Goal: Information Seeking & Learning: Find specific fact

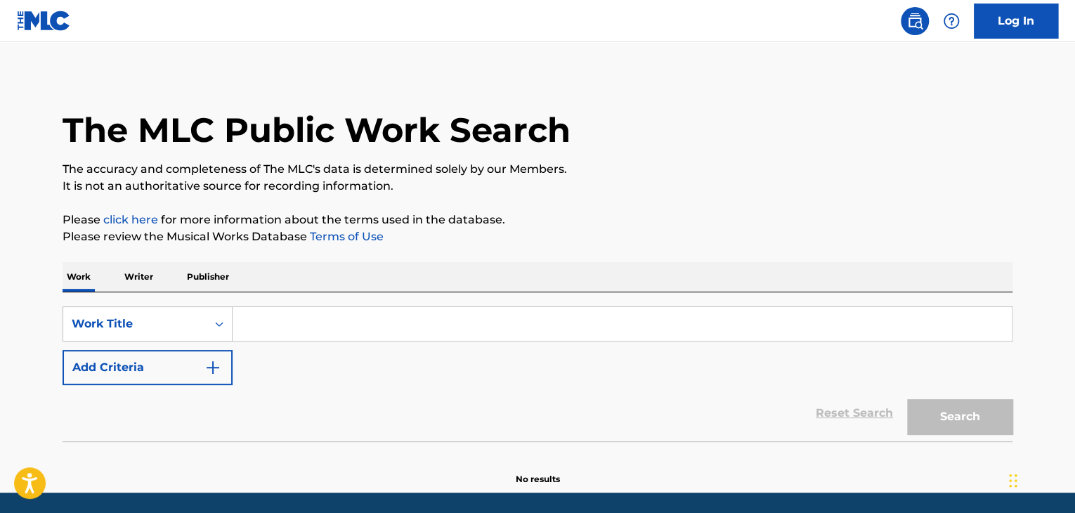
scroll to position [53, 0]
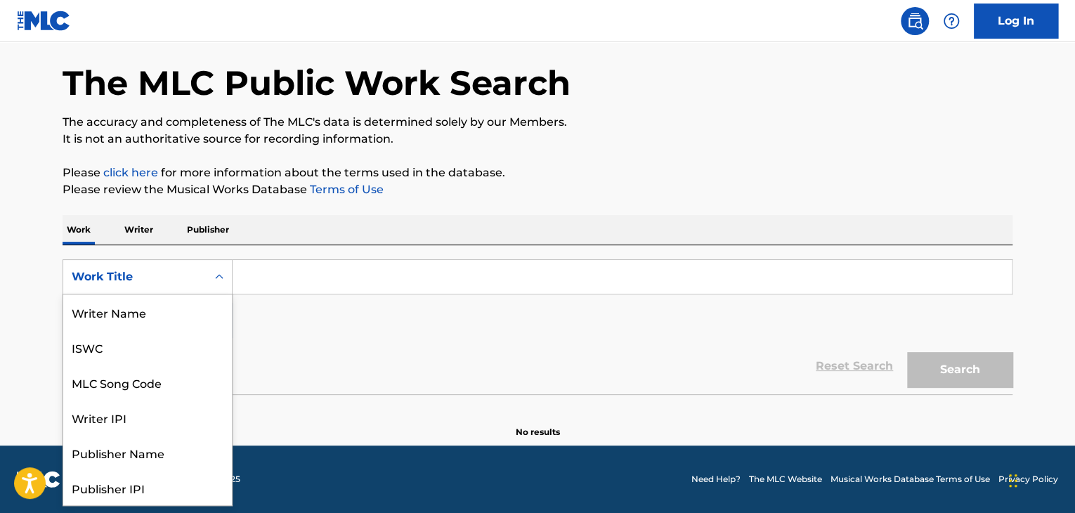
click at [163, 276] on div "Work Title" at bounding box center [135, 276] width 126 height 17
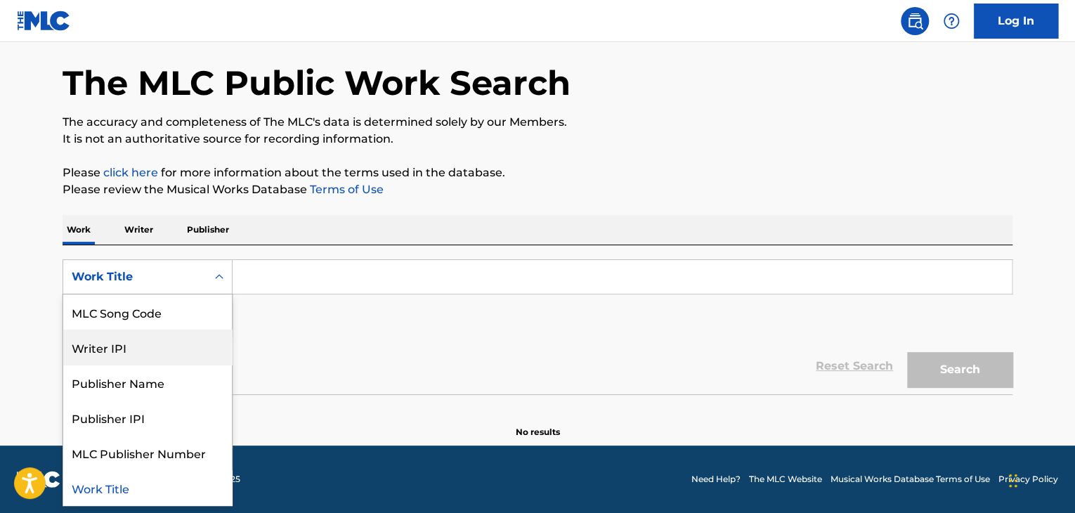
scroll to position [0, 0]
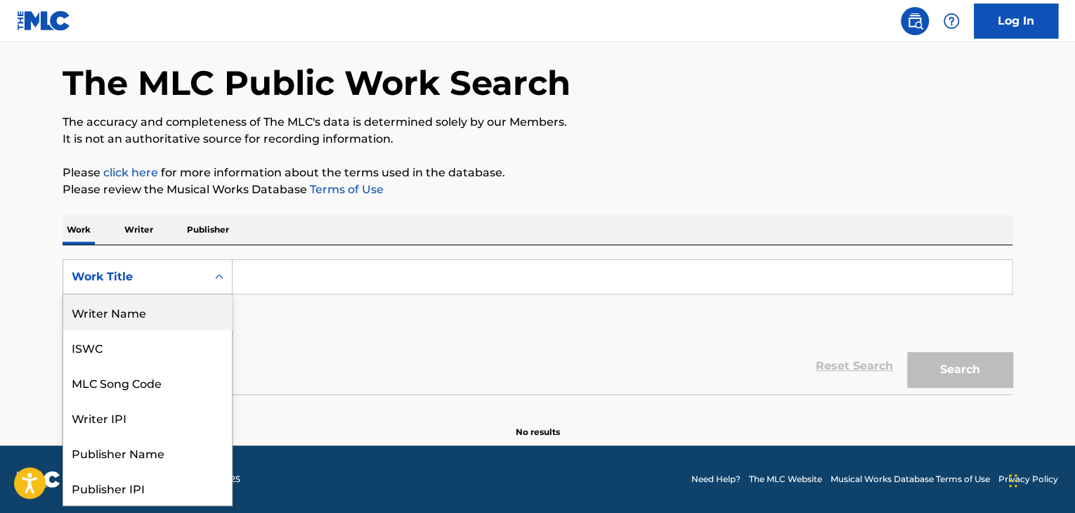
click at [133, 352] on div "ISWC" at bounding box center [147, 347] width 169 height 35
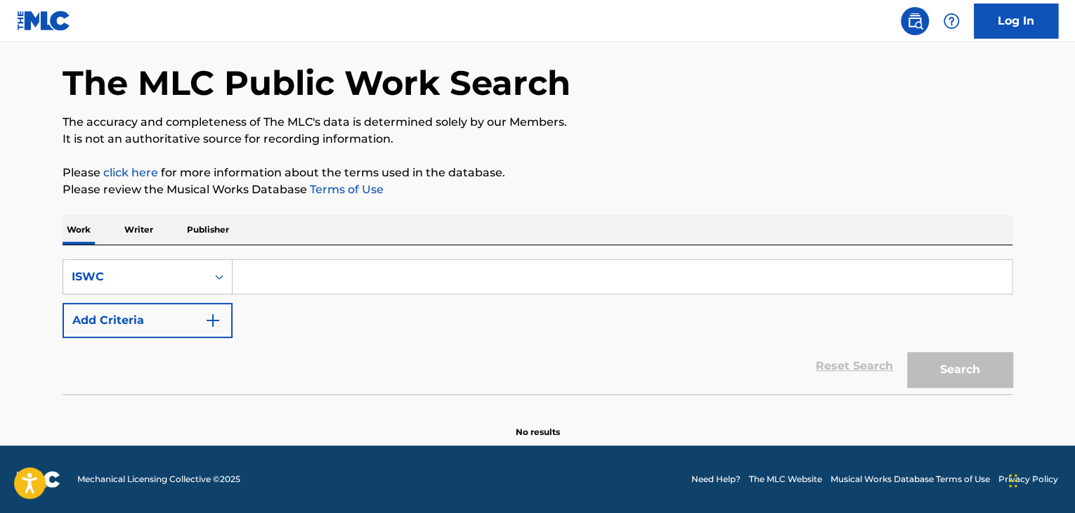
click at [275, 270] on input "Search Form" at bounding box center [622, 277] width 779 height 34
paste input "T3288925026"
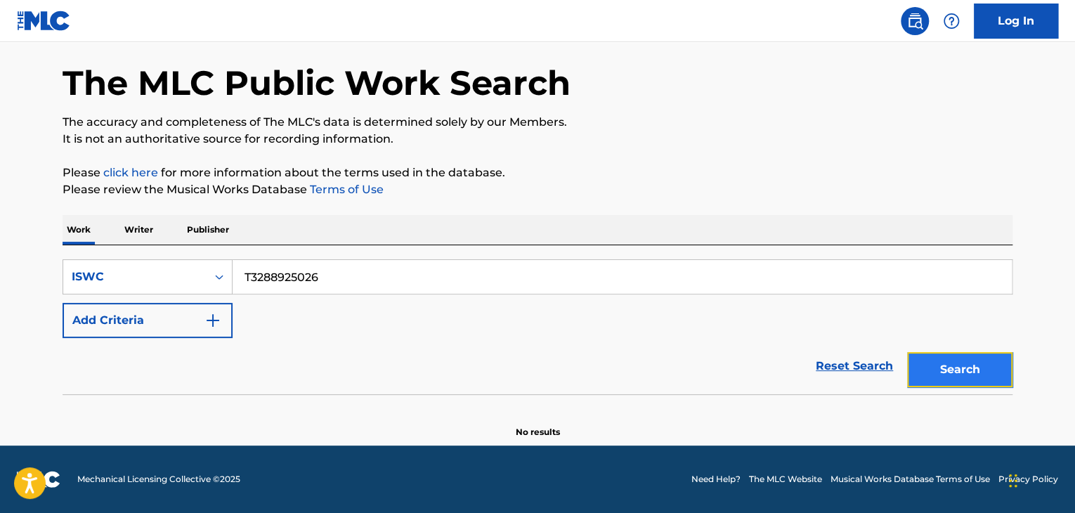
click at [949, 370] on button "Search" at bounding box center [959, 369] width 105 height 35
drag, startPoint x: 239, startPoint y: 246, endPoint x: 110, endPoint y: 246, distance: 129.3
click at [119, 245] on div "SearchWithCriteria8da4c8a2-aa4f-4fed-b76a-b12659a46160 ISWC T3288925026 Add Cri…" at bounding box center [538, 319] width 950 height 149
paste input "617"
click at [947, 372] on button "Search" at bounding box center [959, 369] width 105 height 35
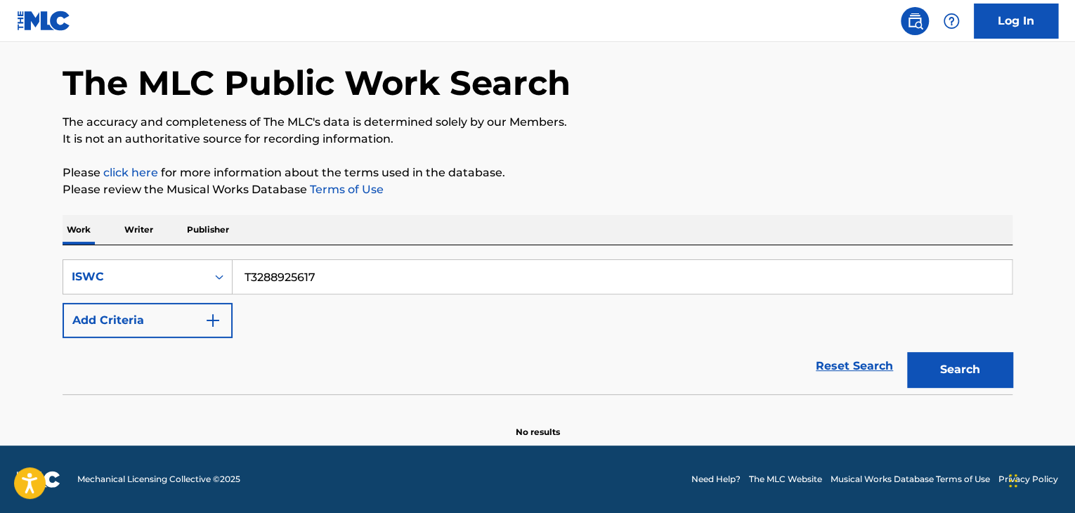
drag, startPoint x: 353, startPoint y: 270, endPoint x: 174, endPoint y: 223, distance: 185.9
click at [242, 252] on div "SearchWithCriteria8da4c8a2-aa4f-4fed-b76a-b12659a46160 ISWC T3288925617 Add Cri…" at bounding box center [538, 319] width 950 height 149
paste input "4976"
click at [959, 366] on button "Search" at bounding box center [959, 369] width 105 height 35
drag, startPoint x: 333, startPoint y: 270, endPoint x: 45, endPoint y: 228, distance: 291.1
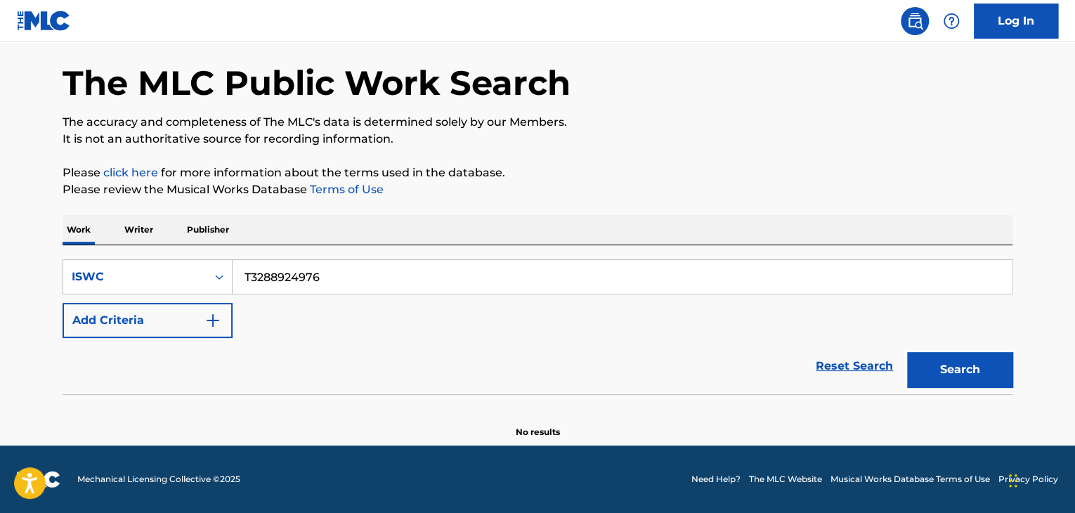
click at [45, 228] on main "The MLC Public Work Search The accuracy and completeness of The MLC's data is d…" at bounding box center [537, 217] width 1075 height 457
drag, startPoint x: 201, startPoint y: 261, endPoint x: 58, endPoint y: 253, distance: 143.6
click at [65, 253] on div "SearchWithCriteria8da4c8a2-aa4f-4fed-b76a-b12659a46160 ISWC T3288924976 Add Cri…" at bounding box center [538, 319] width 950 height 149
paste input "5399"
click at [996, 365] on button "Search" at bounding box center [959, 369] width 105 height 35
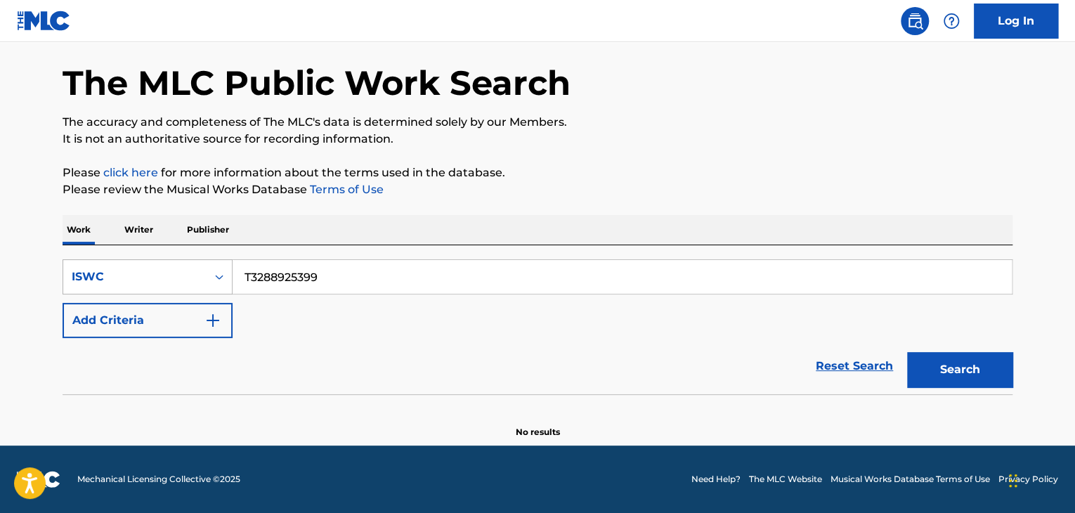
drag, startPoint x: 141, startPoint y: 263, endPoint x: 125, endPoint y: 262, distance: 15.5
click at [125, 262] on div "SearchWithCriteria8da4c8a2-aa4f-4fed-b76a-b12659a46160 ISWC T3288925399" at bounding box center [538, 276] width 950 height 35
paste input "980"
click at [992, 369] on button "Search" at bounding box center [959, 369] width 105 height 35
drag, startPoint x: 333, startPoint y: 282, endPoint x: 171, endPoint y: 270, distance: 162.7
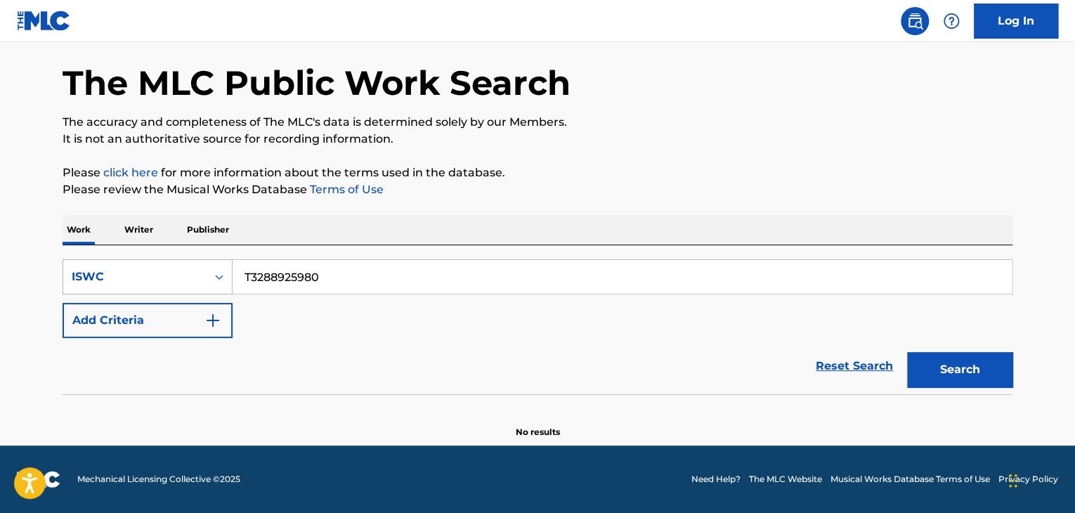
click at [171, 270] on div "SearchWithCriteria8da4c8a2-aa4f-4fed-b76a-b12659a46160 ISWC T3288925980" at bounding box center [538, 276] width 950 height 35
paste input "2943157"
click at [974, 366] on button "Search" at bounding box center [959, 369] width 105 height 35
drag, startPoint x: 353, startPoint y: 281, endPoint x: 231, endPoint y: 265, distance: 123.3
click at [107, 246] on div "SearchWithCriteria8da4c8a2-aa4f-4fed-b76a-b12659a46160 ISWC T3282943157 Add Cri…" at bounding box center [538, 319] width 950 height 149
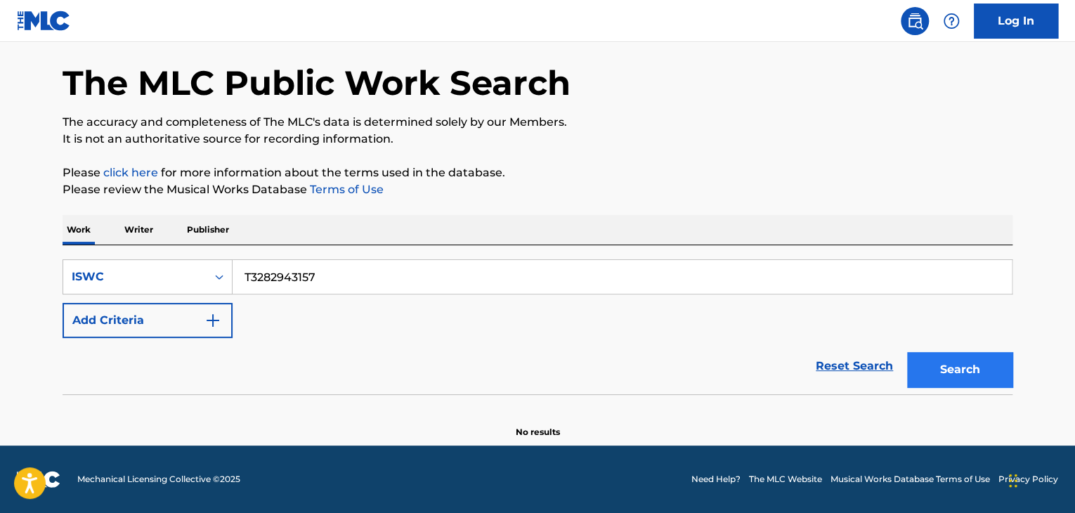
paste input "9027670"
click at [964, 375] on button "Search" at bounding box center [959, 369] width 105 height 35
drag, startPoint x: 310, startPoint y: 285, endPoint x: 145, endPoint y: 267, distance: 166.0
click at [152, 268] on div "SearchWithCriteria8da4c8a2-aa4f-4fed-b76a-b12659a46160 ISWC T3289027670" at bounding box center [538, 276] width 950 height 35
paste input "14"
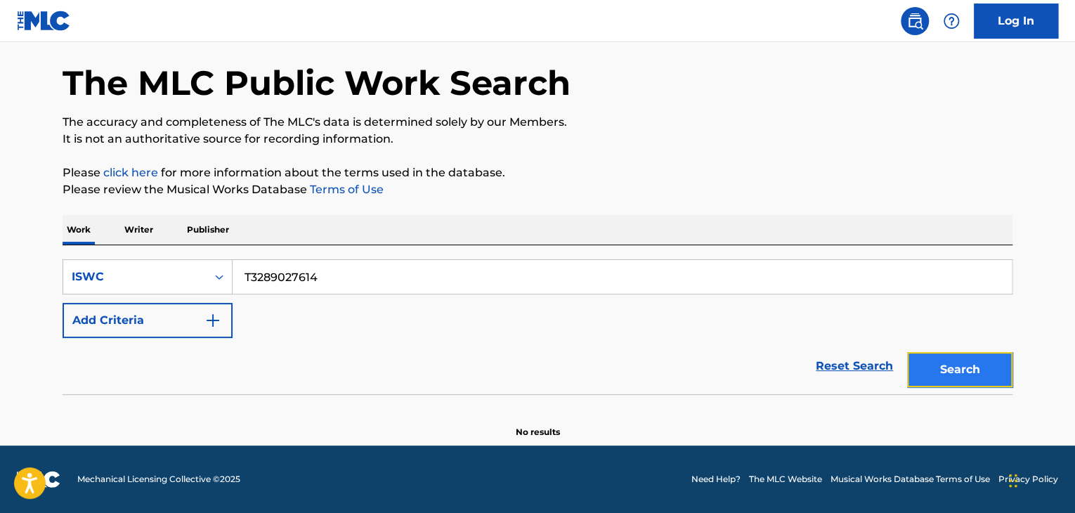
click at [960, 373] on button "Search" at bounding box center [959, 369] width 105 height 35
drag, startPoint x: 319, startPoint y: 282, endPoint x: 48, endPoint y: 256, distance: 272.4
click at [48, 256] on div "The MLC Public Work Search The accuracy and completeness of The MLC's data is d…" at bounding box center [538, 231] width 984 height 415
paste input "8926303"
click at [964, 360] on button "Search" at bounding box center [959, 369] width 105 height 35
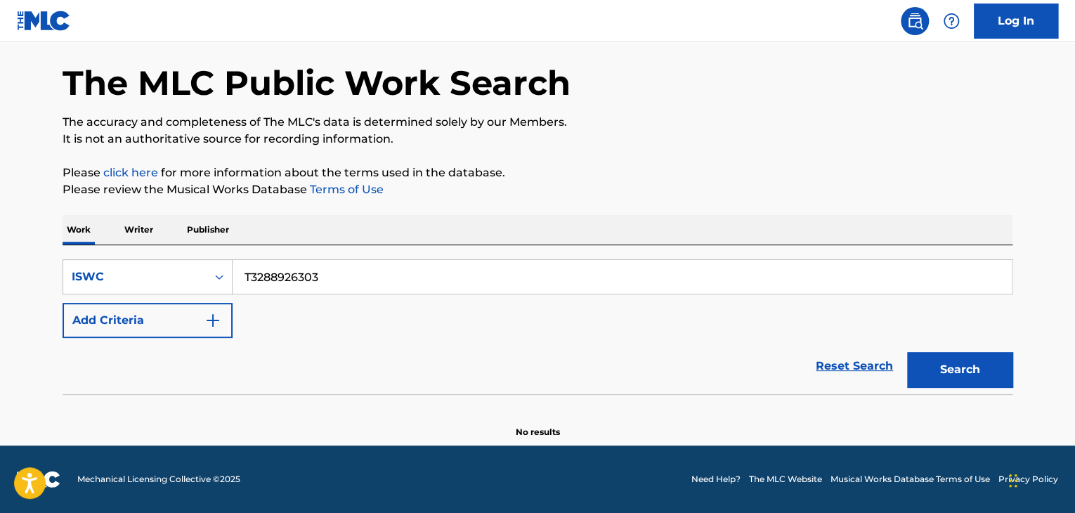
drag, startPoint x: 177, startPoint y: 271, endPoint x: 42, endPoint y: 268, distance: 134.9
click at [70, 269] on div "SearchWithCriteria8da4c8a2-aa4f-4fed-b76a-b12659a46160 ISWC T3288926303" at bounding box center [538, 276] width 950 height 35
paste input "60287"
click at [967, 355] on button "Search" at bounding box center [959, 369] width 105 height 35
drag, startPoint x: 370, startPoint y: 270, endPoint x: 146, endPoint y: 259, distance: 224.4
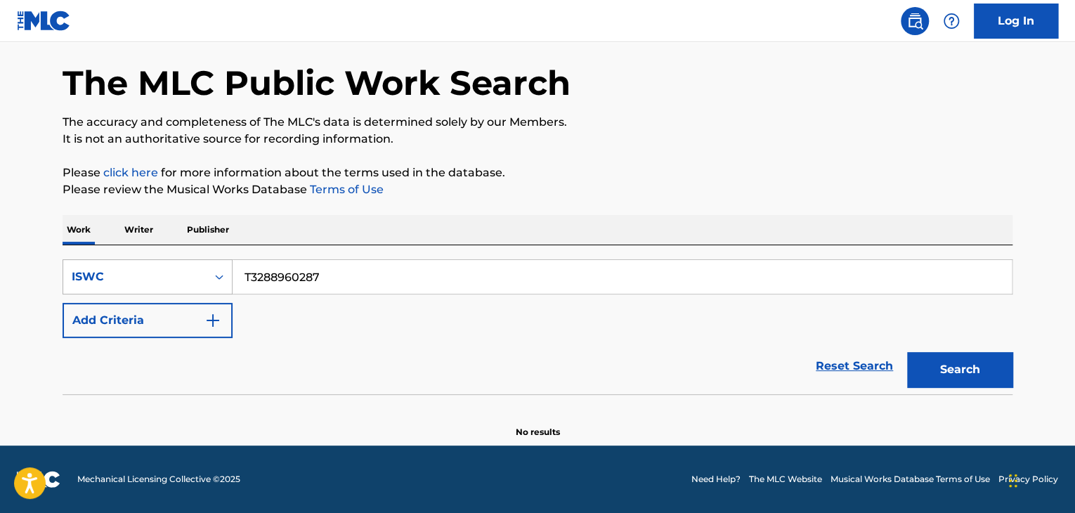
click at [147, 259] on div "SearchWithCriteria8da4c8a2-aa4f-4fed-b76a-b12659a46160 ISWC T3288960287" at bounding box center [538, 276] width 950 height 35
paste input "9009941"
click at [960, 370] on button "Search" at bounding box center [959, 369] width 105 height 35
drag, startPoint x: 208, startPoint y: 245, endPoint x: 128, endPoint y: 233, distance: 81.1
click at [128, 233] on div "Work Writer Publisher SearchWithCriteria8da4c8a2-aa4f-4fed-b76a-b12659a46160 IS…" at bounding box center [538, 326] width 950 height 223
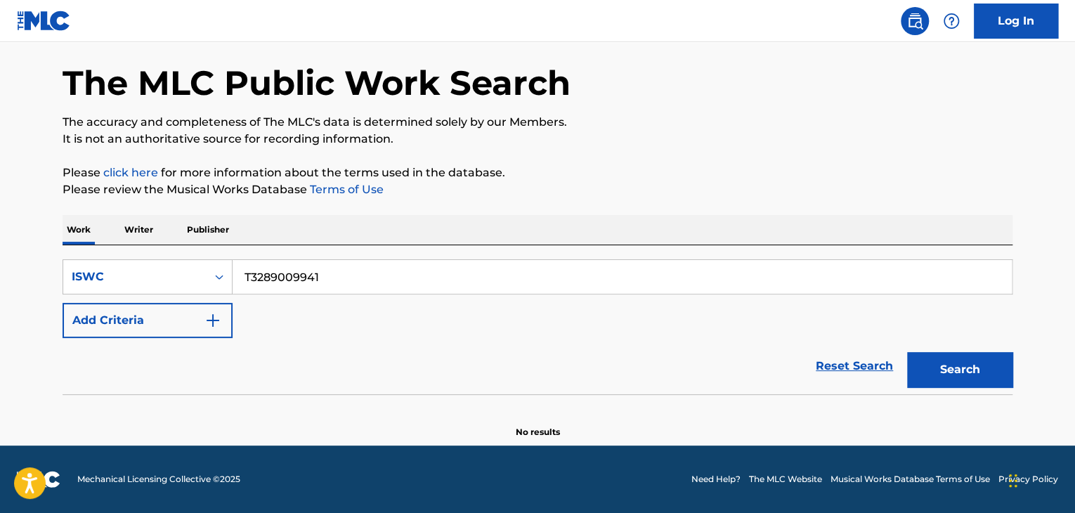
paste input "8960174"
click at [943, 358] on button "Search" at bounding box center [959, 369] width 105 height 35
drag, startPoint x: 297, startPoint y: 270, endPoint x: 91, endPoint y: 256, distance: 207.0
click at [88, 254] on div "SearchWithCriteria8da4c8a2-aa4f-4fed-b76a-b12659a46160 ISWC T3288960174 Add Cri…" at bounding box center [538, 319] width 950 height 149
paste input "900989"
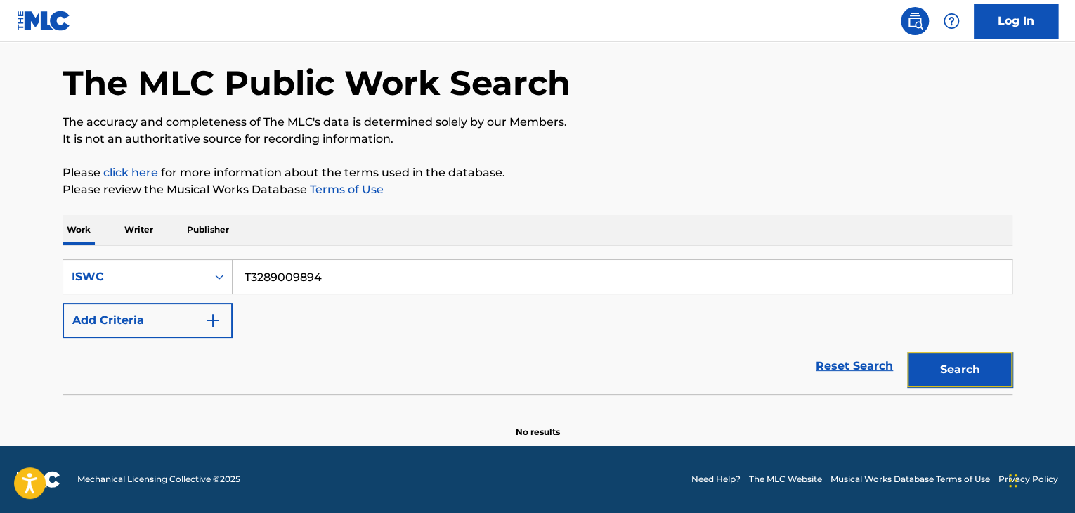
click at [961, 375] on button "Search" at bounding box center [959, 369] width 105 height 35
drag, startPoint x: 281, startPoint y: 285, endPoint x: 43, endPoint y: 273, distance: 238.5
click at [60, 275] on div "The MLC Public Work Search The accuracy and completeness of The MLC's data is d…" at bounding box center [538, 231] width 984 height 415
paste input "89600"
click at [927, 374] on button "Search" at bounding box center [959, 369] width 105 height 35
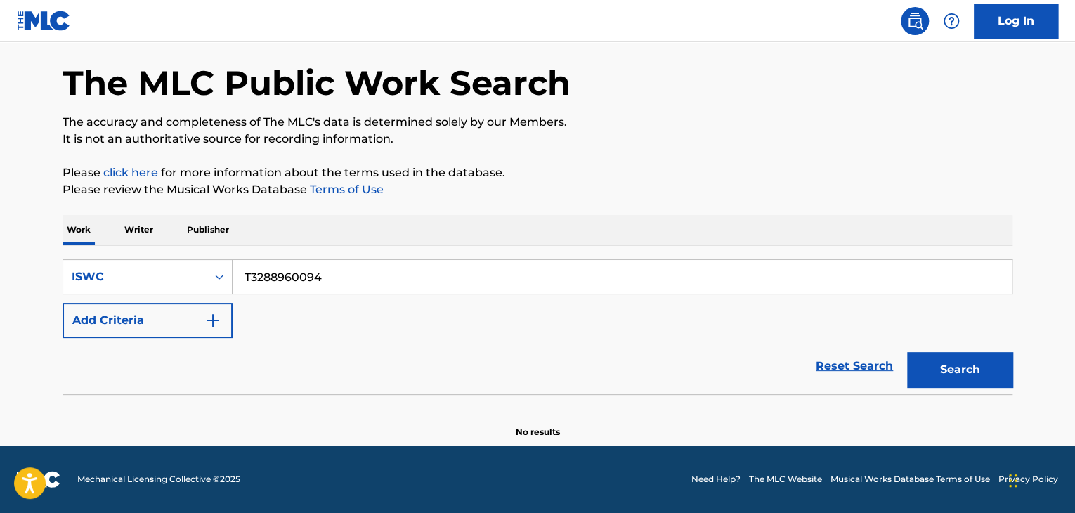
drag, startPoint x: 327, startPoint y: 275, endPoint x: 23, endPoint y: 258, distance: 304.7
click at [44, 258] on main "The MLC Public Work Search The accuracy and completeness of The MLC's data is d…" at bounding box center [537, 217] width 1075 height 457
paste input "45626"
click at [953, 371] on button "Search" at bounding box center [959, 369] width 105 height 35
drag, startPoint x: 138, startPoint y: 249, endPoint x: 63, endPoint y: 245, distance: 74.6
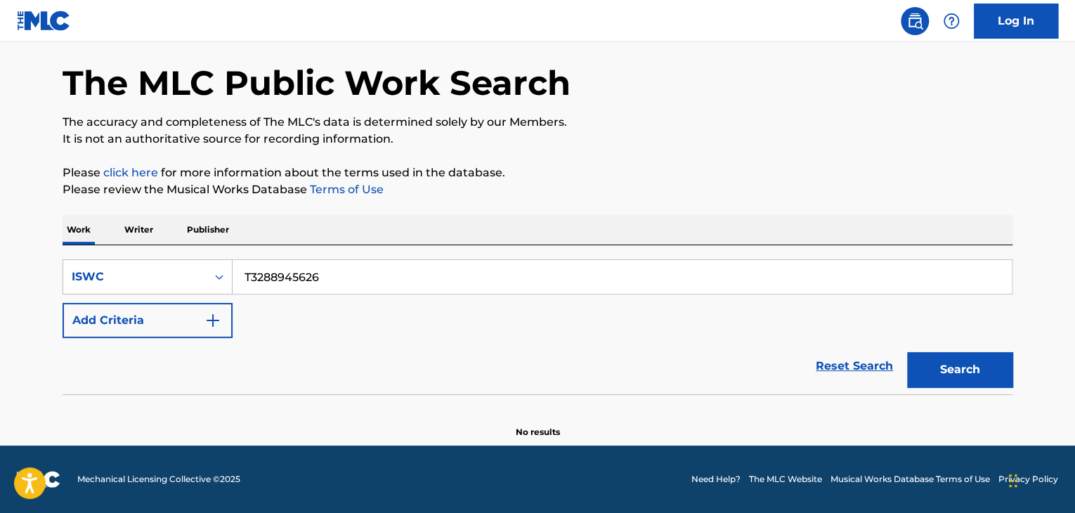
click at [63, 245] on div "SearchWithCriteria8da4c8a2-aa4f-4fed-b76a-b12659a46160 ISWC T3288945626 Add Cri…" at bounding box center [538, 319] width 950 height 149
paste input "579"
click at [930, 360] on button "Search" at bounding box center [959, 369] width 105 height 35
drag, startPoint x: 112, startPoint y: 254, endPoint x: 367, endPoint y: 274, distance: 255.8
click at [103, 254] on div "SearchWithCriteria8da4c8a2-aa4f-4fed-b76a-b12659a46160 ISWC T3288945579 Add Cri…" at bounding box center [538, 319] width 950 height 149
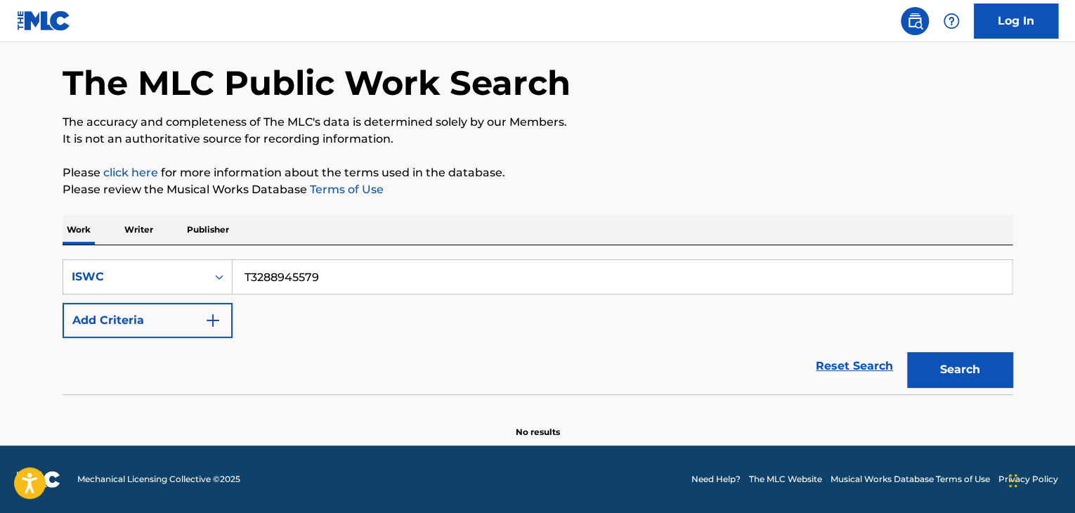
paste input "49"
click at [960, 377] on button "Search" at bounding box center [959, 369] width 105 height 35
drag, startPoint x: 201, startPoint y: 266, endPoint x: 138, endPoint y: 254, distance: 64.5
click at [131, 254] on div "SearchWithCriteria8da4c8a2-aa4f-4fed-b76a-b12659a46160 ISWC T3288945499 Add Cri…" at bounding box center [538, 319] width 950 height 149
paste input "22"
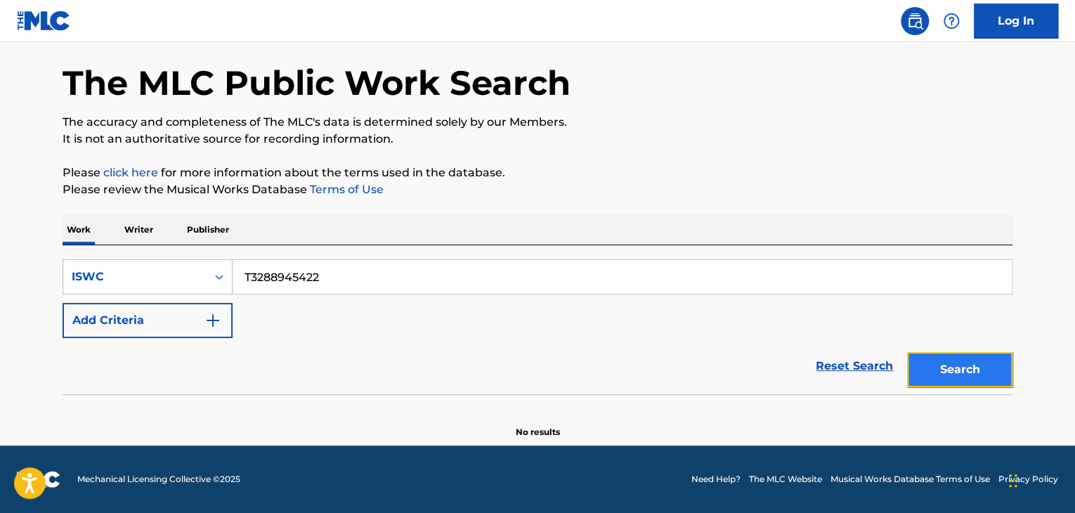
click at [977, 377] on button "Search" at bounding box center [959, 369] width 105 height 35
drag, startPoint x: 791, startPoint y: 276, endPoint x: 0, endPoint y: 178, distance: 797.2
click at [0, 178] on main "The MLC Public Work Search The accuracy and completeness of The MLC's data is d…" at bounding box center [537, 217] width 1075 height 457
paste input "320"
click at [991, 356] on button "Search" at bounding box center [959, 369] width 105 height 35
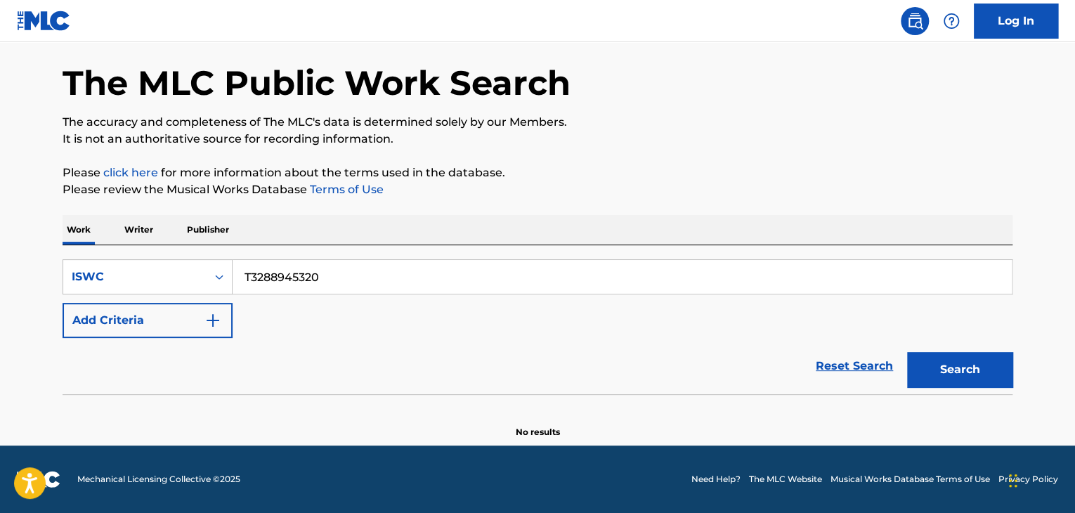
drag, startPoint x: 347, startPoint y: 272, endPoint x: 0, endPoint y: 216, distance: 351.6
click at [0, 216] on main "The MLC Public Work Search The accuracy and completeness of The MLC's data is d…" at bounding box center [537, 217] width 1075 height 457
paste input "251"
click at [944, 372] on button "Search" at bounding box center [959, 369] width 105 height 35
drag, startPoint x: 354, startPoint y: 276, endPoint x: 204, endPoint y: 245, distance: 152.8
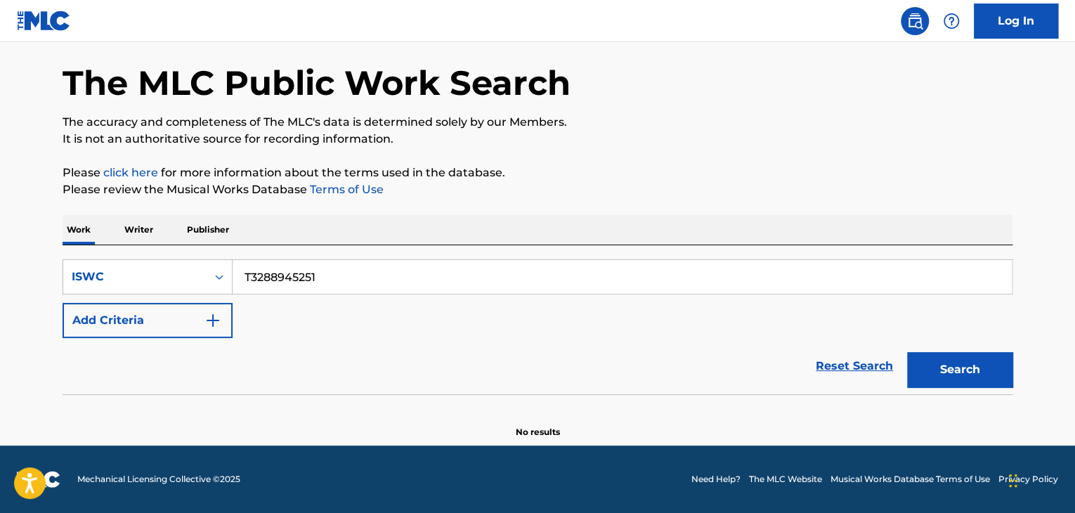
click at [59, 240] on div "The MLC Public Work Search The accuracy and completeness of The MLC's data is d…" at bounding box center [538, 231] width 984 height 415
paste input "762"
click at [982, 375] on button "Search" at bounding box center [959, 369] width 105 height 35
drag, startPoint x: 159, startPoint y: 240, endPoint x: 13, endPoint y: 215, distance: 148.9
click at [14, 215] on main "The MLC Public Work Search The accuracy and completeness of The MLC's data is d…" at bounding box center [537, 217] width 1075 height 457
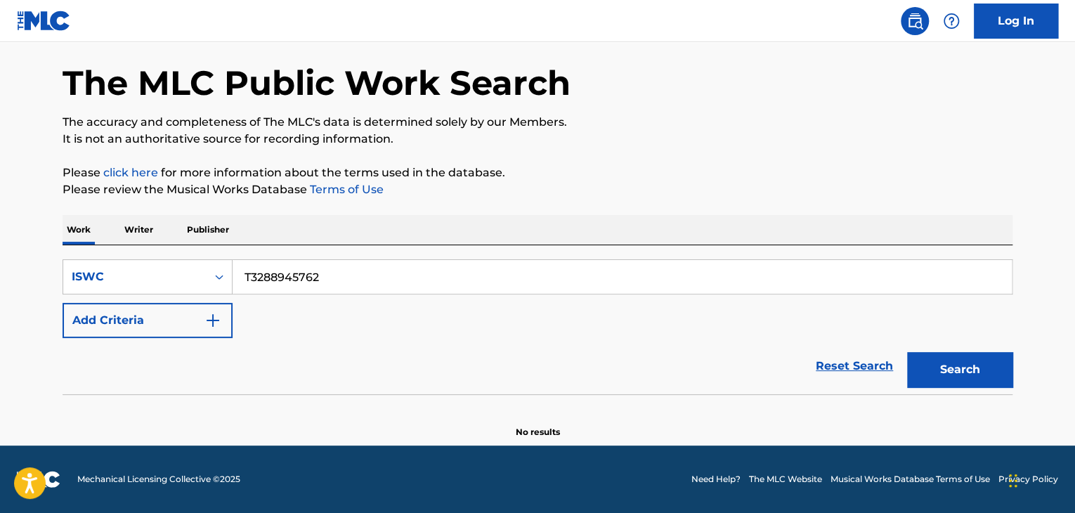
paste input "9009827"
click at [976, 360] on button "Search" at bounding box center [959, 369] width 105 height 35
drag, startPoint x: 330, startPoint y: 274, endPoint x: 69, endPoint y: 259, distance: 261.1
click at [70, 259] on div "SearchWithCriteria8da4c8a2-aa4f-4fed-b76a-b12659a46160 ISWC T3289009827" at bounding box center [538, 276] width 950 height 35
paste input "8959984"
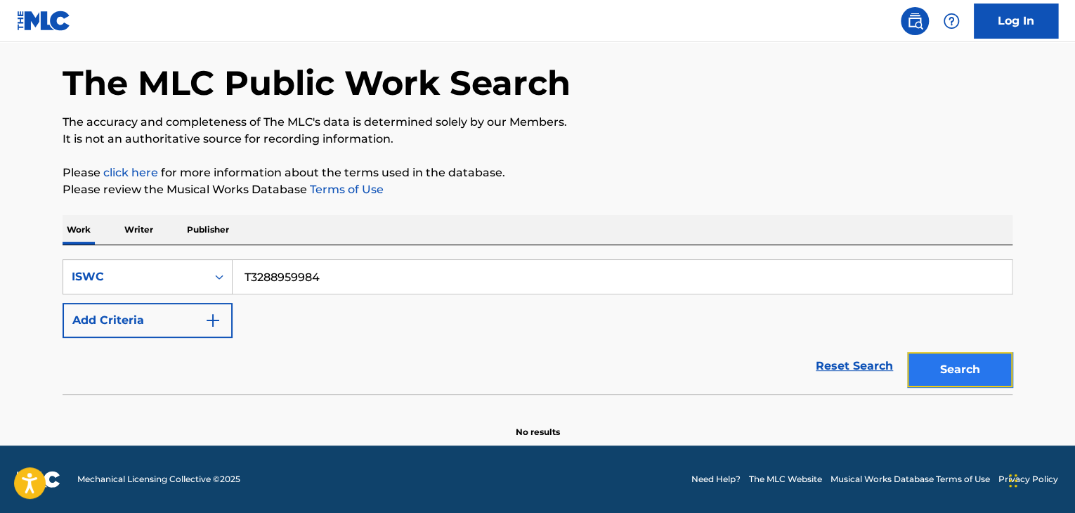
click at [954, 376] on button "Search" at bounding box center [959, 369] width 105 height 35
drag, startPoint x: 350, startPoint y: 268, endPoint x: 24, endPoint y: 233, distance: 328.0
click at [24, 233] on main "The MLC Public Work Search The accuracy and completeness of The MLC's data is d…" at bounding box center [537, 217] width 1075 height 457
paste input "9009758"
click at [949, 372] on button "Search" at bounding box center [959, 369] width 105 height 35
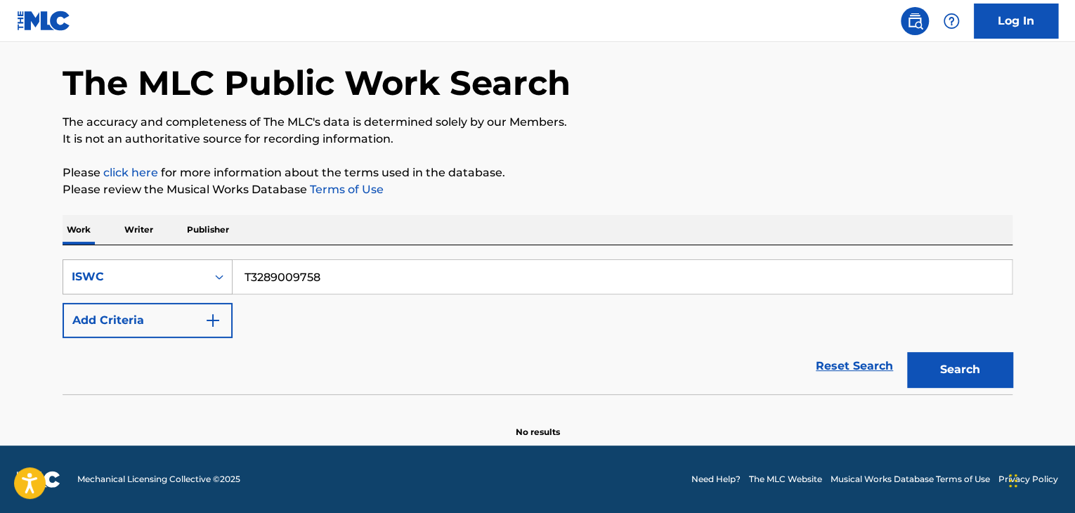
drag, startPoint x: 346, startPoint y: 273, endPoint x: 188, endPoint y: 259, distance: 158.1
click at [190, 259] on div "SearchWithCriteria8da4c8a2-aa4f-4fed-b76a-b12659a46160 ISWC T3289009758" at bounding box center [538, 276] width 950 height 35
paste input "8926201"
click at [963, 372] on button "Search" at bounding box center [959, 369] width 105 height 35
drag, startPoint x: 332, startPoint y: 275, endPoint x: 117, endPoint y: 233, distance: 219.8
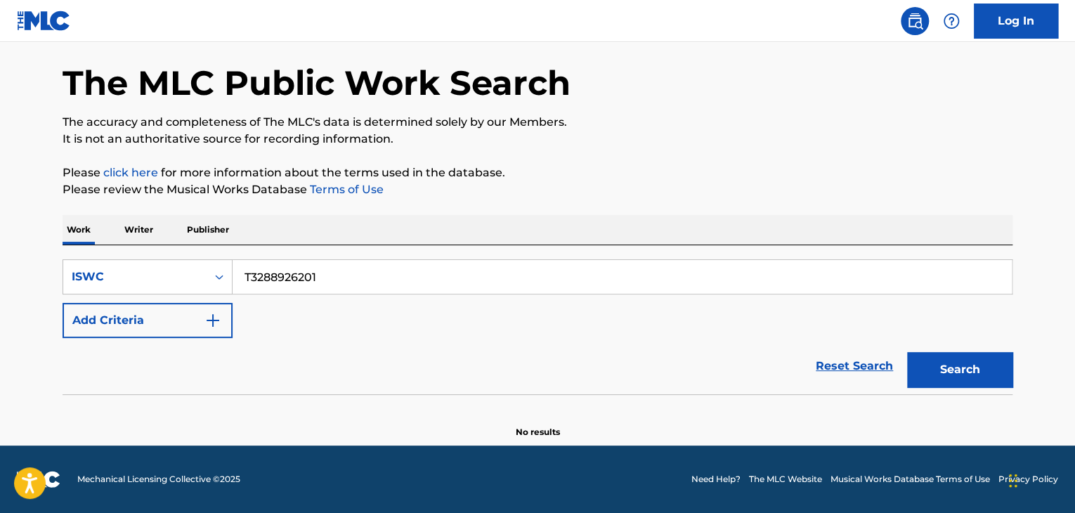
click at [117, 233] on div "Work Writer Publisher SearchWithCriteria8da4c8a2-aa4f-4fed-b76a-b12659a46160 IS…" at bounding box center [538, 326] width 950 height 223
paste input "59860"
click at [941, 375] on button "Search" at bounding box center [959, 369] width 105 height 35
drag, startPoint x: 379, startPoint y: 285, endPoint x: 134, endPoint y: 259, distance: 246.5
click at [143, 261] on div "SearchWithCriteria8da4c8a2-aa4f-4fed-b76a-b12659a46160 ISWC T3288959860" at bounding box center [538, 276] width 950 height 35
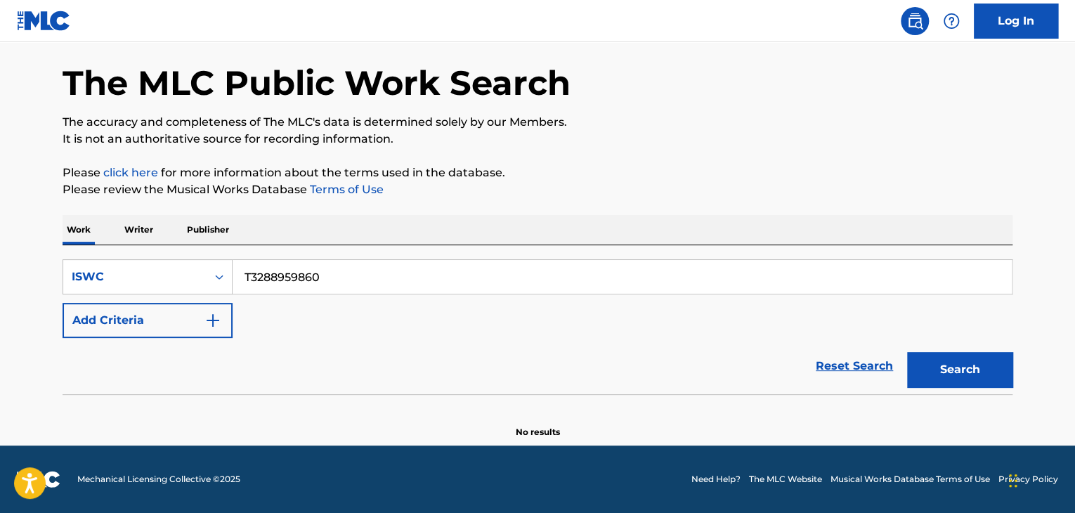
paste input "900969"
click at [947, 367] on button "Search" at bounding box center [959, 369] width 105 height 35
drag, startPoint x: 365, startPoint y: 275, endPoint x: 106, endPoint y: 233, distance: 262.8
click at [108, 233] on div "Work Writer Publisher SearchWithCriteria8da4c8a2-aa4f-4fed-b76a-b12659a46160 IS…" at bounding box center [538, 326] width 950 height 223
paste input "8959826"
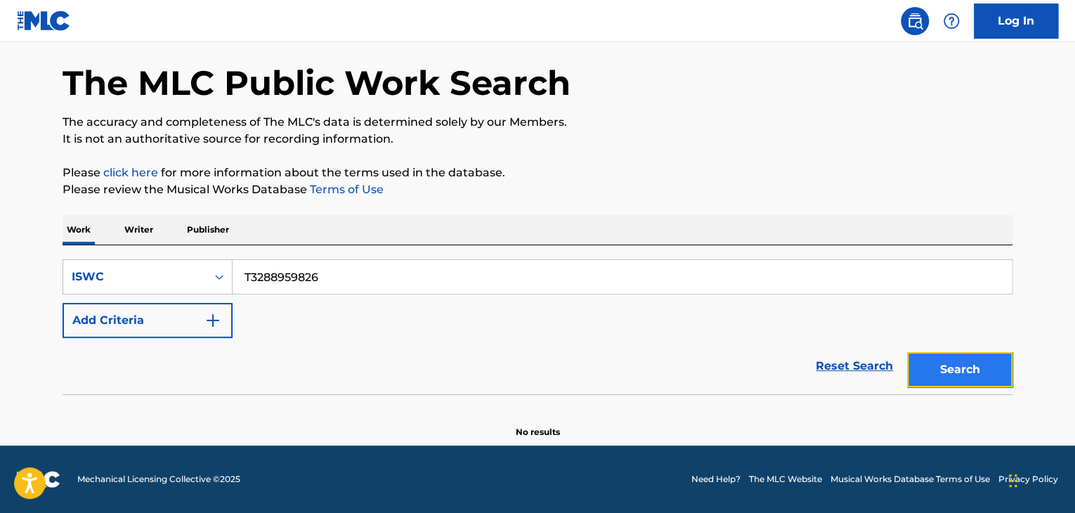
click at [977, 374] on button "Search" at bounding box center [959, 369] width 105 height 35
drag, startPoint x: 349, startPoint y: 263, endPoint x: 42, endPoint y: 209, distance: 311.6
click at [44, 210] on main "The MLC Public Work Search The accuracy and completeness of The MLC's data is d…" at bounding box center [537, 217] width 1075 height 457
paste input "2943022"
click at [979, 364] on button "Search" at bounding box center [959, 369] width 105 height 35
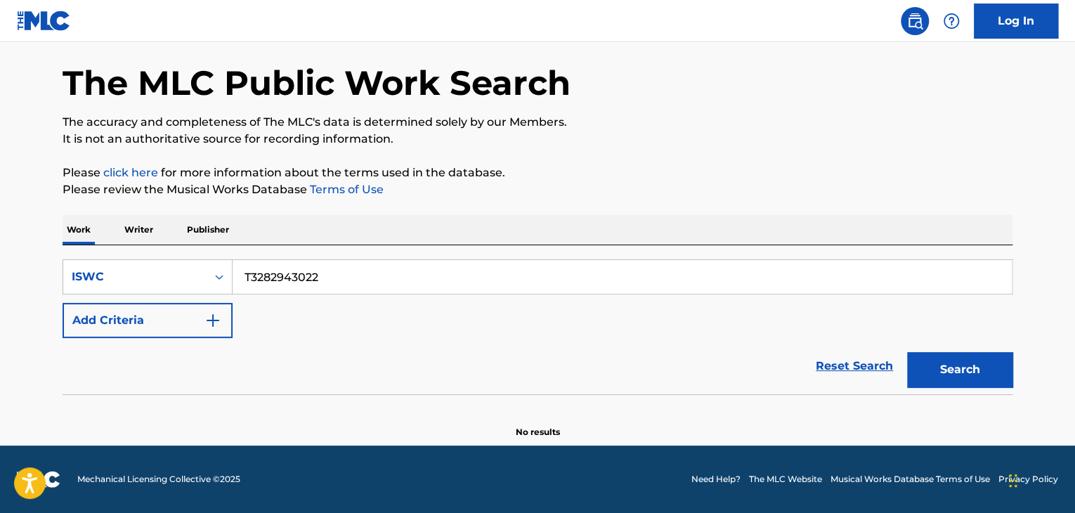
drag, startPoint x: 311, startPoint y: 280, endPoint x: 45, endPoint y: 219, distance: 273.2
click at [55, 220] on div "The MLC Public Work Search The accuracy and completeness of The MLC's data is d…" at bounding box center [538, 231] width 984 height 415
paste input "289"
click at [940, 360] on button "Search" at bounding box center [959, 369] width 105 height 35
drag, startPoint x: 375, startPoint y: 275, endPoint x: 93, endPoint y: 240, distance: 284.0
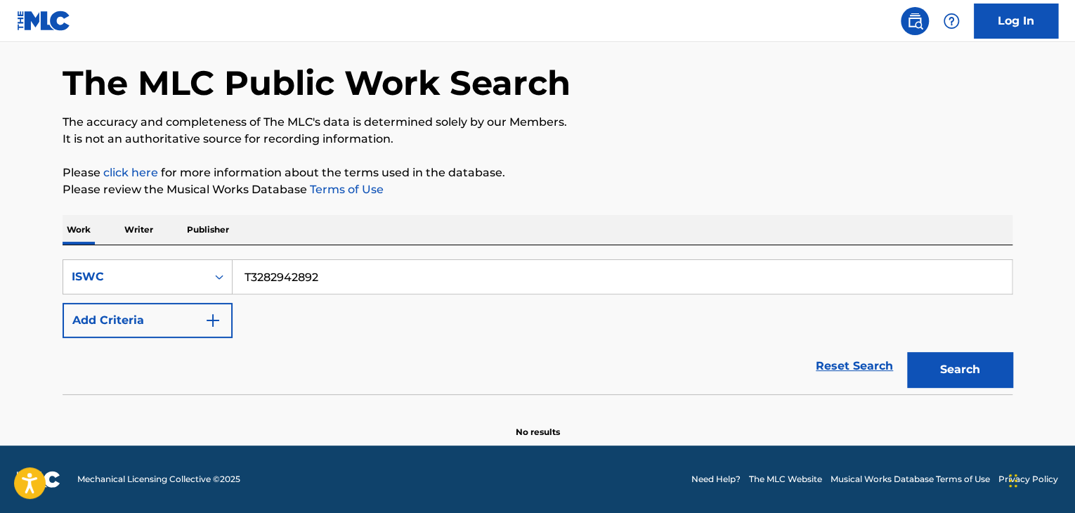
click at [93, 240] on div "Work Writer Publisher SearchWithCriteria8da4c8a2-aa4f-4fed-b76a-b12659a46160 IS…" at bounding box center [538, 326] width 950 height 223
paste input "9009656"
click at [989, 368] on button "Search" at bounding box center [959, 369] width 105 height 35
drag, startPoint x: 334, startPoint y: 272, endPoint x: 62, endPoint y: 254, distance: 273.2
click at [105, 263] on div "SearchWithCriteria8da4c8a2-aa4f-4fed-b76a-b12659a46160 ISWC T3289009656" at bounding box center [538, 276] width 950 height 35
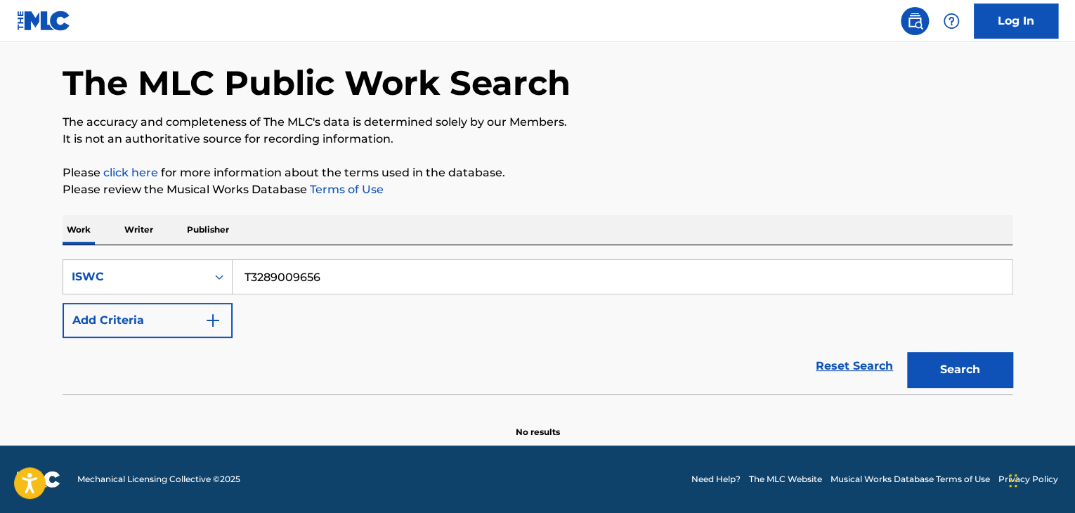
paste input "2780"
drag, startPoint x: 966, startPoint y: 374, endPoint x: 1003, endPoint y: 386, distance: 38.4
click at [965, 374] on button "Search" at bounding box center [959, 369] width 105 height 35
drag, startPoint x: 388, startPoint y: 269, endPoint x: 41, endPoint y: 241, distance: 348.2
click at [53, 242] on div "The MLC Public Work Search The accuracy and completeness of The MLC's data is d…" at bounding box center [538, 231] width 984 height 415
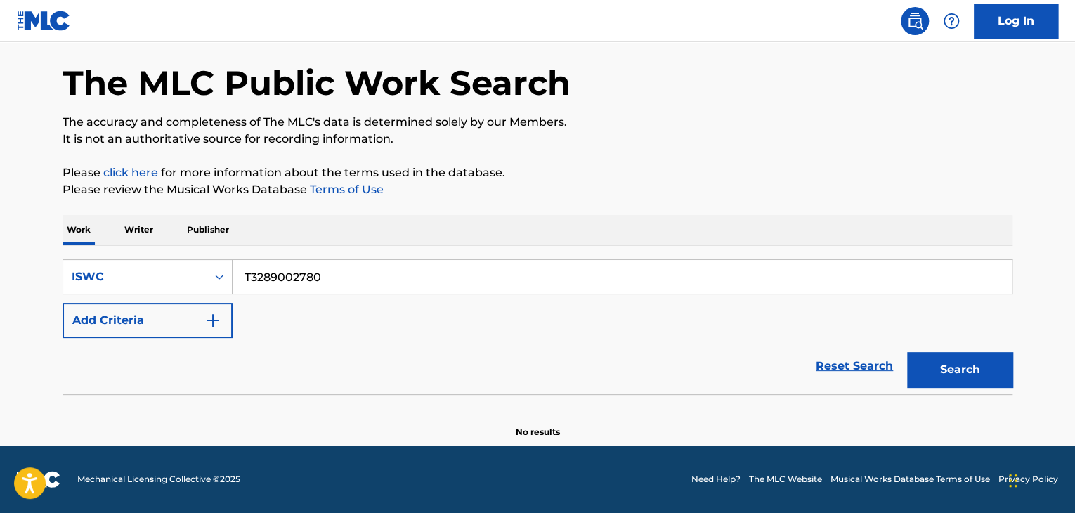
paste input "13"
click at [994, 368] on button "Search" at bounding box center [959, 369] width 105 height 35
drag, startPoint x: 357, startPoint y: 280, endPoint x: 128, endPoint y: 234, distance: 233.7
click at [128, 234] on div "Work Writer Publisher SearchWithCriteria8da4c8a2-aa4f-4fed-b76a-b12659a46160 IS…" at bounding box center [538, 326] width 950 height 223
paste input "8925106"
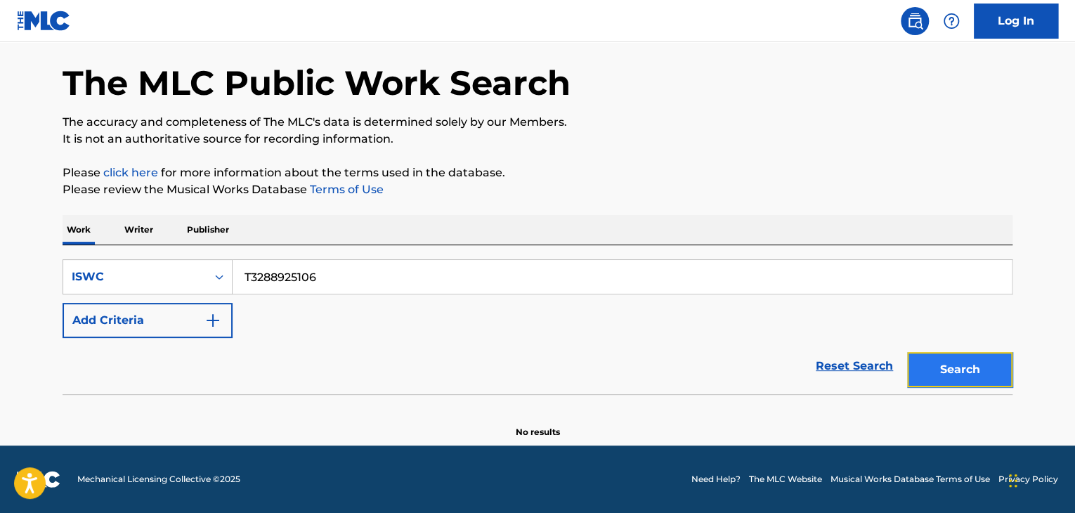
click at [939, 359] on button "Search" at bounding box center [959, 369] width 105 height 35
click at [146, 247] on div "SearchWithCriteria8da4c8a2-aa4f-4fed-b76a-b12659a46160 ISWC T3288925106 Add Cri…" at bounding box center [538, 319] width 950 height 149
paste input "51"
click at [957, 366] on button "Search" at bounding box center [959, 369] width 105 height 35
drag, startPoint x: 185, startPoint y: 260, endPoint x: 168, endPoint y: 260, distance: 17.6
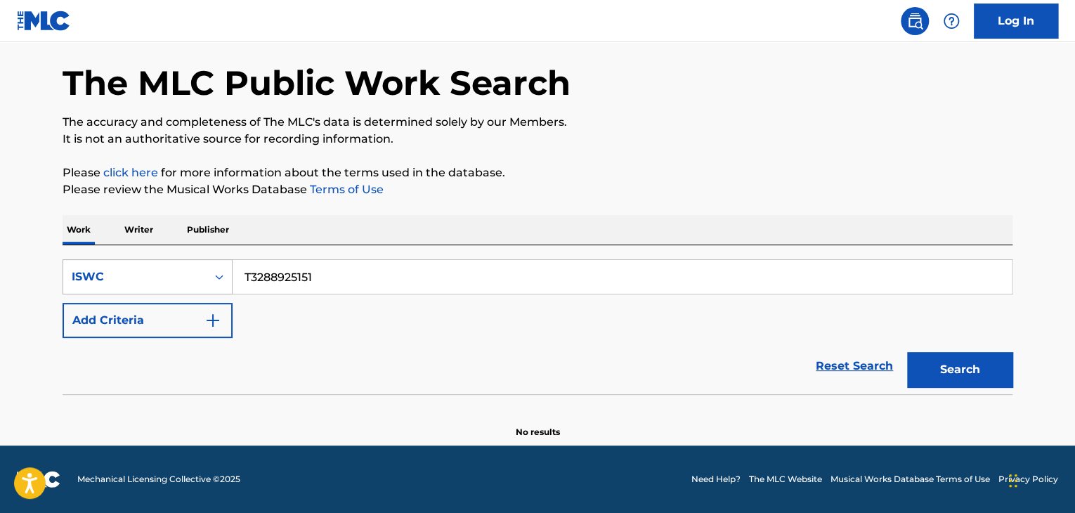
click at [173, 260] on div "SearchWithCriteria8da4c8a2-aa4f-4fed-b76a-b12659a46160 ISWC T3288925151" at bounding box center [538, 276] width 950 height 35
paste input "40"
click at [951, 384] on button "Search" at bounding box center [959, 369] width 105 height 35
drag, startPoint x: 388, startPoint y: 273, endPoint x: 111, endPoint y: 216, distance: 282.5
click at [68, 216] on div "Work Writer Publisher SearchWithCriteria8da4c8a2-aa4f-4fed-b76a-b12659a46160 IS…" at bounding box center [538, 326] width 950 height 223
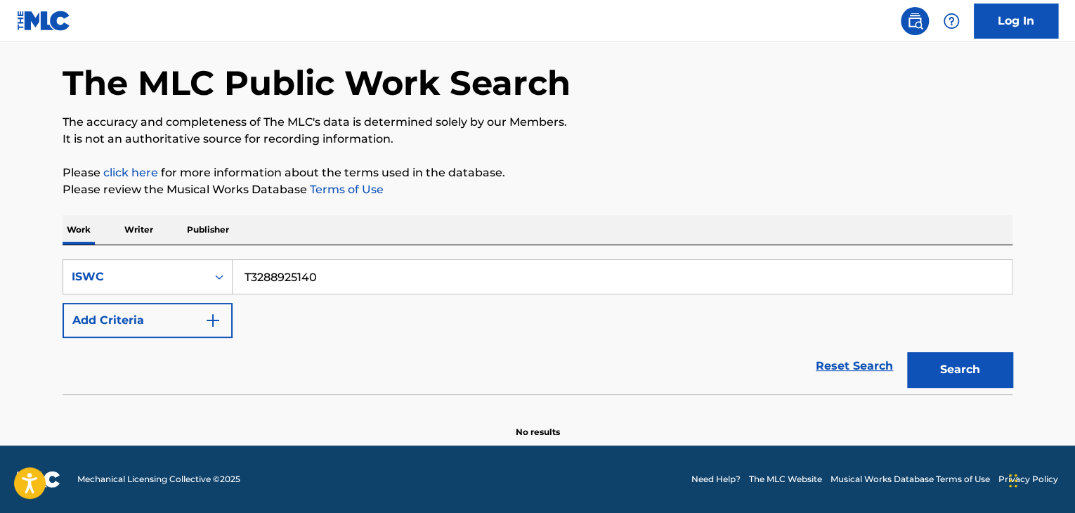
paste input "4998"
click at [934, 367] on button "Search" at bounding box center [959, 369] width 105 height 35
drag, startPoint x: 358, startPoint y: 280, endPoint x: 57, endPoint y: 226, distance: 305.5
click at [59, 227] on div "The MLC Public Work Search The accuracy and completeness of The MLC's data is d…" at bounding box center [538, 231] width 984 height 415
paste input "5082"
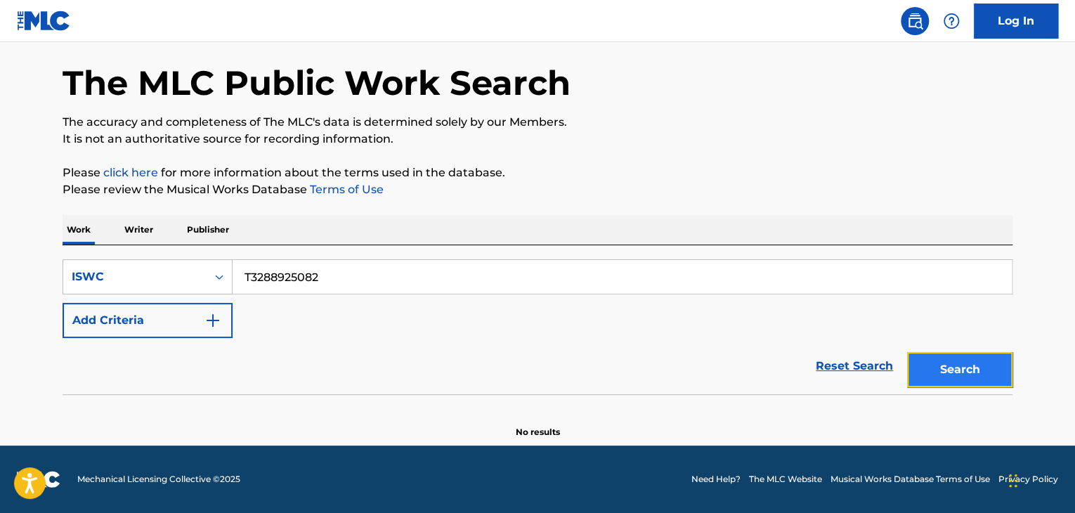
click at [965, 374] on button "Search" at bounding box center [959, 369] width 105 height 35
drag, startPoint x: 327, startPoint y: 281, endPoint x: 31, endPoint y: 234, distance: 300.2
click at [31, 234] on main "The MLC Public Work Search The accuracy and completeness of The MLC's data is d…" at bounding box center [537, 217] width 1075 height 457
paste input "900961"
click at [990, 362] on button "Search" at bounding box center [959, 369] width 105 height 35
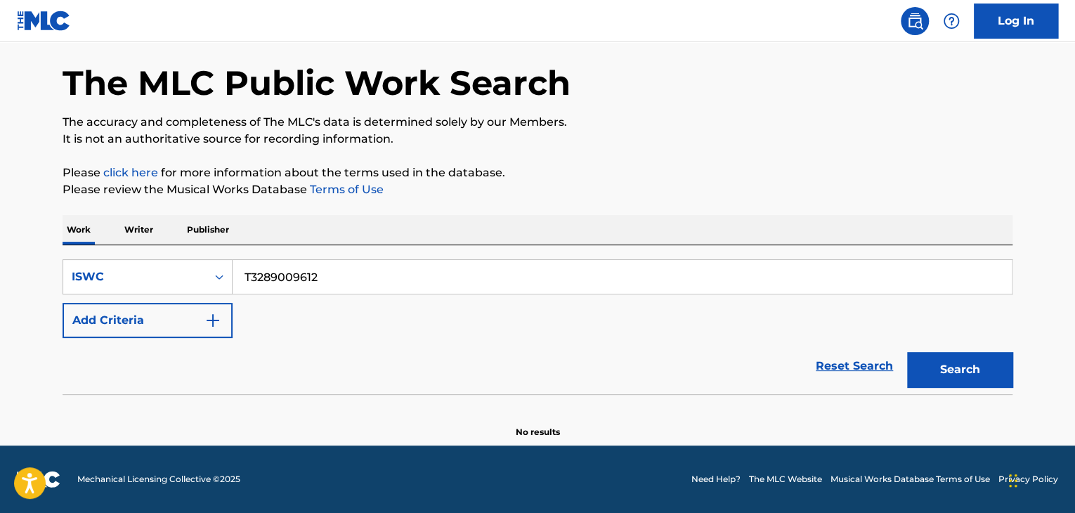
click at [96, 251] on div "SearchWithCriteria8da4c8a2-aa4f-4fed-b76a-b12659a46160 ISWC T3289009612 Add Cri…" at bounding box center [538, 319] width 950 height 149
paste input "8960301"
click at [946, 381] on button "Search" at bounding box center [959, 369] width 105 height 35
drag, startPoint x: 365, startPoint y: 282, endPoint x: 88, endPoint y: 256, distance: 278.0
click at [89, 256] on div "SearchWithCriteria8da4c8a2-aa4f-4fed-b76a-b12659a46160 ISWC T3288960301 Add Cri…" at bounding box center [538, 319] width 950 height 149
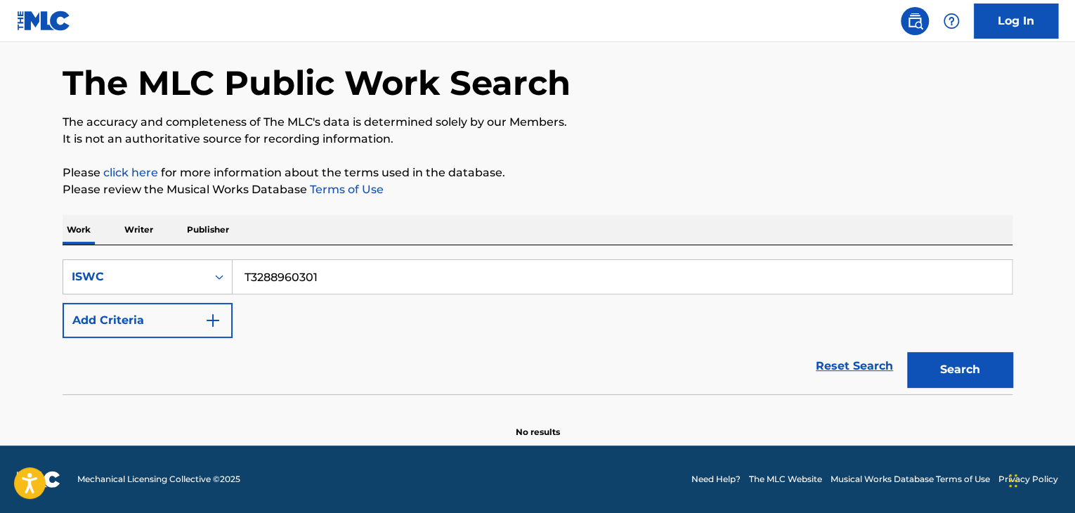
paste input "9009509"
click at [958, 359] on button "Search" at bounding box center [959, 369] width 105 height 35
drag, startPoint x: 346, startPoint y: 268, endPoint x: 0, endPoint y: 223, distance: 348.6
click at [0, 223] on main "The MLC Public Work Search The accuracy and completeness of The MLC's data is d…" at bounding box center [537, 217] width 1075 height 457
paste input "8960265"
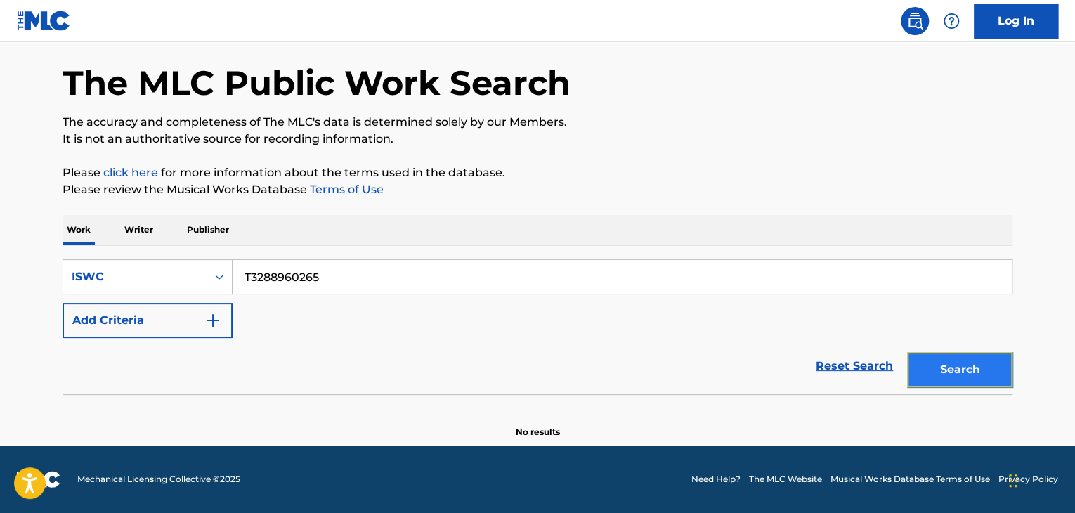
click at [978, 364] on button "Search" at bounding box center [959, 369] width 105 height 35
drag, startPoint x: 161, startPoint y: 268, endPoint x: 100, endPoint y: 263, distance: 60.6
click at [101, 263] on div "SearchWithCriteria8da4c8a2-aa4f-4fed-b76a-b12659a46160 ISWC T3288960265" at bounding box center [538, 276] width 950 height 35
paste input "9009689"
click at [949, 377] on button "Search" at bounding box center [959, 369] width 105 height 35
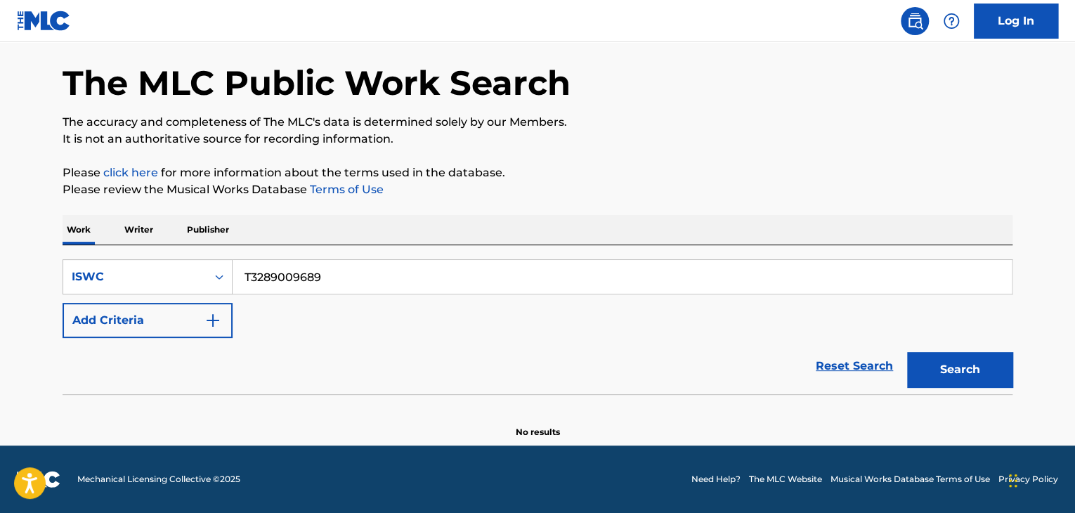
drag, startPoint x: 195, startPoint y: 263, endPoint x: 52, endPoint y: 243, distance: 144.1
click at [53, 243] on div "The MLC Public Work Search The accuracy and completeness of The MLC's data is d…" at bounding box center [538, 231] width 984 height 415
paste input "896020"
click at [974, 374] on button "Search" at bounding box center [959, 369] width 105 height 35
drag, startPoint x: 103, startPoint y: 259, endPoint x: 16, endPoint y: 253, distance: 87.3
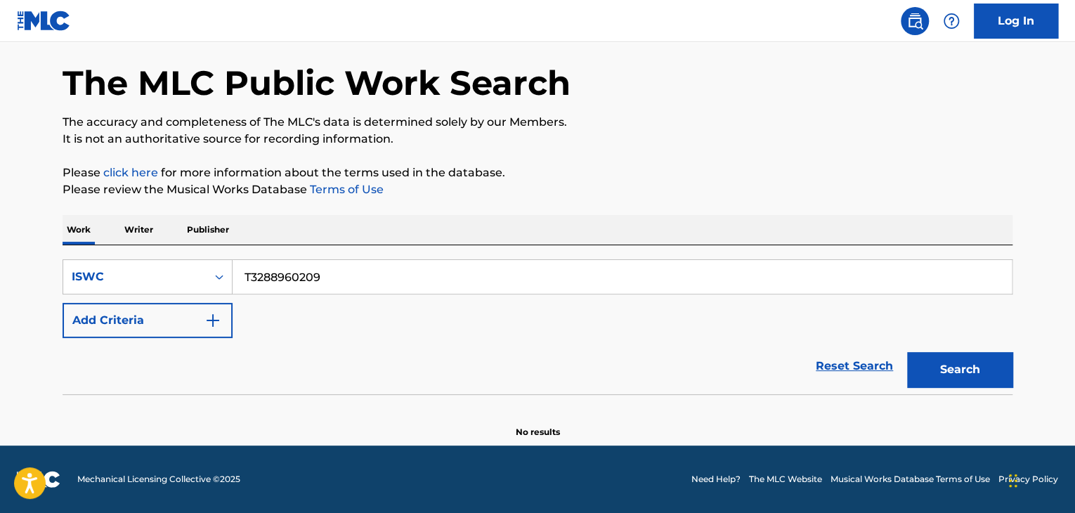
click at [34, 254] on main "The MLC Public Work Search The accuracy and completeness of The MLC's data is d…" at bounding box center [537, 217] width 1075 height 457
paste input "9009667"
click at [937, 372] on button "Search" at bounding box center [959, 369] width 105 height 35
drag, startPoint x: 306, startPoint y: 269, endPoint x: 30, endPoint y: 250, distance: 276.8
click at [28, 249] on main "The MLC Public Work Search The accuracy and completeness of The MLC's data is d…" at bounding box center [537, 217] width 1075 height 457
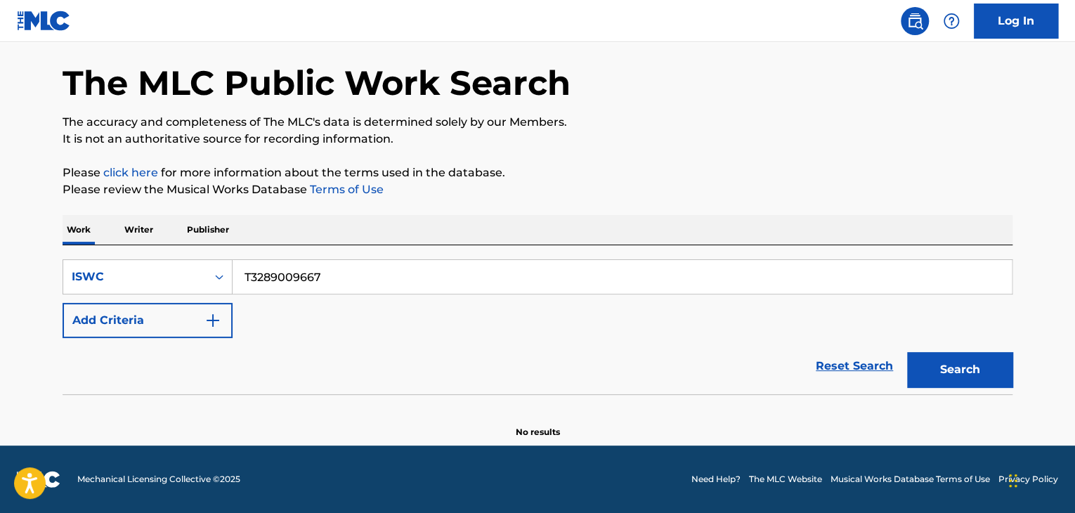
paste input "8960072"
click at [946, 372] on button "Search" at bounding box center [959, 369] width 105 height 35
drag, startPoint x: 354, startPoint y: 263, endPoint x: 157, endPoint y: 232, distance: 199.2
click at [159, 232] on div "Work Writer Publisher SearchWithCriteria8da4c8a2-aa4f-4fed-b76a-b12659a46160 IS…" at bounding box center [538, 326] width 950 height 223
paste input "9009623"
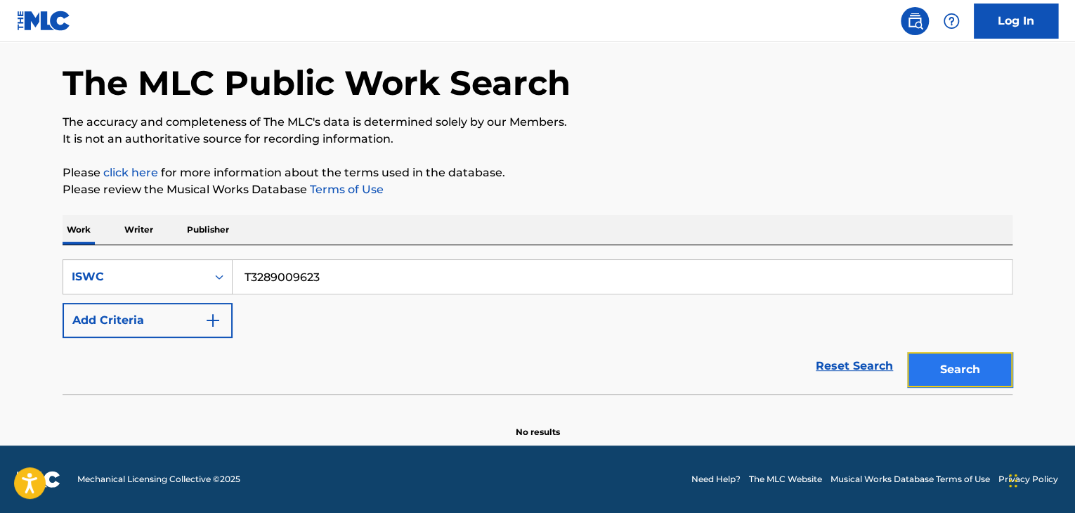
click at [970, 366] on button "Search" at bounding box center [959, 369] width 105 height 35
drag, startPoint x: 326, startPoint y: 250, endPoint x: 115, endPoint y: 230, distance: 211.7
click at [133, 233] on div "Work Writer Publisher SearchWithCriteria8da4c8a2-aa4f-4fed-b76a-b12659a46160 IS…" at bounding box center [538, 326] width 950 height 223
drag, startPoint x: 273, startPoint y: 346, endPoint x: 288, endPoint y: 335, distance: 19.1
click at [275, 345] on div "Reset Search Search" at bounding box center [538, 366] width 950 height 56
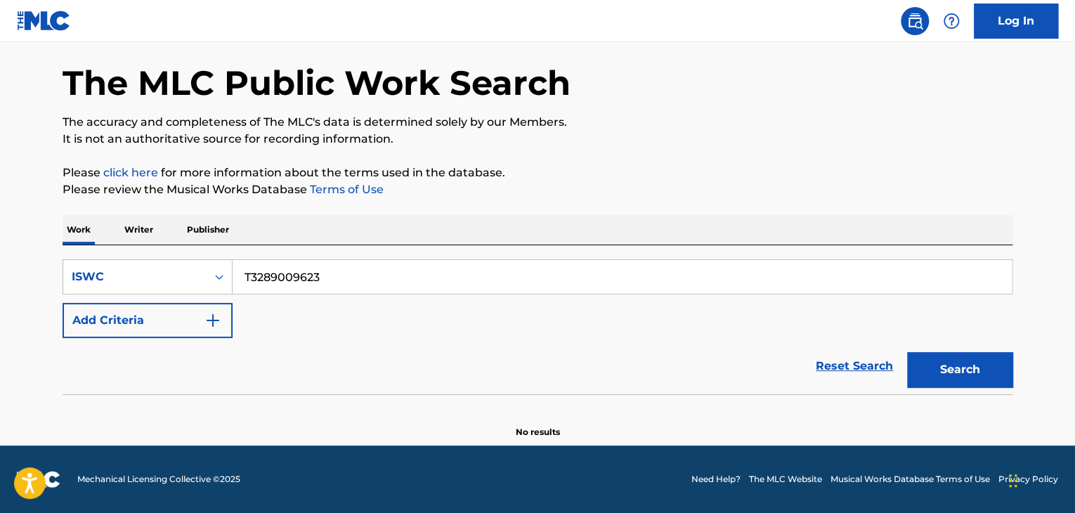
drag, startPoint x: 365, startPoint y: 282, endPoint x: 98, endPoint y: 247, distance: 269.9
click at [99, 248] on div "SearchWithCriteria8da4c8a2-aa4f-4fed-b76a-b12659a46160 ISWC T3289009623 Add Cri…" at bounding box center [538, 319] width 950 height 149
paste input "8960027"
click at [930, 366] on button "Search" at bounding box center [959, 369] width 105 height 35
drag, startPoint x: 344, startPoint y: 285, endPoint x: 89, endPoint y: 230, distance: 260.7
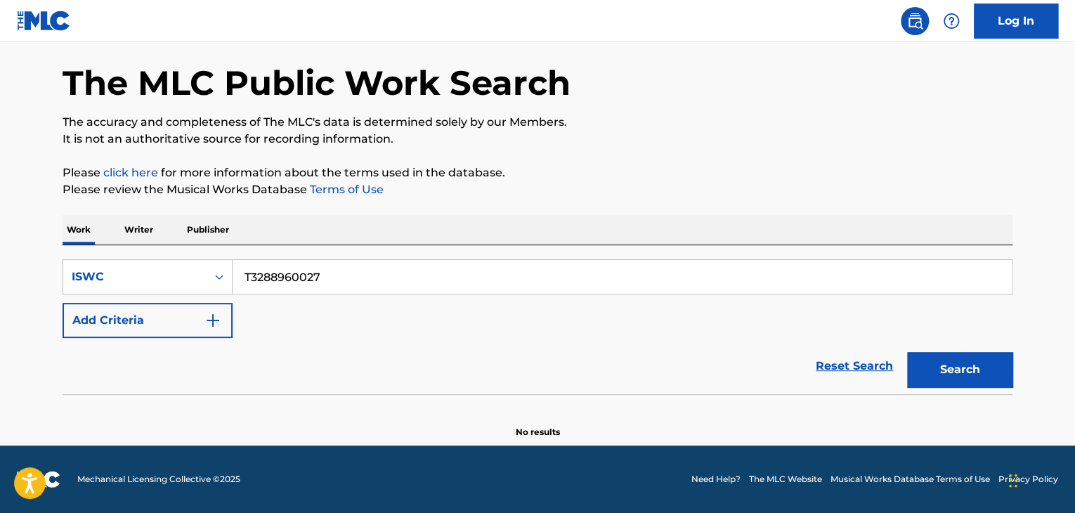
click at [89, 230] on div "Work Writer Publisher SearchWithCriteria8da4c8a2-aa4f-4fed-b76a-b12659a46160 IS…" at bounding box center [538, 326] width 950 height 223
paste input "900958"
click at [973, 371] on button "Search" at bounding box center [959, 369] width 105 height 35
drag, startPoint x: 259, startPoint y: 280, endPoint x: 102, endPoint y: 346, distance: 170.3
click at [167, 292] on div "SearchWithCriteria8da4c8a2-aa4f-4fed-b76a-b12659a46160 ISWC T3289009587" at bounding box center [538, 276] width 950 height 35
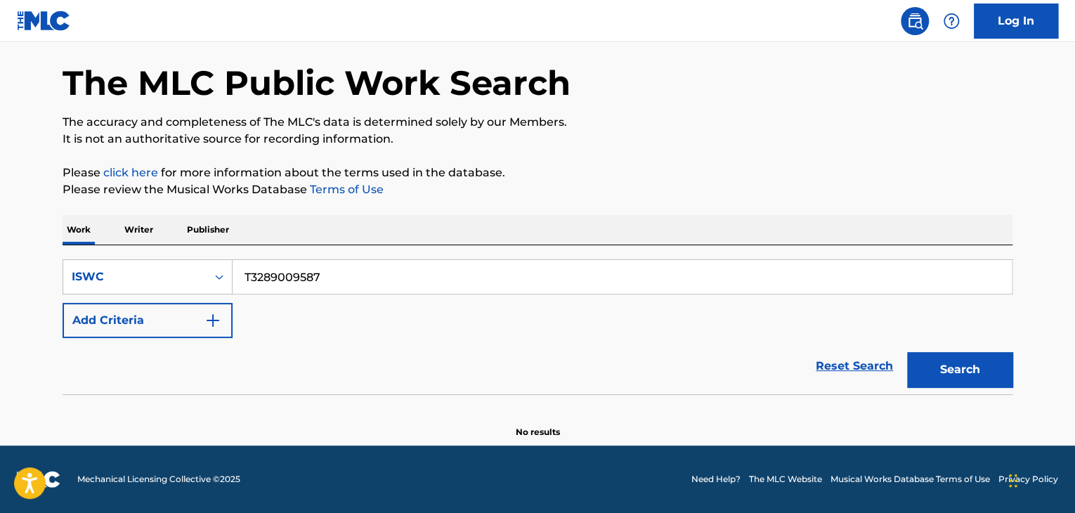
paste input "8959940"
click at [941, 370] on button "Search" at bounding box center [959, 369] width 105 height 35
drag, startPoint x: 377, startPoint y: 281, endPoint x: 153, endPoint y: 251, distance: 225.5
click at [157, 251] on div "SearchWithCriteria8da4c8a2-aa4f-4fed-b76a-b12659a46160 ISWC T3288959940 Add Cri…" at bounding box center [538, 319] width 950 height 149
paste input "9009554"
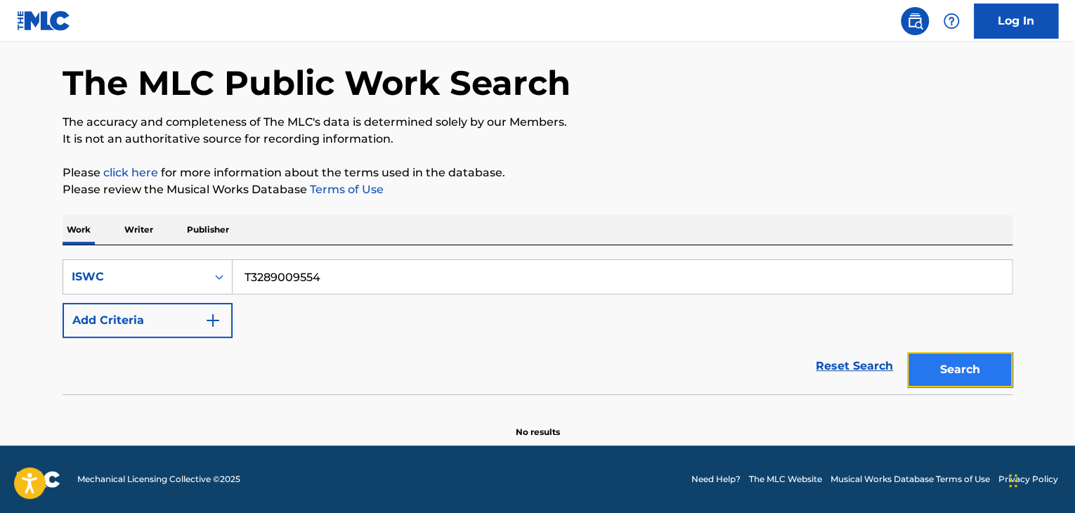
click at [981, 374] on button "Search" at bounding box center [959, 369] width 105 height 35
drag, startPoint x: 371, startPoint y: 270, endPoint x: 109, endPoint y: 228, distance: 265.5
click at [110, 228] on div "Work Writer Publisher SearchWithCriteria8da4c8a2-aa4f-4fed-b76a-b12659a46160 IS…" at bounding box center [538, 326] width 950 height 223
paste input "8959815"
click at [969, 369] on button "Search" at bounding box center [959, 369] width 105 height 35
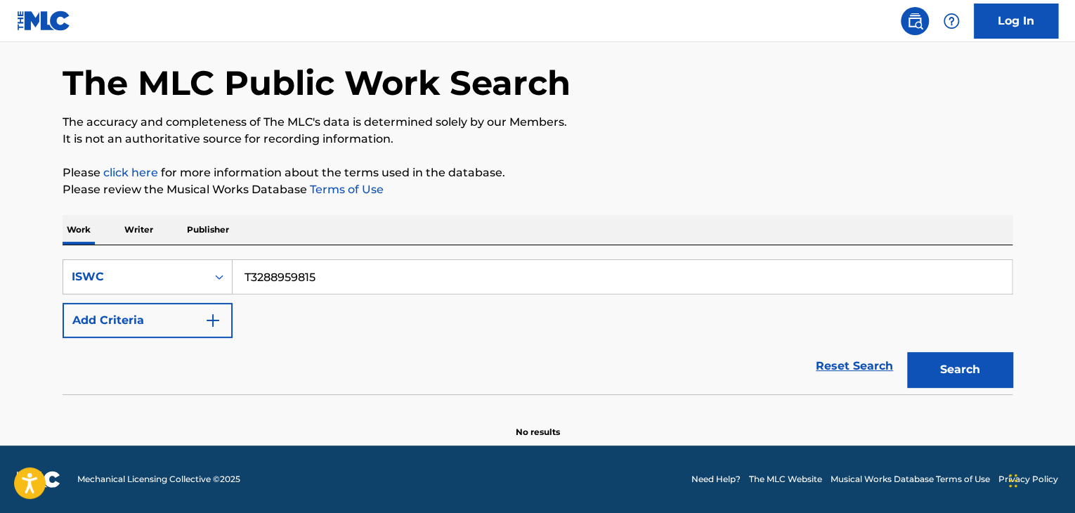
drag, startPoint x: 381, startPoint y: 280, endPoint x: 104, endPoint y: 241, distance: 279.6
click at [104, 241] on div "Work Writer Publisher SearchWithCriteria8da4c8a2-aa4f-4fed-b76a-b12659a46160 IS…" at bounding box center [538, 326] width 950 height 223
paste input "900948"
click at [972, 371] on button "Search" at bounding box center [959, 369] width 105 height 35
drag, startPoint x: 231, startPoint y: 254, endPoint x: 174, endPoint y: 237, distance: 59.2
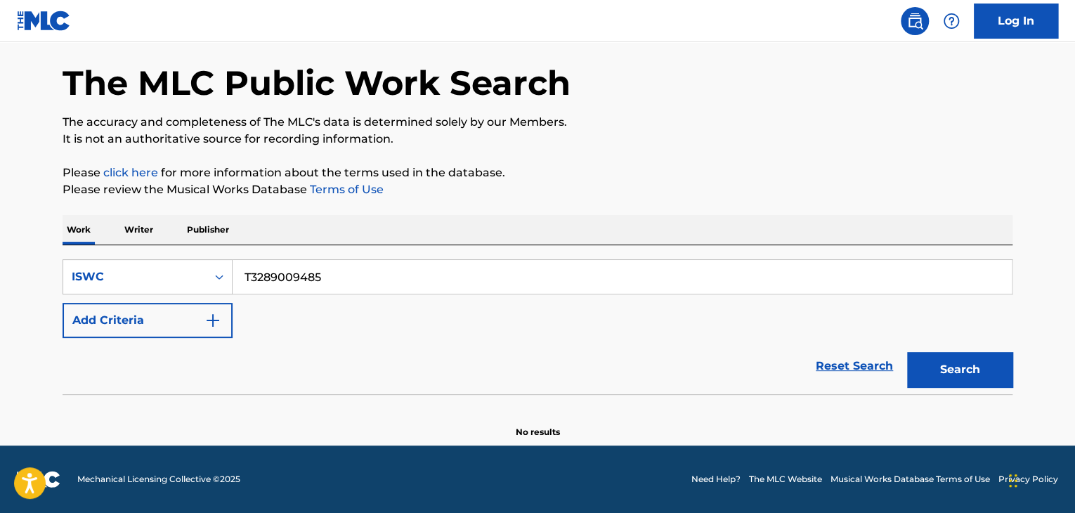
click at [147, 236] on div "Work Writer Publisher SearchWithCriteria8da4c8a2-aa4f-4fed-b76a-b12659a46160 IS…" at bounding box center [538, 326] width 950 height 223
paste input "2942814"
click at [953, 364] on button "Search" at bounding box center [959, 369] width 105 height 35
drag, startPoint x: 344, startPoint y: 273, endPoint x: 35, endPoint y: 221, distance: 312.8
click at [51, 224] on div "The MLC Public Work Search The accuracy and completeness of The MLC's data is d…" at bounding box center [538, 231] width 984 height 415
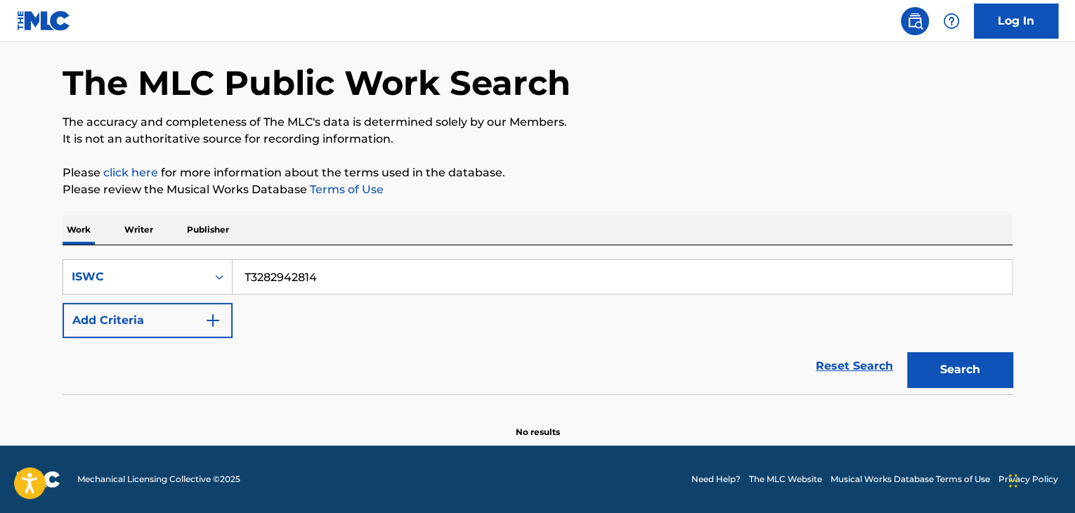
paste input "8959702"
click at [973, 380] on button "Search" at bounding box center [959, 369] width 105 height 35
drag, startPoint x: 249, startPoint y: 266, endPoint x: 209, endPoint y: 261, distance: 40.3
click at [198, 259] on div "SearchWithCriteria8da4c8a2-aa4f-4fed-b76a-b12659a46160 ISWC T3288959702 Add Cri…" at bounding box center [538, 298] width 950 height 79
click at [327, 325] on div "SearchWithCriteria8da4c8a2-aa4f-4fed-b76a-b12659a46160 ISWC T3288959702 Add Cri…" at bounding box center [538, 298] width 950 height 79
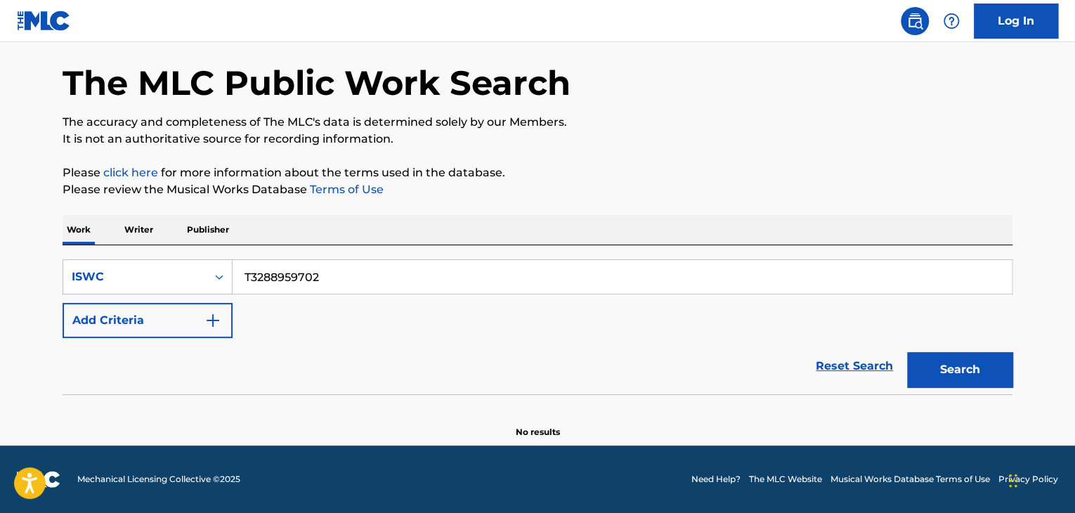
drag, startPoint x: 267, startPoint y: 270, endPoint x: 298, endPoint y: 268, distance: 31.0
click at [100, 258] on div "SearchWithCriteria8da4c8a2-aa4f-4fed-b76a-b12659a46160 ISWC T3288959702 Add Cri…" at bounding box center [538, 319] width 950 height 149
paste input "94445679"
click at [981, 366] on button "Search" at bounding box center [959, 369] width 105 height 35
drag, startPoint x: 393, startPoint y: 273, endPoint x: 209, endPoint y: 261, distance: 184.5
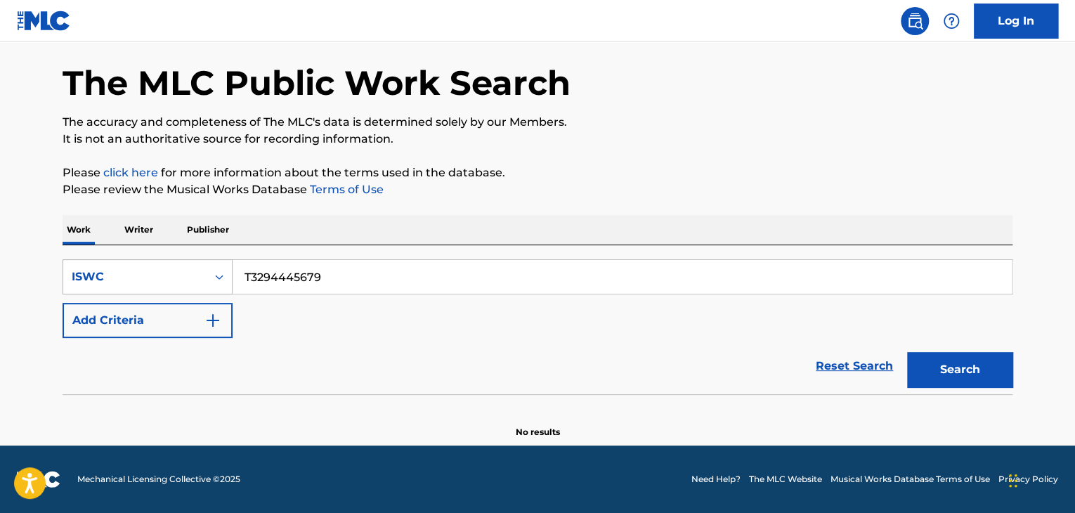
click at [214, 261] on div "SearchWithCriteria8da4c8a2-aa4f-4fed-b76a-b12659a46160 ISWC T3294445679" at bounding box center [538, 276] width 950 height 35
paste input "389376"
click at [1001, 358] on button "Search" at bounding box center [959, 369] width 105 height 35
drag, startPoint x: 229, startPoint y: 263, endPoint x: 126, endPoint y: 256, distance: 102.8
click at [131, 256] on div "SearchWithCriteria8da4c8a2-aa4f-4fed-b76a-b12659a46160 ISWC T3294389376 Add Cri…" at bounding box center [538, 319] width 950 height 149
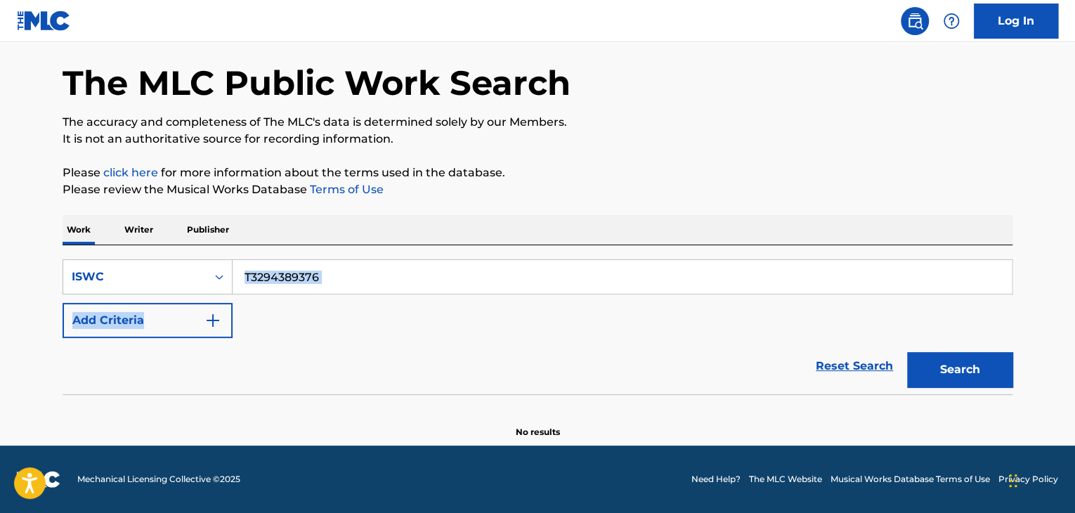
click at [296, 321] on div "SearchWithCriteria8da4c8a2-aa4f-4fed-b76a-b12659a46160 ISWC T3294389376 Add Cri…" at bounding box center [538, 298] width 950 height 79
drag, startPoint x: 364, startPoint y: 280, endPoint x: 42, endPoint y: 237, distance: 324.6
click at [48, 237] on div "The MLC Public Work Search The accuracy and completeness of The MLC's data is d…" at bounding box center [538, 231] width 984 height 415
paste input "445624"
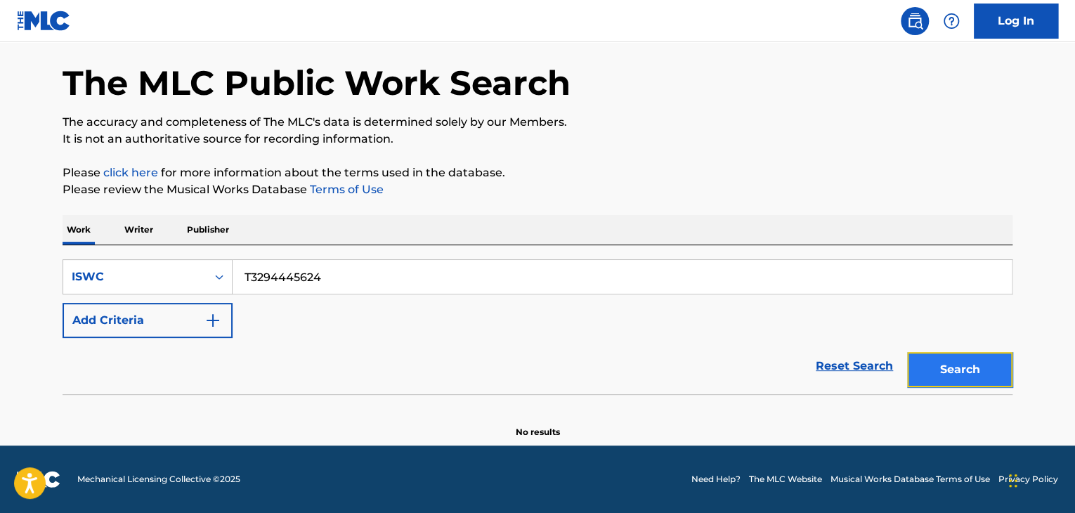
click at [976, 372] on button "Search" at bounding box center [959, 369] width 105 height 35
drag, startPoint x: 167, startPoint y: 241, endPoint x: 126, endPoint y: 237, distance: 40.2
click at [126, 237] on div "Work Writer Publisher SearchWithCriteria8da4c8a2-aa4f-4fed-b76a-b12659a46160 IS…" at bounding box center [538, 326] width 950 height 223
paste input "555"
click at [932, 377] on button "Search" at bounding box center [959, 369] width 105 height 35
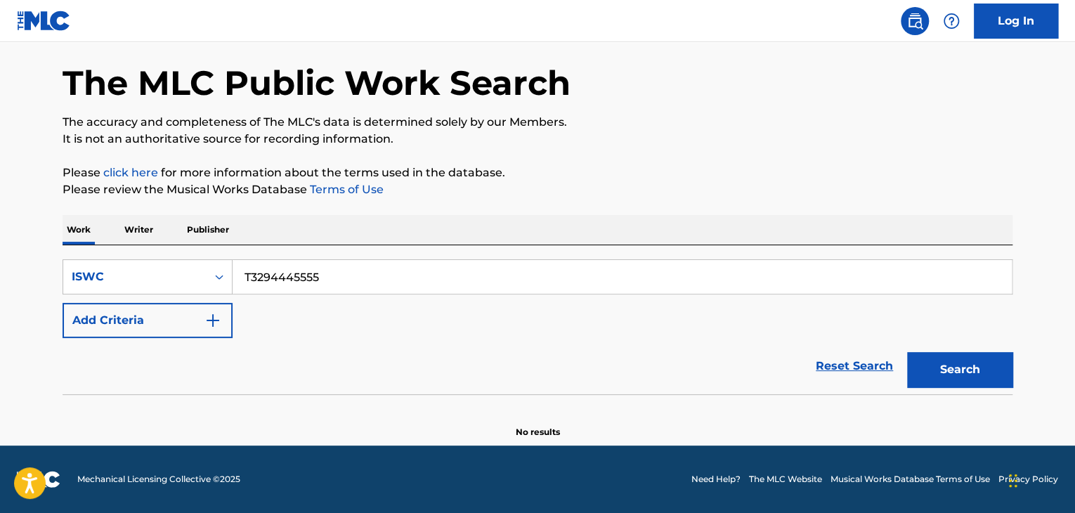
drag, startPoint x: 391, startPoint y: 271, endPoint x: 86, endPoint y: 242, distance: 306.3
click at [105, 248] on div "SearchWithCriteria8da4c8a2-aa4f-4fed-b76a-b12659a46160 ISWC T3294445555 Add Cri…" at bounding box center [538, 319] width 950 height 149
paste input "6150"
click at [964, 377] on button "Search" at bounding box center [959, 369] width 105 height 35
drag, startPoint x: 188, startPoint y: 226, endPoint x: 8, endPoint y: 217, distance: 179.4
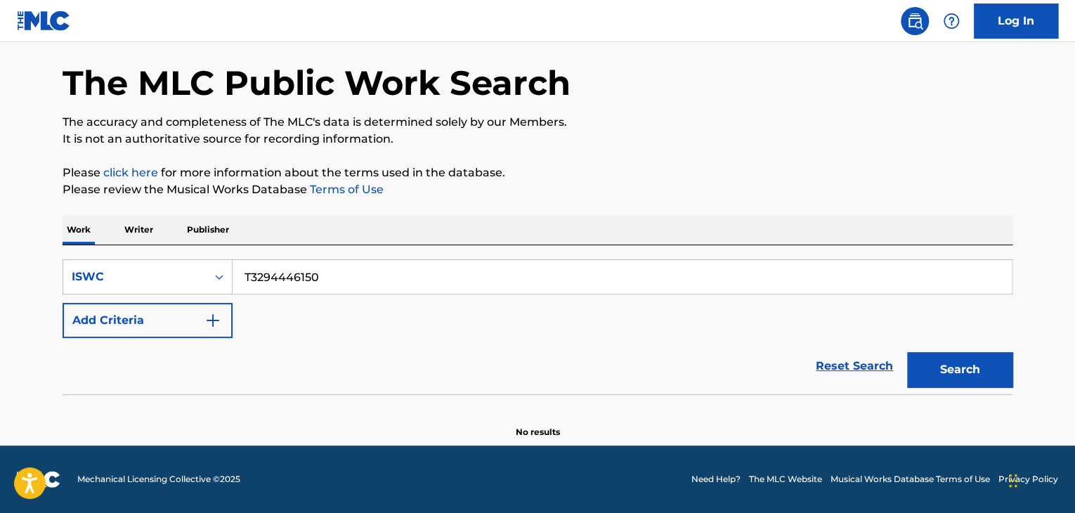
click at [39, 217] on main "The MLC Public Work Search The accuracy and completeness of The MLC's data is d…" at bounding box center [537, 217] width 1075 height 457
paste input "16"
click at [939, 372] on button "Search" at bounding box center [959, 369] width 105 height 35
drag, startPoint x: 381, startPoint y: 285, endPoint x: 170, endPoint y: 244, distance: 215.2
click at [141, 243] on div "Work Writer Publisher SearchWithCriteria8da4c8a2-aa4f-4fed-b76a-b12659a46160 IS…" at bounding box center [538, 326] width 950 height 223
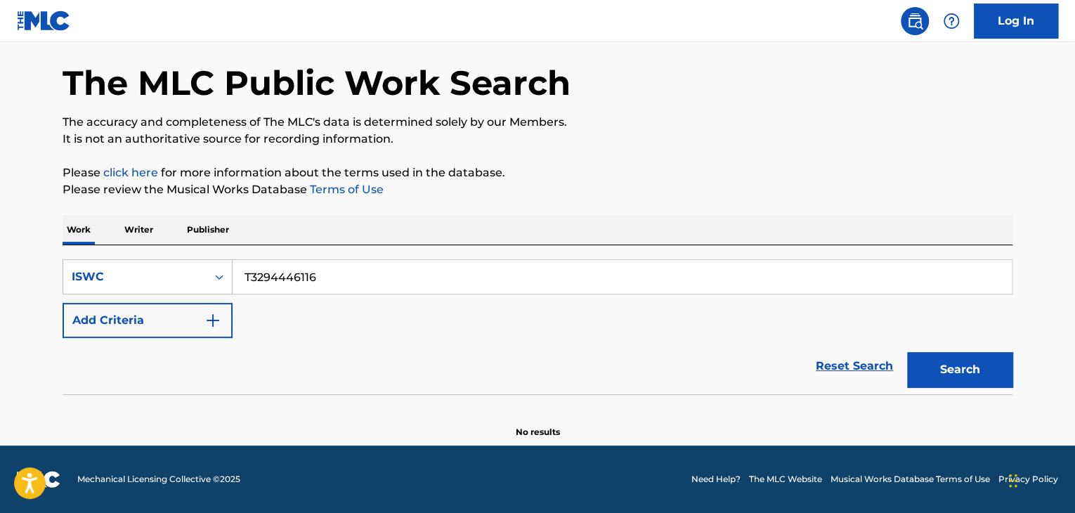
paste input "058"
click at [975, 368] on button "Search" at bounding box center [959, 369] width 105 height 35
drag, startPoint x: 126, startPoint y: 256, endPoint x: 77, endPoint y: 252, distance: 49.4
click at [79, 252] on div "SearchWithCriteria8da4c8a2-aa4f-4fed-b76a-b12659a46160 ISWC T3294446058 Add Cri…" at bounding box center [538, 319] width 950 height 149
paste input "5975"
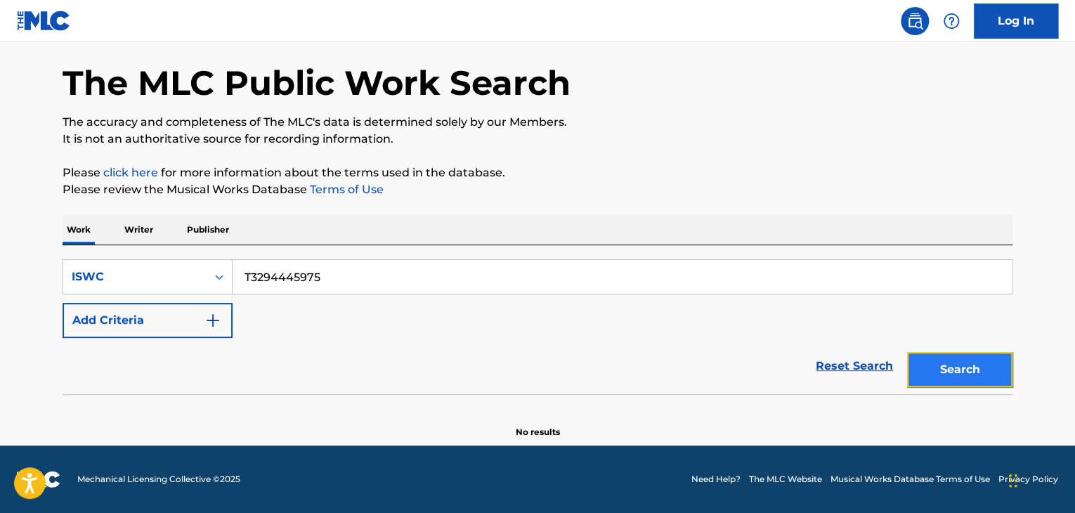
click at [957, 374] on button "Search" at bounding box center [959, 369] width 105 height 35
drag, startPoint x: 343, startPoint y: 285, endPoint x: 79, endPoint y: 266, distance: 264.2
click at [84, 266] on div "SearchWithCriteria8da4c8a2-aa4f-4fed-b76a-b12659a46160 ISWC T3294445975" at bounding box center [538, 276] width 950 height 35
paste input "873"
click at [975, 374] on button "Search" at bounding box center [959, 369] width 105 height 35
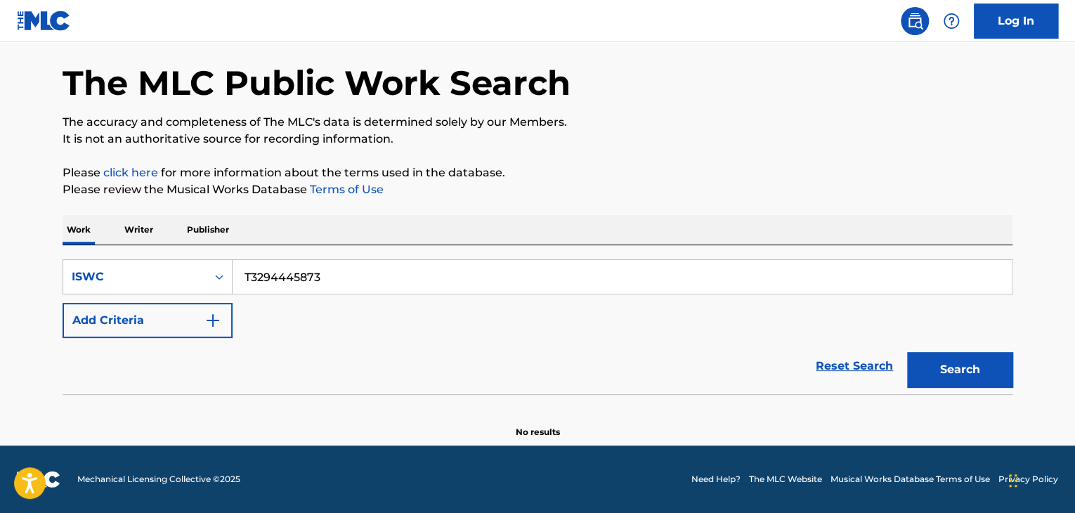
drag, startPoint x: 335, startPoint y: 278, endPoint x: 110, endPoint y: 252, distance: 226.3
click at [110, 252] on div "SearchWithCriteria8da4c8a2-aa4f-4fed-b76a-b12659a46160 ISWC T3294445873 Add Cri…" at bounding box center [538, 319] width 950 height 149
paste input "760"
click at [967, 361] on button "Search" at bounding box center [959, 369] width 105 height 35
drag, startPoint x: 297, startPoint y: 261, endPoint x: 24, endPoint y: 247, distance: 273.7
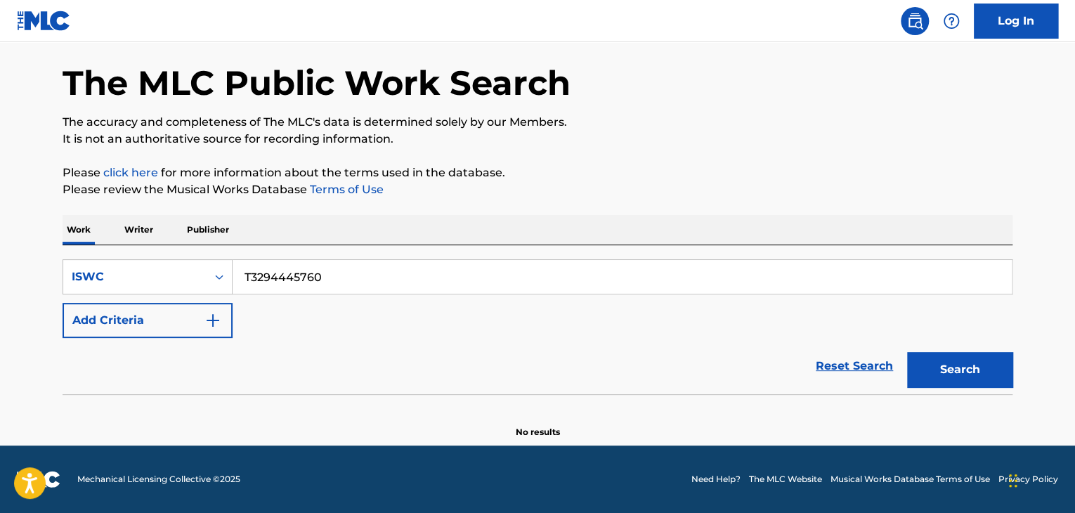
click at [23, 243] on main "The MLC Public Work Search The accuracy and completeness of The MLC's data is d…" at bounding box center [537, 217] width 1075 height 457
paste input "04"
click at [970, 363] on button "Search" at bounding box center [959, 369] width 105 height 35
drag, startPoint x: 835, startPoint y: 545, endPoint x: 1000, endPoint y: 483, distance: 176.5
click at [1000, 459] on html "Accessibility Screen-Reader Guide, Feedback, and Issue Reporting | New window C…" at bounding box center [537, 203] width 1075 height 513
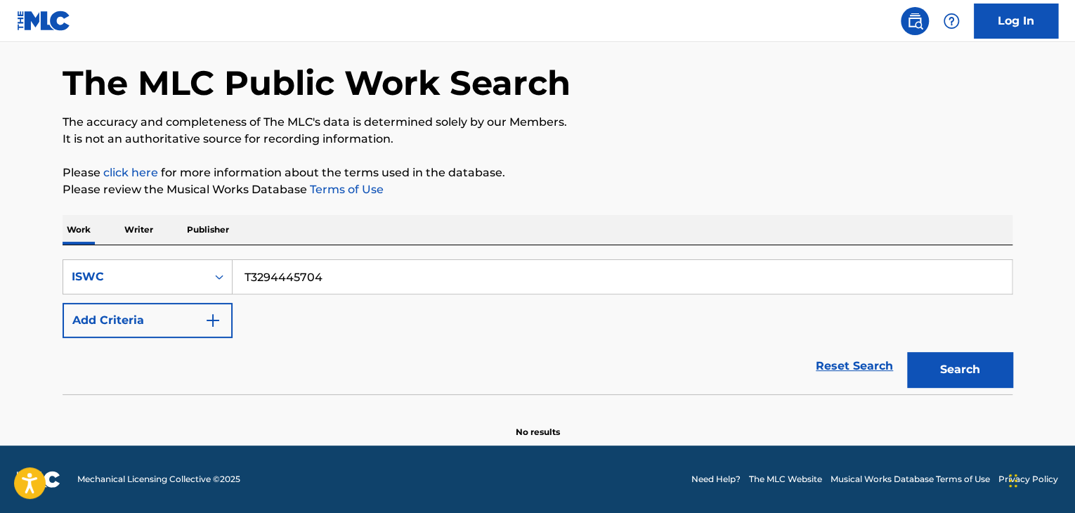
drag, startPoint x: 339, startPoint y: 278, endPoint x: 161, endPoint y: 253, distance: 180.1
click at [148, 254] on div "SearchWithCriteria8da4c8a2-aa4f-4fed-b76a-b12659a46160 ISWC T3294445704 Add Cri…" at bounding box center [538, 319] width 950 height 149
paste input "613"
drag, startPoint x: 419, startPoint y: 321, endPoint x: 594, endPoint y: 335, distance: 176.2
click at [430, 321] on div "SearchWithCriteria8da4c8a2-aa4f-4fed-b76a-b12659a46160 ISWC T3294445613 Add Cri…" at bounding box center [538, 298] width 950 height 79
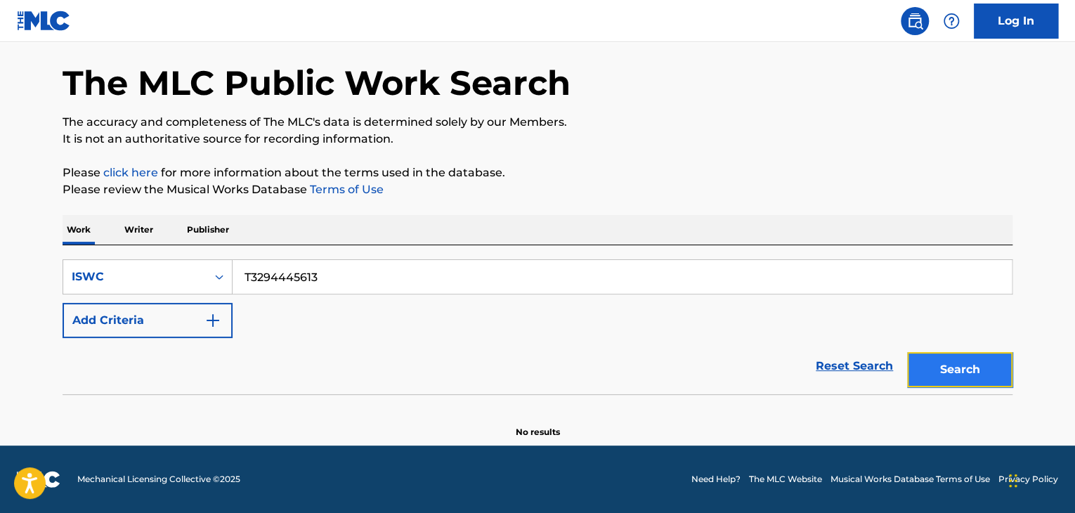
click at [993, 361] on button "Search" at bounding box center [959, 369] width 105 height 35
drag, startPoint x: 337, startPoint y: 267, endPoint x: 131, endPoint y: 249, distance: 206.7
click at [131, 249] on div "SearchWithCriteria8da4c8a2-aa4f-4fed-b76a-b12659a46160 ISWC T3294445613 Add Cri…" at bounding box center [538, 319] width 950 height 149
paste input "544"
click at [950, 356] on button "Search" at bounding box center [959, 369] width 105 height 35
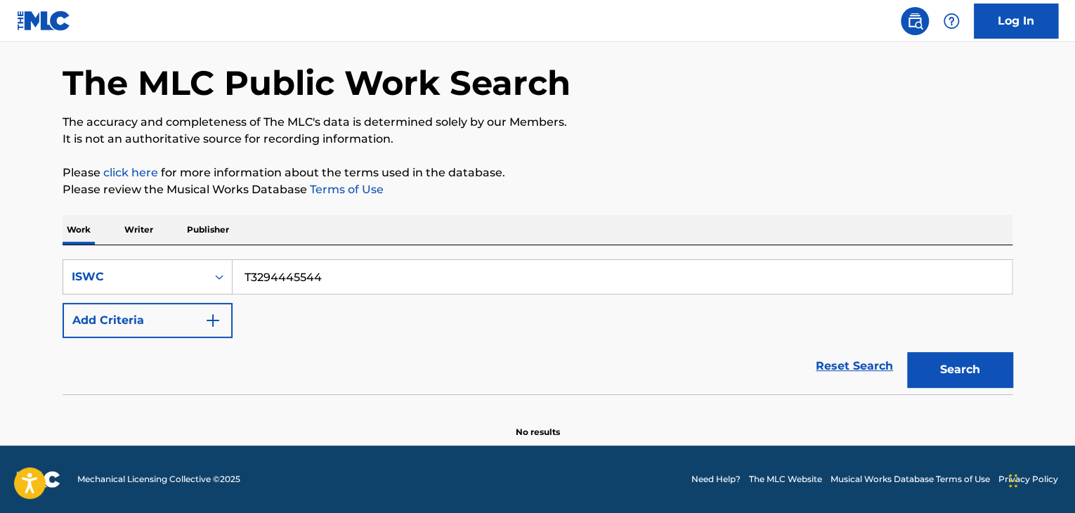
drag, startPoint x: 360, startPoint y: 283, endPoint x: 133, endPoint y: 248, distance: 230.3
click at [133, 248] on div "SearchWithCriteria8da4c8a2-aa4f-4fed-b76a-b12659a46160 ISWC T3294445544 Add Cri…" at bounding box center [538, 319] width 950 height 149
paste input "497"
click at [968, 370] on button "Search" at bounding box center [959, 369] width 105 height 35
drag, startPoint x: 374, startPoint y: 276, endPoint x: 167, endPoint y: 254, distance: 207.7
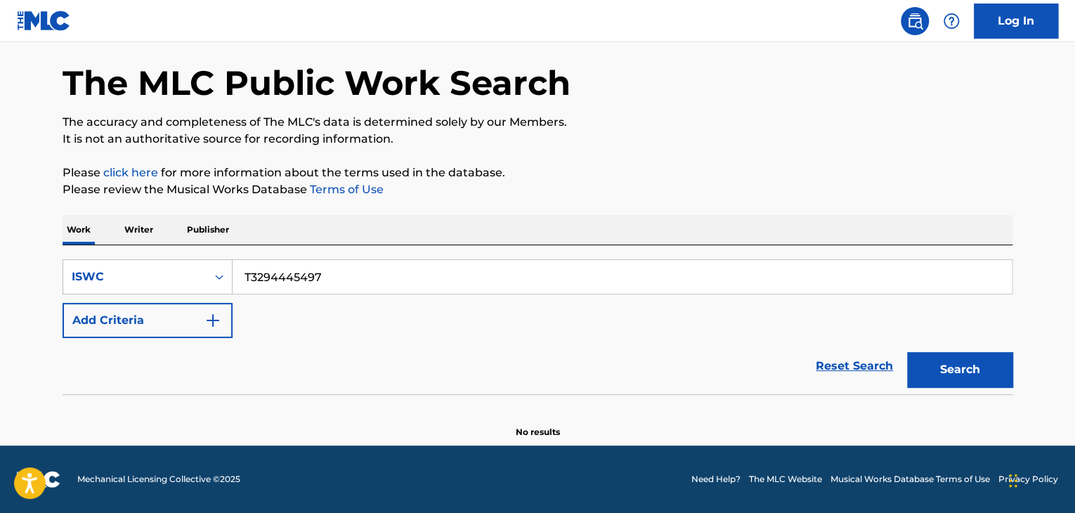
click at [168, 254] on div "SearchWithCriteria8da4c8a2-aa4f-4fed-b76a-b12659a46160 ISWC T3294445497 Add Cri…" at bounding box center [538, 319] width 950 height 149
paste input "88954956"
click at [956, 372] on button "Search" at bounding box center [959, 369] width 105 height 35
drag, startPoint x: 317, startPoint y: 270, endPoint x: 140, endPoint y: 241, distance: 179.4
click at [115, 237] on div "Work Writer Publisher SearchWithCriteria8da4c8a2-aa4f-4fed-b76a-b12659a46160 IS…" at bounding box center [538, 326] width 950 height 223
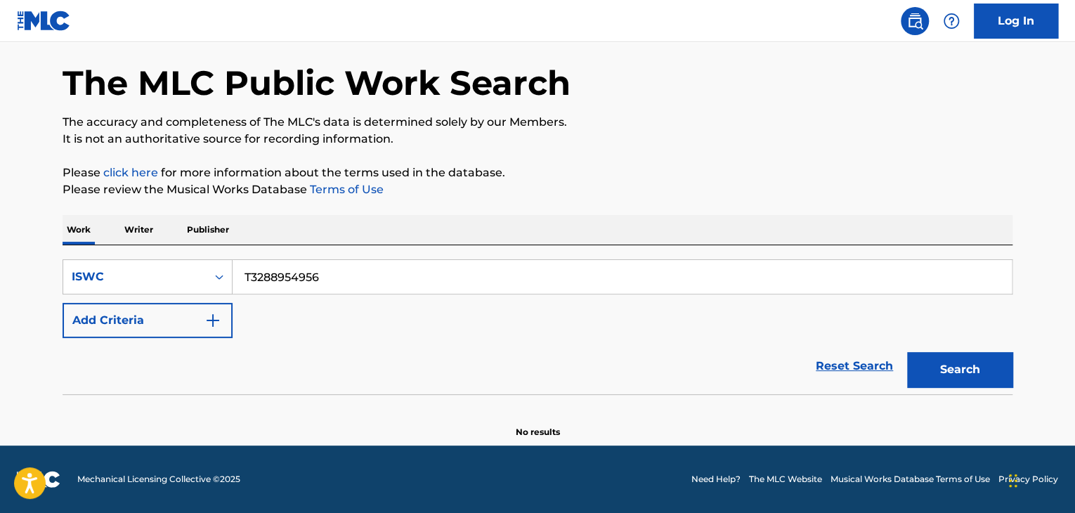
paste input "87"
click at [975, 365] on button "Search" at bounding box center [959, 369] width 105 height 35
drag, startPoint x: 365, startPoint y: 273, endPoint x: 0, endPoint y: 237, distance: 366.4
click at [0, 238] on main "The MLC Public Work Search The accuracy and completeness of The MLC's data is d…" at bounding box center [537, 217] width 1075 height 457
paste input "94446047"
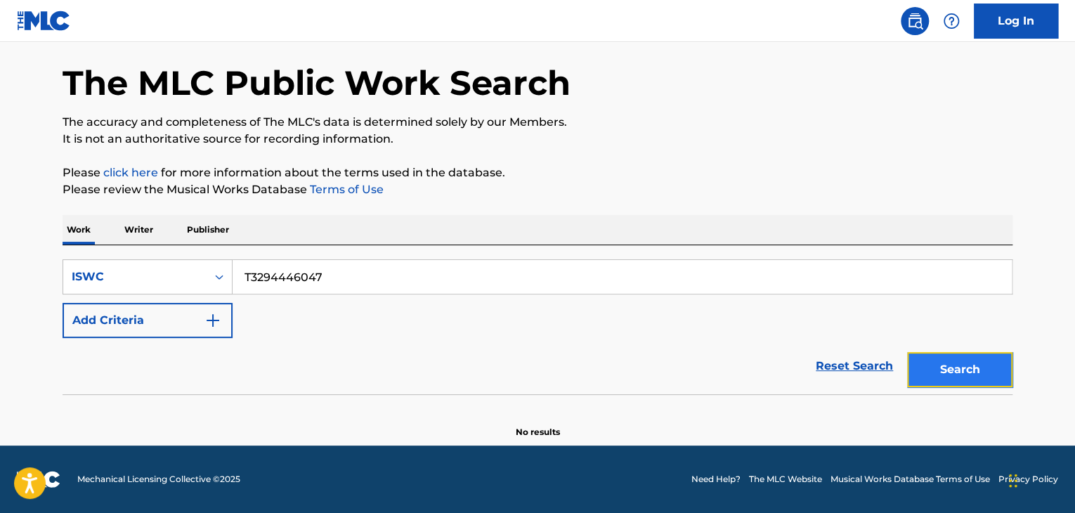
click at [993, 369] on button "Search" at bounding box center [959, 369] width 105 height 35
drag, startPoint x: 369, startPoint y: 278, endPoint x: 109, endPoint y: 231, distance: 264.1
click at [83, 232] on div "Work Writer Publisher SearchWithCriteria8da4c8a2-aa4f-4fed-b76a-b12659a46160 IS…" at bounding box center [538, 326] width 950 height 223
paste input "82930154"
click at [956, 376] on button "Search" at bounding box center [959, 369] width 105 height 35
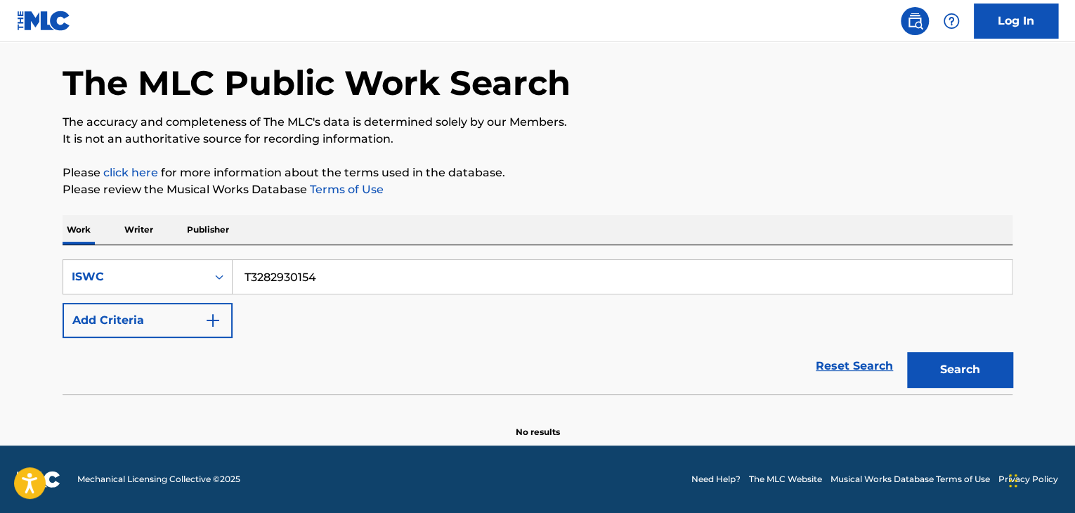
drag, startPoint x: 191, startPoint y: 254, endPoint x: 171, endPoint y: 254, distance: 19.7
click at [171, 254] on div "SearchWithCriteria8da4c8a2-aa4f-4fed-b76a-b12659a46160 ISWC T3282930154 Add Cri…" at bounding box center [538, 319] width 950 height 149
paste input "94445986"
click at [968, 366] on button "Search" at bounding box center [959, 369] width 105 height 35
drag, startPoint x: 242, startPoint y: 263, endPoint x: 188, endPoint y: 261, distance: 53.5
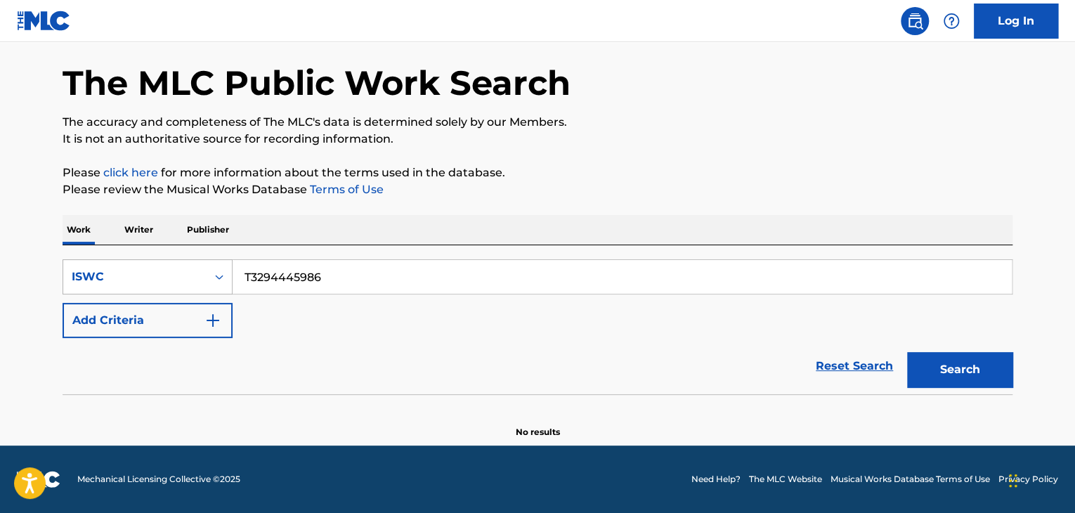
click at [194, 261] on div "SearchWithCriteria8da4c8a2-aa4f-4fed-b76a-b12659a46160 ISWC T3294445986" at bounding box center [538, 276] width 950 height 35
paste input "31"
click at [956, 369] on button "Search" at bounding box center [959, 369] width 105 height 35
drag, startPoint x: 202, startPoint y: 253, endPoint x: 177, endPoint y: 251, distance: 25.4
click at [177, 251] on div "SearchWithCriteria8da4c8a2-aa4f-4fed-b76a-b12659a46160 ISWC T3294445931 Add Cri…" at bounding box center [538, 319] width 950 height 149
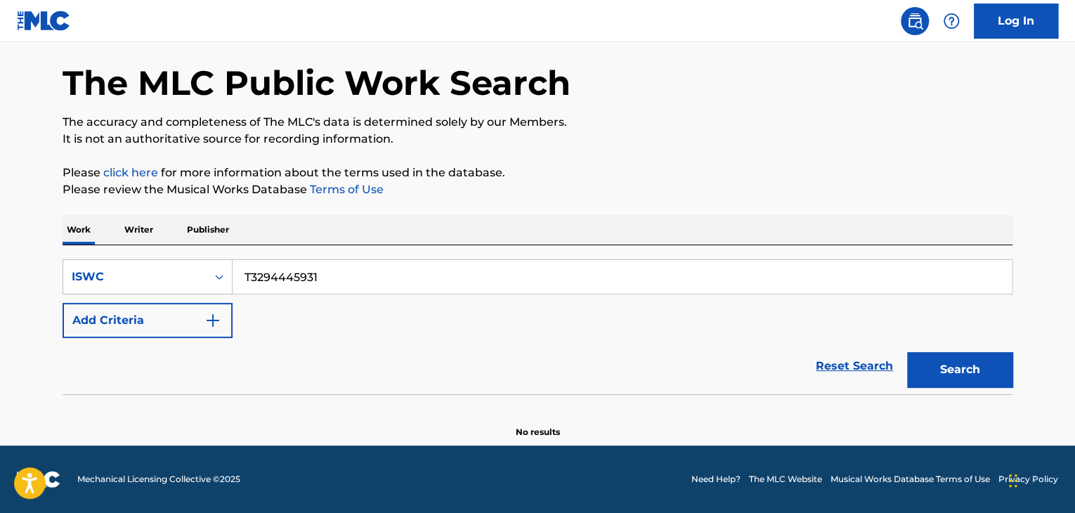
paste input "895"
click at [968, 353] on button "Search" at bounding box center [959, 369] width 105 height 35
drag, startPoint x: 168, startPoint y: 248, endPoint x: 141, endPoint y: 247, distance: 27.4
click at [117, 242] on div "Work Writer Publisher SearchWithCriteria8da4c8a2-aa4f-4fed-b76a-b12659a46160 IS…" at bounding box center [538, 326] width 950 height 223
paste input "28"
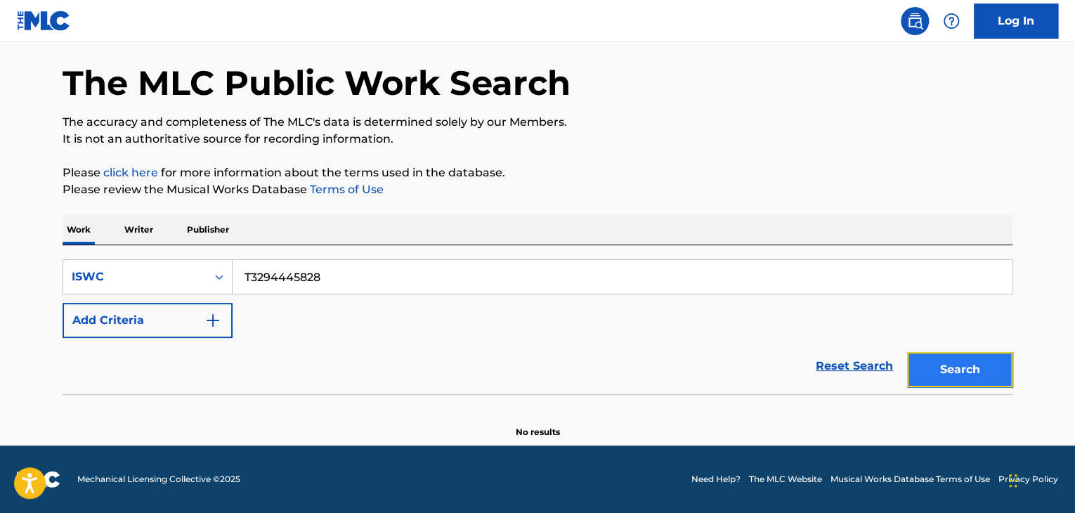
click at [977, 377] on button "Search" at bounding box center [959, 369] width 105 height 35
drag, startPoint x: 349, startPoint y: 272, endPoint x: 89, endPoint y: 230, distance: 264.0
click at [90, 230] on div "Work Writer Publisher SearchWithCriteria8da4c8a2-aa4f-4fed-b76a-b12659a46160 IS…" at bounding box center [538, 326] width 950 height 223
paste input "82930029"
click at [985, 363] on button "Search" at bounding box center [959, 369] width 105 height 35
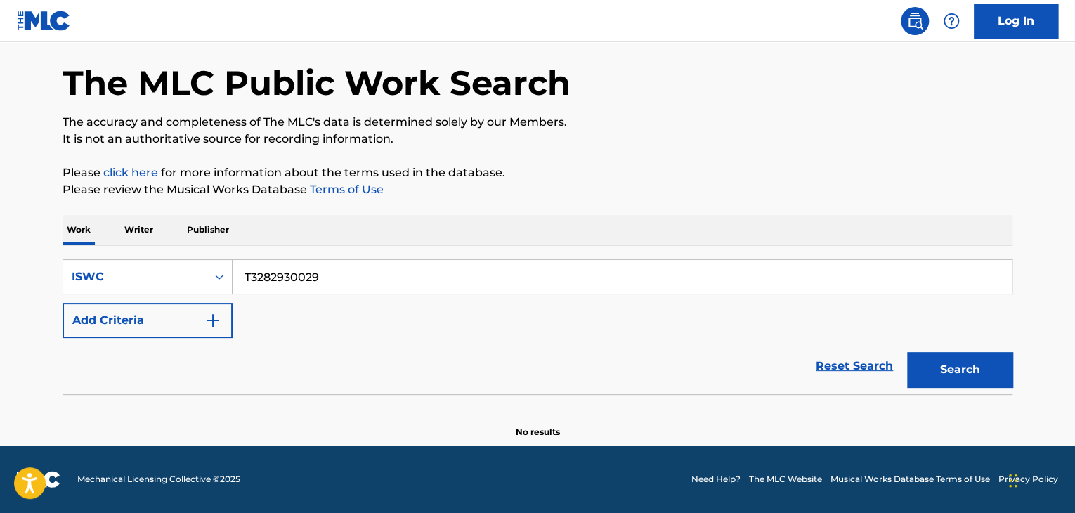
drag, startPoint x: 346, startPoint y: 273, endPoint x: 97, endPoint y: 258, distance: 249.2
click at [98, 258] on div "SearchWithCriteria8da4c8a2-aa4f-4fed-b76a-b12659a46160 ISWC T3282930029 Add Cri…" at bounding box center [538, 319] width 950 height 149
paste input "94445737"
click at [990, 367] on button "Search" at bounding box center [959, 369] width 105 height 35
drag, startPoint x: 332, startPoint y: 279, endPoint x: 148, endPoint y: 257, distance: 185.4
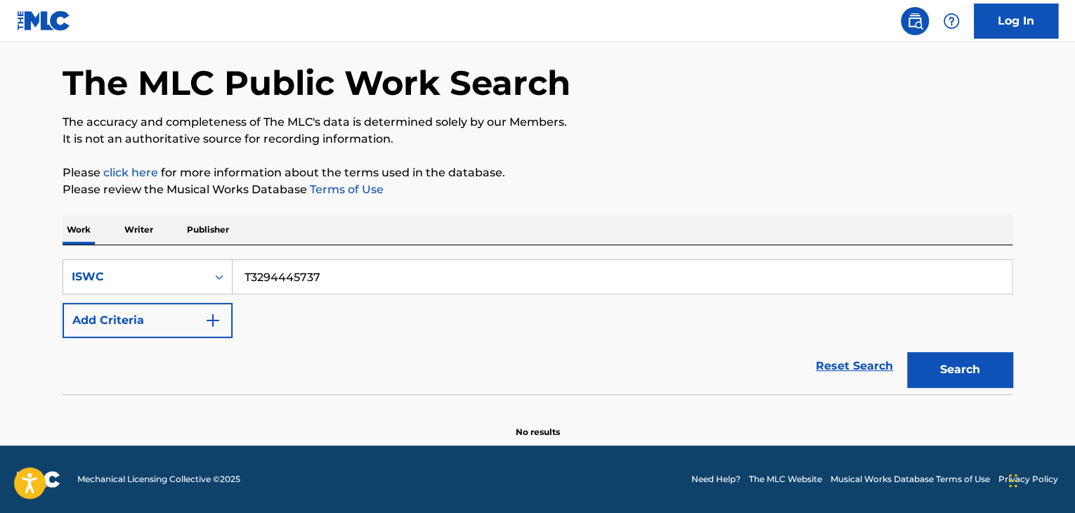
click at [148, 258] on div "SearchWithCriteria8da4c8a2-aa4f-4fed-b76a-b12659a46160 ISWC T3294445737 Add Cri…" at bounding box center [538, 319] width 950 height 149
paste input "691"
click at [982, 367] on button "Search" at bounding box center [959, 369] width 105 height 35
drag, startPoint x: 266, startPoint y: 261, endPoint x: 129, endPoint y: 256, distance: 137.1
click at [138, 256] on div "SearchWithCriteria8da4c8a2-aa4f-4fed-b76a-b12659a46160 ISWC T3294445691 Add Cri…" at bounding box center [538, 319] width 950 height 149
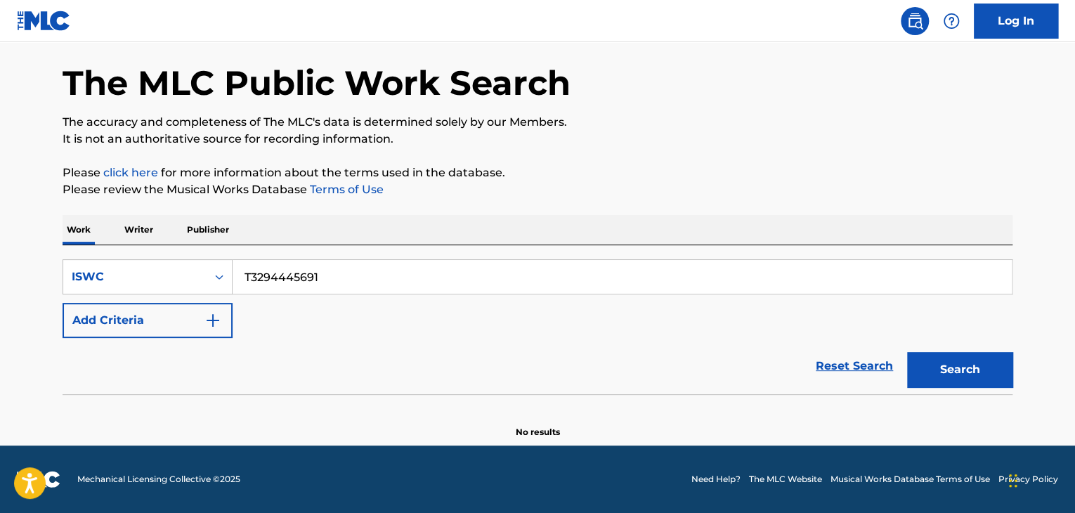
paste input "46"
click at [958, 375] on button "Search" at bounding box center [959, 369] width 105 height 35
drag, startPoint x: 356, startPoint y: 273, endPoint x: 108, endPoint y: 247, distance: 249.4
click at [108, 247] on div "SearchWithCriteria8da4c8a2-aa4f-4fed-b76a-b12659a46160 ISWC T3294445646 Add Cri…" at bounding box center [538, 319] width 950 height 149
paste input "56"
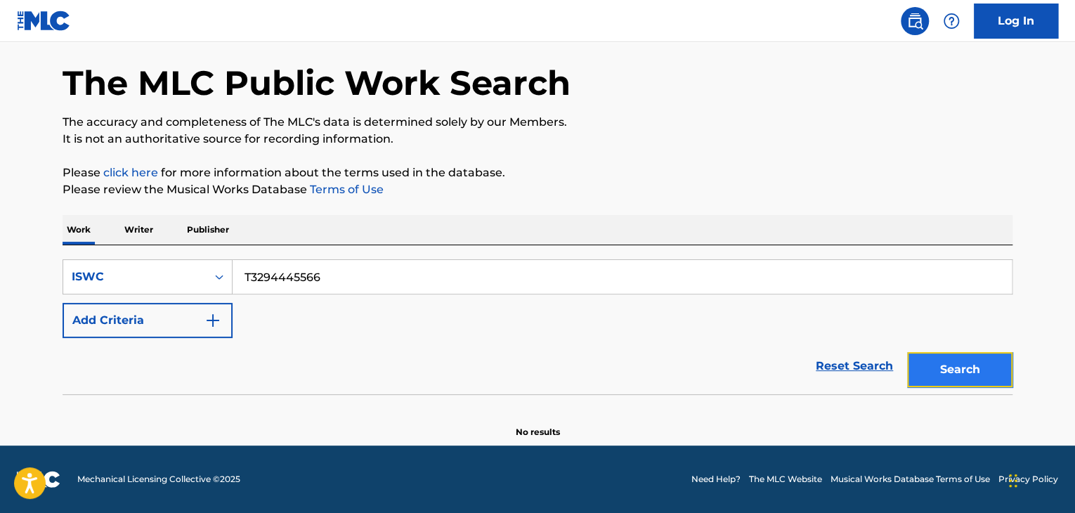
click at [979, 363] on button "Search" at bounding box center [959, 369] width 105 height 35
drag, startPoint x: 372, startPoint y: 279, endPoint x: 183, endPoint y: 249, distance: 192.0
click at [178, 248] on div "SearchWithCriteria8da4c8a2-aa4f-4fed-b76a-b12659a46160 ISWC T3294445566 Add Cri…" at bounding box center [538, 319] width 950 height 149
paste input "464"
click at [964, 360] on button "Search" at bounding box center [959, 369] width 105 height 35
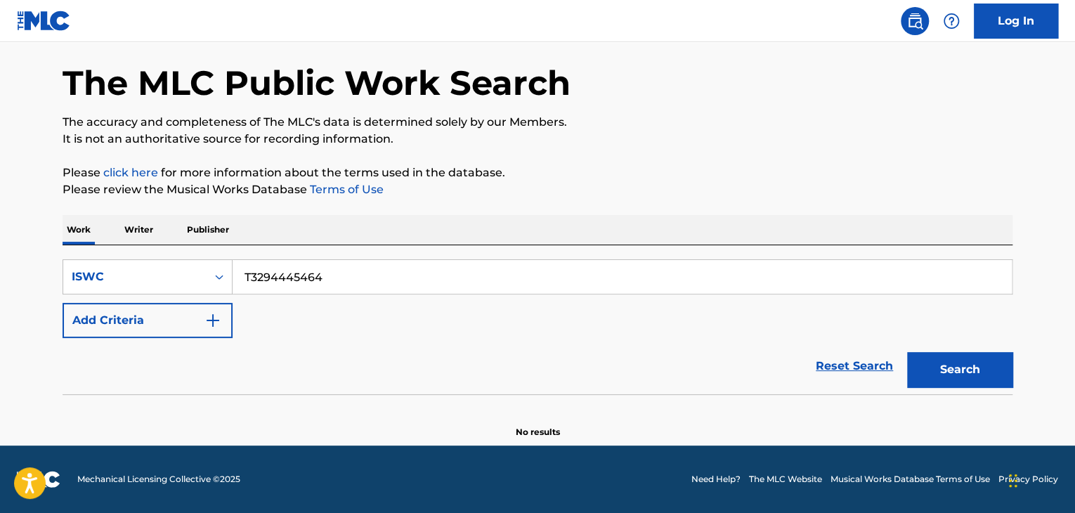
drag, startPoint x: 413, startPoint y: 275, endPoint x: 124, endPoint y: 248, distance: 290.7
click at [126, 248] on div "SearchWithCriteria8da4c8a2-aa4f-4fed-b76a-b12659a46160 ISWC T3294445464 Add Cri…" at bounding box center [538, 319] width 950 height 149
paste input "31"
click at [960, 359] on button "Search" at bounding box center [959, 369] width 105 height 35
drag, startPoint x: 333, startPoint y: 277, endPoint x: 129, endPoint y: 249, distance: 205.7
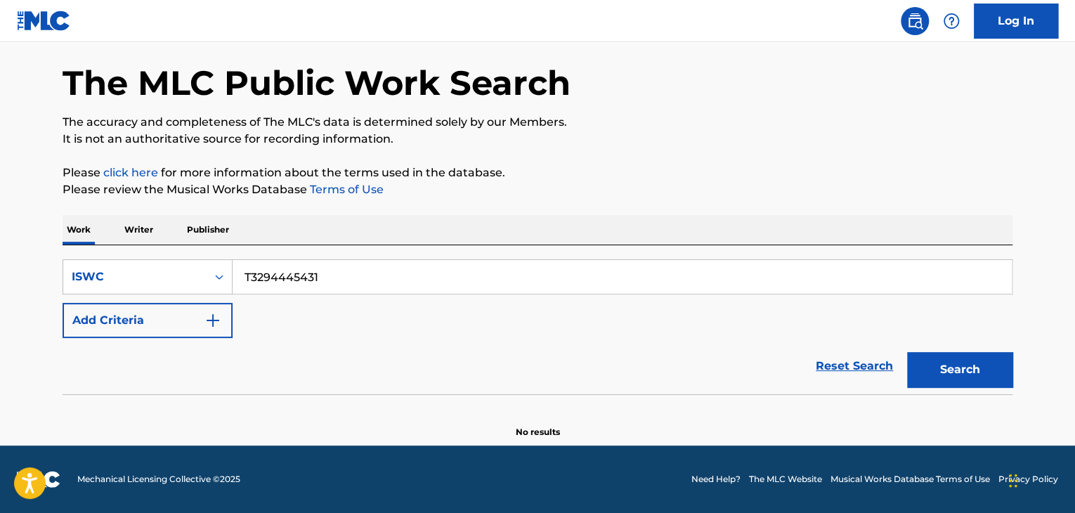
click at [134, 249] on div "SearchWithCriteria8da4c8a2-aa4f-4fed-b76a-b12659a46160 ISWC T3294445431 Add Cri…" at bounding box center [538, 319] width 950 height 149
paste input "88954843"
click at [944, 377] on button "Search" at bounding box center [959, 369] width 105 height 35
drag, startPoint x: 129, startPoint y: 244, endPoint x: 22, endPoint y: 239, distance: 107.6
click at [25, 239] on main "The MLC Public Work Search The accuracy and completeness of The MLC's data is d…" at bounding box center [537, 217] width 1075 height 457
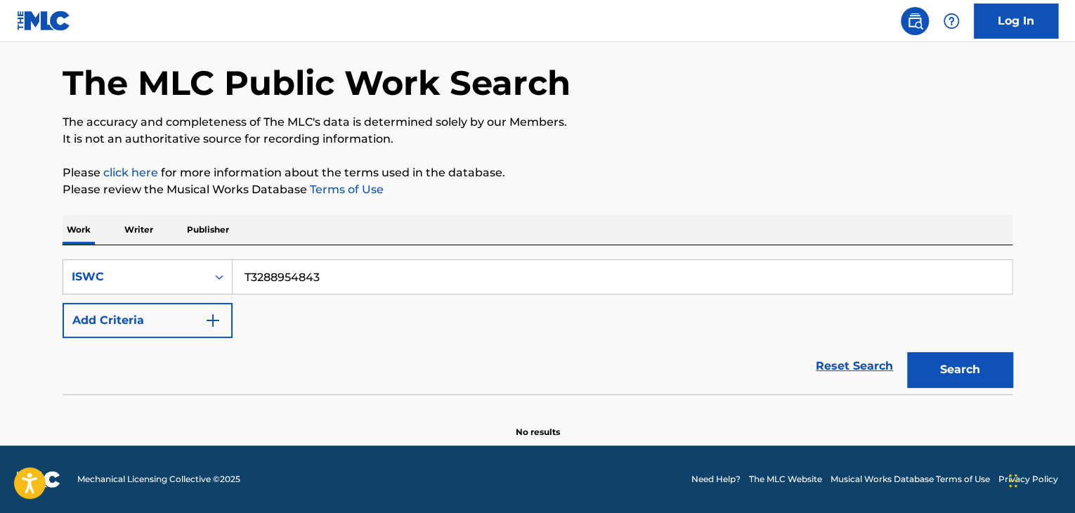
paste input "752"
click at [972, 374] on button "Search" at bounding box center [959, 369] width 105 height 35
drag, startPoint x: 376, startPoint y: 285, endPoint x: 300, endPoint y: 282, distance: 76.0
click at [302, 282] on div "SearchWithCriteria8da4c8a2-aa4f-4fed-b76a-b12659a46160 ISWC T3288954752 Add Cri…" at bounding box center [538, 298] width 950 height 79
click at [415, 285] on input "T3288954752" at bounding box center [622, 277] width 779 height 34
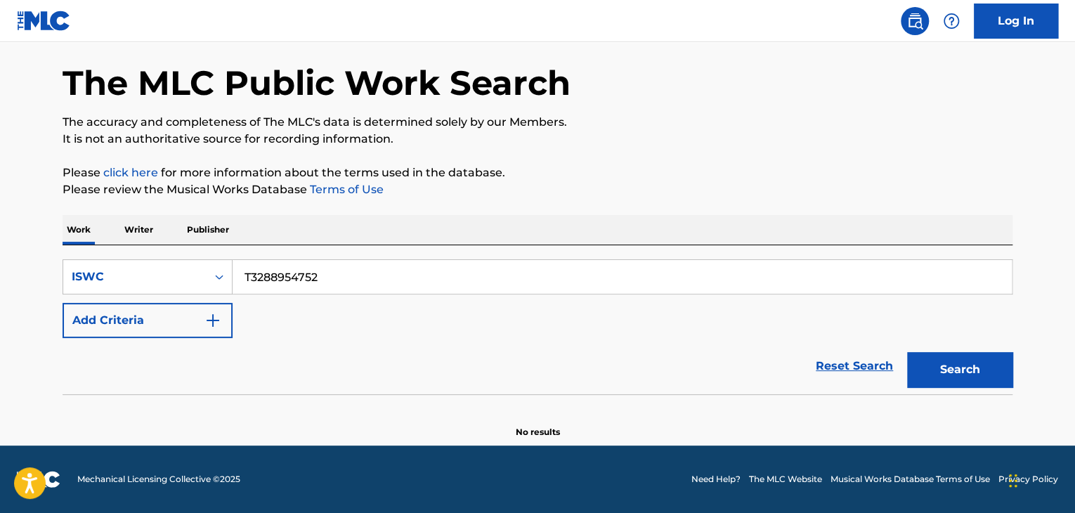
drag, startPoint x: 364, startPoint y: 279, endPoint x: 144, endPoint y: 255, distance: 221.2
click at [144, 255] on div "SearchWithCriteria8da4c8a2-aa4f-4fed-b76a-b12659a46160 ISWC T3288954752 Add Cri…" at bounding box center [538, 319] width 950 height 149
paste input "569"
click at [948, 365] on button "Search" at bounding box center [959, 369] width 105 height 35
drag, startPoint x: 296, startPoint y: 268, endPoint x: 316, endPoint y: 266, distance: 20.4
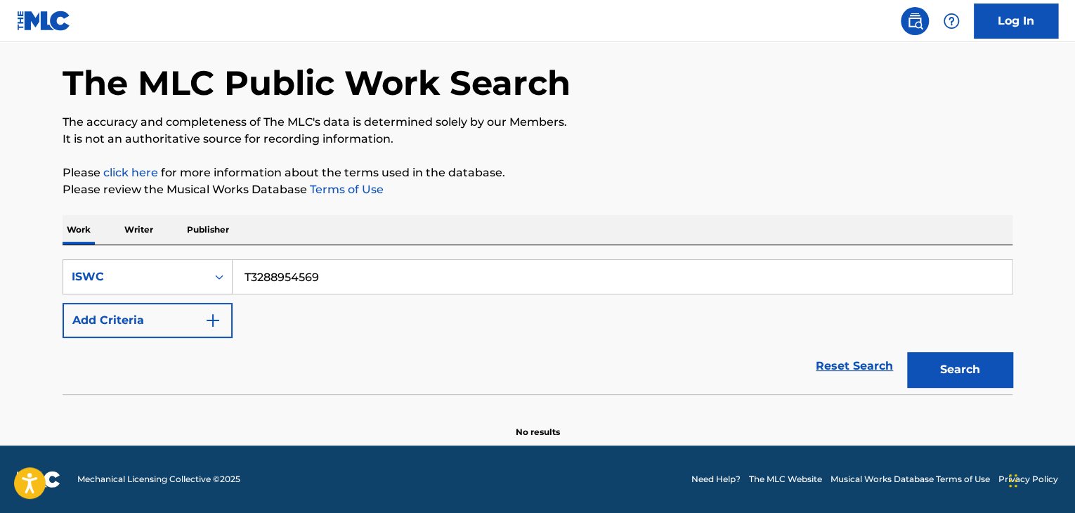
click at [209, 259] on div "SearchWithCriteria8da4c8a2-aa4f-4fed-b76a-b12659a46160 ISWC T3288954569" at bounding box center [538, 276] width 950 height 35
paste input "854"
click at [951, 359] on button "Search" at bounding box center [959, 369] width 105 height 35
drag, startPoint x: 270, startPoint y: 273, endPoint x: 121, endPoint y: 262, distance: 149.4
click at [143, 264] on div "SearchWithCriteria8da4c8a2-aa4f-4fed-b76a-b12659a46160 ISWC T3288954854" at bounding box center [538, 276] width 950 height 35
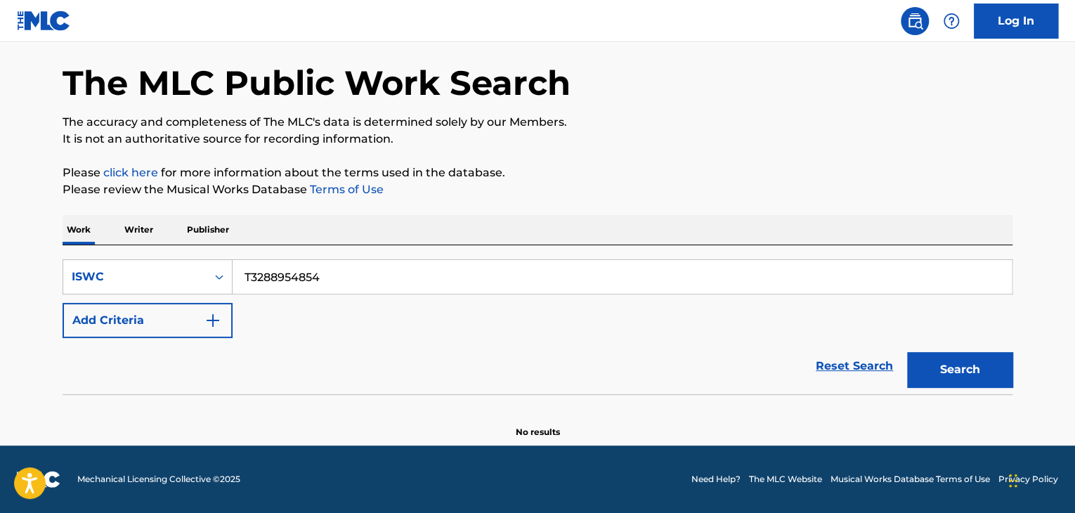
paste input "26121"
click at [973, 368] on button "Search" at bounding box center [959, 369] width 105 height 35
drag, startPoint x: 350, startPoint y: 276, endPoint x: 174, endPoint y: 248, distance: 177.9
click at [175, 248] on div "SearchWithCriteria8da4c8a2-aa4f-4fed-b76a-b12659a46160 ISWC T3288926121 Add Cri…" at bounding box center [538, 319] width 950 height 149
paste input "54809"
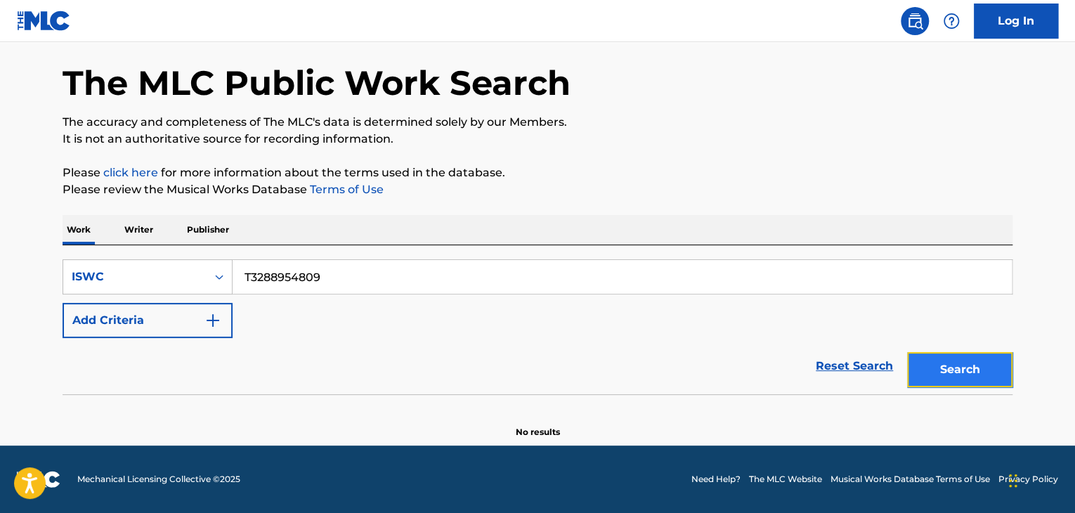
click at [995, 364] on button "Search" at bounding box center [959, 369] width 105 height 35
drag, startPoint x: 229, startPoint y: 245, endPoint x: 150, endPoint y: 226, distance: 81.1
click at [155, 227] on div "Work Writer Publisher SearchWithCriteria8da4c8a2-aa4f-4fed-b76a-b12659a46160 IS…" at bounding box center [538, 326] width 950 height 223
paste input "9006248"
click at [944, 366] on button "Search" at bounding box center [959, 369] width 105 height 35
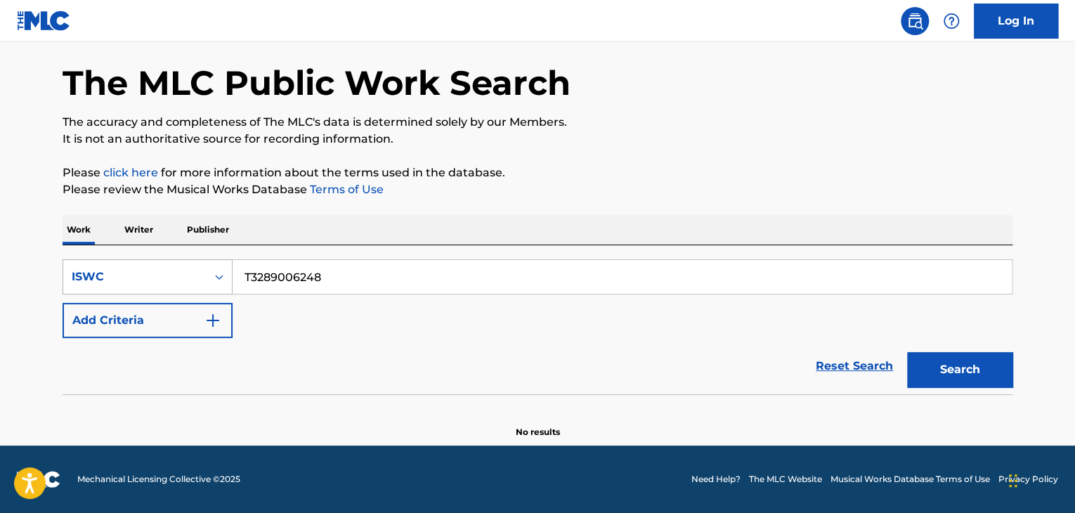
drag, startPoint x: 368, startPoint y: 290, endPoint x: 187, endPoint y: 270, distance: 182.3
click at [187, 270] on div "SearchWithCriteria8da4c8a2-aa4f-4fed-b76a-b12659a46160 ISWC T3289006248" at bounding box center [538, 276] width 950 height 35
paste input "8954763"
click at [965, 368] on button "Search" at bounding box center [959, 369] width 105 height 35
drag, startPoint x: 393, startPoint y: 261, endPoint x: 214, endPoint y: 262, distance: 179.2
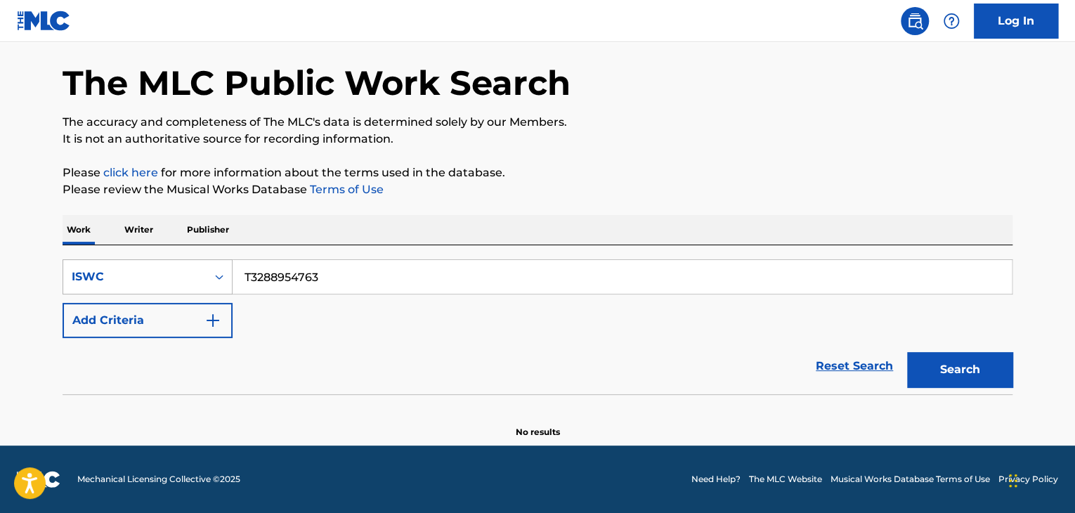
click at [225, 262] on div "SearchWithCriteria8da4c8a2-aa4f-4fed-b76a-b12659a46160 ISWC T3288954763" at bounding box center [538, 276] width 950 height 35
paste input "9006157"
click at [967, 365] on button "Search" at bounding box center [959, 369] width 105 height 35
drag, startPoint x: 370, startPoint y: 274, endPoint x: 107, endPoint y: 237, distance: 266.1
click at [117, 238] on div "Work Writer Publisher SearchWithCriteria8da4c8a2-aa4f-4fed-b76a-b12659a46160 IS…" at bounding box center [538, 326] width 950 height 223
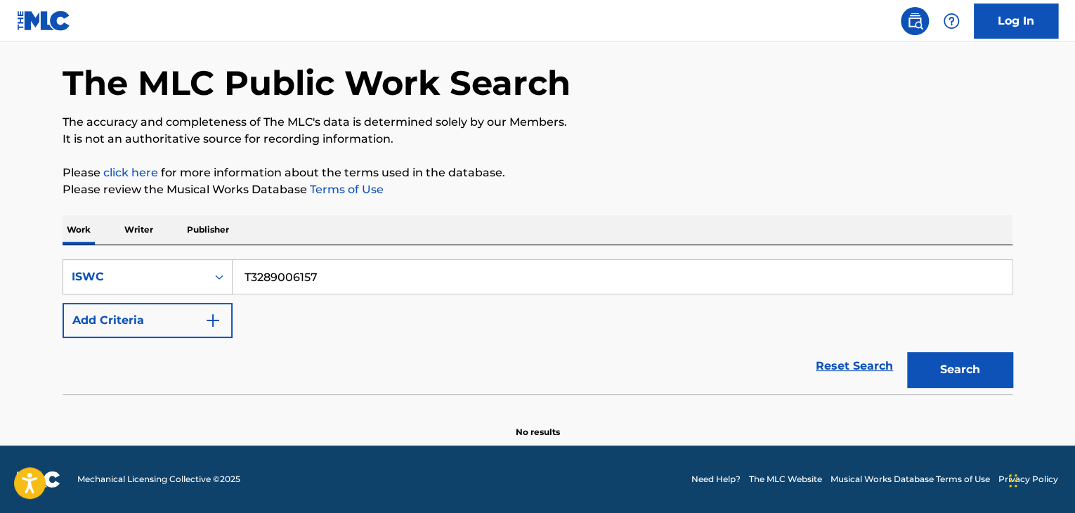
paste input "8954683"
click at [956, 363] on button "Search" at bounding box center [959, 369] width 105 height 35
drag, startPoint x: 360, startPoint y: 269, endPoint x: 209, endPoint y: 265, distance: 151.8
click at [190, 262] on div "SearchWithCriteria8da4c8a2-aa4f-4fed-b76a-b12659a46160 ISWC T3288954683" at bounding box center [538, 276] width 950 height 35
paste input "9006077"
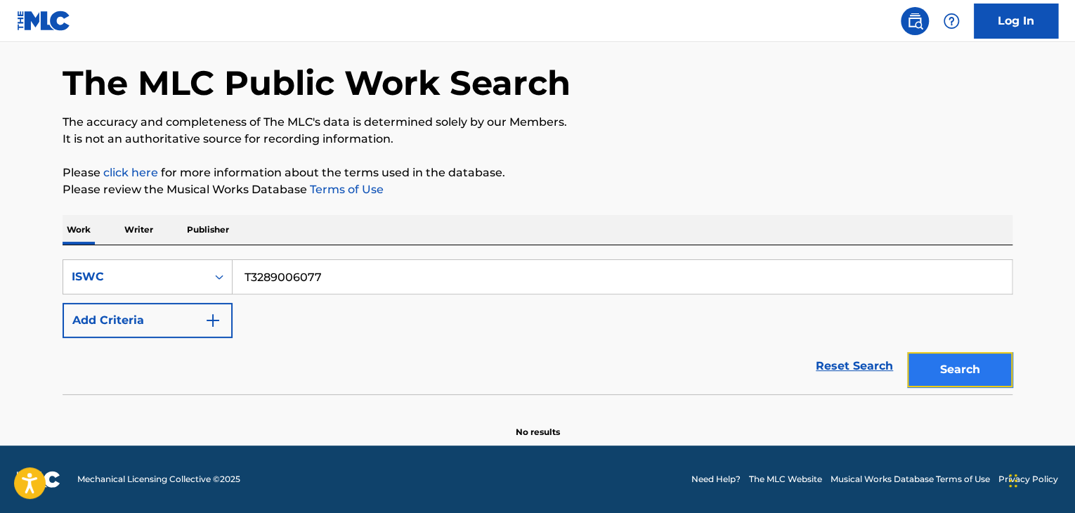
click at [991, 374] on button "Search" at bounding box center [959, 369] width 105 height 35
drag, startPoint x: 432, startPoint y: 275, endPoint x: 32, endPoint y: 254, distance: 400.3
click at [33, 254] on main "The MLC Public Work Search The accuracy and completeness of The MLC's data is d…" at bounding box center [537, 217] width 1075 height 457
paste input "8954649"
click at [979, 370] on button "Search" at bounding box center [959, 369] width 105 height 35
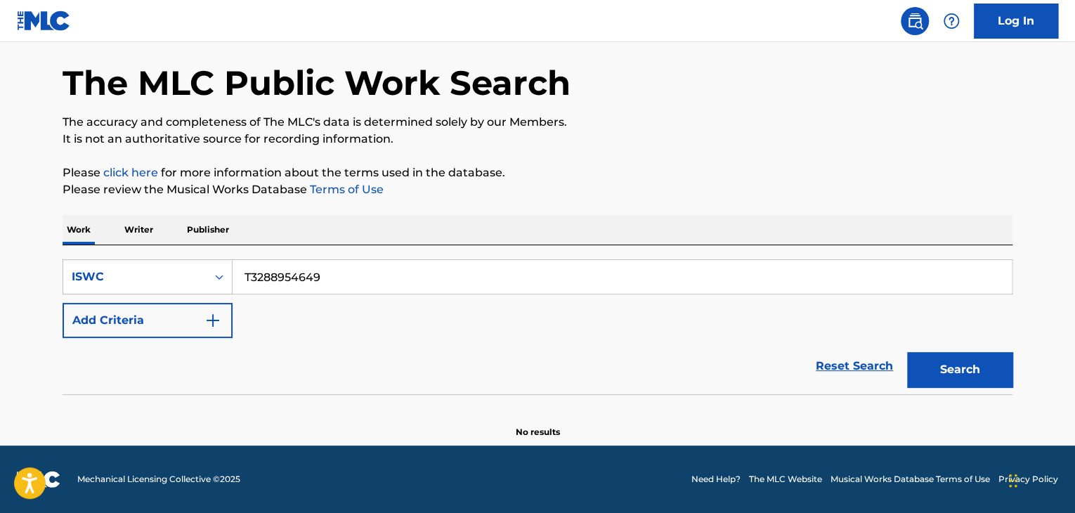
drag, startPoint x: 339, startPoint y: 276, endPoint x: 174, endPoint y: 258, distance: 166.1
click at [174, 258] on div "SearchWithCriteria8da4c8a2-aa4f-4fed-b76a-b12659a46160 ISWC T3288954649 Add Cri…" at bounding box center [538, 319] width 950 height 149
paste input "9006000"
click at [939, 365] on button "Search" at bounding box center [959, 369] width 105 height 35
click at [96, 236] on div "Work Writer Publisher SearchWithCriteria8da4c8a2-aa4f-4fed-b76a-b12659a46160 IS…" at bounding box center [538, 326] width 950 height 223
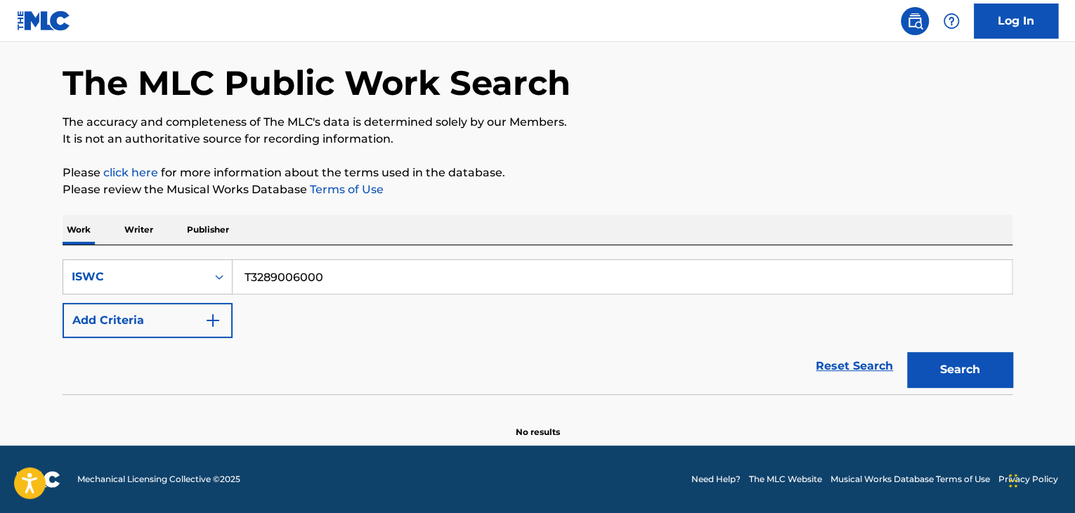
paste input "895457"
click at [949, 360] on button "Search" at bounding box center [959, 369] width 105 height 35
drag, startPoint x: 339, startPoint y: 256, endPoint x: 150, endPoint y: 247, distance: 189.2
click at [150, 247] on div "SearchWithCriteria8da4c8a2-aa4f-4fed-b76a-b12659a46160 ISWC T3288954570 Add Cri…" at bounding box center [538, 319] width 950 height 149
paste input "9005961"
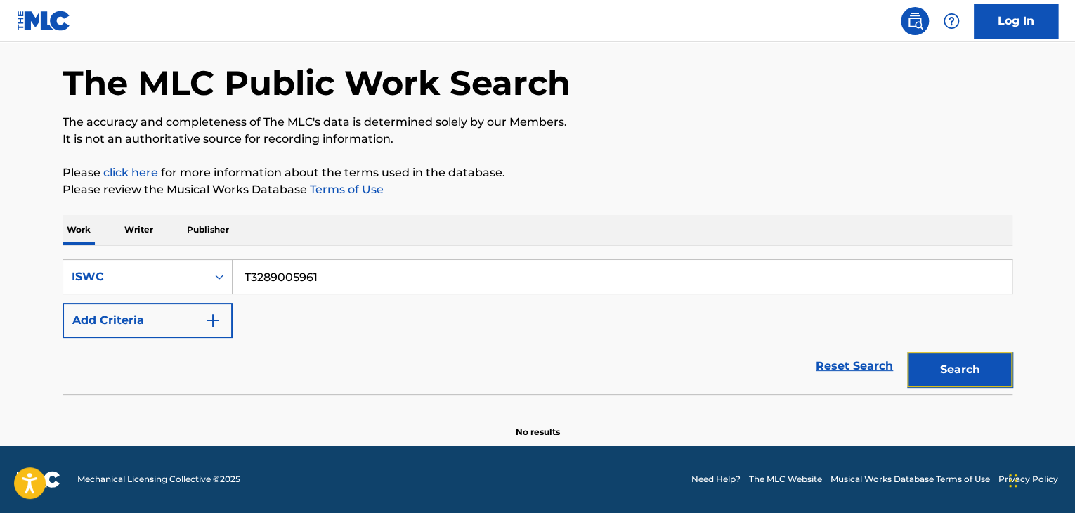
click at [983, 378] on button "Search" at bounding box center [959, 369] width 105 height 35
click at [164, 266] on div "SearchWithCriteria8da4c8a2-aa4f-4fed-b76a-b12659a46160 ISWC T3289005961" at bounding box center [538, 276] width 950 height 35
paste input "8954514"
click at [973, 365] on button "Search" at bounding box center [959, 369] width 105 height 35
drag, startPoint x: 330, startPoint y: 270, endPoint x: 368, endPoint y: 269, distance: 38.6
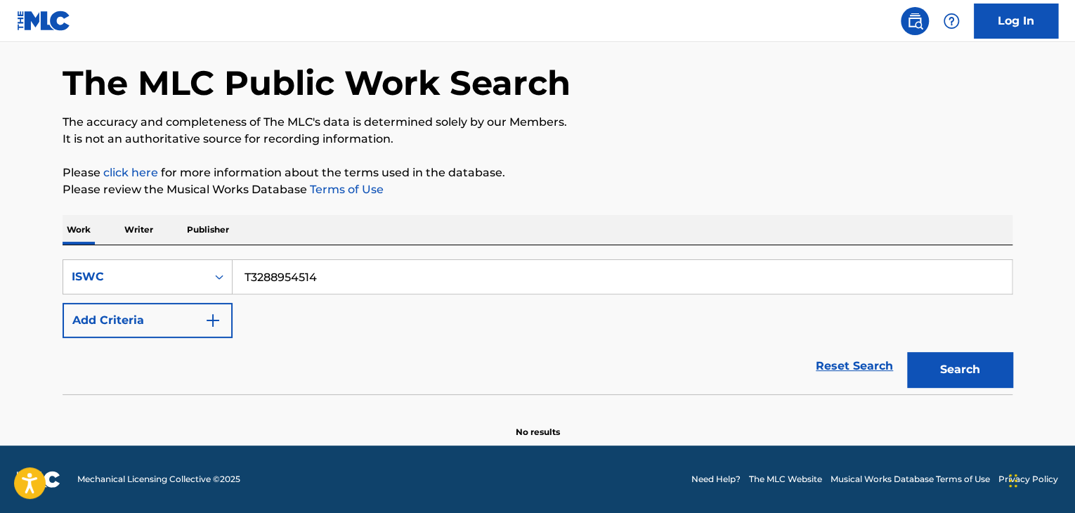
click at [195, 260] on div "SearchWithCriteria8da4c8a2-aa4f-4fed-b76a-b12659a46160 ISWC T3288954514" at bounding box center [538, 276] width 950 height 35
paste
drag, startPoint x: 996, startPoint y: 366, endPoint x: 815, endPoint y: 259, distance: 210.7
click at [996, 366] on button "Search" at bounding box center [959, 369] width 105 height 35
drag, startPoint x: 350, startPoint y: 276, endPoint x: 156, endPoint y: 240, distance: 197.3
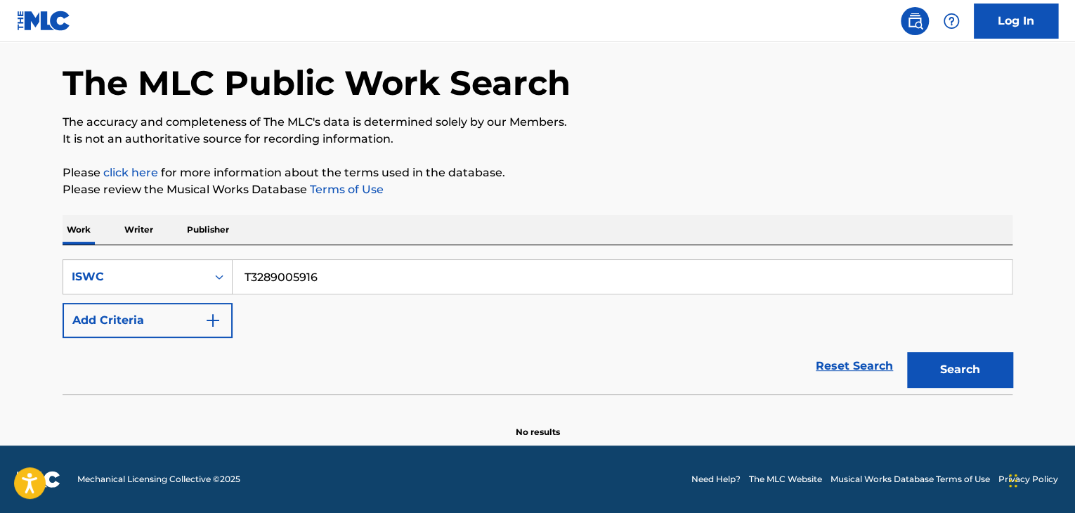
click at [142, 240] on div "Work Writer Publisher SearchWithCriteria8da4c8a2-aa4f-4fed-b76a-b12659a46160 IS…" at bounding box center [538, 326] width 950 height 223
click at [961, 353] on button "Search" at bounding box center [959, 369] width 105 height 35
drag, startPoint x: 444, startPoint y: 270, endPoint x: 106, endPoint y: 256, distance: 338.2
click at [112, 256] on div "SearchWithCriteria8da4c8a2-aa4f-4fed-b76a-b12659a46160 ISWC T3288954445 Add Cri…" at bounding box center [538, 319] width 950 height 149
click at [964, 359] on button "Search" at bounding box center [959, 369] width 105 height 35
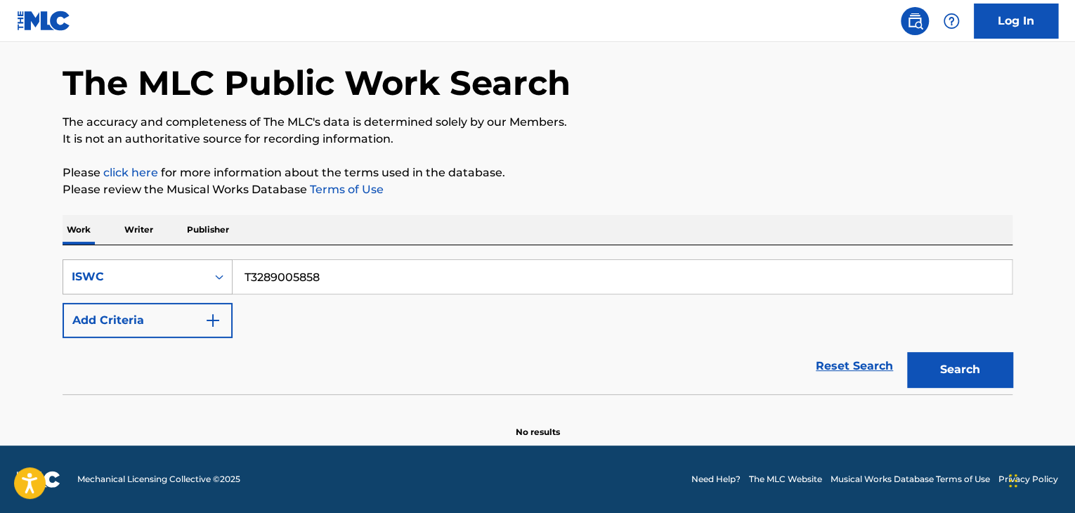
drag, startPoint x: 444, startPoint y: 275, endPoint x: 141, endPoint y: 266, distance: 302.9
click at [61, 255] on div "The MLC Public Work Search The accuracy and completeness of The MLC's data is d…" at bounding box center [538, 231] width 984 height 415
click at [946, 363] on button "Search" at bounding box center [959, 369] width 105 height 35
drag, startPoint x: 373, startPoint y: 279, endPoint x: 26, endPoint y: 232, distance: 350.3
click at [33, 232] on main "The MLC Public Work Search The accuracy and completeness of The MLC's data is d…" at bounding box center [537, 217] width 1075 height 457
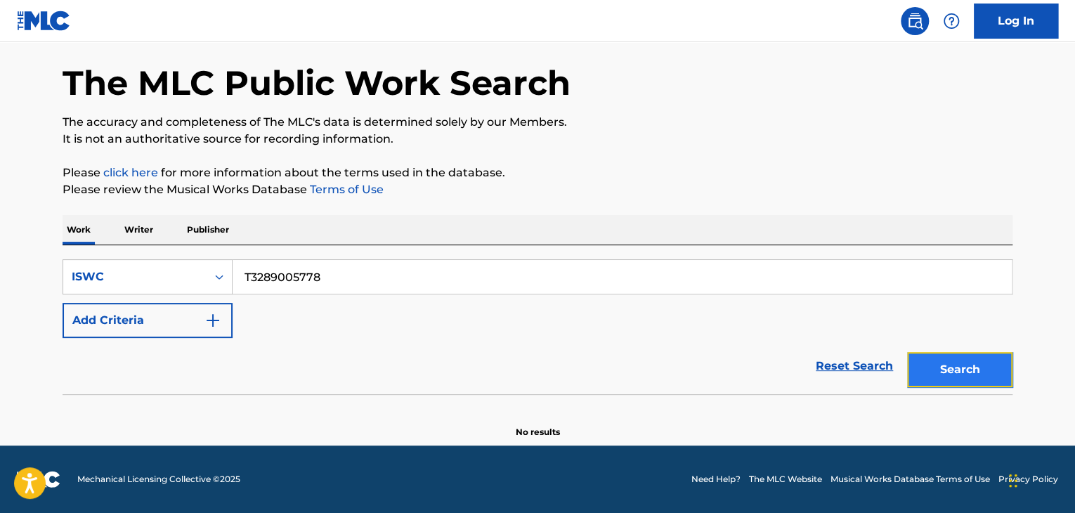
click at [933, 380] on button "Search" at bounding box center [959, 369] width 105 height 35
drag, startPoint x: 368, startPoint y: 279, endPoint x: 194, endPoint y: 265, distance: 174.8
click at [211, 266] on div "SearchWithCriteria8da4c8a2-aa4f-4fed-b76a-b12659a46160 ISWC T3289005778" at bounding box center [538, 276] width 950 height 35
click at [987, 375] on button "Search" at bounding box center [959, 369] width 105 height 35
drag, startPoint x: 189, startPoint y: 255, endPoint x: 148, endPoint y: 254, distance: 40.8
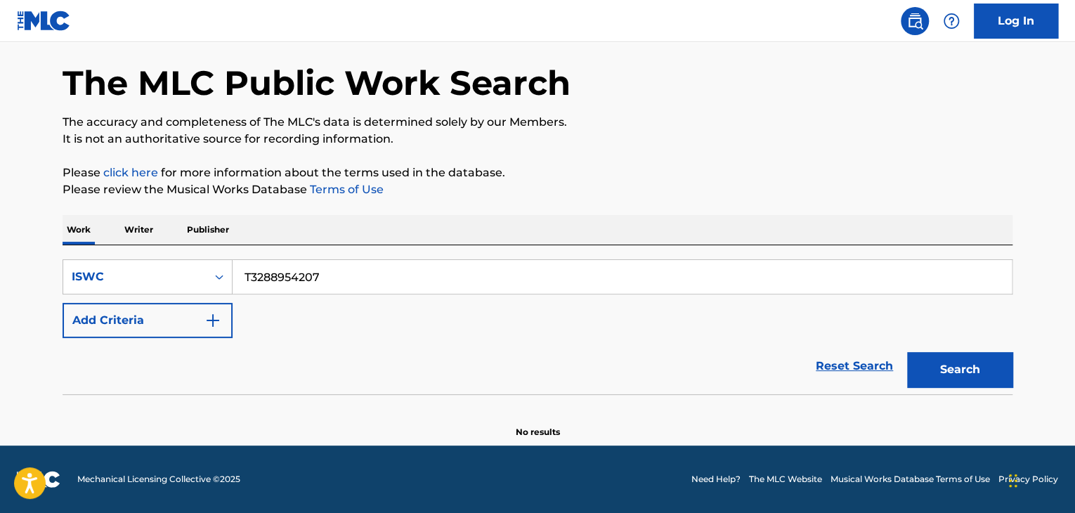
click at [165, 254] on div "SearchWithCriteria8da4c8a2-aa4f-4fed-b76a-b12659a46160 ISWC T3288954207 Add Cri…" at bounding box center [538, 319] width 950 height 149
click at [982, 352] on button "Search" at bounding box center [959, 369] width 105 height 35
drag, startPoint x: 107, startPoint y: 242, endPoint x: 64, endPoint y: 242, distance: 42.9
click at [68, 242] on div "Work Writer Publisher SearchWithCriteria8da4c8a2-aa4f-4fed-b76a-b12659a46160 IS…" at bounding box center [538, 326] width 950 height 223
click at [986, 365] on button "Search" at bounding box center [959, 369] width 105 height 35
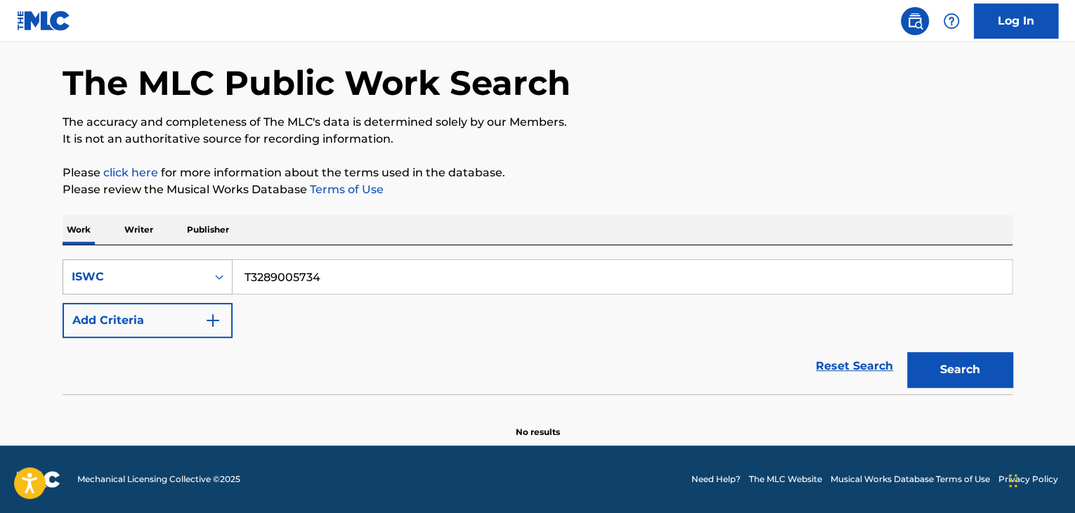
drag, startPoint x: 278, startPoint y: 268, endPoint x: 191, endPoint y: 262, distance: 87.3
click at [180, 260] on div "SearchWithCriteria8da4c8a2-aa4f-4fed-b76a-b12659a46160 ISWC T3289005734" at bounding box center [538, 276] width 950 height 35
click at [961, 372] on button "Search" at bounding box center [959, 369] width 105 height 35
drag, startPoint x: 331, startPoint y: 274, endPoint x: 152, endPoint y: 262, distance: 178.9
click at [150, 262] on div "SearchWithCriteria8da4c8a2-aa4f-4fed-b76a-b12659a46160 ISWC T3288925899" at bounding box center [538, 276] width 950 height 35
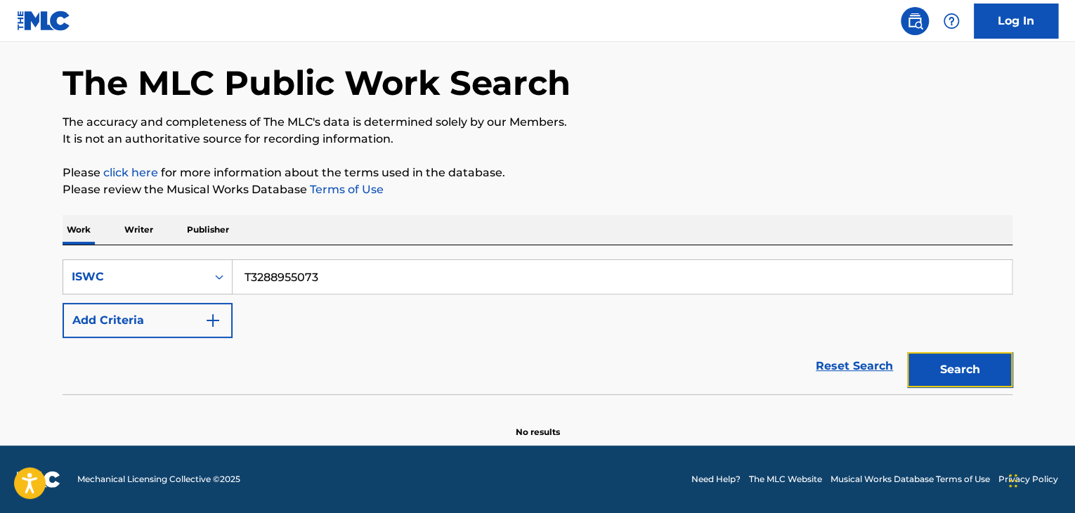
click at [928, 364] on button "Search" at bounding box center [959, 369] width 105 height 35
drag, startPoint x: 335, startPoint y: 282, endPoint x: 169, endPoint y: 254, distance: 168.1
click at [169, 254] on div "SearchWithCriteria8da4c8a2-aa4f-4fed-b76a-b12659a46160 ISWC T3288955073 Add Cri…" at bounding box center [538, 319] width 950 height 149
click at [972, 377] on button "Search" at bounding box center [959, 369] width 105 height 35
drag, startPoint x: 237, startPoint y: 256, endPoint x: 158, endPoint y: 237, distance: 81.8
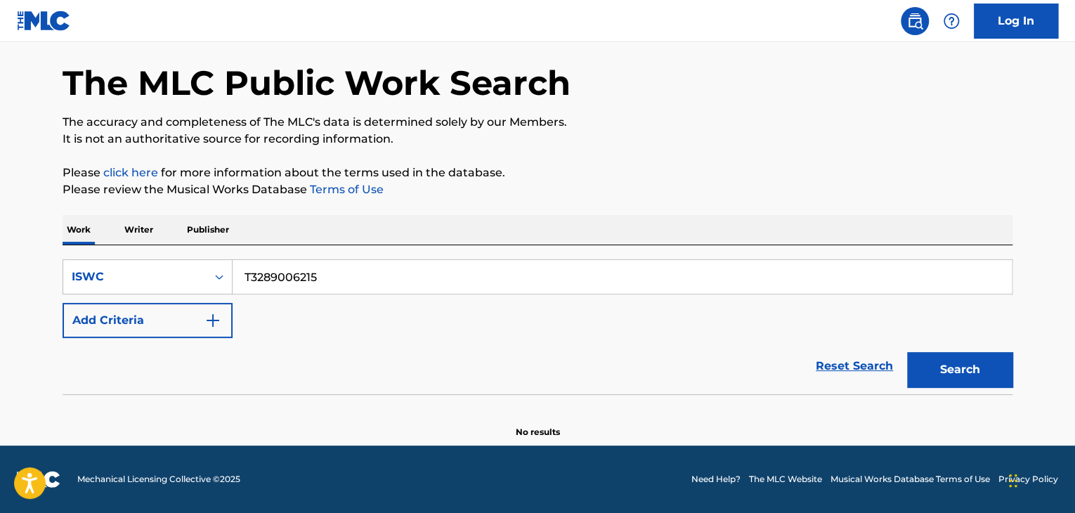
click at [147, 237] on div "Work Writer Publisher SearchWithCriteria8da4c8a2-aa4f-4fed-b76a-b12659a46160 IS…" at bounding box center [538, 326] width 950 height 223
click at [978, 367] on button "Search" at bounding box center [959, 369] width 105 height 35
drag, startPoint x: 344, startPoint y: 276, endPoint x: 386, endPoint y: 256, distance: 46.5
click at [157, 245] on div "SearchWithCriteria8da4c8a2-aa4f-4fed-b76a-b12659a46160 ISWC T3288954967 Add Cri…" at bounding box center [538, 319] width 950 height 149
click at [945, 366] on button "Search" at bounding box center [959, 369] width 105 height 35
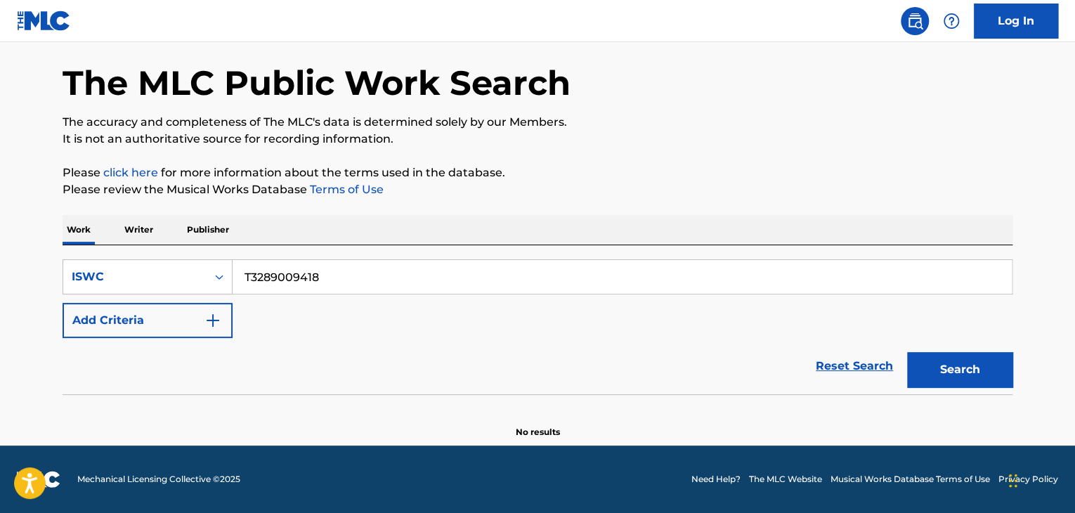
click at [103, 234] on div "Work Writer Publisher SearchWithCriteria8da4c8a2-aa4f-4fed-b76a-b12659a46160 IS…" at bounding box center [538, 326] width 950 height 223
click at [974, 372] on button "Search" at bounding box center [959, 369] width 105 height 35
drag, startPoint x: 322, startPoint y: 266, endPoint x: 195, endPoint y: 261, distance: 127.9
click at [195, 261] on div "SearchWithCriteria8da4c8a2-aa4f-4fed-b76a-b12659a46160 ISWC T3282929760" at bounding box center [538, 276] width 950 height 35
click at [944, 369] on button "Search" at bounding box center [959, 369] width 105 height 35
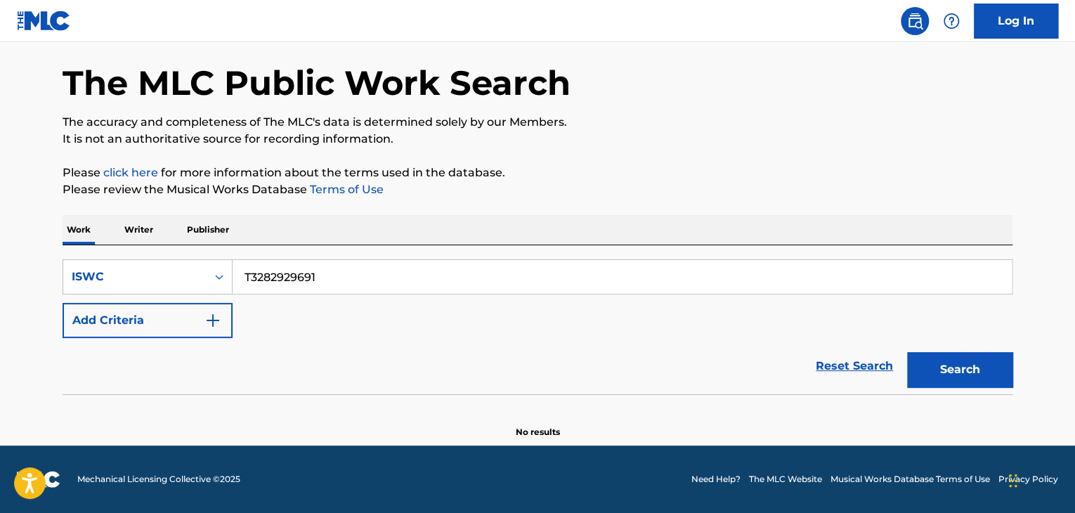
drag, startPoint x: 152, startPoint y: 254, endPoint x: 291, endPoint y: 262, distance: 139.4
click at [136, 253] on div "SearchWithCriteria8da4c8a2-aa4f-4fed-b76a-b12659a46160 ISWC T3282929691 Add Cri…" at bounding box center [538, 319] width 950 height 149
click at [953, 366] on button "Search" at bounding box center [959, 369] width 105 height 35
drag, startPoint x: 202, startPoint y: 258, endPoint x: 122, endPoint y: 252, distance: 79.6
click at [122, 252] on div "SearchWithCriteria8da4c8a2-aa4f-4fed-b76a-b12659a46160 ISWC T3289006066 Add Cri…" at bounding box center [538, 319] width 950 height 149
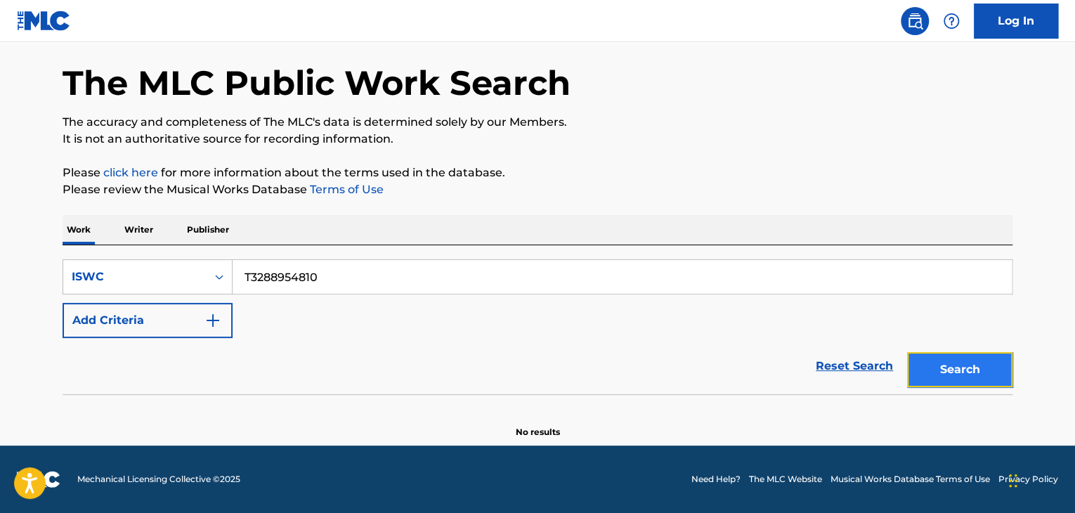
click at [956, 358] on button "Search" at bounding box center [959, 369] width 105 height 35
drag, startPoint x: 171, startPoint y: 240, endPoint x: 98, endPoint y: 233, distance: 72.6
click at [87, 228] on div "Work Writer Publisher SearchWithCriteria8da4c8a2-aa4f-4fed-b76a-b12659a46160 IS…" at bounding box center [538, 326] width 950 height 223
click at [973, 370] on button "Search" at bounding box center [959, 369] width 105 height 35
drag, startPoint x: 366, startPoint y: 265, endPoint x: 86, endPoint y: 237, distance: 281.7
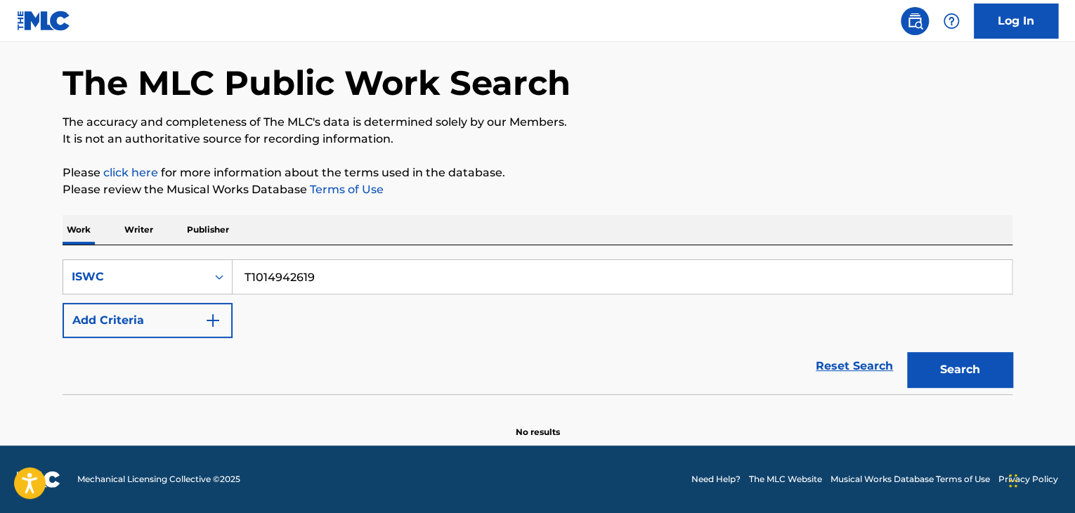
click at [87, 237] on div "Work Writer Publisher SearchWithCriteria8da4c8a2-aa4f-4fed-b76a-b12659a46160 IS…" at bounding box center [538, 326] width 950 height 223
click at [1003, 371] on button "Search" at bounding box center [959, 369] width 105 height 35
drag, startPoint x: 386, startPoint y: 280, endPoint x: 0, endPoint y: 228, distance: 389.8
click at [39, 244] on main "The MLC Public Work Search The accuracy and completeness of The MLC's data is d…" at bounding box center [537, 217] width 1075 height 457
click at [970, 367] on button "Search" at bounding box center [959, 369] width 105 height 35
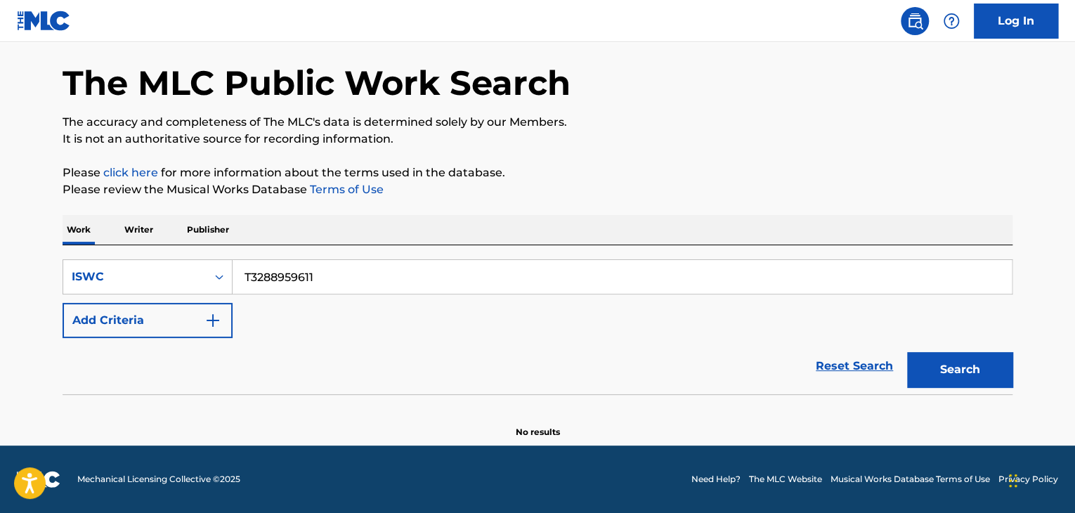
drag, startPoint x: 351, startPoint y: 280, endPoint x: 65, endPoint y: 224, distance: 292.0
click at [65, 223] on div "Work Writer Publisher SearchWithCriteria8da4c8a2-aa4f-4fed-b76a-b12659a46160 IS…" at bounding box center [538, 326] width 950 height 223
click at [990, 374] on button "Search" at bounding box center [959, 369] width 105 height 35
drag, startPoint x: 341, startPoint y: 263, endPoint x: 209, endPoint y: 259, distance: 131.4
click at [209, 259] on div "SearchWithCriteria8da4c8a2-aa4f-4fed-b76a-b12659a46160 ISWC T3289009349" at bounding box center [538, 276] width 950 height 35
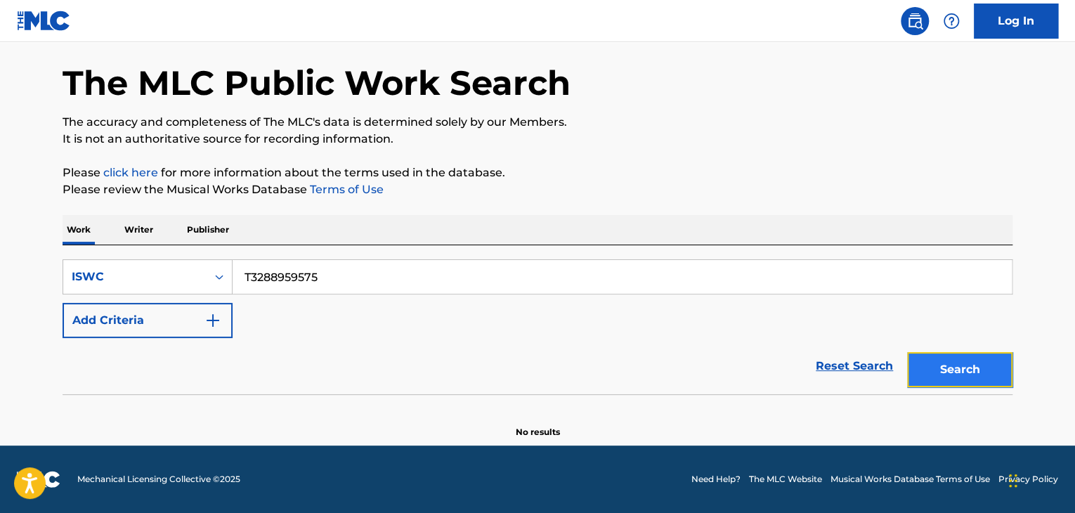
click at [977, 363] on button "Search" at bounding box center [959, 369] width 105 height 35
drag, startPoint x: 430, startPoint y: 270, endPoint x: 209, endPoint y: 256, distance: 221.7
click at [249, 260] on input "T3288959575" at bounding box center [622, 277] width 779 height 34
click at [101, 244] on div "Work Writer Publisher SearchWithCriteria8da4c8a2-aa4f-4fed-b76a-b12659a46160 IS…" at bounding box center [538, 326] width 950 height 223
click at [956, 368] on button "Search" at bounding box center [959, 369] width 105 height 35
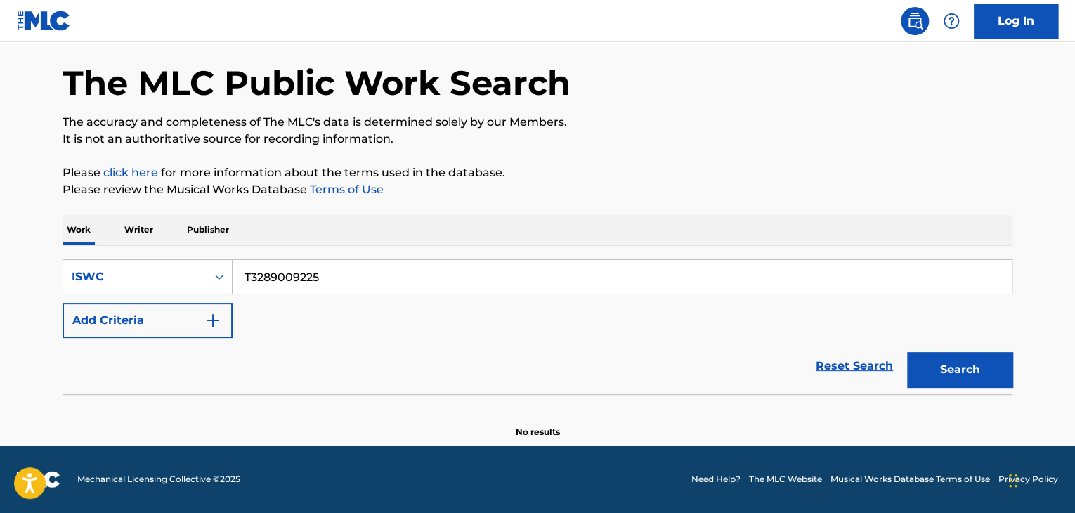
drag, startPoint x: 372, startPoint y: 265, endPoint x: 0, endPoint y: 197, distance: 378.6
click at [6, 208] on main "The MLC Public Work Search The accuracy and completeness of The MLC's data is d…" at bounding box center [537, 217] width 1075 height 457
click at [968, 374] on button "Search" at bounding box center [959, 369] width 105 height 35
drag, startPoint x: 346, startPoint y: 269, endPoint x: 56, endPoint y: 233, distance: 291.7
click at [56, 233] on div "The MLC Public Work Search The accuracy and completeness of The MLC's data is d…" at bounding box center [538, 231] width 984 height 415
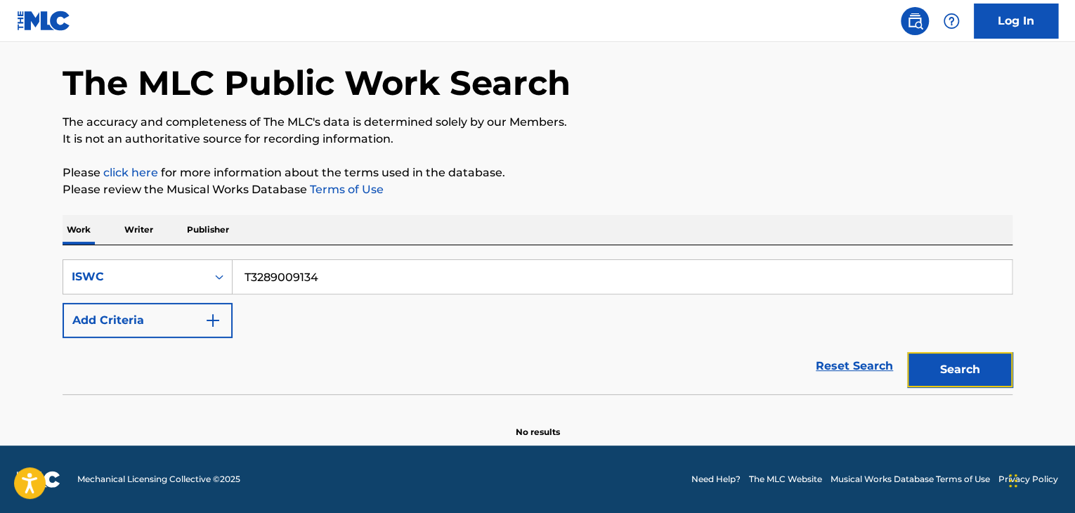
click at [943, 374] on button "Search" at bounding box center [959, 369] width 105 height 35
drag, startPoint x: 176, startPoint y: 228, endPoint x: 334, endPoint y: 237, distance: 158.3
click at [80, 209] on div "The MLC Public Work Search The accuracy and completeness of The MLC's data is d…" at bounding box center [538, 231] width 984 height 415
drag, startPoint x: 990, startPoint y: 360, endPoint x: 677, endPoint y: 214, distance: 345.8
click at [989, 360] on button "Search" at bounding box center [959, 369] width 105 height 35
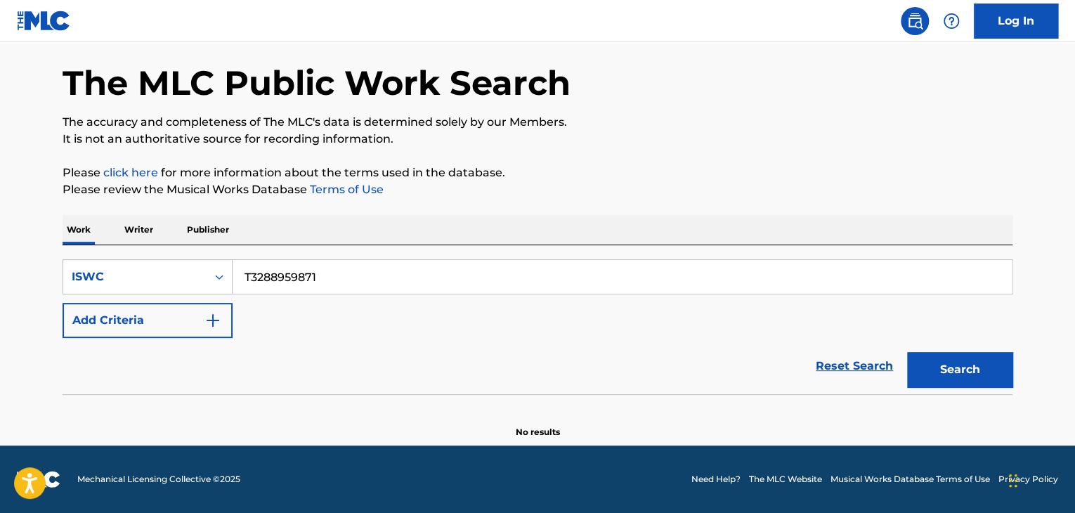
drag, startPoint x: 412, startPoint y: 276, endPoint x: 51, endPoint y: 252, distance: 362.0
click at [58, 252] on div "The MLC Public Work Search The accuracy and completeness of The MLC's data is d…" at bounding box center [538, 231] width 984 height 415
click at [941, 369] on button "Search" at bounding box center [959, 369] width 105 height 35
drag, startPoint x: 398, startPoint y: 276, endPoint x: 61, endPoint y: 217, distance: 342.4
click at [61, 217] on div "The MLC Public Work Search The accuracy and completeness of The MLC's data is d…" at bounding box center [538, 231] width 984 height 415
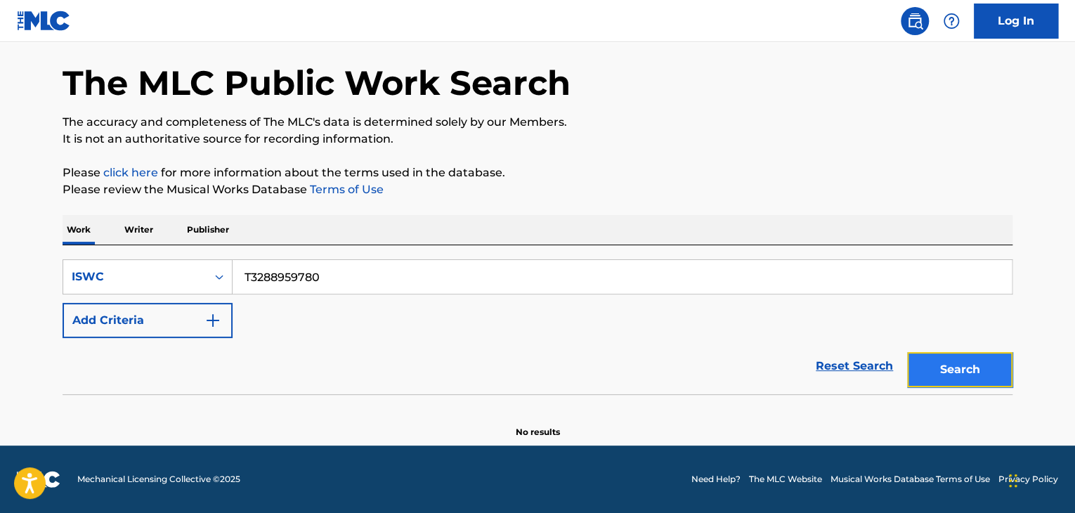
click at [935, 372] on button "Search" at bounding box center [959, 369] width 105 height 35
drag, startPoint x: 341, startPoint y: 280, endPoint x: 162, endPoint y: 244, distance: 182.8
click at [162, 244] on div "Work Writer Publisher SearchWithCriteria8da4c8a2-aa4f-4fed-b76a-b12659a46160 IS…" at bounding box center [538, 326] width 950 height 223
click at [960, 366] on button "Search" at bounding box center [959, 369] width 105 height 35
drag, startPoint x: 343, startPoint y: 280, endPoint x: 107, endPoint y: 230, distance: 240.6
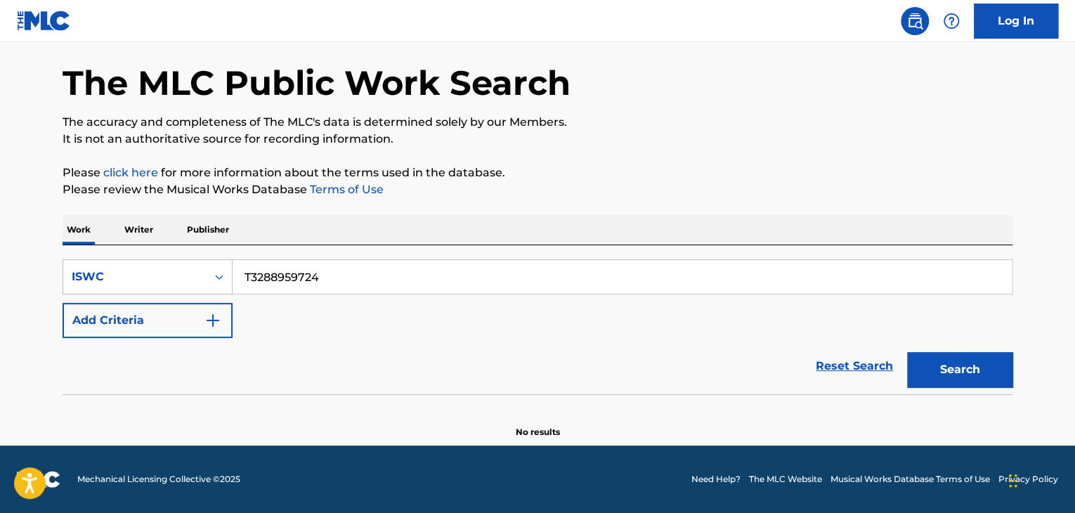
click at [107, 230] on div "Work Writer Publisher SearchWithCriteria8da4c8a2-aa4f-4fed-b76a-b12659a46160 IS…" at bounding box center [538, 326] width 950 height 223
drag, startPoint x: 972, startPoint y: 372, endPoint x: 964, endPoint y: 374, distance: 7.9
click at [971, 372] on button "Search" at bounding box center [959, 369] width 105 height 35
drag, startPoint x: 343, startPoint y: 280, endPoint x: 178, endPoint y: 217, distance: 176.1
click at [98, 210] on div "The MLC Public Work Search The accuracy and completeness of The MLC's data is d…" at bounding box center [538, 231] width 984 height 415
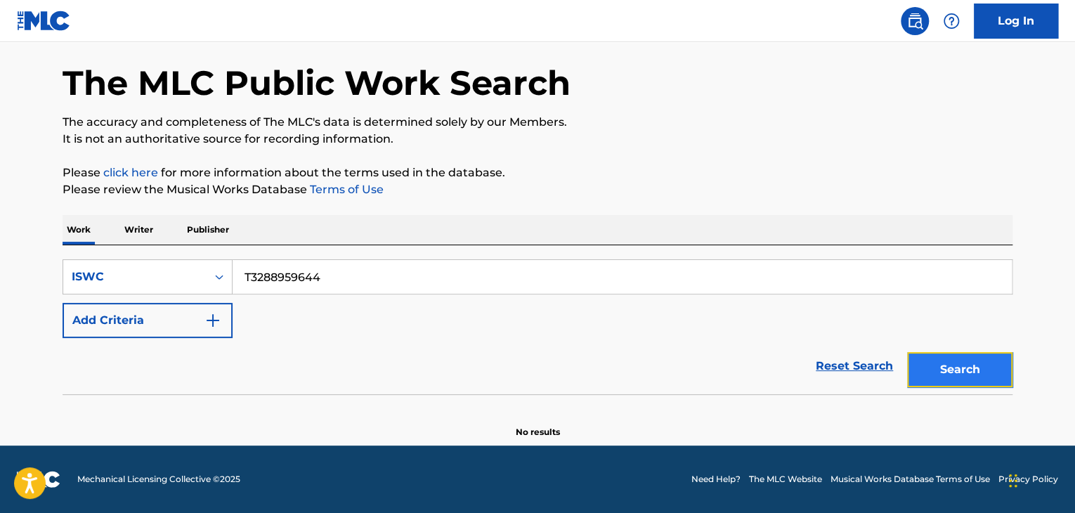
click at [961, 374] on button "Search" at bounding box center [959, 369] width 105 height 35
drag, startPoint x: 129, startPoint y: 223, endPoint x: 83, endPoint y: 214, distance: 46.6
click at [83, 214] on div "The MLC Public Work Search The accuracy and completeness of The MLC's data is d…" at bounding box center [538, 231] width 984 height 415
click at [956, 372] on button "Search" at bounding box center [959, 369] width 105 height 35
drag, startPoint x: 388, startPoint y: 282, endPoint x: 171, endPoint y: 237, distance: 220.9
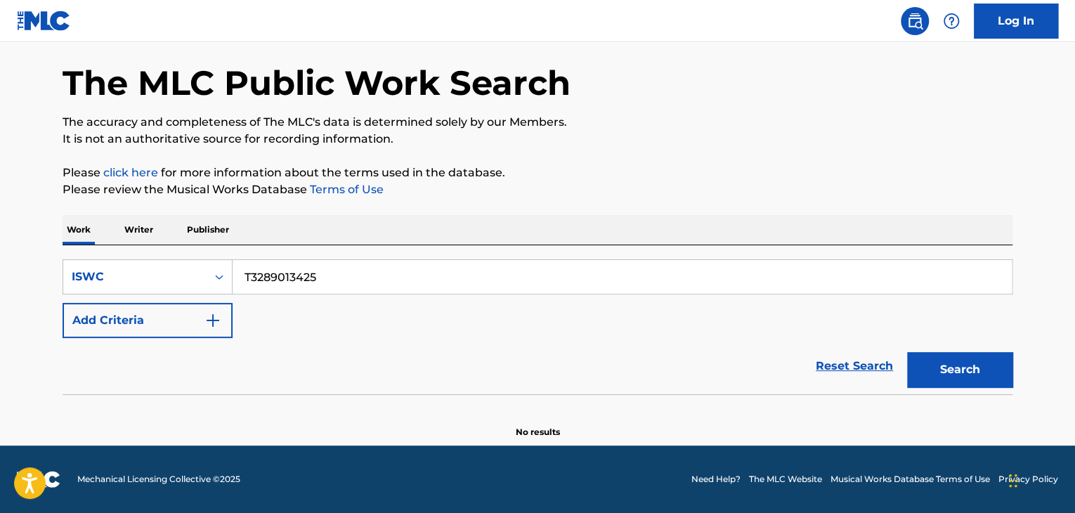
click at [176, 237] on div "Work Writer Publisher SearchWithCriteria8da4c8a2-aa4f-4fed-b76a-b12659a46160 IS…" at bounding box center [538, 326] width 950 height 223
click at [972, 374] on button "Search" at bounding box center [959, 369] width 105 height 35
drag, startPoint x: 328, startPoint y: 274, endPoint x: 144, endPoint y: 259, distance: 184.7
click at [145, 259] on div "SearchWithCriteria8da4c8a2-aa4f-4fed-b76a-b12659a46160 ISWC T3289006033" at bounding box center [538, 276] width 950 height 35
click at [955, 355] on button "Search" at bounding box center [959, 369] width 105 height 35
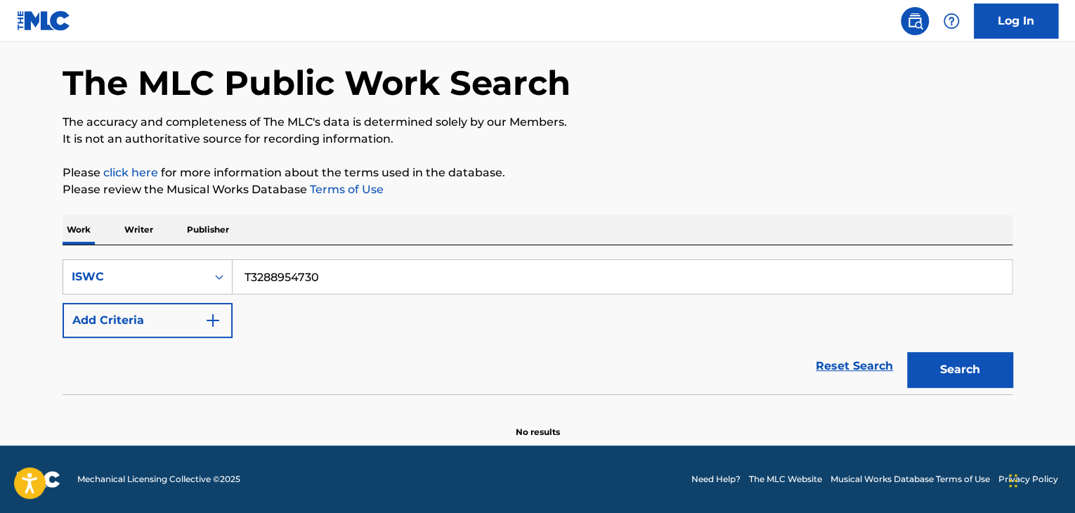
drag, startPoint x: 358, startPoint y: 283, endPoint x: 39, endPoint y: 251, distance: 320.6
click at [43, 251] on main "The MLC Public Work Search The accuracy and completeness of The MLC's data is d…" at bounding box center [537, 217] width 1075 height 457
click at [939, 367] on button "Search" at bounding box center [959, 369] width 105 height 35
drag, startPoint x: 259, startPoint y: 266, endPoint x: 47, endPoint y: 235, distance: 213.8
click at [47, 235] on div "The MLC Public Work Search The accuracy and completeness of The MLC's data is d…" at bounding box center [538, 231] width 984 height 415
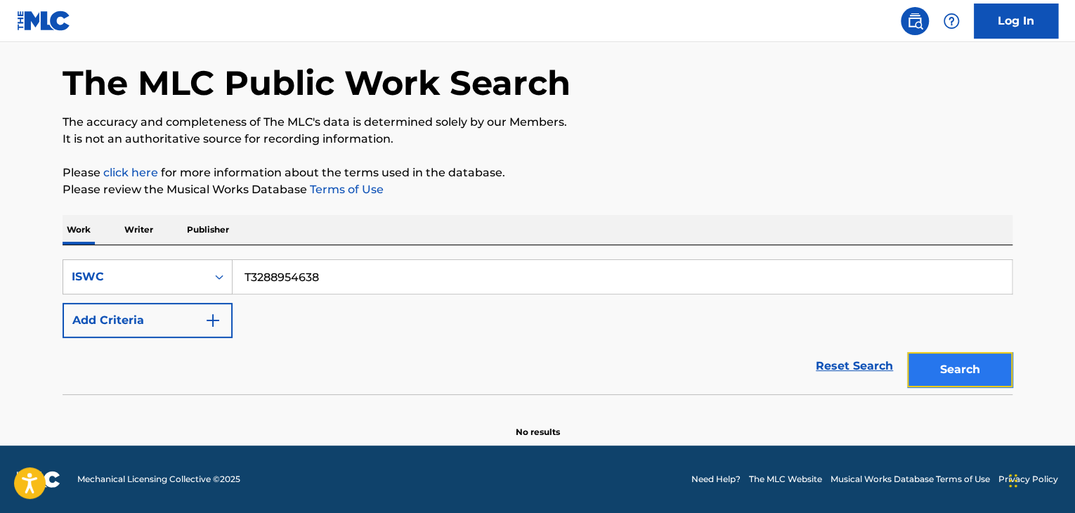
click at [939, 356] on button "Search" at bounding box center [959, 369] width 105 height 35
drag, startPoint x: 381, startPoint y: 289, endPoint x: 133, endPoint y: 256, distance: 250.1
click at [133, 256] on div "SearchWithCriteria8da4c8a2-aa4f-4fed-b76a-b12659a46160 ISWC T3288954638 Add Cri…" at bounding box center [538, 319] width 950 height 149
click at [977, 361] on button "Search" at bounding box center [959, 369] width 105 height 35
drag, startPoint x: 364, startPoint y: 287, endPoint x: 133, endPoint y: 228, distance: 238.7
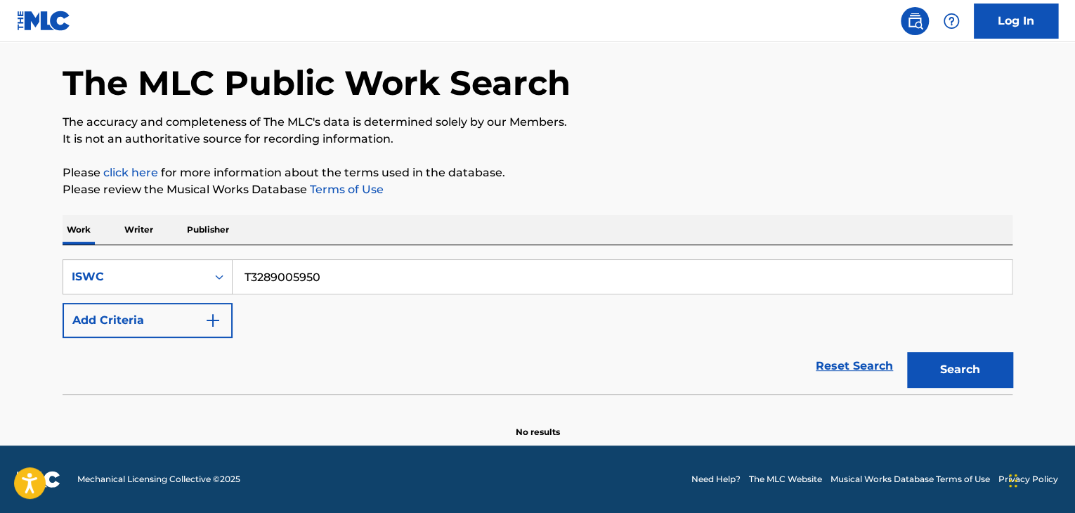
click at [138, 228] on div "Work Writer Publisher SearchWithCriteria8da4c8a2-aa4f-4fed-b76a-b12659a46160 IS…" at bounding box center [538, 326] width 950 height 223
click at [950, 363] on button "Search" at bounding box center [959, 369] width 105 height 35
drag, startPoint x: 416, startPoint y: 270, endPoint x: 253, endPoint y: 254, distance: 163.8
click at [253, 254] on div "SearchWithCriteria8da4c8a2-aa4f-4fed-b76a-b12659a46160 ISWC T3288954558 Add Cri…" at bounding box center [538, 319] width 950 height 149
drag, startPoint x: 311, startPoint y: 279, endPoint x: 278, endPoint y: 275, distance: 33.2
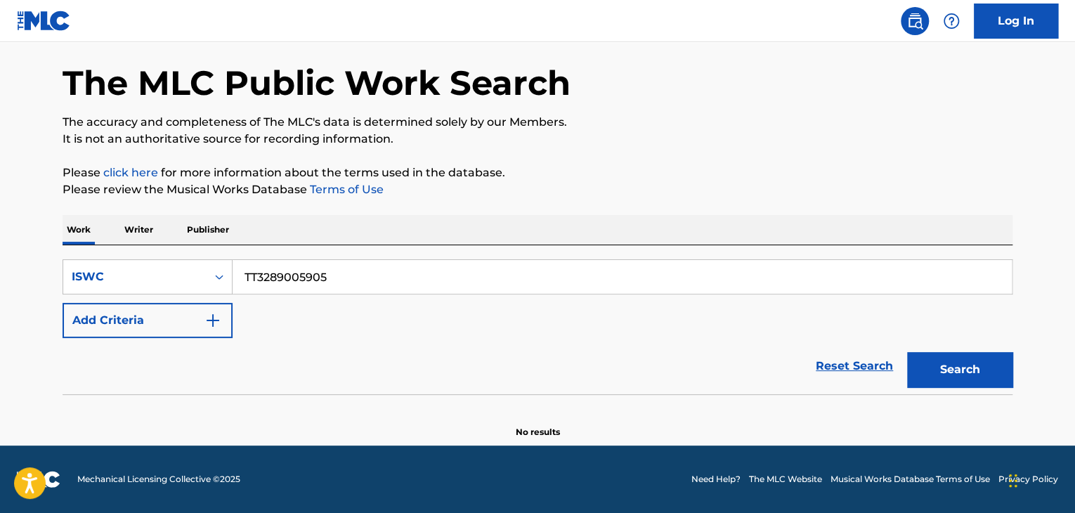
click at [281, 276] on input "TT3289005905" at bounding box center [622, 277] width 779 height 34
drag, startPoint x: 143, startPoint y: 240, endPoint x: 17, endPoint y: 228, distance: 126.3
click at [24, 229] on main "The MLC Public Work Search The accuracy and completeness of The MLC's data is d…" at bounding box center [537, 217] width 1075 height 457
click at [964, 365] on button "Search" at bounding box center [959, 369] width 105 height 35
drag, startPoint x: 383, startPoint y: 258, endPoint x: 34, endPoint y: 230, distance: 350.3
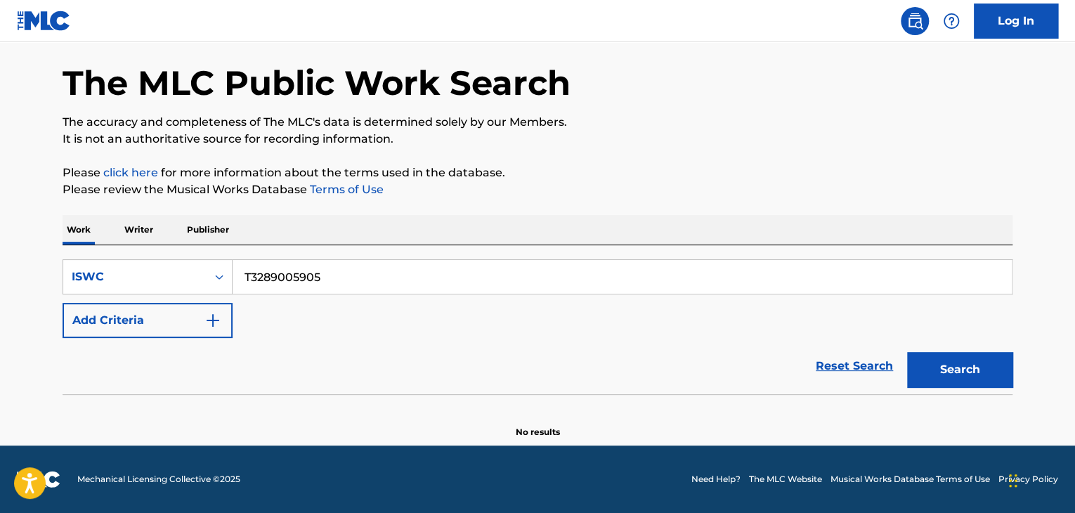
click at [47, 231] on div "The MLC Public Work Search The accuracy and completeness of The MLC's data is d…" at bounding box center [538, 231] width 984 height 415
click at [985, 374] on button "Search" at bounding box center [959, 369] width 105 height 35
drag, startPoint x: 320, startPoint y: 244, endPoint x: 253, endPoint y: 242, distance: 67.5
click at [253, 242] on div "Work Writer Publisher SearchWithCriteria8da4c8a2-aa4f-4fed-b76a-b12659a46160 IS…" at bounding box center [538, 326] width 950 height 223
drag, startPoint x: 351, startPoint y: 276, endPoint x: 157, endPoint y: 252, distance: 194.7
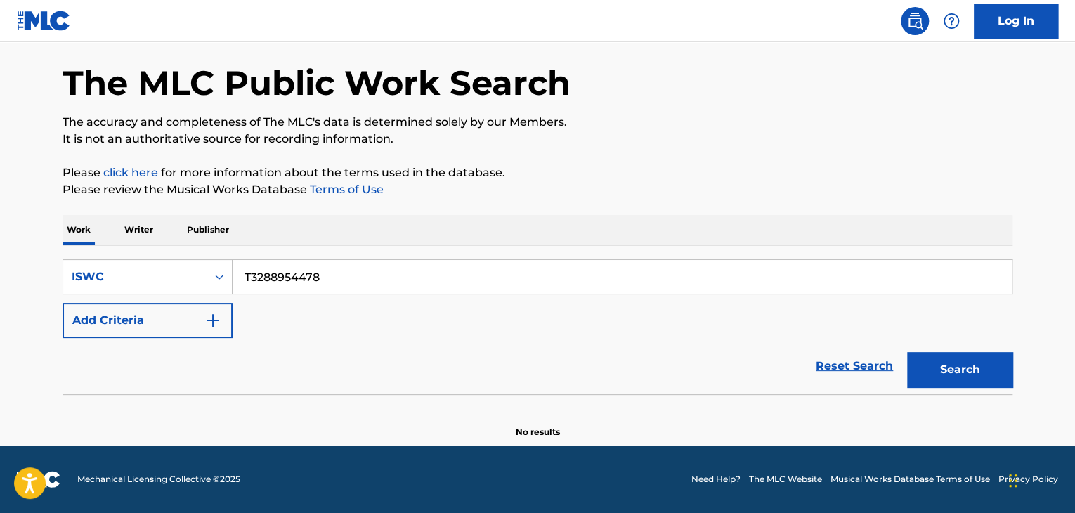
click at [163, 252] on div "SearchWithCriteria8da4c8a2-aa4f-4fed-b76a-b12659a46160 ISWC T3288954478 Add Cri…" at bounding box center [538, 319] width 950 height 149
click at [953, 355] on button "Search" at bounding box center [959, 369] width 105 height 35
drag, startPoint x: 204, startPoint y: 256, endPoint x: 340, endPoint y: 273, distance: 136.6
click at [145, 252] on div "SearchWithCriteria8da4c8a2-aa4f-4fed-b76a-b12659a46160 ISWC T3288925413 Add Cri…" at bounding box center [538, 319] width 950 height 149
click at [963, 365] on button "Search" at bounding box center [959, 369] width 105 height 35
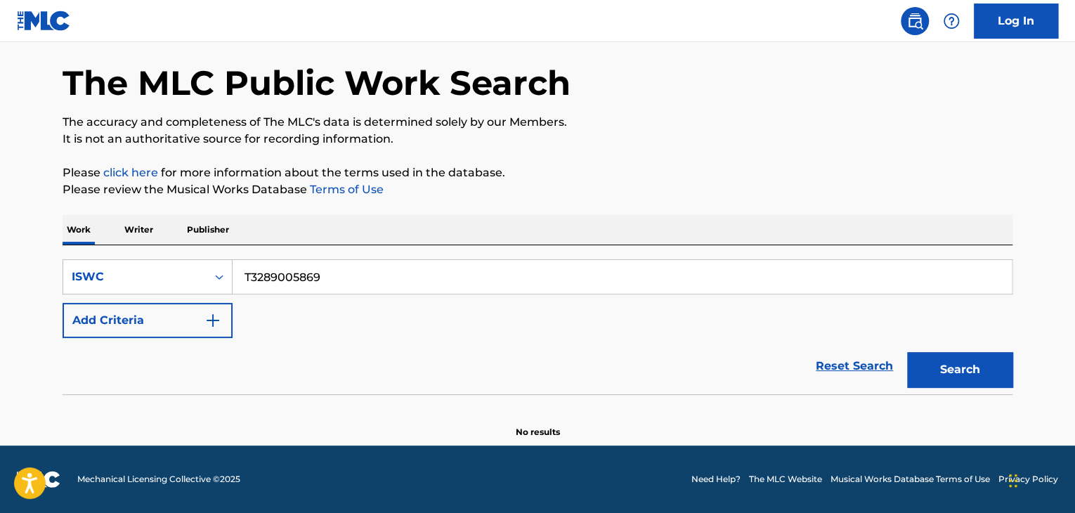
drag, startPoint x: 334, startPoint y: 270, endPoint x: 58, endPoint y: 252, distance: 276.8
click at [98, 256] on div "SearchWithCriteria8da4c8a2-aa4f-4fed-b76a-b12659a46160 ISWC T3289005869 Add Cri…" at bounding box center [538, 319] width 950 height 149
click at [968, 360] on button "Search" at bounding box center [959, 369] width 105 height 35
drag, startPoint x: 411, startPoint y: 274, endPoint x: 167, endPoint y: 259, distance: 244.2
click at [96, 258] on div "SearchWithCriteria8da4c8a2-aa4f-4fed-b76a-b12659a46160 ISWC T3288954343 Add Cri…" at bounding box center [538, 319] width 950 height 149
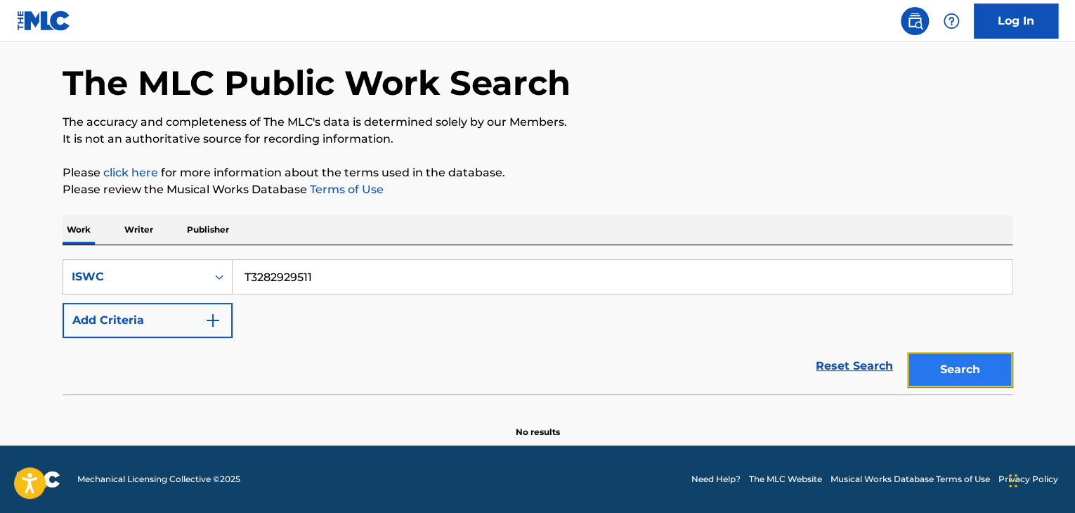
click at [942, 364] on button "Search" at bounding box center [959, 369] width 105 height 35
drag, startPoint x: 330, startPoint y: 275, endPoint x: 0, endPoint y: 248, distance: 330.6
click at [11, 250] on main "The MLC Public Work Search The accuracy and completeness of The MLC's data is d…" at bounding box center [537, 217] width 1075 height 457
click at [960, 375] on button "Search" at bounding box center [959, 369] width 105 height 35
drag, startPoint x: 132, startPoint y: 248, endPoint x: 90, endPoint y: 242, distance: 42.5
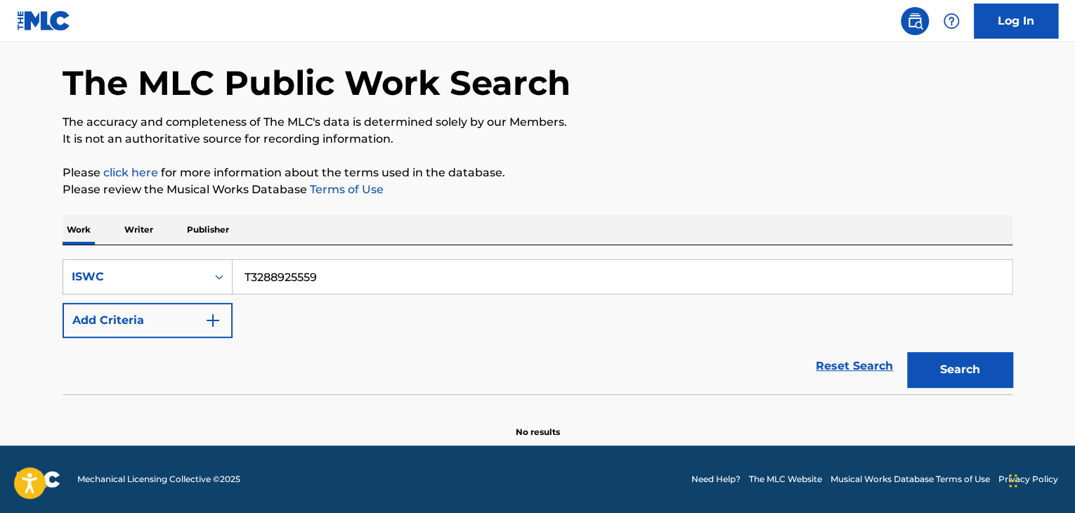
click at [70, 243] on div "Work Writer Publisher SearchWithCriteria8da4c8a2-aa4f-4fed-b76a-b12659a46160 IS…" at bounding box center [538, 326] width 950 height 223
click at [934, 353] on button "Search" at bounding box center [959, 369] width 105 height 35
drag, startPoint x: 339, startPoint y: 279, endPoint x: 118, endPoint y: 240, distance: 224.8
click at [118, 240] on div "Work Writer Publisher SearchWithCriteria8da4c8a2-aa4f-4fed-b76a-b12659a46160 IS…" at bounding box center [538, 326] width 950 height 223
click at [951, 362] on button "Search" at bounding box center [959, 369] width 105 height 35
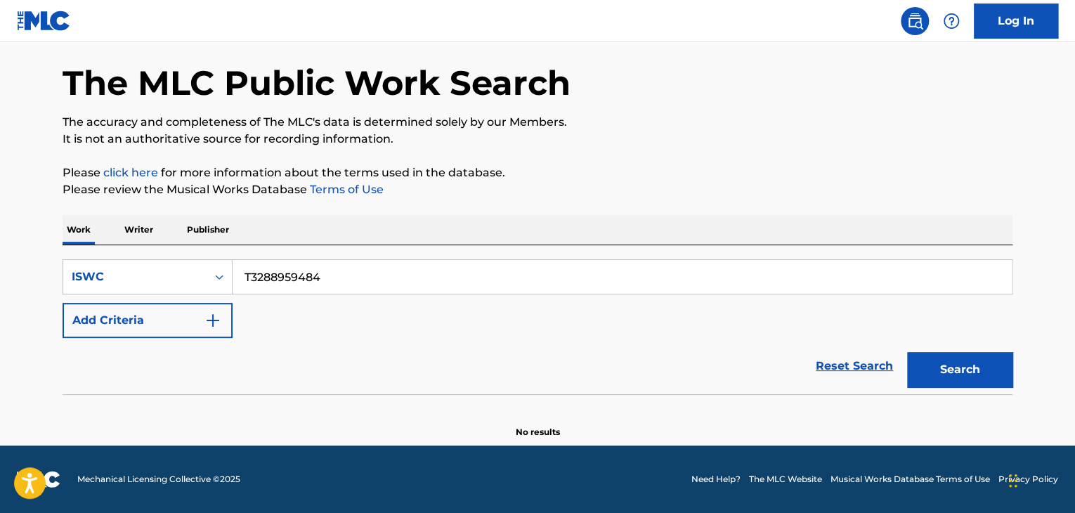
drag, startPoint x: 365, startPoint y: 281, endPoint x: 44, endPoint y: 216, distance: 326.8
click at [44, 216] on main "The MLC Public Work Search The accuracy and completeness of The MLC's data is d…" at bounding box center [537, 217] width 1075 height 457
click at [988, 369] on button "Search" at bounding box center [959, 369] width 105 height 35
drag, startPoint x: 359, startPoint y: 284, endPoint x: 163, endPoint y: 249, distance: 199.0
click at [163, 249] on div "SearchWithCriteria8da4c8a2-aa4f-4fed-b76a-b12659a46160 ISWC T3288959393 Add Cri…" at bounding box center [538, 319] width 950 height 149
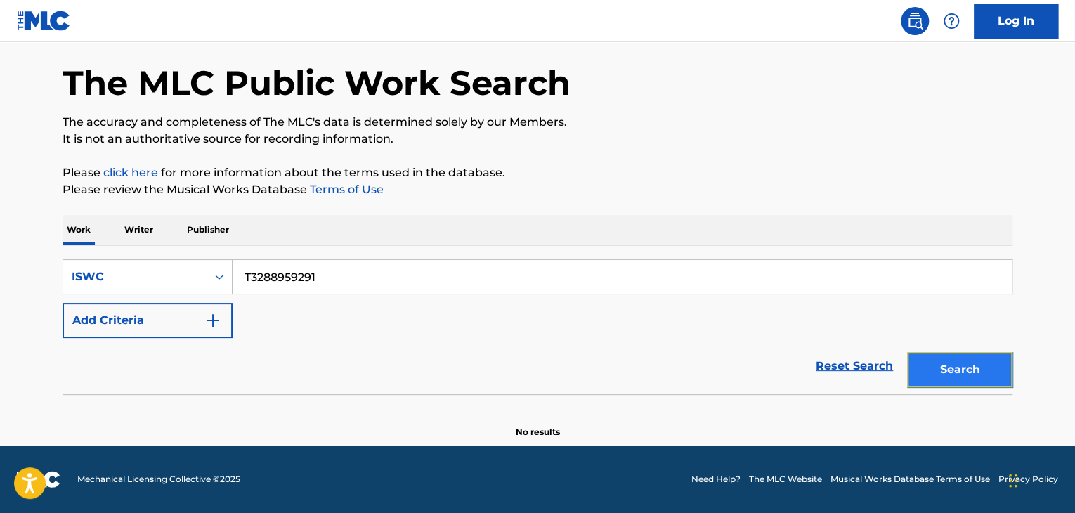
click at [944, 370] on button "Search" at bounding box center [959, 369] width 105 height 35
drag, startPoint x: 344, startPoint y: 276, endPoint x: 146, endPoint y: 237, distance: 201.3
click at [146, 237] on div "Work Writer Publisher SearchWithCriteria8da4c8a2-aa4f-4fed-b76a-b12659a46160 IS…" at bounding box center [538, 326] width 950 height 223
click at [994, 370] on button "Search" at bounding box center [959, 369] width 105 height 35
drag, startPoint x: 318, startPoint y: 276, endPoint x: 197, endPoint y: 259, distance: 121.4
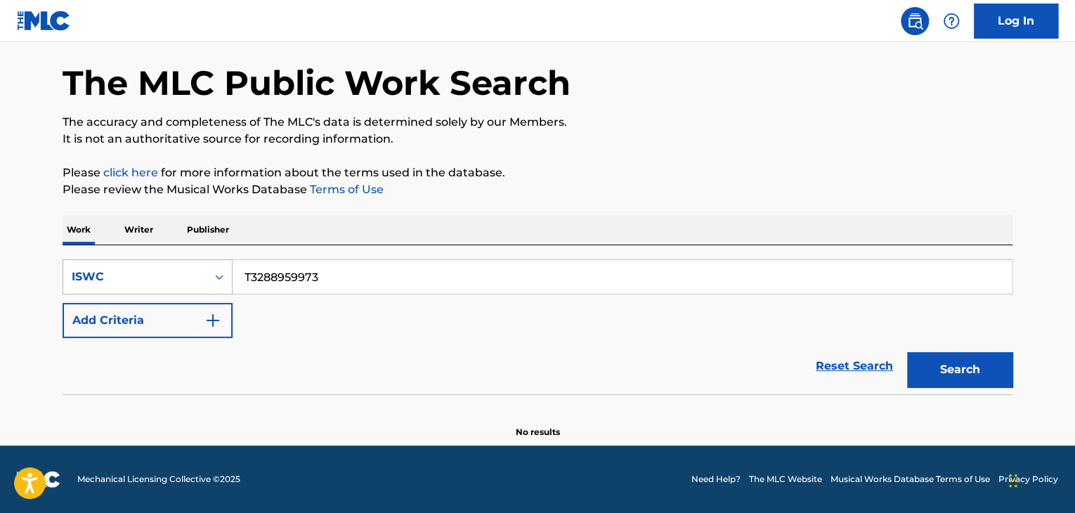
click at [196, 259] on div "SearchWithCriteria8da4c8a2-aa4f-4fed-b76a-b12659a46160 ISWC T3288959973" at bounding box center [538, 276] width 950 height 35
click at [983, 377] on button "Search" at bounding box center [959, 369] width 105 height 35
drag, startPoint x: 350, startPoint y: 279, endPoint x: 179, endPoint y: 256, distance: 172.2
click at [179, 256] on div "SearchWithCriteria8da4c8a2-aa4f-4fed-b76a-b12659a46160 ISWC T3288959939 Add Cri…" at bounding box center [538, 319] width 950 height 149
click at [939, 367] on button "Search" at bounding box center [959, 369] width 105 height 35
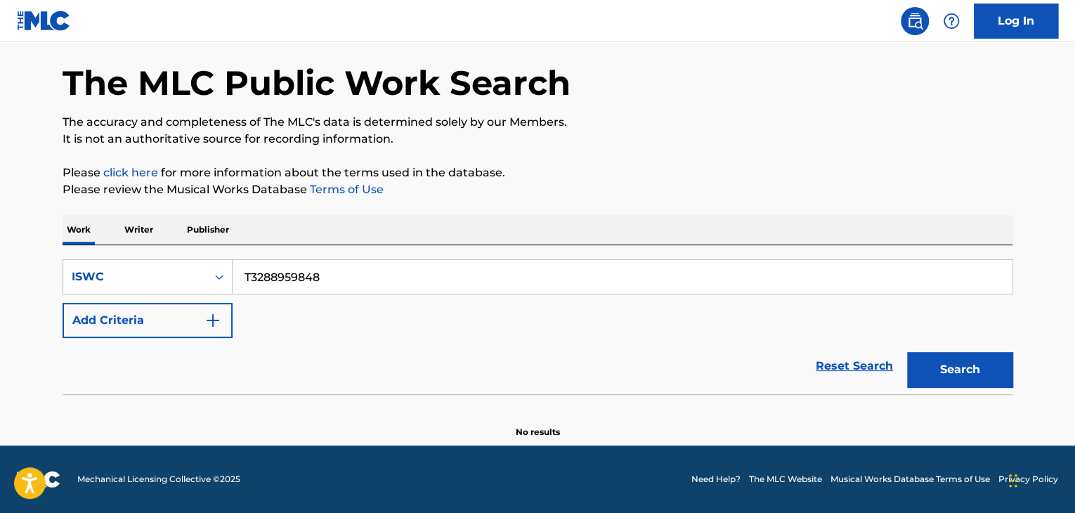
drag, startPoint x: 155, startPoint y: 237, endPoint x: 150, endPoint y: 242, distance: 7.5
click at [133, 237] on div "Work Writer Publisher SearchWithCriteria8da4c8a2-aa4f-4fed-b76a-b12659a46160 IS…" at bounding box center [538, 326] width 950 height 223
click at [964, 382] on button "Search" at bounding box center [959, 369] width 105 height 35
drag, startPoint x: 92, startPoint y: 234, endPoint x: 15, endPoint y: 221, distance: 77.7
click at [0, 218] on main "The MLC Public Work Search The accuracy and completeness of The MLC's data is d…" at bounding box center [537, 217] width 1075 height 457
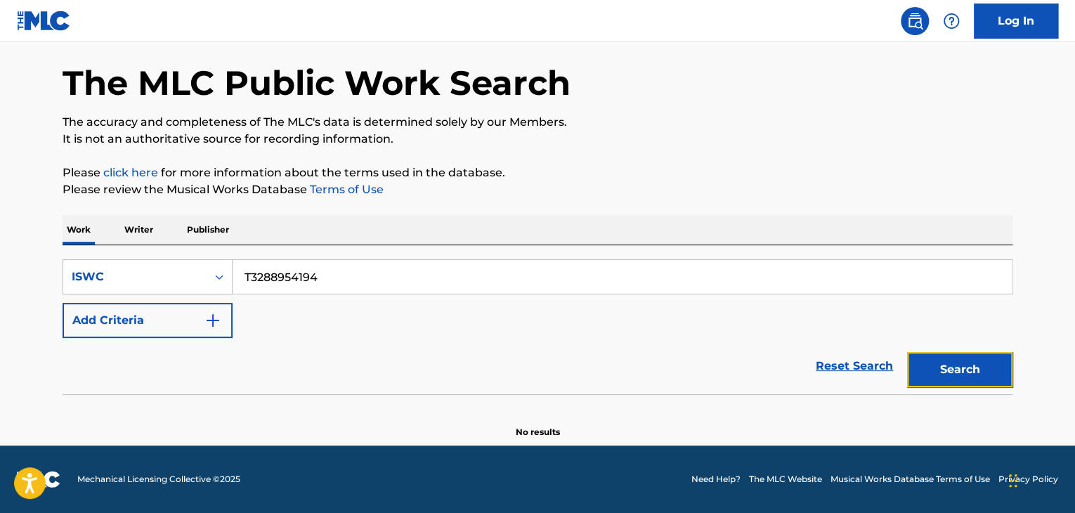
click at [986, 363] on button "Search" at bounding box center [959, 369] width 105 height 35
drag, startPoint x: 70, startPoint y: 230, endPoint x: 11, endPoint y: 224, distance: 59.4
click at [14, 224] on main "The MLC Public Work Search The accuracy and completeness of The MLC's data is d…" at bounding box center [537, 217] width 1075 height 457
click at [937, 372] on button "Search" at bounding box center [959, 369] width 105 height 35
drag, startPoint x: 363, startPoint y: 282, endPoint x: 149, endPoint y: 233, distance: 219.7
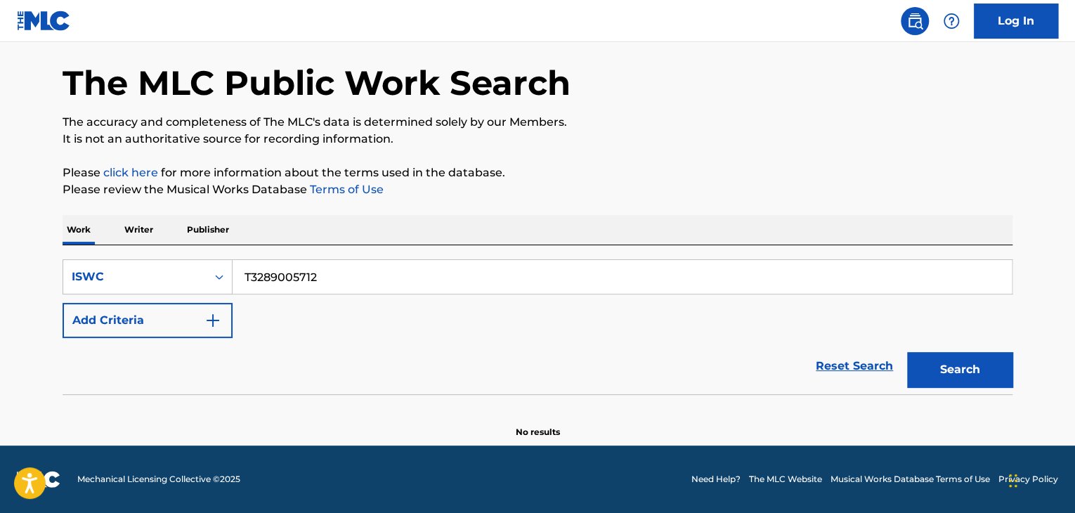
click at [149, 233] on div "Work Writer Publisher SearchWithCriteria8da4c8a2-aa4f-4fed-b76a-b12659a46160 IS…" at bounding box center [538, 326] width 950 height 223
click at [931, 359] on button "Search" at bounding box center [959, 369] width 105 height 35
drag, startPoint x: 433, startPoint y: 263, endPoint x: 103, endPoint y: 240, distance: 331.0
click at [184, 251] on div "SearchWithCriteria8da4c8a2-aa4f-4fed-b76a-b12659a46160 ISWC T3288954707 Add Cri…" at bounding box center [538, 319] width 950 height 149
click at [965, 362] on button "Search" at bounding box center [959, 369] width 105 height 35
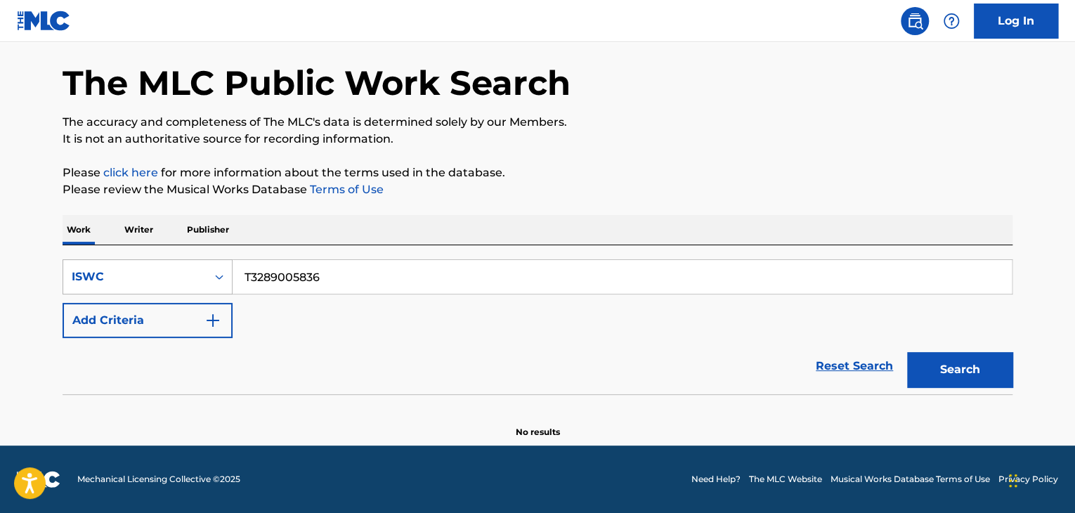
drag, startPoint x: 342, startPoint y: 282, endPoint x: 167, endPoint y: 266, distance: 175.7
click at [167, 266] on div "SearchWithCriteria8da4c8a2-aa4f-4fed-b76a-b12659a46160 ISWC T3289005836" at bounding box center [538, 276] width 950 height 35
click at [936, 374] on button "Search" at bounding box center [959, 369] width 105 height 35
drag, startPoint x: 340, startPoint y: 279, endPoint x: 112, endPoint y: 229, distance: 233.0
click at [127, 230] on div "Work Writer Publisher SearchWithCriteria8da4c8a2-aa4f-4fed-b76a-b12659a46160 IS…" at bounding box center [538, 326] width 950 height 223
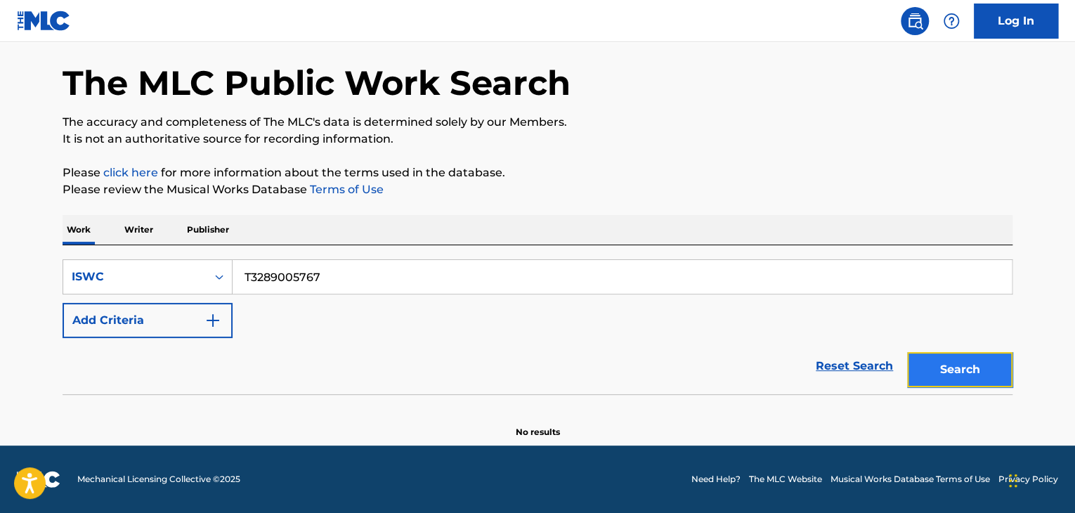
click at [995, 360] on button "Search" at bounding box center [959, 369] width 105 height 35
drag, startPoint x: 346, startPoint y: 275, endPoint x: 130, endPoint y: 247, distance: 217.6
click at [130, 247] on div "SearchWithCriteria8da4c8a2-aa4f-4fed-b76a-b12659a46160 ISWC T3289005767 Add Cri…" at bounding box center [538, 319] width 950 height 149
click at [978, 376] on button "Search" at bounding box center [959, 369] width 105 height 35
drag, startPoint x: 326, startPoint y: 272, endPoint x: 122, endPoint y: 256, distance: 205.1
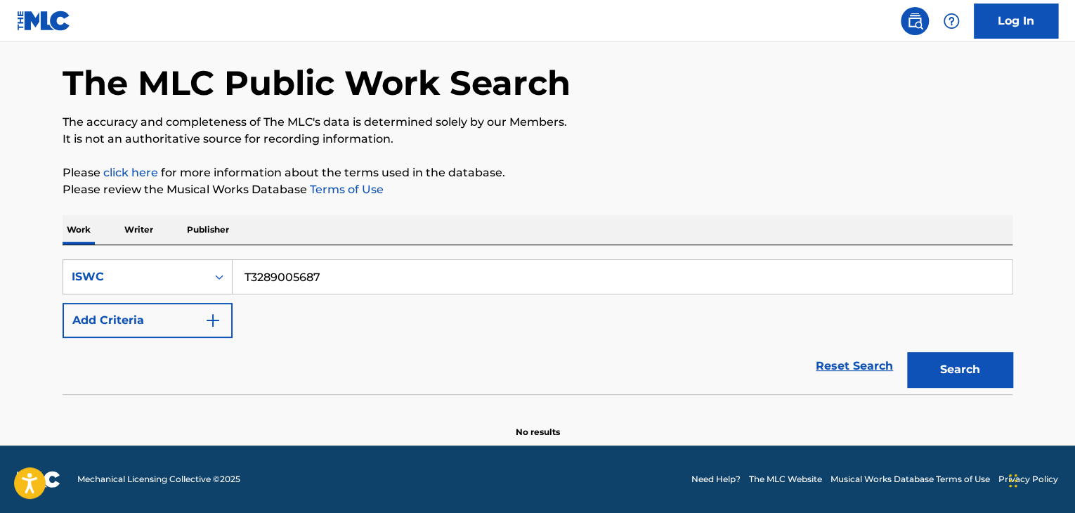
click at [122, 256] on div "SearchWithCriteria8da4c8a2-aa4f-4fed-b76a-b12659a46160 ISWC T3289005687 Add Cri…" at bounding box center [538, 319] width 950 height 149
click at [1003, 379] on button "Search" at bounding box center [959, 369] width 105 height 35
drag, startPoint x: 98, startPoint y: 237, endPoint x: 0, endPoint y: 208, distance: 102.5
click at [0, 210] on main "The MLC Public Work Search The accuracy and completeness of The MLC's data is d…" at bounding box center [537, 217] width 1075 height 457
click at [997, 394] on section at bounding box center [538, 398] width 950 height 8
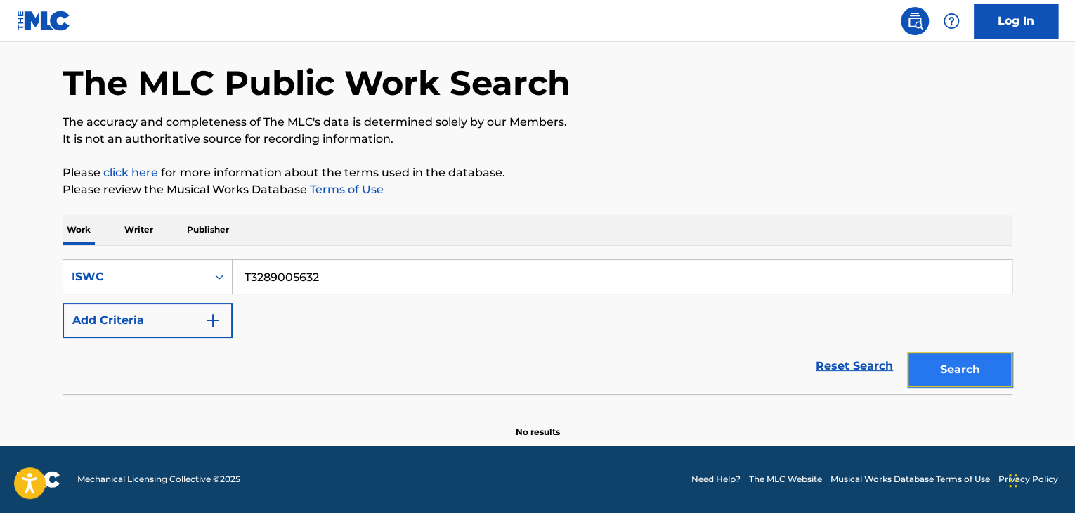
click at [964, 369] on button "Search" at bounding box center [959, 369] width 105 height 35
drag, startPoint x: 340, startPoint y: 278, endPoint x: 139, endPoint y: 235, distance: 205.3
click at [141, 235] on div "Work Writer Publisher SearchWithCriteria8da4c8a2-aa4f-4fed-b76a-b12659a46160 IS…" at bounding box center [538, 326] width 950 height 223
click at [968, 374] on button "Search" at bounding box center [959, 369] width 105 height 35
drag, startPoint x: 368, startPoint y: 282, endPoint x: 173, endPoint y: 245, distance: 198.7
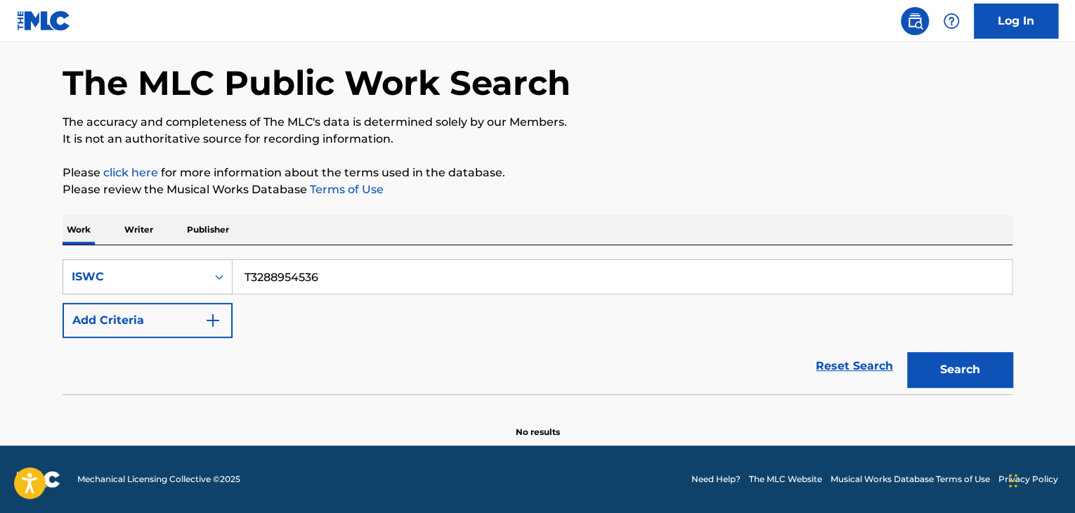
click at [105, 245] on div "SearchWithCriteria8da4c8a2-aa4f-4fed-b76a-b12659a46160 ISWC T3288954536 Add Cri…" at bounding box center [538, 319] width 950 height 149
click at [972, 375] on button "Search" at bounding box center [959, 369] width 105 height 35
drag, startPoint x: 171, startPoint y: 244, endPoint x: 119, endPoint y: 236, distance: 52.7
click at [119, 236] on div "Work Writer Publisher SearchWithCriteria8da4c8a2-aa4f-4fed-b76a-b12659a46160 IS…" at bounding box center [538, 326] width 950 height 223
click at [963, 366] on button "Search" at bounding box center [959, 369] width 105 height 35
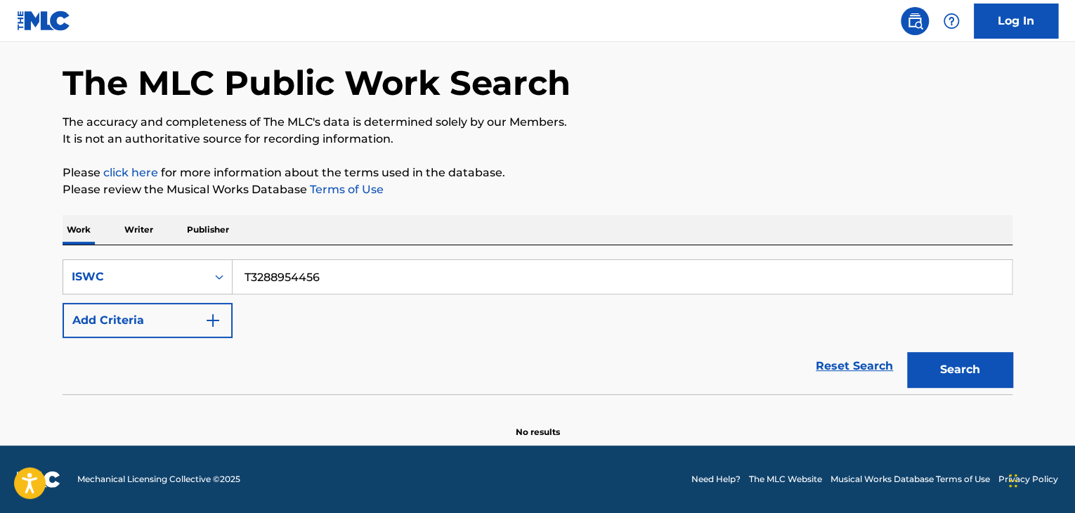
drag, startPoint x: 257, startPoint y: 265, endPoint x: 155, endPoint y: 249, distance: 103.8
click at [152, 250] on div "SearchWithCriteria8da4c8a2-aa4f-4fed-b76a-b12659a46160 ISWC T3288954456 Add Cri…" at bounding box center [538, 319] width 950 height 149
click at [988, 377] on button "Search" at bounding box center [959, 369] width 105 height 35
drag, startPoint x: 400, startPoint y: 275, endPoint x: 10, endPoint y: 212, distance: 395.6
click at [5, 212] on main "The MLC Public Work Search The accuracy and completeness of The MLC's data is d…" at bounding box center [537, 217] width 1075 height 457
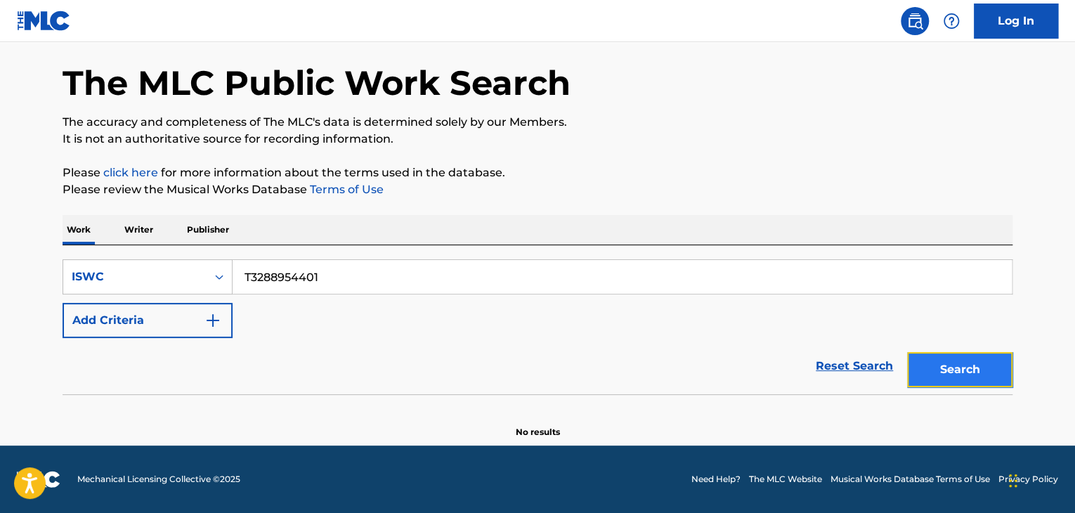
click at [964, 381] on button "Search" at bounding box center [959, 369] width 105 height 35
drag, startPoint x: 325, startPoint y: 257, endPoint x: 73, endPoint y: 240, distance: 252.8
click at [75, 240] on div "Work Writer Publisher SearchWithCriteria8da4c8a2-aa4f-4fed-b76a-b12659a46160 IS…" at bounding box center [538, 326] width 950 height 223
click at [334, 318] on div "SearchWithCriteria8da4c8a2-aa4f-4fed-b76a-b12659a46160 ISWC T3288954401 Add Cri…" at bounding box center [538, 298] width 950 height 79
drag, startPoint x: 348, startPoint y: 286, endPoint x: 158, endPoint y: 247, distance: 194.3
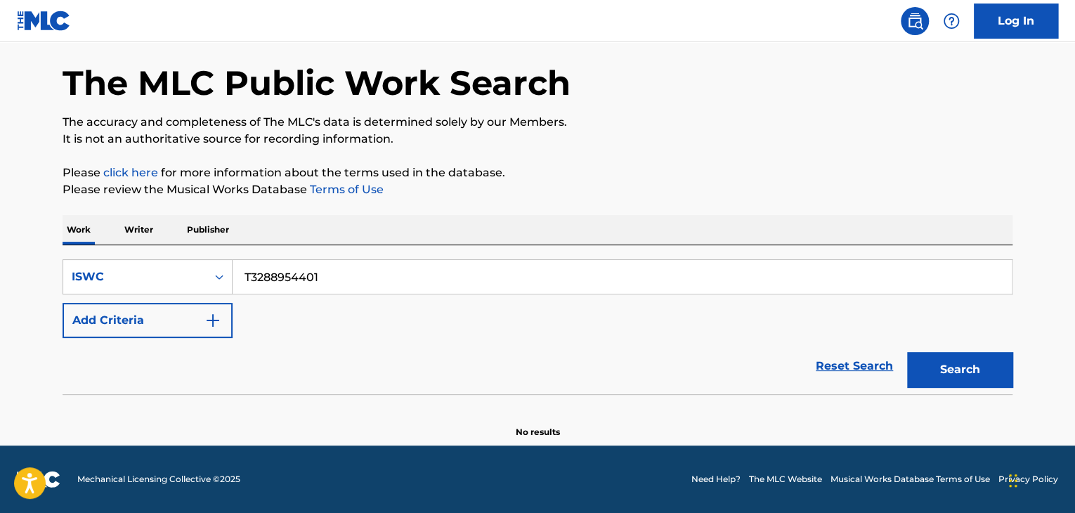
click at [84, 245] on div "SearchWithCriteria8da4c8a2-aa4f-4fed-b76a-b12659a46160 ISWC T3288954401 Add Cri…" at bounding box center [538, 319] width 950 height 149
click at [973, 379] on button "Search" at bounding box center [959, 369] width 105 height 35
drag, startPoint x: 341, startPoint y: 270, endPoint x: 73, endPoint y: 246, distance: 269.4
click at [73, 246] on div "SearchWithCriteria8da4c8a2-aa4f-4fed-b76a-b12659a46160 ISWC T3289005507 Add Cri…" at bounding box center [538, 319] width 950 height 149
click at [943, 372] on button "Search" at bounding box center [959, 369] width 105 height 35
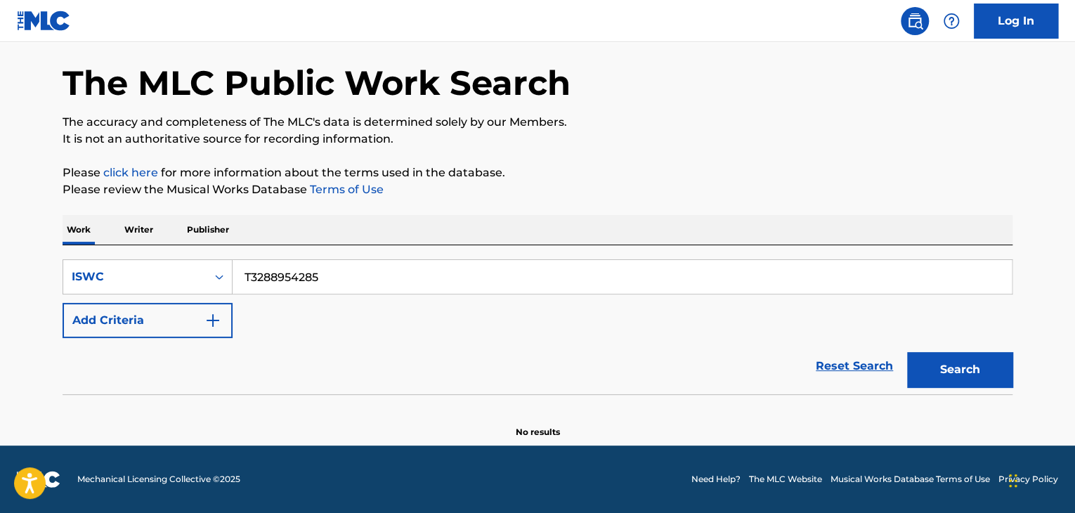
drag, startPoint x: 355, startPoint y: 278, endPoint x: 95, endPoint y: 231, distance: 264.1
click at [98, 231] on div "Work Writer Publisher SearchWithCriteria8da4c8a2-aa4f-4fed-b76a-b12659a46160 IS…" at bounding box center [538, 326] width 950 height 223
click at [958, 374] on button "Search" at bounding box center [959, 369] width 105 height 35
drag, startPoint x: 358, startPoint y: 284, endPoint x: 40, endPoint y: 240, distance: 321.2
click at [40, 240] on main "The MLC Public Work Search The accuracy and completeness of The MLC's data is d…" at bounding box center [537, 217] width 1075 height 457
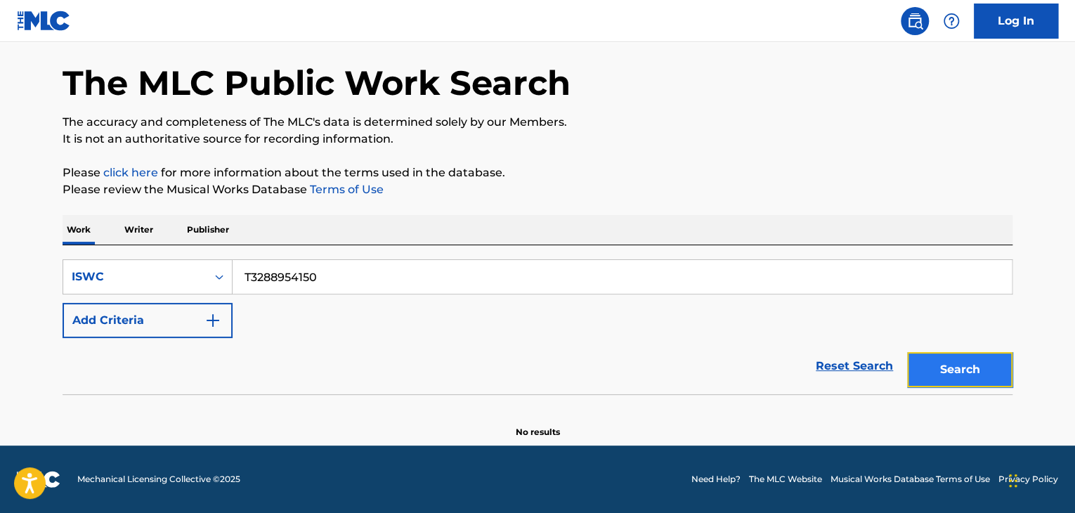
click at [956, 360] on button "Search" at bounding box center [959, 369] width 105 height 35
drag, startPoint x: 318, startPoint y: 264, endPoint x: 191, endPoint y: 264, distance: 126.5
click at [129, 256] on div "SearchWithCriteria8da4c8a2-aa4f-4fed-b76a-b12659a46160 ISWC T3288954150 Add Cri…" at bounding box center [538, 319] width 950 height 149
click at [965, 377] on button "Search" at bounding box center [959, 369] width 105 height 35
drag, startPoint x: 364, startPoint y: 273, endPoint x: 181, endPoint y: 239, distance: 186.4
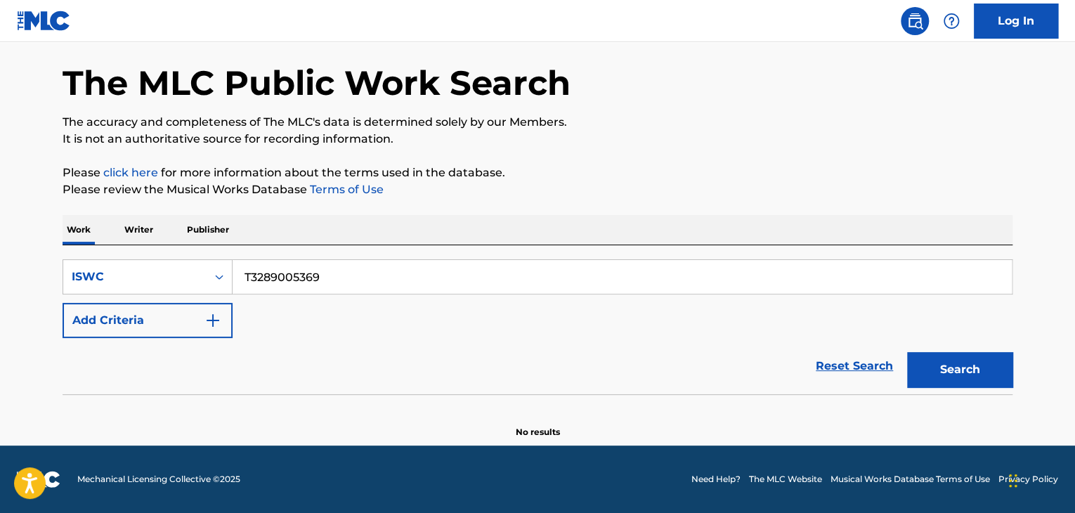
click at [80, 230] on div "Work Writer Publisher SearchWithCriteria8da4c8a2-aa4f-4fed-b76a-b12659a46160 IS…" at bounding box center [538, 326] width 950 height 223
click at [979, 369] on button "Search" at bounding box center [959, 369] width 105 height 35
drag, startPoint x: 272, startPoint y: 282, endPoint x: 126, endPoint y: 259, distance: 147.3
click at [134, 260] on div "SearchWithCriteria8da4c8a2-aa4f-4fed-b76a-b12659a46160 ISWC T3288954092" at bounding box center [538, 276] width 950 height 35
click at [939, 372] on button "Search" at bounding box center [959, 369] width 105 height 35
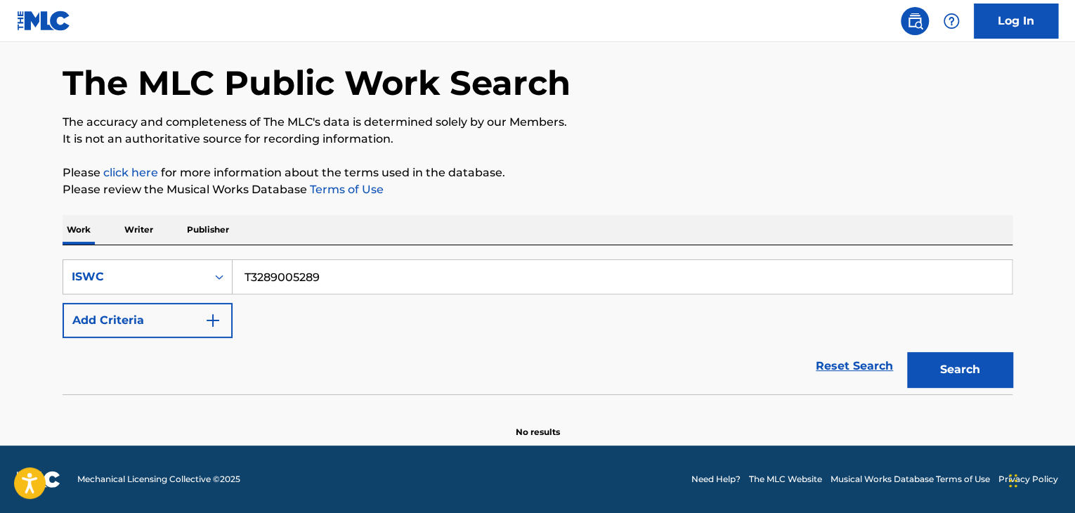
drag, startPoint x: 275, startPoint y: 270, endPoint x: 137, endPoint y: 242, distance: 141.4
click at [145, 245] on div "SearchWithCriteria8da4c8a2-aa4f-4fed-b76a-b12659a46160 ISWC T3289005289 Add Cri…" at bounding box center [538, 319] width 950 height 149
click at [964, 371] on button "Search" at bounding box center [959, 369] width 105 height 35
click at [162, 270] on div "SearchWithCriteria8da4c8a2-aa4f-4fed-b76a-b12659a46160 ISWC T3288953986" at bounding box center [538, 276] width 950 height 35
click at [959, 373] on button "Search" at bounding box center [959, 369] width 105 height 35
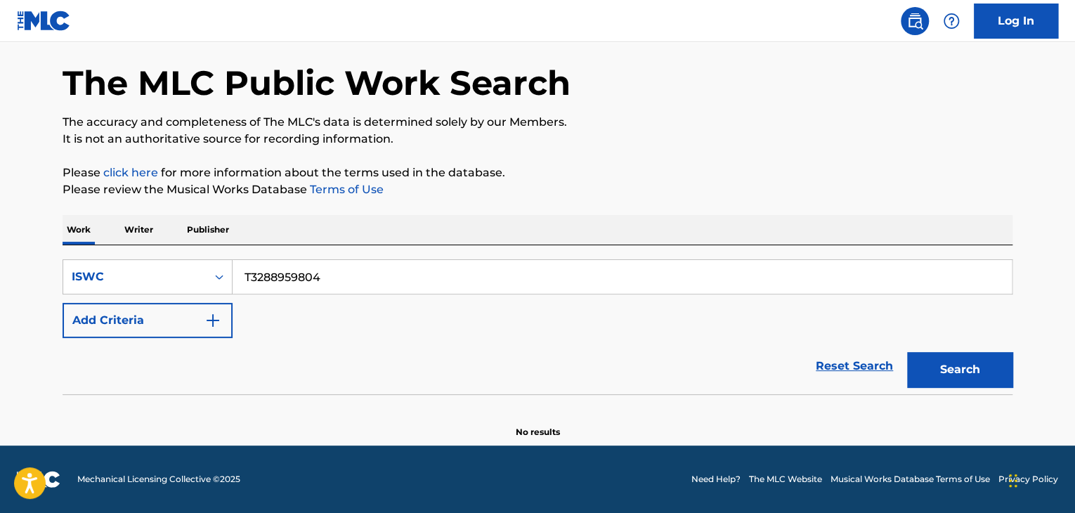
drag, startPoint x: 211, startPoint y: 247, endPoint x: 107, endPoint y: 237, distance: 104.5
click at [104, 237] on div "Work Writer Publisher SearchWithCriteria8da4c8a2-aa4f-4fed-b76a-b12659a46160 IS…" at bounding box center [538, 326] width 950 height 223
click at [972, 377] on button "Search" at bounding box center [959, 369] width 105 height 35
drag, startPoint x: 358, startPoint y: 270, endPoint x: 84, endPoint y: 221, distance: 278.5
click at [85, 221] on div "Work Writer Publisher SearchWithCriteria8da4c8a2-aa4f-4fed-b76a-b12659a46160 IS…" at bounding box center [538, 326] width 950 height 223
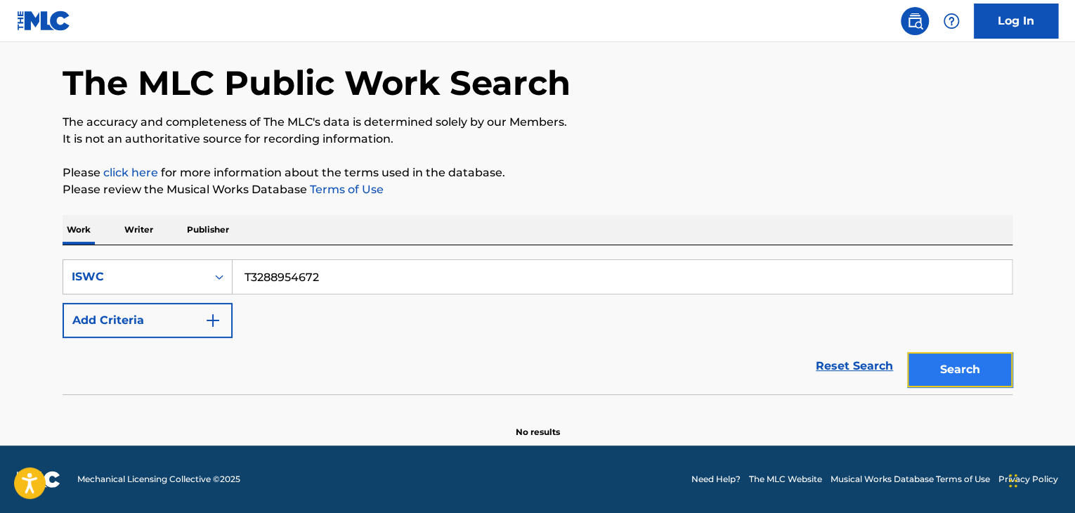
click at [927, 364] on button "Search" at bounding box center [959, 369] width 105 height 35
drag, startPoint x: 332, startPoint y: 273, endPoint x: 141, endPoint y: 259, distance: 191.6
click at [141, 259] on div "SearchWithCriteria8da4c8a2-aa4f-4fed-b76a-b12659a46160 ISWC T3288954672" at bounding box center [538, 276] width 950 height 35
click at [963, 361] on button "Search" at bounding box center [959, 369] width 105 height 35
click at [98, 232] on div "Work Writer Publisher SearchWithCriteria8da4c8a2-aa4f-4fed-b76a-b12659a46160 IS…" at bounding box center [538, 326] width 950 height 223
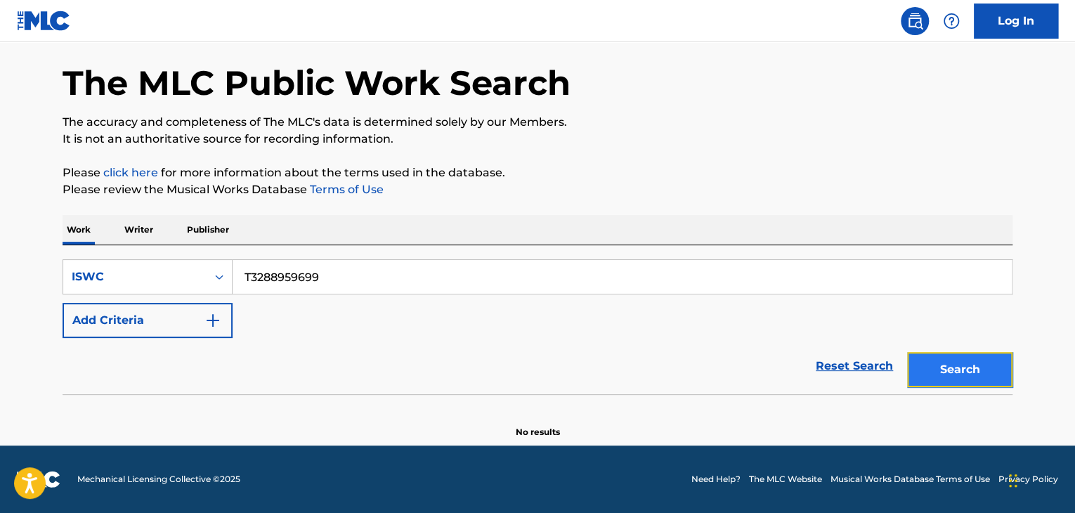
click at [955, 369] on button "Search" at bounding box center [959, 369] width 105 height 35
drag, startPoint x: 273, startPoint y: 266, endPoint x: 22, endPoint y: 230, distance: 253.4
click at [1, 228] on main "The MLC Public Work Search The accuracy and completeness of The MLC's data is d…" at bounding box center [537, 217] width 1075 height 457
click at [961, 368] on button "Search" at bounding box center [959, 369] width 105 height 35
drag, startPoint x: 418, startPoint y: 279, endPoint x: 0, endPoint y: 235, distance: 420.4
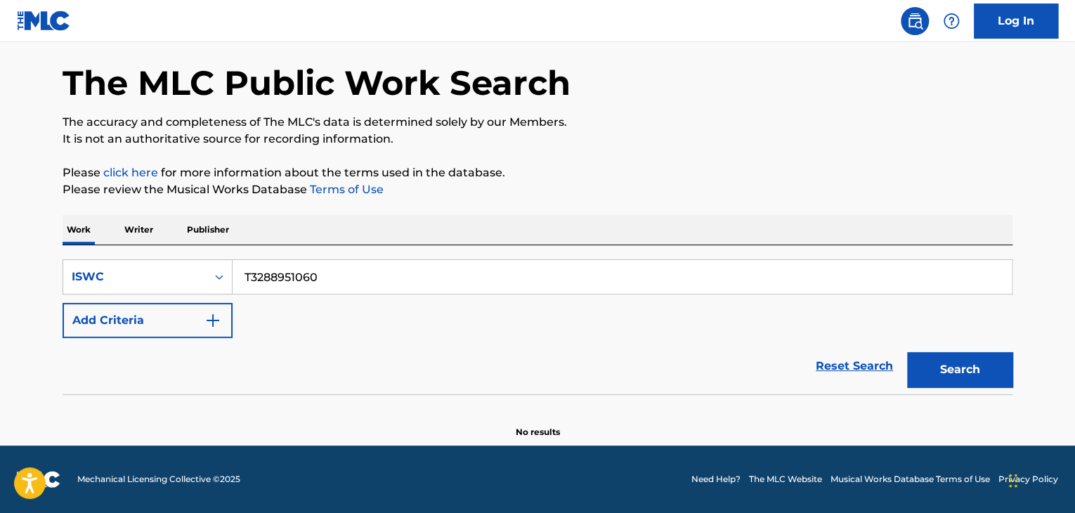
click at [0, 235] on main "The MLC Public Work Search The accuracy and completeness of The MLC's data is d…" at bounding box center [537, 217] width 1075 height 457
click at [963, 357] on button "Search" at bounding box center [959, 369] width 105 height 35
drag, startPoint x: 328, startPoint y: 276, endPoint x: 53, endPoint y: 233, distance: 278.1
click at [60, 232] on div "The MLC Public Work Search The accuracy and completeness of The MLC's data is d…" at bounding box center [538, 231] width 984 height 415
click at [965, 370] on button "Search" at bounding box center [959, 369] width 105 height 35
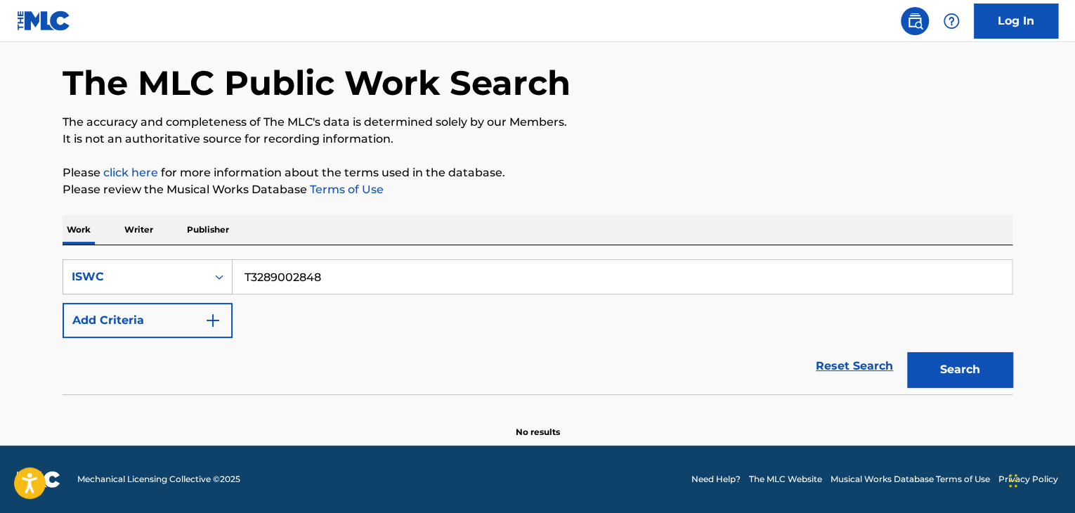
drag, startPoint x: 363, startPoint y: 278, endPoint x: 89, endPoint y: 250, distance: 274.7
click at [90, 250] on div "SearchWithCriteria8da4c8a2-aa4f-4fed-b76a-b12659a46160 ISWC T3289002848 Add Cri…" at bounding box center [538, 319] width 950 height 149
click at [948, 365] on button "Search" at bounding box center [959, 369] width 105 height 35
drag, startPoint x: 361, startPoint y: 279, endPoint x: 144, endPoint y: 236, distance: 221.3
click at [89, 230] on div "Work Writer Publisher SearchWithCriteria8da4c8a2-aa4f-4fed-b76a-b12659a46160 IS…" at bounding box center [538, 326] width 950 height 223
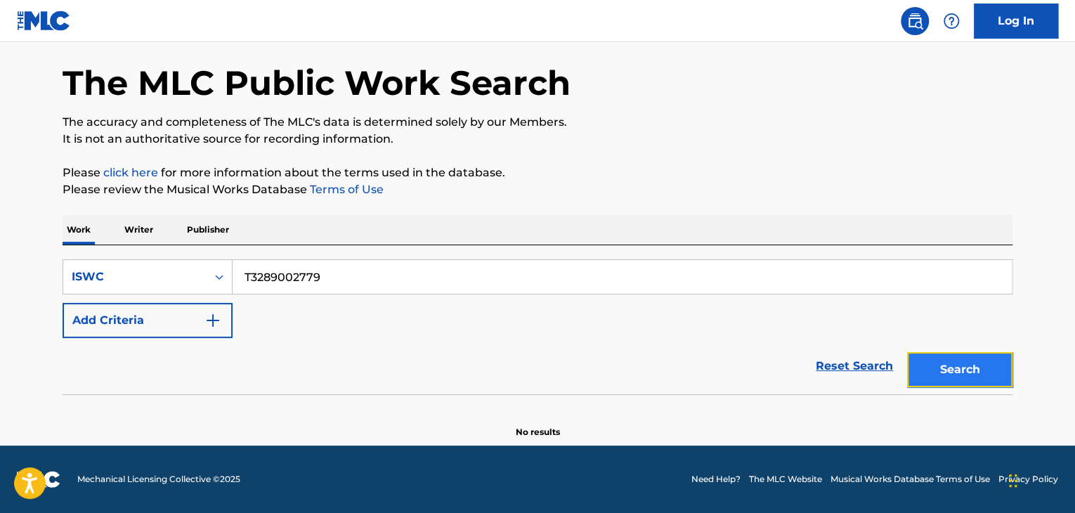
click at [978, 367] on button "Search" at bounding box center [959, 369] width 105 height 35
drag, startPoint x: 198, startPoint y: 254, endPoint x: 164, endPoint y: 246, distance: 35.3
click at [112, 237] on div "Work Writer Publisher SearchWithCriteria8da4c8a2-aa4f-4fed-b76a-b12659a46160 IS…" at bounding box center [538, 326] width 950 height 223
click at [1010, 379] on button "Search" at bounding box center [959, 369] width 105 height 35
drag, startPoint x: 381, startPoint y: 282, endPoint x: 67, endPoint y: 221, distance: 320.6
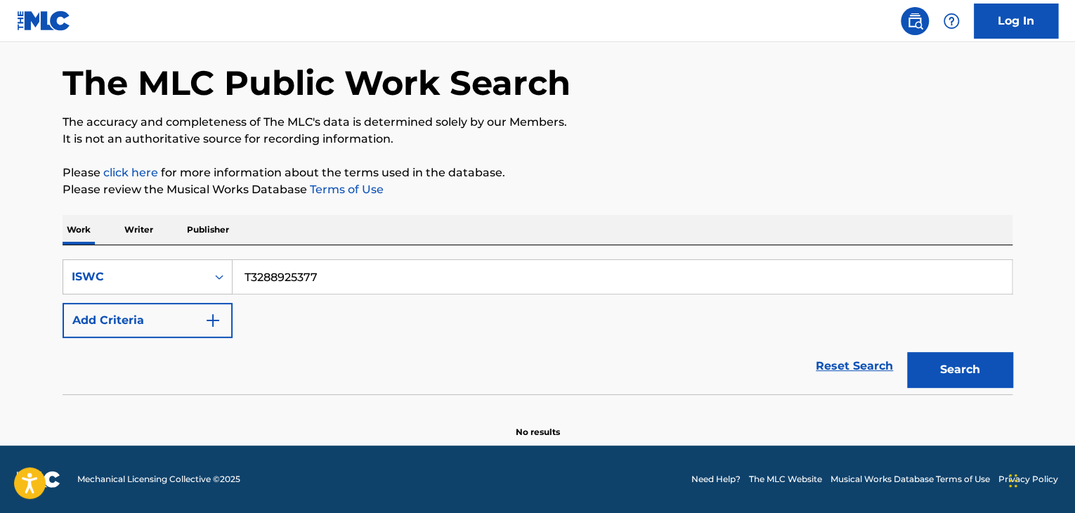
click at [67, 221] on div "Work Writer Publisher SearchWithCriteria8da4c8a2-aa4f-4fed-b76a-b12659a46160 IS…" at bounding box center [538, 326] width 950 height 223
click at [955, 358] on button "Search" at bounding box center [959, 369] width 105 height 35
drag, startPoint x: 353, startPoint y: 266, endPoint x: 58, endPoint y: 232, distance: 296.3
click at [65, 232] on div "Work Writer Publisher SearchWithCriteria8da4c8a2-aa4f-4fed-b76a-b12659a46160 IS…" at bounding box center [538, 326] width 950 height 223
click at [971, 374] on button "Search" at bounding box center [959, 369] width 105 height 35
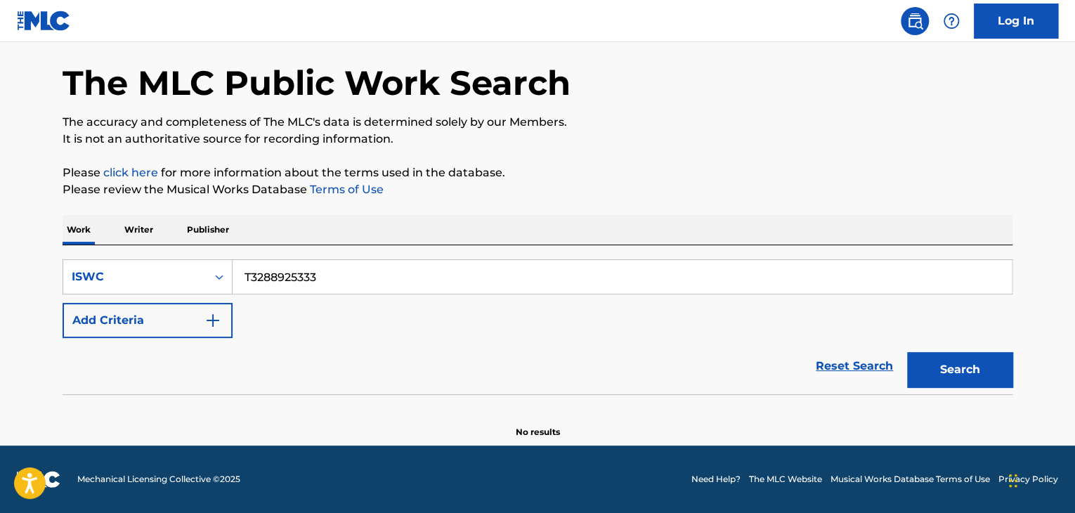
drag, startPoint x: 208, startPoint y: 253, endPoint x: 76, endPoint y: 239, distance: 132.8
click at [82, 240] on div "Work Writer Publisher SearchWithCriteria8da4c8a2-aa4f-4fed-b76a-b12659a46160 IS…" at bounding box center [538, 326] width 950 height 223
click at [961, 358] on button "Search" at bounding box center [959, 369] width 105 height 35
drag, startPoint x: 365, startPoint y: 275, endPoint x: 71, endPoint y: 232, distance: 297.6
click at [86, 234] on div "Work Writer Publisher SearchWithCriteria8da4c8a2-aa4f-4fed-b76a-b12659a46160 IS…" at bounding box center [538, 326] width 950 height 223
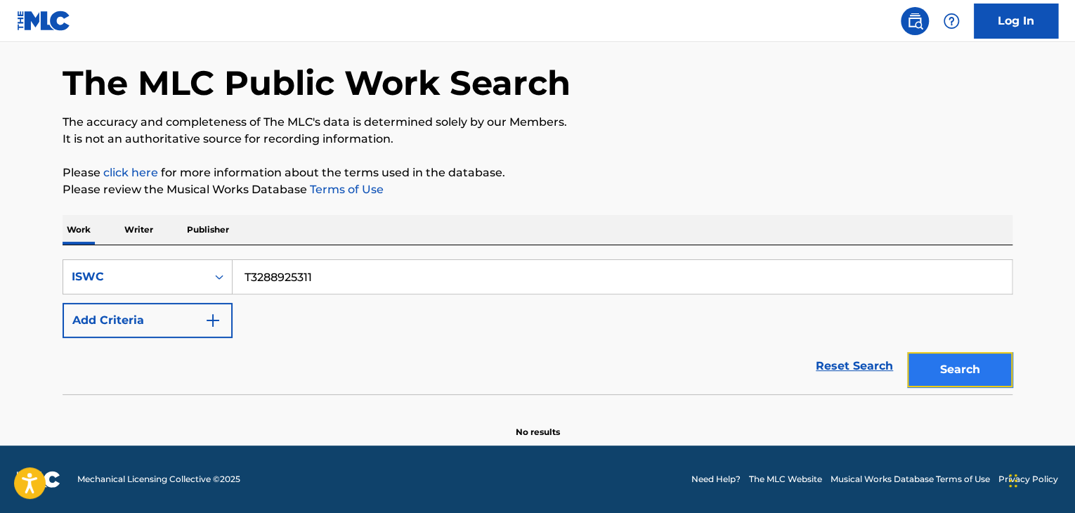
click at [967, 371] on button "Search" at bounding box center [959, 369] width 105 height 35
drag, startPoint x: 212, startPoint y: 270, endPoint x: 96, endPoint y: 258, distance: 116.6
click at [107, 259] on div "SearchWithCriteria8da4c8a2-aa4f-4fed-b76a-b12659a46160 ISWC T3288925311" at bounding box center [538, 276] width 950 height 35
click at [972, 371] on button "Search" at bounding box center [959, 369] width 105 height 35
drag, startPoint x: 345, startPoint y: 273, endPoint x: 107, endPoint y: 234, distance: 241.4
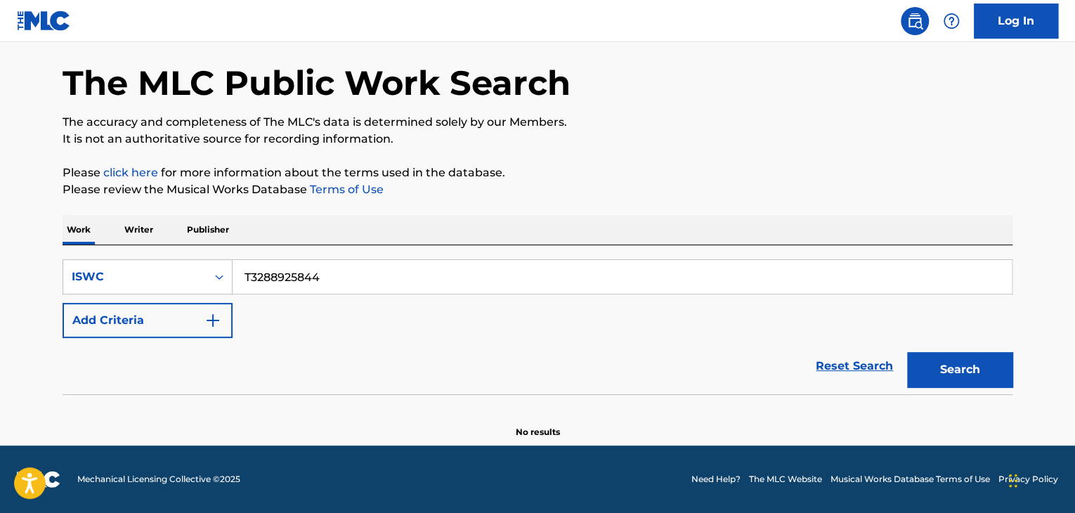
click at [107, 234] on div "Work Writer Publisher SearchWithCriteria8da4c8a2-aa4f-4fed-b76a-b12659a46160 IS…" at bounding box center [538, 326] width 950 height 223
click at [970, 372] on button "Search" at bounding box center [959, 369] width 105 height 35
drag, startPoint x: 242, startPoint y: 256, endPoint x: 65, endPoint y: 233, distance: 179.4
click at [63, 233] on div "Work Writer Publisher SearchWithCriteria8da4c8a2-aa4f-4fed-b76a-b12659a46160 IS…" at bounding box center [538, 326] width 950 height 223
click at [948, 374] on button "Search" at bounding box center [959, 369] width 105 height 35
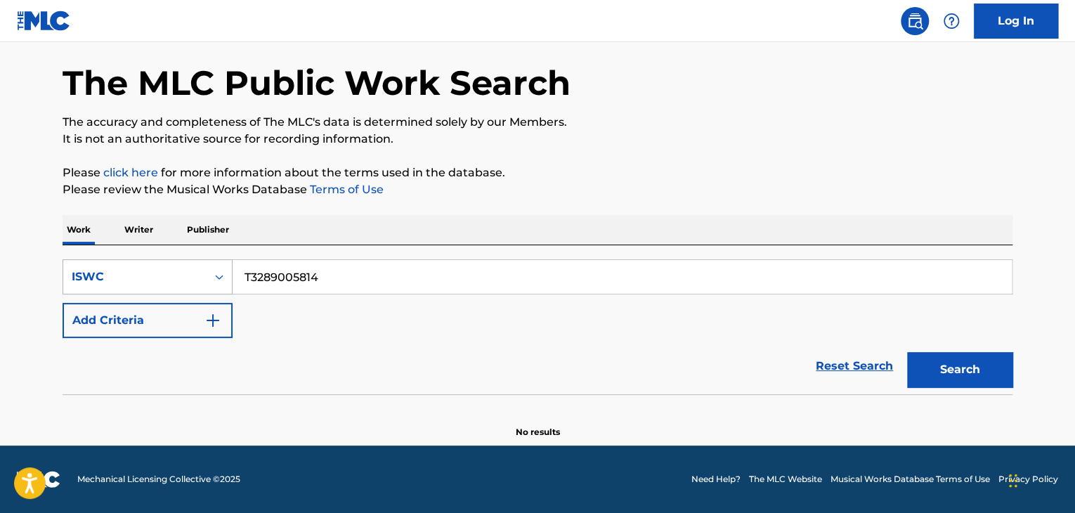
drag, startPoint x: 269, startPoint y: 270, endPoint x: 121, endPoint y: 260, distance: 148.6
click at [121, 260] on div "SearchWithCriteria8da4c8a2-aa4f-4fed-b76a-b12659a46160 ISWC T3289005814" at bounding box center [538, 276] width 950 height 35
click at [944, 361] on button "Search" at bounding box center [959, 369] width 105 height 35
drag, startPoint x: 475, startPoint y: 265, endPoint x: 0, endPoint y: 228, distance: 476.4
click at [3, 231] on main "The MLC Public Work Search The accuracy and completeness of The MLC's data is d…" at bounding box center [537, 217] width 1075 height 457
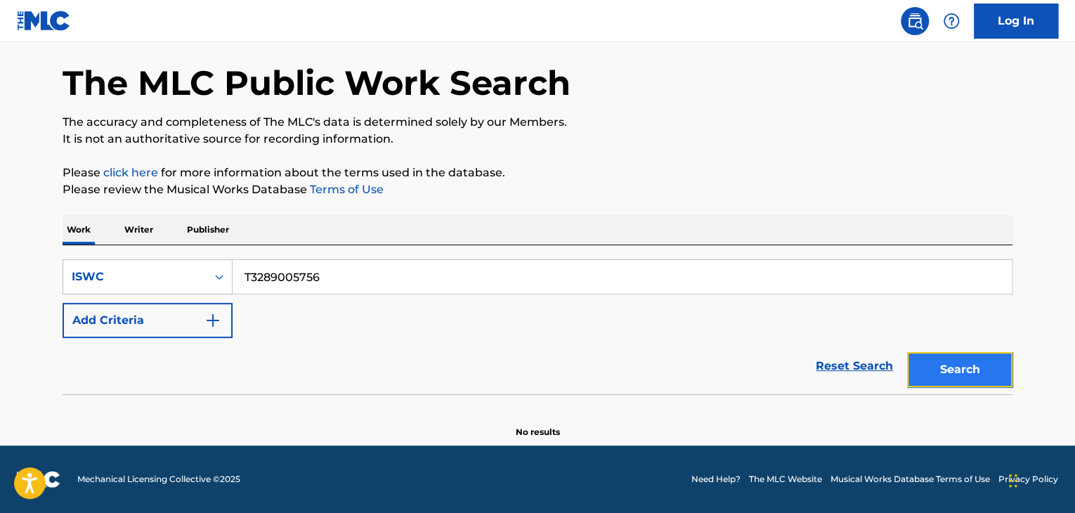
click at [951, 360] on button "Search" at bounding box center [959, 369] width 105 height 35
drag, startPoint x: 348, startPoint y: 275, endPoint x: 112, endPoint y: 230, distance: 240.2
click at [117, 231] on div "Work Writer Publisher SearchWithCriteria8da4c8a2-aa4f-4fed-b76a-b12659a46160 IS…" at bounding box center [538, 326] width 950 height 223
click at [944, 356] on button "Search" at bounding box center [959, 369] width 105 height 35
drag, startPoint x: 363, startPoint y: 282, endPoint x: 112, endPoint y: 234, distance: 255.3
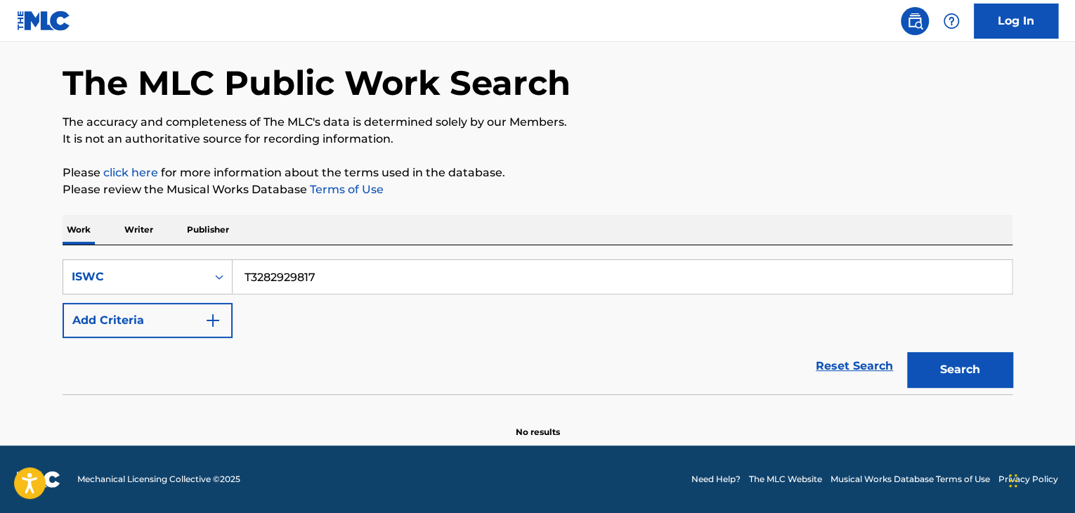
click at [115, 235] on div "Work Writer Publisher SearchWithCriteria8da4c8a2-aa4f-4fed-b76a-b12659a46160 IS…" at bounding box center [538, 326] width 950 height 223
click at [998, 378] on button "Search" at bounding box center [959, 369] width 105 height 35
drag, startPoint x: 340, startPoint y: 270, endPoint x: 124, endPoint y: 234, distance: 218.8
click at [126, 234] on div "Work Writer Publisher SearchWithCriteria8da4c8a2-aa4f-4fed-b76a-b12659a46160 IS…" at bounding box center [538, 326] width 950 height 223
drag, startPoint x: 940, startPoint y: 372, endPoint x: 650, endPoint y: 215, distance: 329.8
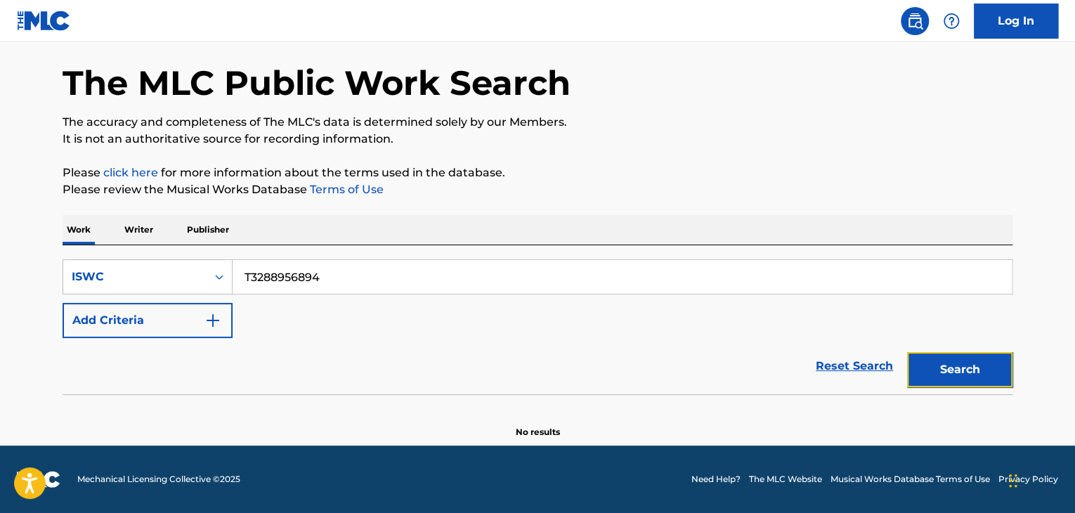
click at [937, 370] on button "Search" at bounding box center [959, 369] width 105 height 35
drag, startPoint x: 323, startPoint y: 279, endPoint x: 105, endPoint y: 247, distance: 220.8
click at [105, 247] on div "SearchWithCriteria8da4c8a2-aa4f-4fed-b76a-b12659a46160 ISWC T3288956894 Add Cri…" at bounding box center [538, 319] width 950 height 149
click at [930, 380] on button "Search" at bounding box center [959, 369] width 105 height 35
drag, startPoint x: 391, startPoint y: 280, endPoint x: 8, endPoint y: 203, distance: 390.5
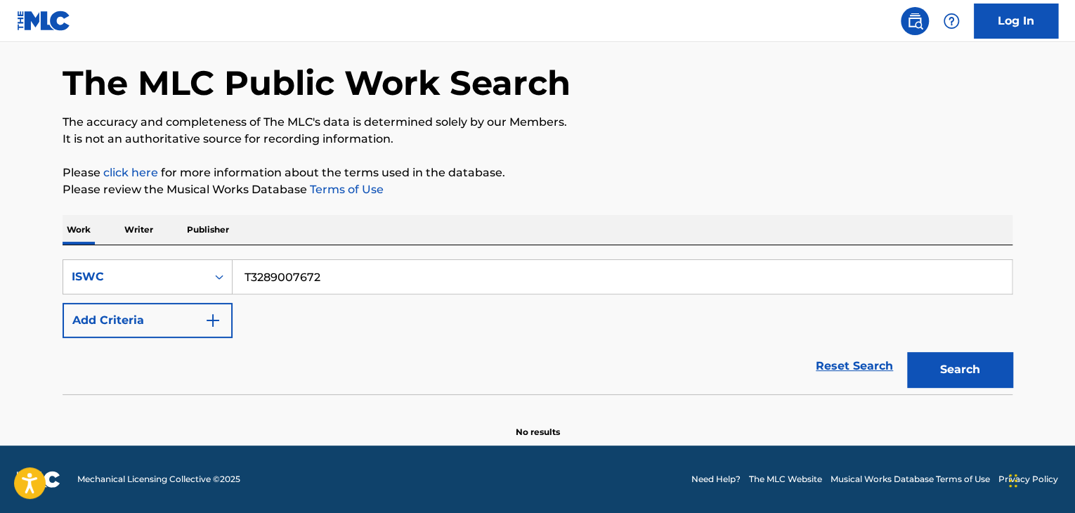
click at [9, 203] on main "The MLC Public Work Search The accuracy and completeness of The MLC's data is d…" at bounding box center [537, 217] width 1075 height 457
click at [951, 374] on button "Search" at bounding box center [959, 369] width 105 height 35
drag, startPoint x: 360, startPoint y: 270, endPoint x: 247, endPoint y: 225, distance: 122.0
click at [106, 213] on div "The MLC Public Work Search The accuracy and completeness of The MLC's data is d…" at bounding box center [538, 231] width 984 height 415
drag, startPoint x: 962, startPoint y: 363, endPoint x: 469, endPoint y: 124, distance: 548.0
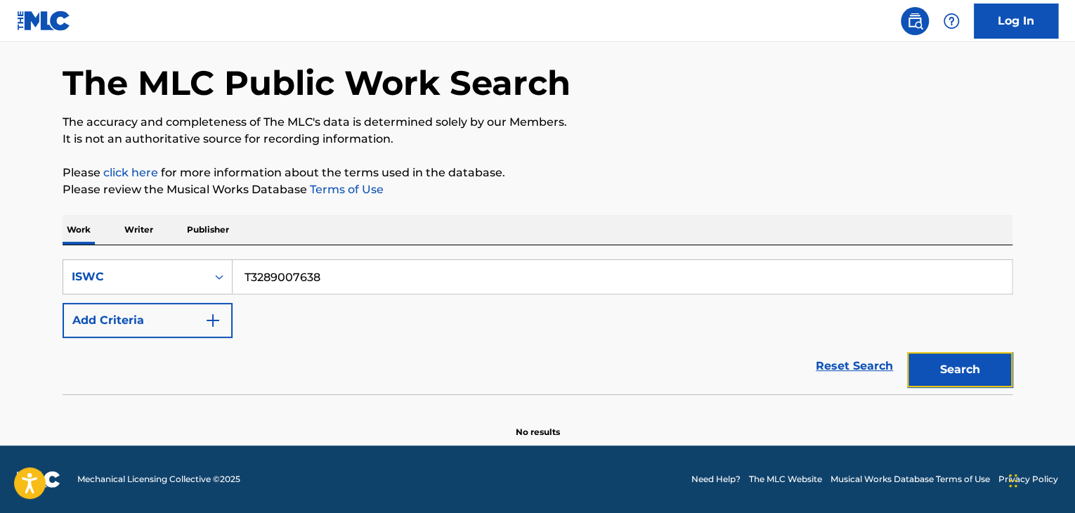
click at [948, 360] on button "Search" at bounding box center [959, 369] width 105 height 35
drag, startPoint x: 365, startPoint y: 275, endPoint x: 151, endPoint y: 252, distance: 215.5
click at [159, 253] on div "SearchWithCriteria8da4c8a2-aa4f-4fed-b76a-b12659a46160 ISWC T3289007638 Add Cri…" at bounding box center [538, 319] width 950 height 149
click at [946, 367] on button "Search" at bounding box center [959, 369] width 105 height 35
drag, startPoint x: 418, startPoint y: 275, endPoint x: 92, endPoint y: 245, distance: 327.4
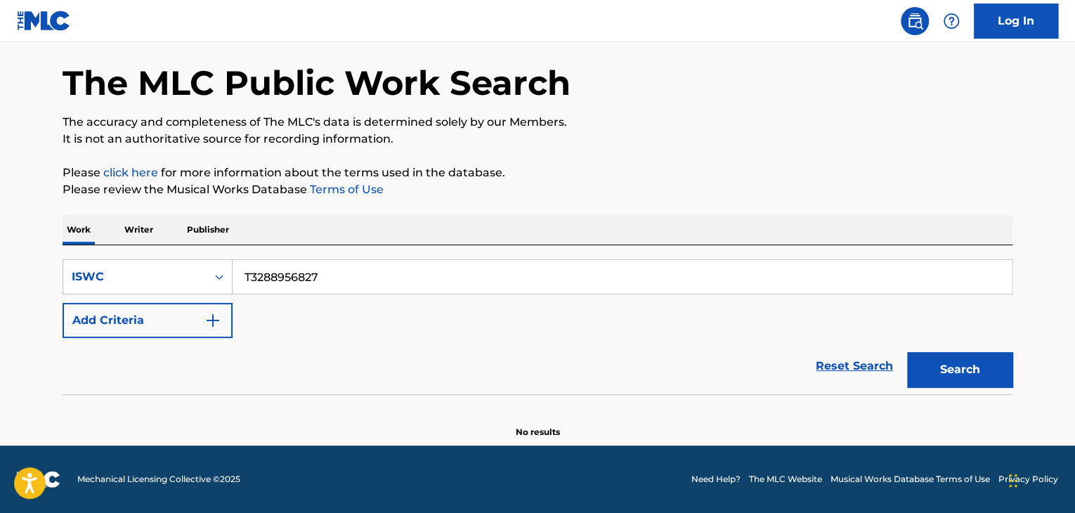
click at [118, 250] on div "SearchWithCriteria8da4c8a2-aa4f-4fed-b76a-b12659a46160 ISWC T3288956827 Add Cri…" at bounding box center [538, 319] width 950 height 149
click at [967, 382] on button "Search" at bounding box center [959, 369] width 105 height 35
drag, startPoint x: 297, startPoint y: 285, endPoint x: 242, endPoint y: 279, distance: 55.8
click at [242, 279] on input "T3289007503" at bounding box center [622, 277] width 779 height 34
drag, startPoint x: 190, startPoint y: 252, endPoint x: 152, endPoint y: 244, distance: 38.7
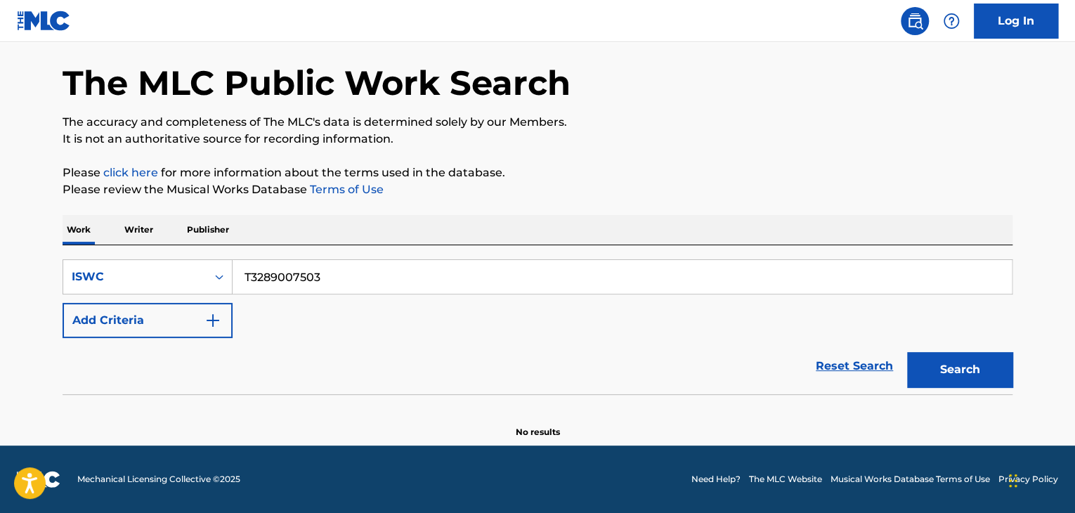
click at [141, 245] on div "SearchWithCriteria8da4c8a2-aa4f-4fed-b76a-b12659a46160 ISWC T3289007503 Add Cri…" at bounding box center [538, 319] width 950 height 149
click at [958, 371] on button "Search" at bounding box center [959, 369] width 105 height 35
drag, startPoint x: 374, startPoint y: 259, endPoint x: 0, endPoint y: 223, distance: 376.3
click at [27, 231] on main "The MLC Public Work Search The accuracy and completeness of The MLC's data is d…" at bounding box center [537, 217] width 1075 height 457
click at [966, 368] on button "Search" at bounding box center [959, 369] width 105 height 35
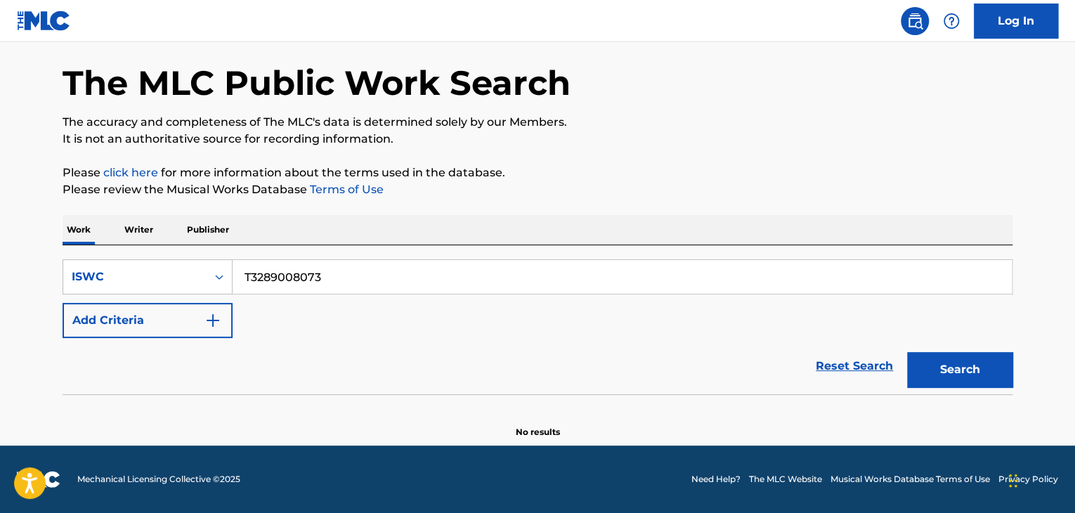
drag, startPoint x: 397, startPoint y: 261, endPoint x: 35, endPoint y: 247, distance: 362.1
click at [92, 251] on div "SearchWithCriteria8da4c8a2-aa4f-4fed-b76a-b12659a46160 ISWC T3289008073 Add Cri…" at bounding box center [538, 319] width 950 height 149
drag, startPoint x: 982, startPoint y: 342, endPoint x: 983, endPoint y: 360, distance: 18.3
click at [982, 344] on div "Search" at bounding box center [956, 366] width 112 height 56
click at [984, 372] on button "Search" at bounding box center [959, 369] width 105 height 35
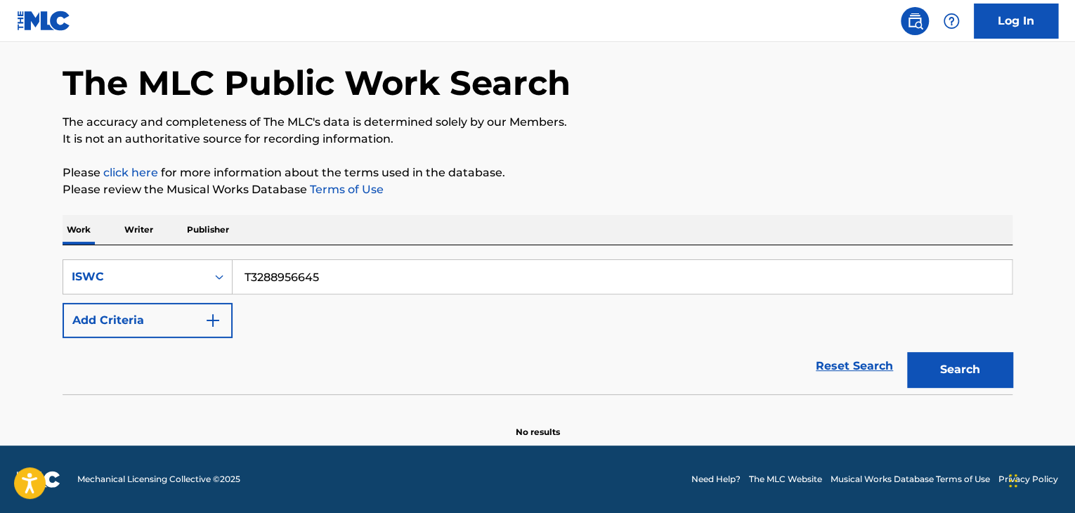
drag, startPoint x: 381, startPoint y: 282, endPoint x: 84, endPoint y: 227, distance: 302.2
click at [84, 227] on div "Work Writer Publisher SearchWithCriteria8da4c8a2-aa4f-4fed-b76a-b12659a46160 IS…" at bounding box center [538, 326] width 950 height 223
click at [974, 363] on button "Search" at bounding box center [959, 369] width 105 height 35
drag, startPoint x: 372, startPoint y: 277, endPoint x: 34, endPoint y: 221, distance: 343.2
click at [51, 225] on div "The MLC Public Work Search The accuracy and completeness of The MLC's data is d…" at bounding box center [538, 231] width 984 height 415
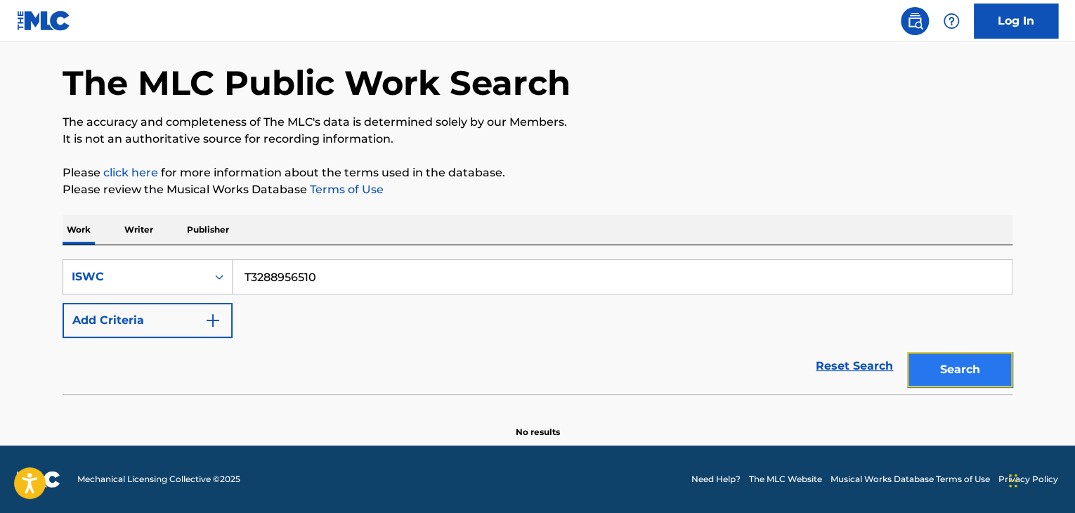
click at [944, 366] on button "Search" at bounding box center [959, 369] width 105 height 35
drag, startPoint x: 364, startPoint y: 287, endPoint x: 18, endPoint y: 216, distance: 352.7
click at [11, 202] on main "The MLC Public Work Search The accuracy and completeness of The MLC's data is d…" at bounding box center [537, 217] width 1075 height 457
click at [956, 358] on button "Search" at bounding box center [959, 369] width 105 height 35
drag, startPoint x: 55, startPoint y: 205, endPoint x: 67, endPoint y: 211, distance: 13.8
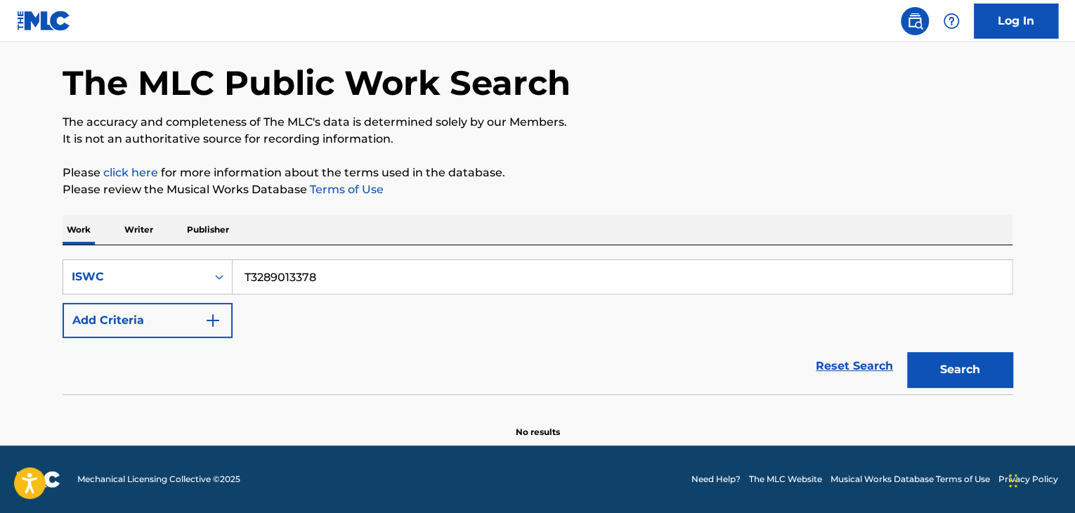
click at [0, 186] on main "The MLC Public Work Search The accuracy and completeness of The MLC's data is d…" at bounding box center [537, 217] width 1075 height 457
click at [986, 368] on button "Search" at bounding box center [959, 369] width 105 height 35
click at [91, 261] on div "SearchWithCriteria8da4c8a2-aa4f-4fed-b76a-b12659a46160 ISWC T3289013312" at bounding box center [538, 276] width 950 height 35
click at [930, 370] on button "Search" at bounding box center [959, 369] width 105 height 35
drag, startPoint x: 128, startPoint y: 250, endPoint x: 15, endPoint y: 229, distance: 114.4
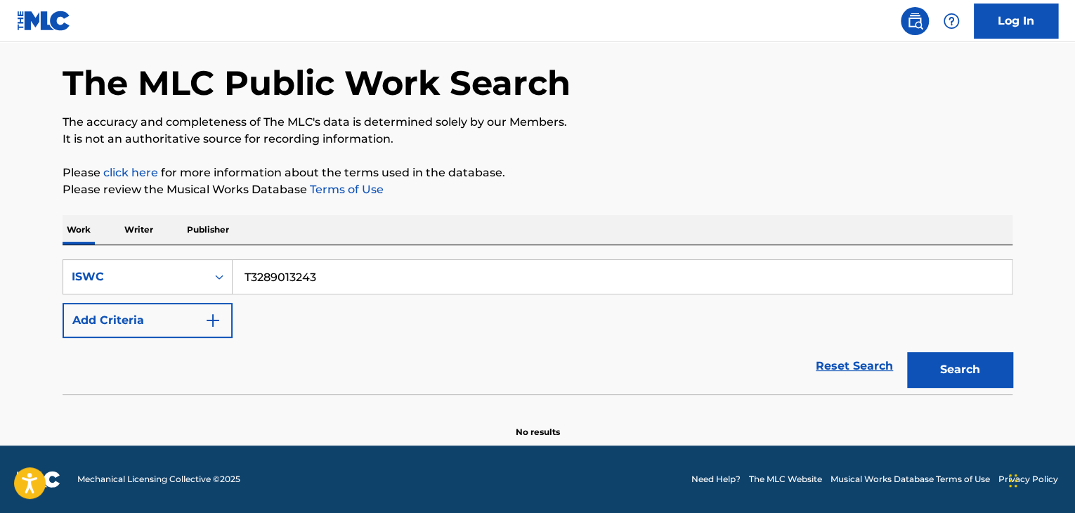
click at [21, 230] on main "The MLC Public Work Search The accuracy and completeness of The MLC's data is d…" at bounding box center [537, 217] width 1075 height 457
click at [982, 373] on button "Search" at bounding box center [959, 369] width 105 height 35
drag, startPoint x: 372, startPoint y: 264, endPoint x: 31, endPoint y: 237, distance: 341.9
click at [66, 245] on div "SearchWithCriteria8da4c8a2-aa4f-4fed-b76a-b12659a46160 ISWC T3289013174 Add Cri…" at bounding box center [538, 319] width 950 height 149
click at [953, 368] on button "Search" at bounding box center [959, 369] width 105 height 35
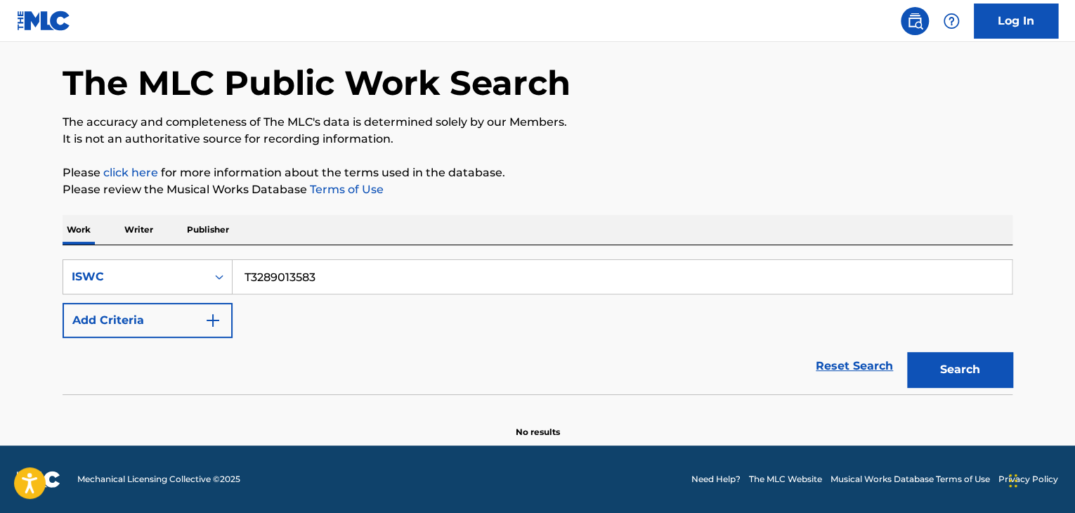
drag, startPoint x: 347, startPoint y: 279, endPoint x: 112, endPoint y: 245, distance: 237.1
click at [114, 245] on div "SearchWithCriteria8da4c8a2-aa4f-4fed-b76a-b12659a46160 ISWC T3289013583 Add Cri…" at bounding box center [538, 319] width 950 height 149
click at [970, 369] on button "Search" at bounding box center [959, 369] width 105 height 35
drag, startPoint x: 354, startPoint y: 270, endPoint x: 225, endPoint y: 262, distance: 129.5
click at [104, 245] on div "SearchWithCriteria8da4c8a2-aa4f-4fed-b76a-b12659a46160 ISWC T3289013492 Add Cri…" at bounding box center [538, 319] width 950 height 149
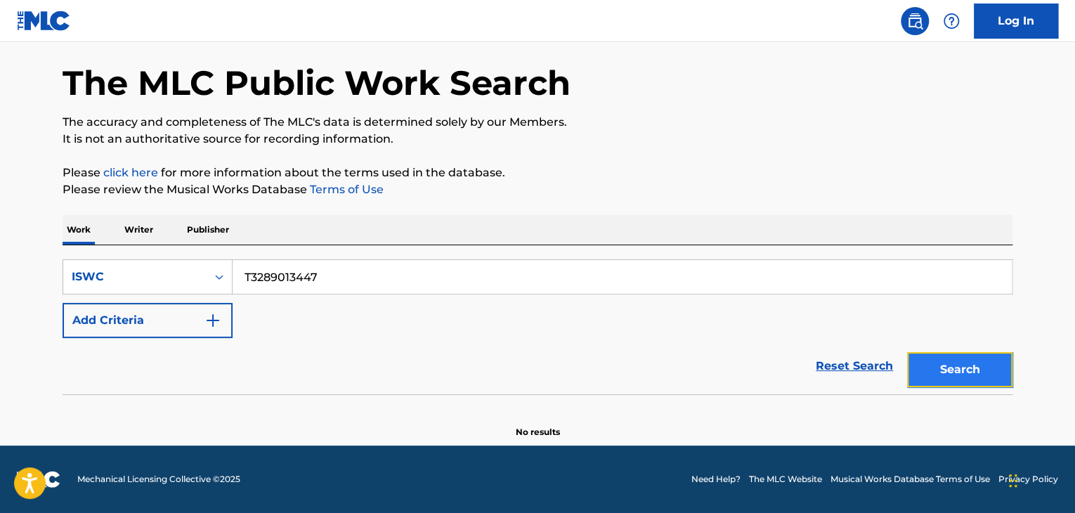
click at [942, 371] on button "Search" at bounding box center [959, 369] width 105 height 35
drag, startPoint x: 377, startPoint y: 277, endPoint x: 166, endPoint y: 220, distance: 218.3
click at [100, 220] on div "Work Writer Publisher SearchWithCriteria8da4c8a2-aa4f-4fed-b76a-b12659a46160 IS…" at bounding box center [538, 326] width 950 height 223
click at [975, 379] on button "Search" at bounding box center [959, 369] width 105 height 35
drag, startPoint x: 124, startPoint y: 242, endPoint x: 77, endPoint y: 235, distance: 46.8
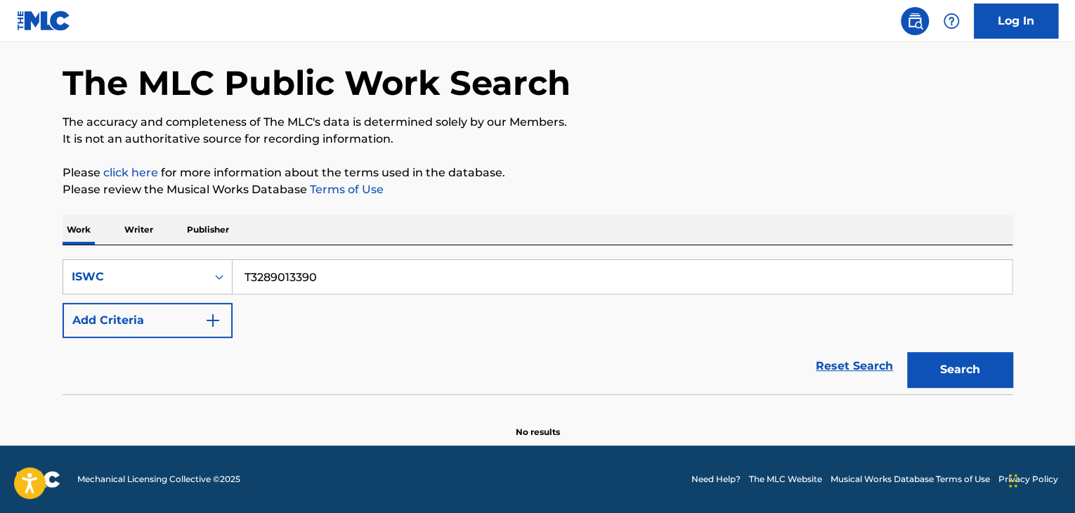
click at [77, 237] on div "Work Writer Publisher SearchWithCriteria8da4c8a2-aa4f-4fed-b76a-b12659a46160 IS…" at bounding box center [538, 326] width 950 height 223
click at [970, 386] on button "Search" at bounding box center [959, 369] width 105 height 35
drag, startPoint x: 325, startPoint y: 275, endPoint x: 22, endPoint y: 227, distance: 306.6
click at [29, 228] on main "The MLC Public Work Search The accuracy and completeness of The MLC's data is d…" at bounding box center [537, 217] width 1075 height 457
click at [972, 378] on button "Search" at bounding box center [959, 369] width 105 height 35
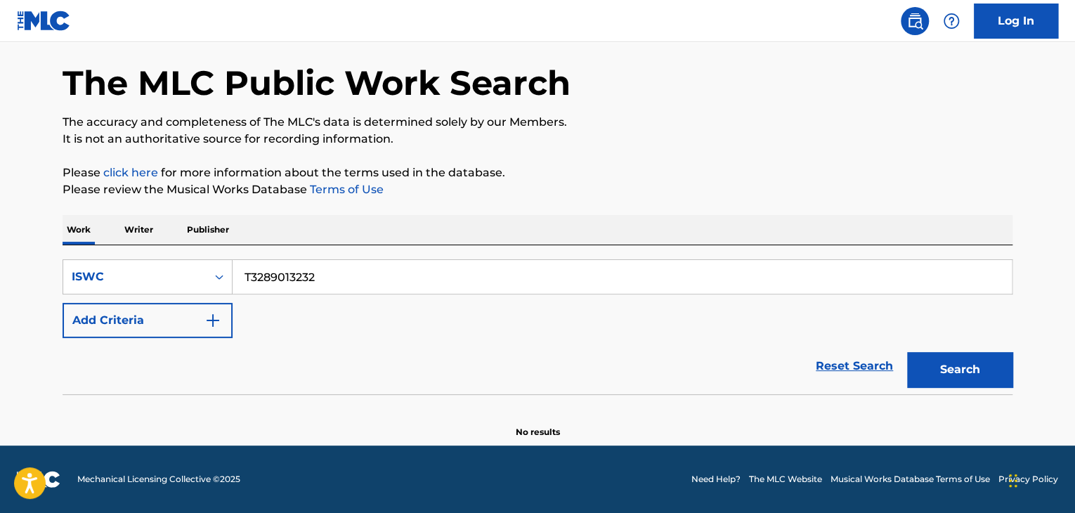
drag, startPoint x: 386, startPoint y: 279, endPoint x: 1, endPoint y: 226, distance: 389.4
click at [1, 226] on main "The MLC Public Work Search The accuracy and completeness of The MLC's data is d…" at bounding box center [537, 217] width 1075 height 457
click at [982, 369] on button "Search" at bounding box center [959, 369] width 105 height 35
drag, startPoint x: 374, startPoint y: 280, endPoint x: 0, endPoint y: 205, distance: 381.3
click at [0, 206] on main "The MLC Public Work Search The accuracy and completeness of The MLC's data is d…" at bounding box center [537, 217] width 1075 height 457
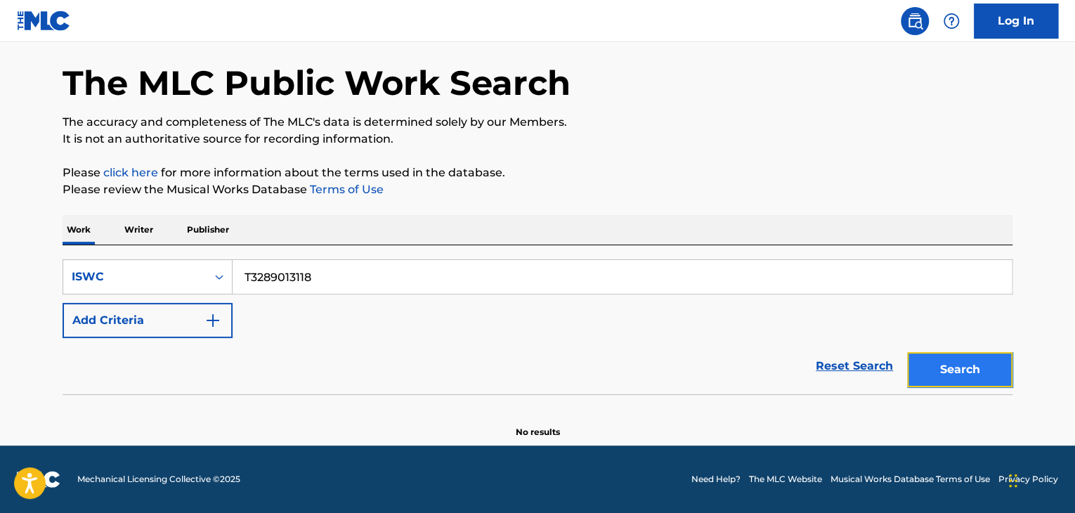
click at [994, 383] on button "Search" at bounding box center [959, 369] width 105 height 35
drag, startPoint x: 197, startPoint y: 262, endPoint x: 97, endPoint y: 244, distance: 101.4
click at [77, 243] on div "Work Writer Publisher SearchWithCriteria8da4c8a2-aa4f-4fed-b76a-b12659a46160 IS…" at bounding box center [538, 326] width 950 height 223
click at [958, 374] on button "Search" at bounding box center [959, 369] width 105 height 35
drag, startPoint x: 169, startPoint y: 239, endPoint x: 77, endPoint y: 213, distance: 95.6
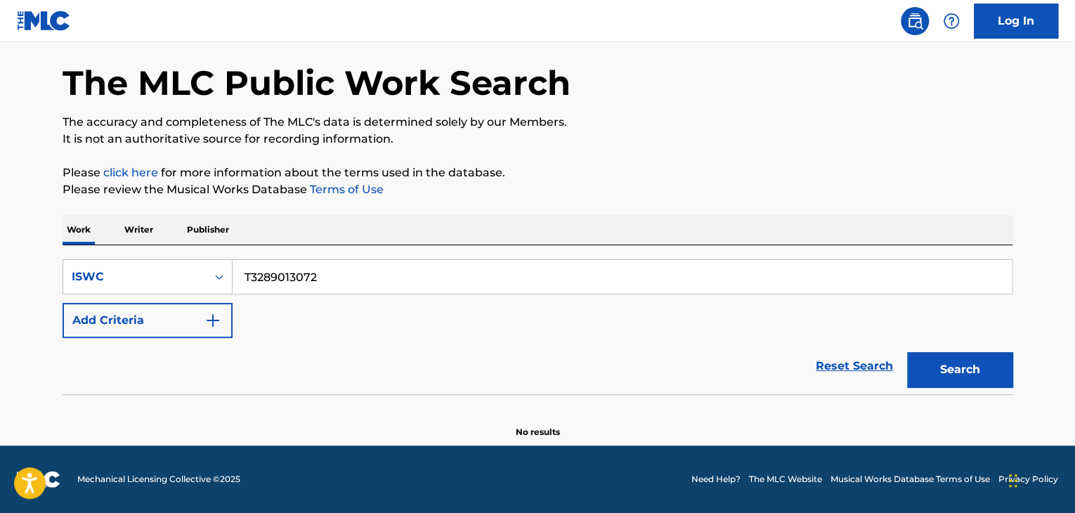
click at [76, 214] on div "The MLC Public Work Search The accuracy and completeness of The MLC's data is d…" at bounding box center [538, 231] width 984 height 415
click at [983, 366] on button "Search" at bounding box center [959, 369] width 105 height 35
drag, startPoint x: 338, startPoint y: 272, endPoint x: 67, endPoint y: 219, distance: 275.7
click at [67, 219] on div "Work Writer Publisher SearchWithCriteria8da4c8a2-aa4f-4fed-b76a-b12659a46160 IS…" at bounding box center [538, 326] width 950 height 223
click at [958, 380] on button "Search" at bounding box center [959, 369] width 105 height 35
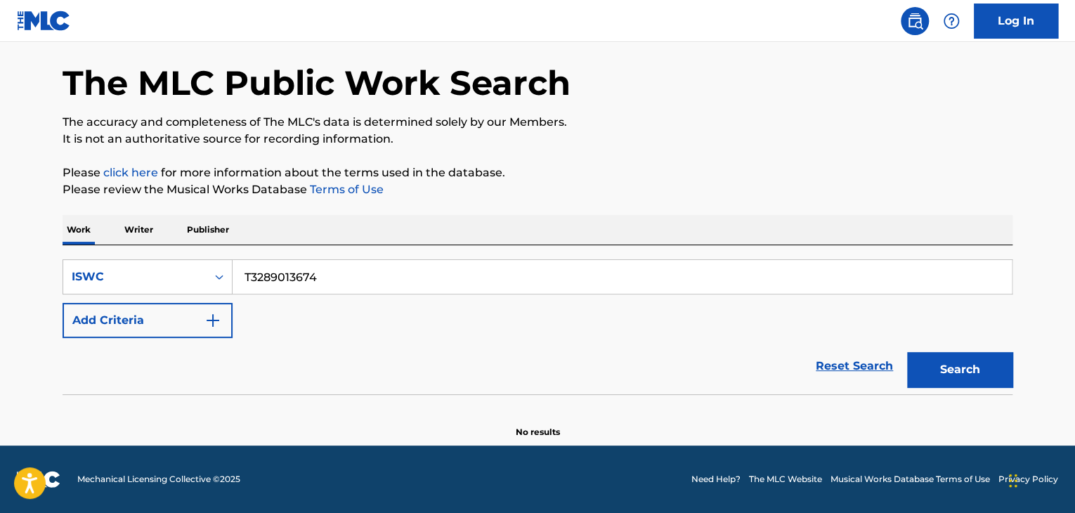
drag, startPoint x: 384, startPoint y: 290, endPoint x: 115, endPoint y: 249, distance: 272.2
click at [115, 249] on div "SearchWithCriteria8da4c8a2-aa4f-4fed-b76a-b12659a46160 ISWC T3289013674 Add Cri…" at bounding box center [538, 319] width 950 height 149
click at [997, 378] on button "Search" at bounding box center [959, 369] width 105 height 35
drag, startPoint x: 328, startPoint y: 276, endPoint x: 107, endPoint y: 229, distance: 226.3
click at [111, 230] on div "Work Writer Publisher SearchWithCriteria8da4c8a2-aa4f-4fed-b76a-b12659a46160 IS…" at bounding box center [538, 326] width 950 height 223
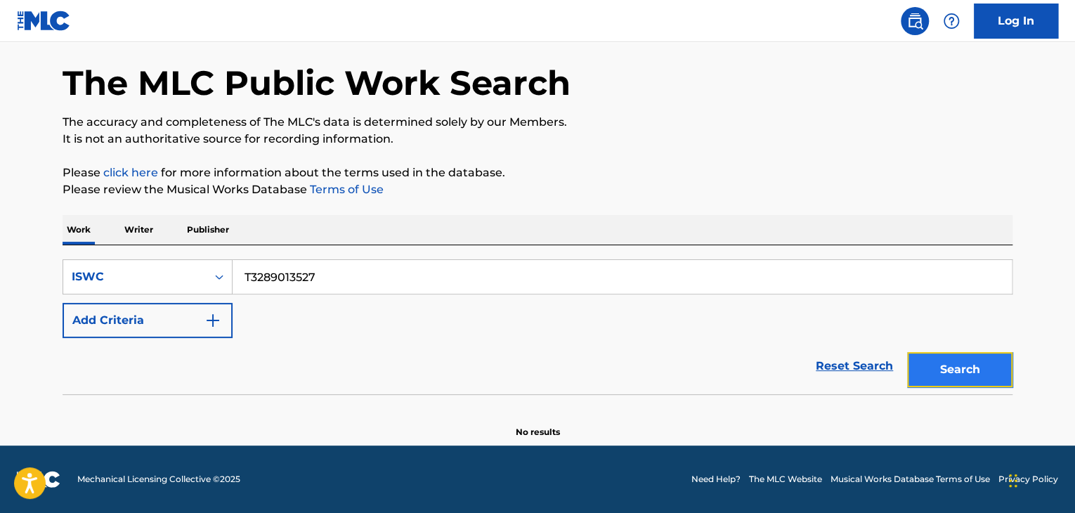
click at [989, 379] on button "Search" at bounding box center [959, 369] width 105 height 35
drag, startPoint x: 341, startPoint y: 286, endPoint x: 91, endPoint y: 249, distance: 252.9
click at [91, 249] on div "SearchWithCriteria8da4c8a2-aa4f-4fed-b76a-b12659a46160 ISWC T3289013527 Add Cri…" at bounding box center [538, 319] width 950 height 149
click at [941, 379] on button "Search" at bounding box center [959, 369] width 105 height 35
drag, startPoint x: 342, startPoint y: 279, endPoint x: 110, endPoint y: 233, distance: 237.1
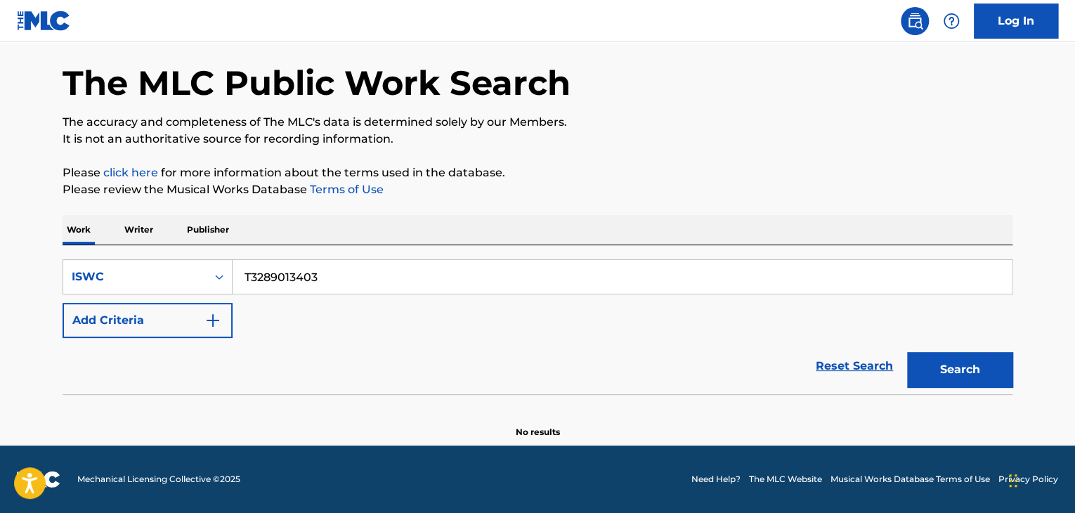
click at [110, 233] on div "Work Writer Publisher SearchWithCriteria8da4c8a2-aa4f-4fed-b76a-b12659a46160 IS…" at bounding box center [538, 326] width 950 height 223
click at [965, 356] on button "Search" at bounding box center [959, 369] width 105 height 35
drag, startPoint x: 176, startPoint y: 254, endPoint x: 142, endPoint y: 254, distance: 33.7
click at [142, 254] on div "SearchWithCriteria8da4c8a2-aa4f-4fed-b76a-b12659a46160 ISWC T3289013345 Add Cri…" at bounding box center [538, 319] width 950 height 149
click at [960, 361] on button "Search" at bounding box center [959, 369] width 105 height 35
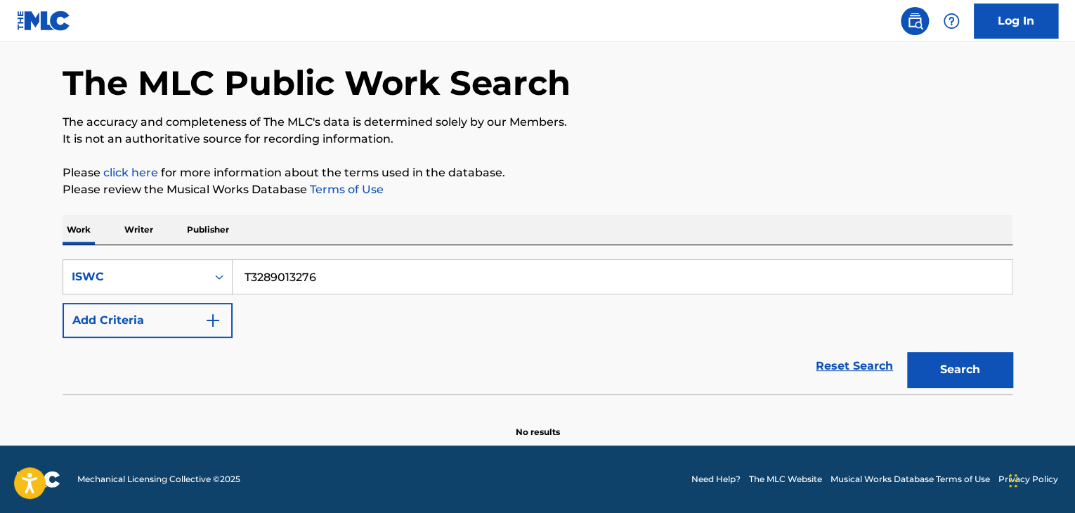
drag, startPoint x: 359, startPoint y: 279, endPoint x: 97, endPoint y: 234, distance: 265.9
click at [98, 234] on div "Work Writer Publisher SearchWithCriteria8da4c8a2-aa4f-4fed-b76a-b12659a46160 IS…" at bounding box center [538, 326] width 950 height 223
click at [956, 383] on button "Search" at bounding box center [959, 369] width 105 height 35
drag, startPoint x: 387, startPoint y: 274, endPoint x: 56, endPoint y: 252, distance: 332.3
click at [75, 254] on div "SearchWithCriteria8da4c8a2-aa4f-4fed-b76a-b12659a46160 ISWC T3289007956 Add Cri…" at bounding box center [538, 319] width 950 height 149
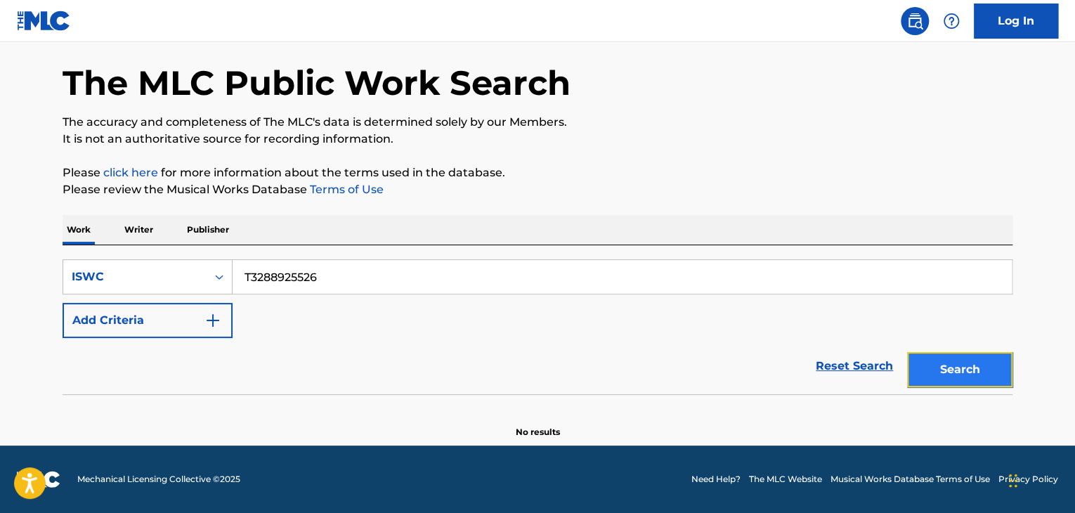
click at [975, 362] on button "Search" at bounding box center [959, 369] width 105 height 35
drag, startPoint x: 403, startPoint y: 275, endPoint x: 35, endPoint y: 219, distance: 372.4
click at [46, 221] on div "The MLC Public Work Search The accuracy and completeness of The MLC's data is d…" at bounding box center [538, 231] width 984 height 415
click at [941, 382] on button "Search" at bounding box center [959, 369] width 105 height 35
drag, startPoint x: 298, startPoint y: 254, endPoint x: 190, endPoint y: 246, distance: 107.8
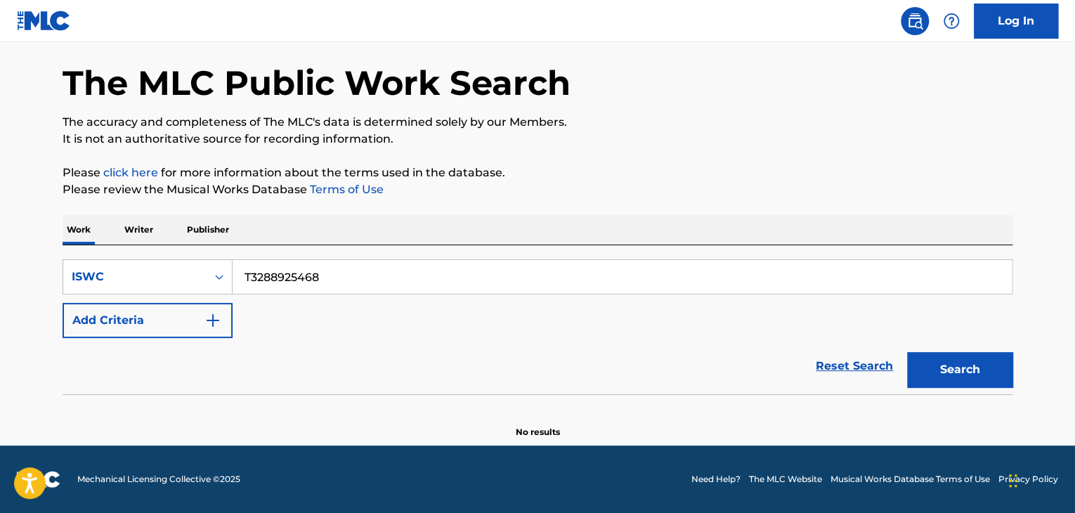
click at [194, 247] on div "SearchWithCriteria8da4c8a2-aa4f-4fed-b76a-b12659a46160 ISWC T3288925468 Add Cri…" at bounding box center [538, 319] width 950 height 149
drag, startPoint x: 237, startPoint y: 256, endPoint x: 131, endPoint y: 237, distance: 107.8
click at [143, 240] on div "Work Writer Publisher SearchWithCriteria8da4c8a2-aa4f-4fed-b76a-b12659a46160 IS…" at bounding box center [538, 326] width 950 height 223
click at [993, 381] on button "Search" at bounding box center [959, 369] width 105 height 35
drag, startPoint x: 266, startPoint y: 270, endPoint x: 110, endPoint y: 258, distance: 156.5
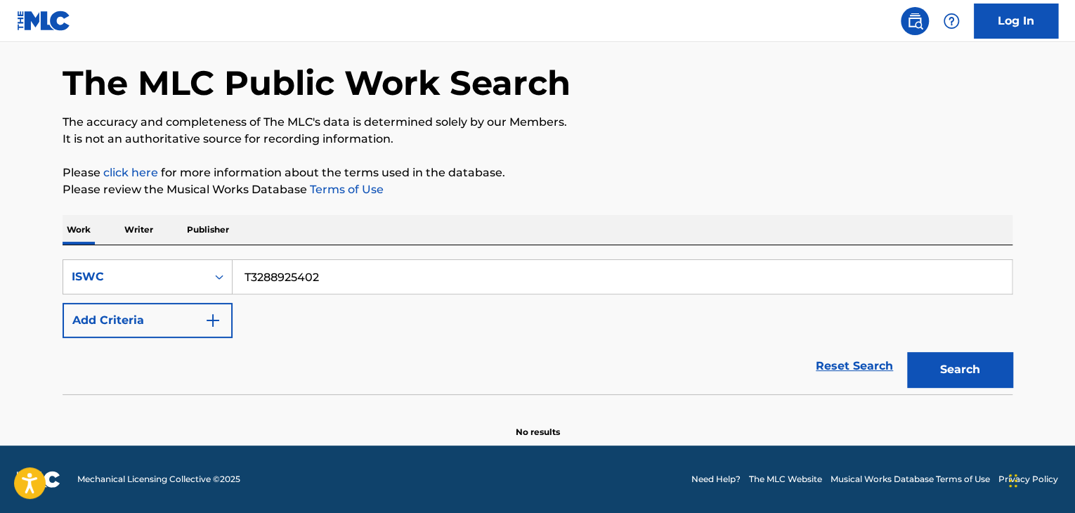
click at [110, 258] on div "SearchWithCriteria8da4c8a2-aa4f-4fed-b76a-b12659a46160 ISWC T3288925402 Add Cri…" at bounding box center [538, 319] width 950 height 149
click at [955, 363] on button "Search" at bounding box center [959, 369] width 105 height 35
drag, startPoint x: 238, startPoint y: 270, endPoint x: 194, endPoint y: 253, distance: 47.6
click at [139, 249] on div "SearchWithCriteria8da4c8a2-aa4f-4fed-b76a-b12659a46160 ISWC T3288925388 Add Cri…" at bounding box center [538, 319] width 950 height 149
click at [369, 307] on div "SearchWithCriteria8da4c8a2-aa4f-4fed-b76a-b12659a46160 ISWC T3288925388 Add Cri…" at bounding box center [538, 298] width 950 height 79
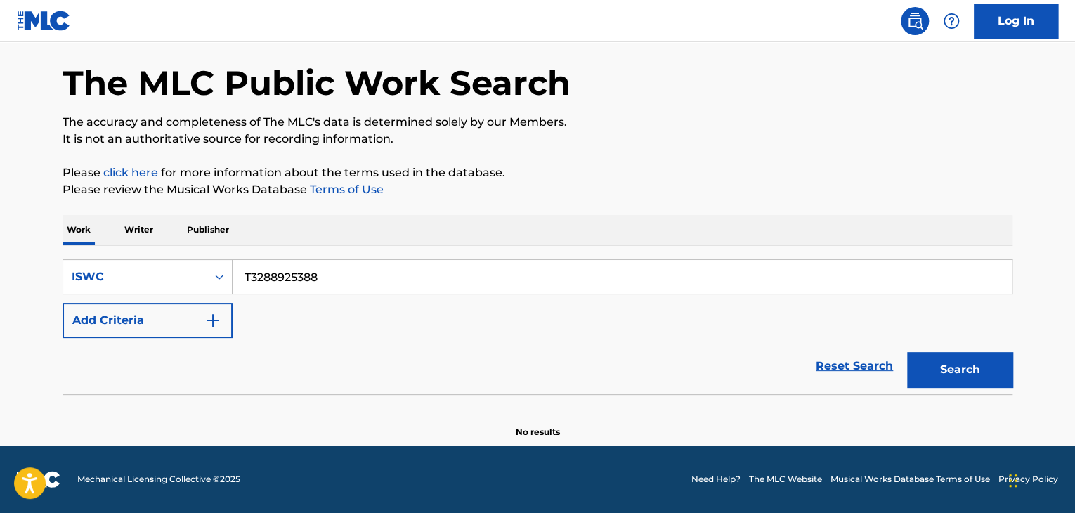
drag, startPoint x: 219, startPoint y: 263, endPoint x: 190, endPoint y: 256, distance: 30.3
click at [188, 256] on div "SearchWithCriteria8da4c8a2-aa4f-4fed-b76a-b12659a46160 ISWC T3288925388 Add Cri…" at bounding box center [538, 319] width 950 height 149
click at [967, 365] on button "Search" at bounding box center [959, 369] width 105 height 35
drag, startPoint x: 131, startPoint y: 239, endPoint x: 87, endPoint y: 231, distance: 44.9
click at [90, 233] on div "Work Writer Publisher SearchWithCriteria8da4c8a2-aa4f-4fed-b76a-b12659a46160 IS…" at bounding box center [538, 326] width 950 height 223
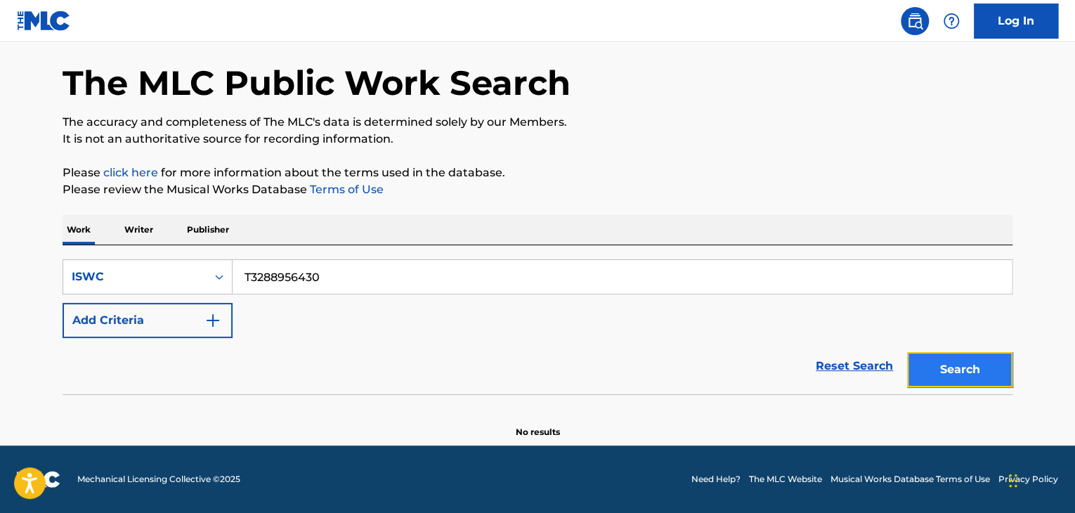
click at [969, 369] on button "Search" at bounding box center [959, 369] width 105 height 35
drag, startPoint x: 330, startPoint y: 278, endPoint x: 93, endPoint y: 228, distance: 242.0
click at [93, 228] on div "Work Writer Publisher SearchWithCriteria8da4c8a2-aa4f-4fed-b76a-b12659a46160 IS…" at bounding box center [538, 326] width 950 height 223
click at [967, 379] on button "Search" at bounding box center [959, 369] width 105 height 35
drag, startPoint x: 371, startPoint y: 283, endPoint x: 87, endPoint y: 223, distance: 290.2
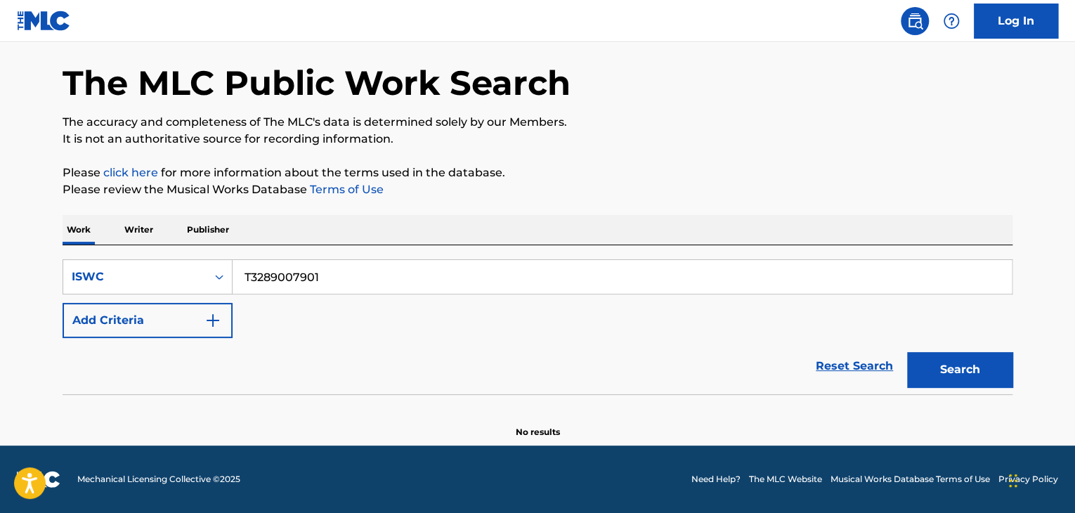
click at [54, 221] on div "The MLC Public Work Search The accuracy and completeness of The MLC's data is d…" at bounding box center [538, 231] width 984 height 415
click at [988, 374] on button "Search" at bounding box center [959, 369] width 105 height 35
drag, startPoint x: 240, startPoint y: 263, endPoint x: 0, endPoint y: 207, distance: 246.2
click at [0, 209] on main "The MLC Public Work Search The accuracy and completeness of The MLC's data is d…" at bounding box center [537, 217] width 1075 height 457
click at [930, 370] on button "Search" at bounding box center [959, 369] width 105 height 35
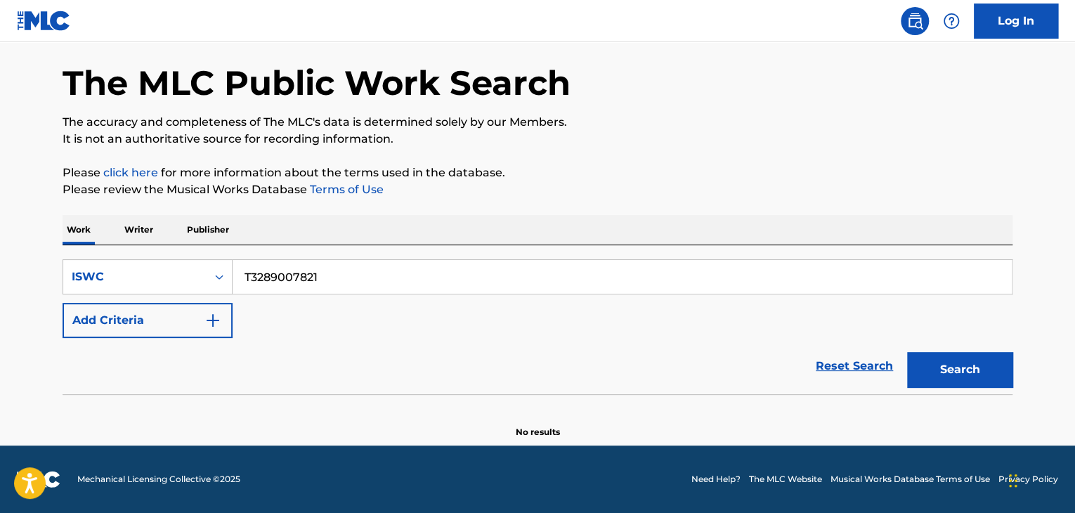
drag, startPoint x: 212, startPoint y: 254, endPoint x: 3, endPoint y: 214, distance: 213.2
click at [0, 214] on main "The MLC Public Work Search The accuracy and completeness of The MLC's data is d…" at bounding box center [537, 217] width 1075 height 457
click at [927, 363] on button "Search" at bounding box center [959, 369] width 105 height 35
drag, startPoint x: 377, startPoint y: 270, endPoint x: 115, endPoint y: 252, distance: 262.0
click at [115, 252] on div "SearchWithCriteria8da4c8a2-aa4f-4fed-b76a-b12659a46160 ISWC T3288956849 Add Cri…" at bounding box center [538, 319] width 950 height 149
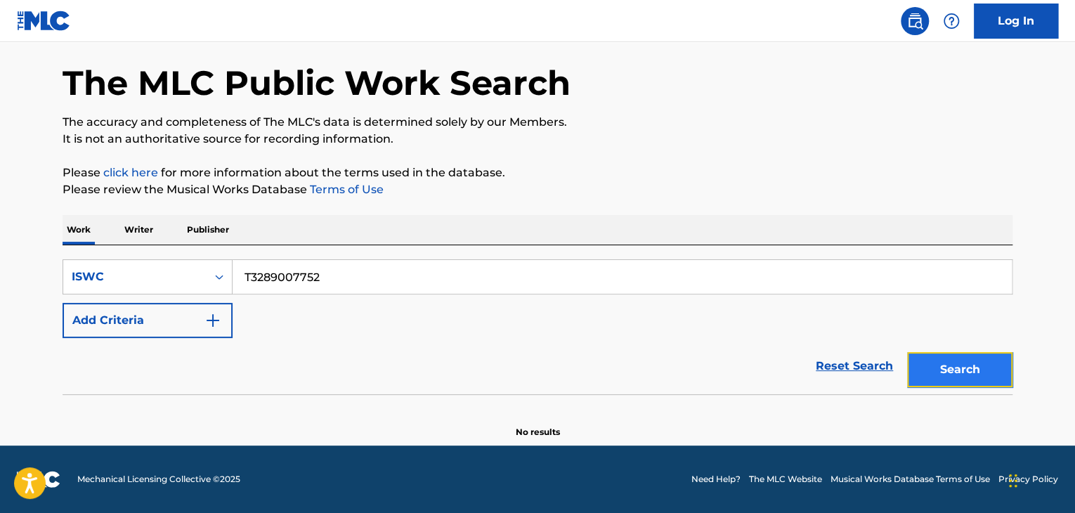
click at [967, 364] on button "Search" at bounding box center [959, 369] width 105 height 35
drag, startPoint x: 341, startPoint y: 279, endPoint x: 179, endPoint y: 256, distance: 163.8
click at [179, 256] on div "SearchWithCriteria8da4c8a2-aa4f-4fed-b76a-b12659a46160 ISWC T3289007752 Add Cri…" at bounding box center [538, 319] width 950 height 149
click at [953, 365] on button "Search" at bounding box center [959, 369] width 105 height 35
drag, startPoint x: 410, startPoint y: 278, endPoint x: 133, endPoint y: 259, distance: 278.2
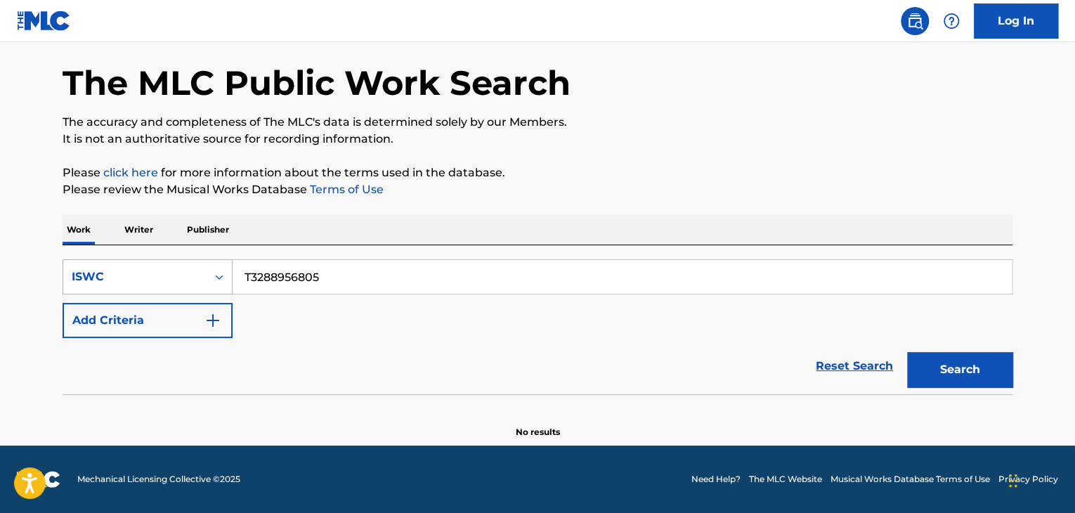
click at [133, 259] on div "SearchWithCriteria8da4c8a2-aa4f-4fed-b76a-b12659a46160 ISWC T3288956805" at bounding box center [538, 276] width 950 height 35
click at [963, 363] on button "Search" at bounding box center [959, 369] width 105 height 35
drag, startPoint x: 358, startPoint y: 269, endPoint x: 93, endPoint y: 230, distance: 268.5
click at [93, 230] on div "Work Writer Publisher SearchWithCriteria8da4c8a2-aa4f-4fed-b76a-b12659a46160 IS…" at bounding box center [538, 326] width 950 height 223
click at [994, 378] on button "Search" at bounding box center [959, 369] width 105 height 35
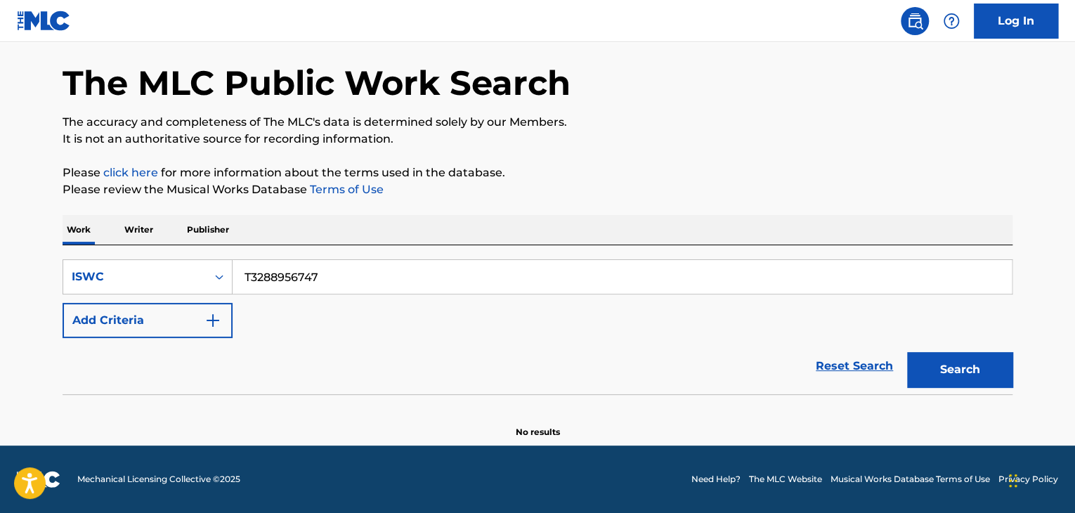
drag, startPoint x: 327, startPoint y: 270, endPoint x: 155, endPoint y: 245, distance: 174.7
click at [155, 245] on div "SearchWithCriteria8da4c8a2-aa4f-4fed-b76a-b12659a46160 ISWC T3288956747 Add Cri…" at bounding box center [538, 319] width 950 height 149
click at [930, 377] on button "Search" at bounding box center [959, 369] width 105 height 35
drag, startPoint x: 108, startPoint y: 235, endPoint x: 72, endPoint y: 233, distance: 35.9
click at [72, 233] on div "Work Writer Publisher SearchWithCriteria8da4c8a2-aa4f-4fed-b76a-b12659a46160 IS…" at bounding box center [538, 326] width 950 height 223
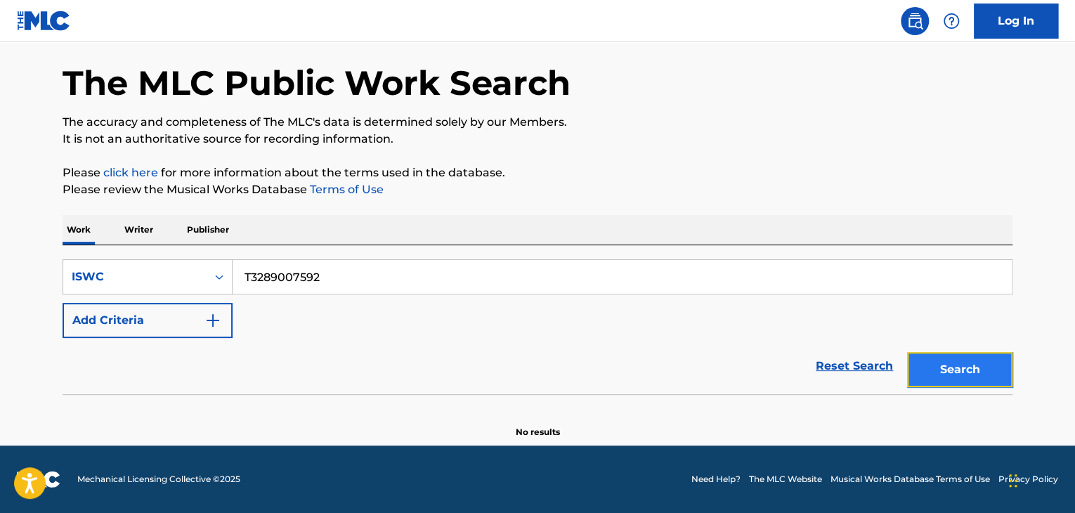
click at [939, 366] on button "Search" at bounding box center [959, 369] width 105 height 35
drag, startPoint x: 351, startPoint y: 283, endPoint x: 88, endPoint y: 234, distance: 267.3
click at [88, 234] on div "Work Writer Publisher SearchWithCriteria8da4c8a2-aa4f-4fed-b76a-b12659a46160 IS…" at bounding box center [538, 326] width 950 height 223
click at [944, 369] on button "Search" at bounding box center [959, 369] width 105 height 35
drag, startPoint x: 322, startPoint y: 272, endPoint x: 105, endPoint y: 237, distance: 220.6
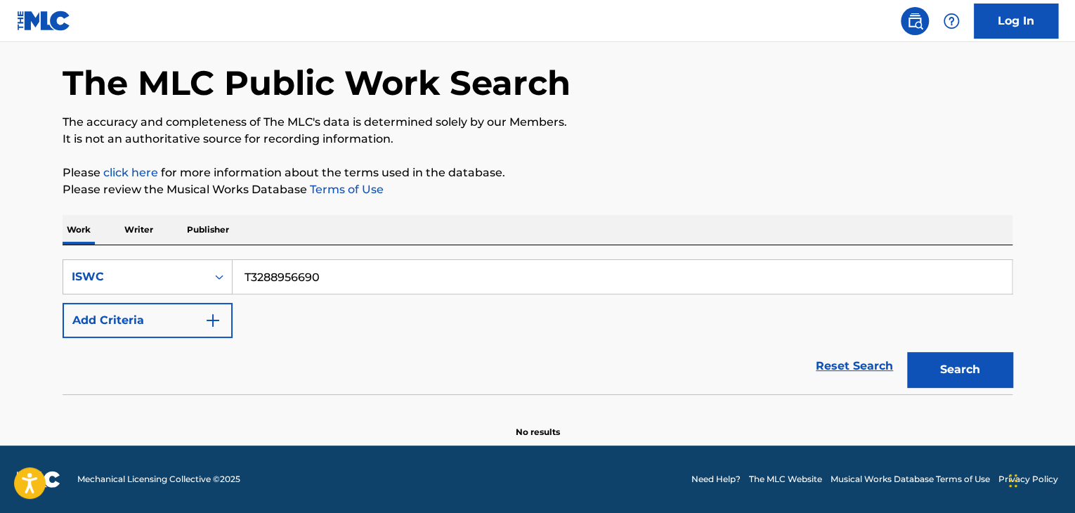
click at [119, 238] on div "Work Writer Publisher SearchWithCriteria8da4c8a2-aa4f-4fed-b76a-b12659a46160 IS…" at bounding box center [538, 326] width 950 height 223
click at [984, 360] on button "Search" at bounding box center [959, 369] width 105 height 35
drag, startPoint x: 344, startPoint y: 263, endPoint x: 129, endPoint y: 221, distance: 218.5
click at [129, 221] on div "Work Writer Publisher SearchWithCriteria8da4c8a2-aa4f-4fed-b76a-b12659a46160 IS…" at bounding box center [538, 326] width 950 height 223
click at [965, 372] on button "Search" at bounding box center [959, 369] width 105 height 35
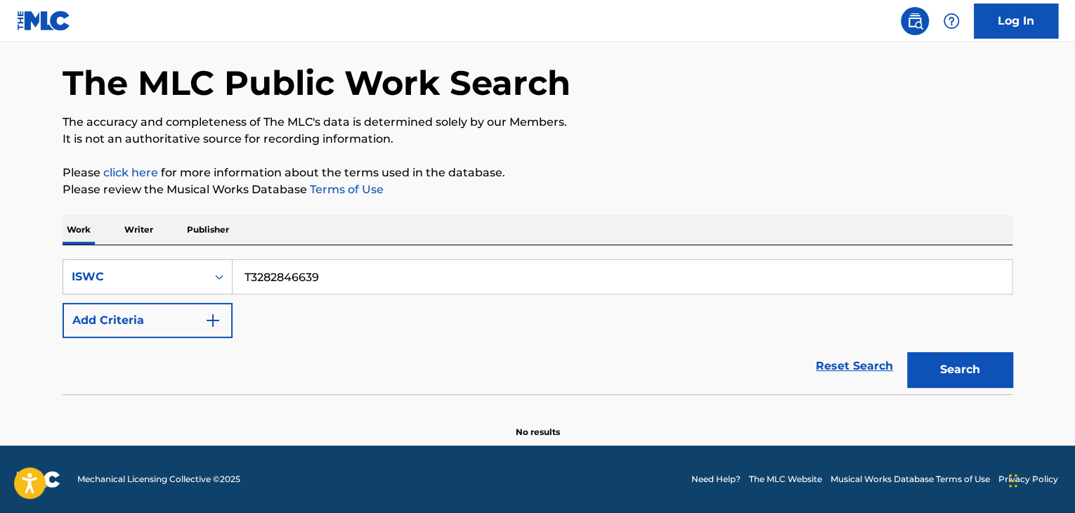
drag, startPoint x: 363, startPoint y: 275, endPoint x: 133, endPoint y: 240, distance: 231.6
click at [116, 241] on div "Work Writer Publisher SearchWithCriteria8da4c8a2-aa4f-4fed-b76a-b12659a46160 IS…" at bounding box center [538, 326] width 950 height 223
click at [985, 372] on button "Search" at bounding box center [959, 369] width 105 height 35
drag, startPoint x: 383, startPoint y: 278, endPoint x: 219, endPoint y: 239, distance: 168.9
click at [225, 240] on div "Work Writer Publisher SearchWithCriteria8da4c8a2-aa4f-4fed-b76a-b12659a46160 IS…" at bounding box center [538, 326] width 950 height 223
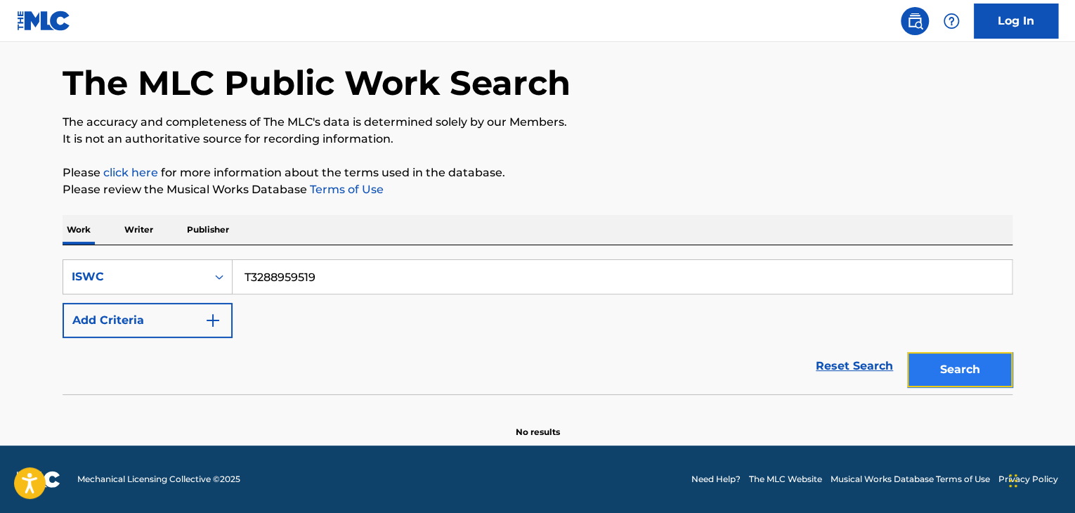
click at [959, 370] on button "Search" at bounding box center [959, 369] width 105 height 35
drag, startPoint x: 363, startPoint y: 264, endPoint x: 36, endPoint y: 222, distance: 330.1
click at [38, 223] on main "The MLC Public Work Search The accuracy and completeness of The MLC's data is d…" at bounding box center [537, 217] width 1075 height 457
click at [943, 365] on button "Search" at bounding box center [959, 369] width 105 height 35
drag, startPoint x: 313, startPoint y: 271, endPoint x: 54, endPoint y: 226, distance: 262.6
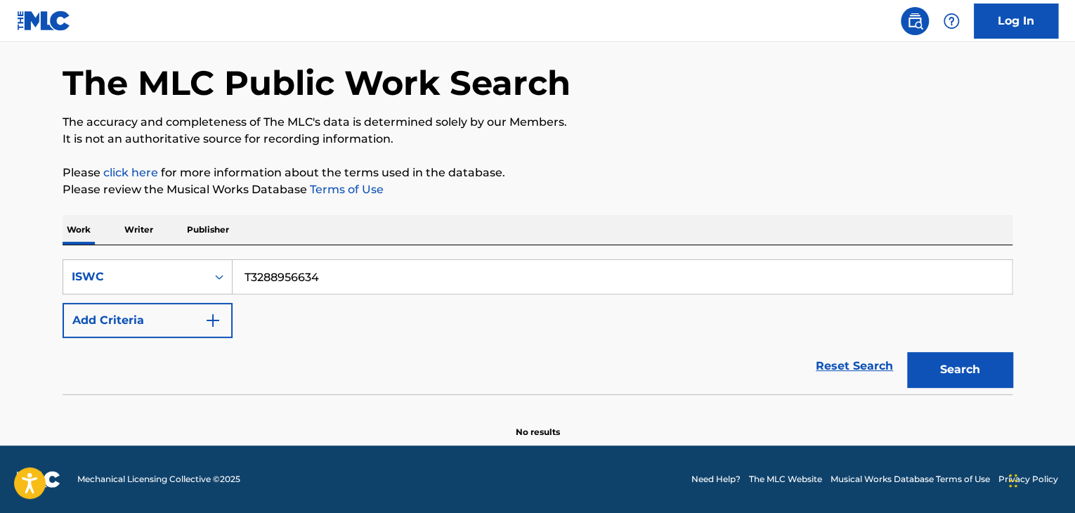
click at [54, 226] on div "The MLC Public Work Search The accuracy and completeness of The MLC's data is d…" at bounding box center [538, 231] width 984 height 415
click at [990, 367] on button "Search" at bounding box center [959, 369] width 105 height 35
drag, startPoint x: 348, startPoint y: 268, endPoint x: 95, endPoint y: 247, distance: 254.4
click at [72, 249] on div "SearchWithCriteria8da4c8a2-aa4f-4fed-b76a-b12659a46160 ISWC T3289009725 Add Cri…" at bounding box center [538, 319] width 950 height 149
click at [944, 369] on button "Search" at bounding box center [959, 369] width 105 height 35
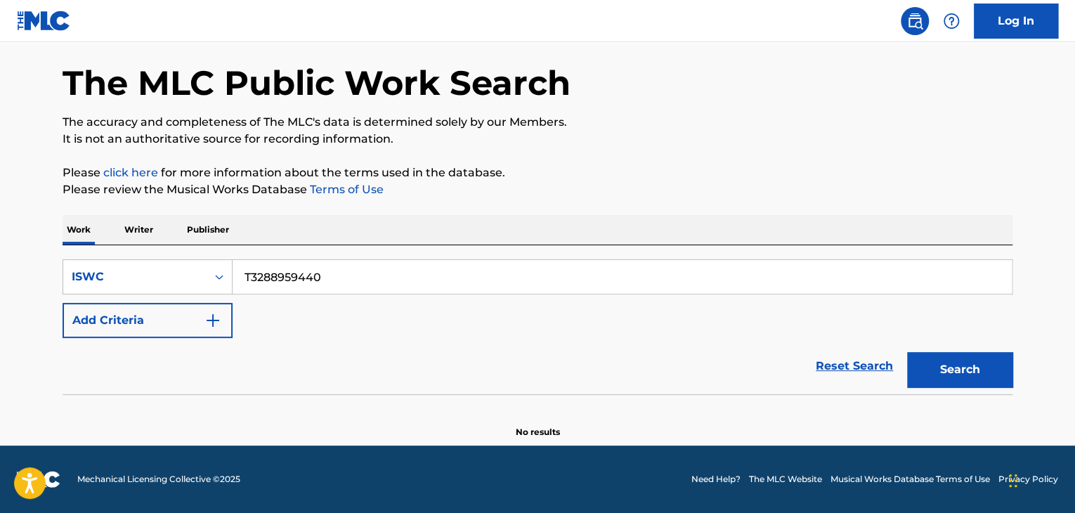
drag, startPoint x: 292, startPoint y: 263, endPoint x: 81, endPoint y: 246, distance: 211.4
click at [81, 247] on div "SearchWithCriteria8da4c8a2-aa4f-4fed-b76a-b12659a46160 ISWC T3288959440 Add Cri…" at bounding box center [538, 319] width 950 height 149
click at [952, 365] on button "Search" at bounding box center [959, 369] width 105 height 35
drag, startPoint x: 167, startPoint y: 244, endPoint x: 56, endPoint y: 233, distance: 111.5
click at [48, 235] on div "The MLC Public Work Search The accuracy and completeness of The MLC's data is d…" at bounding box center [538, 231] width 984 height 415
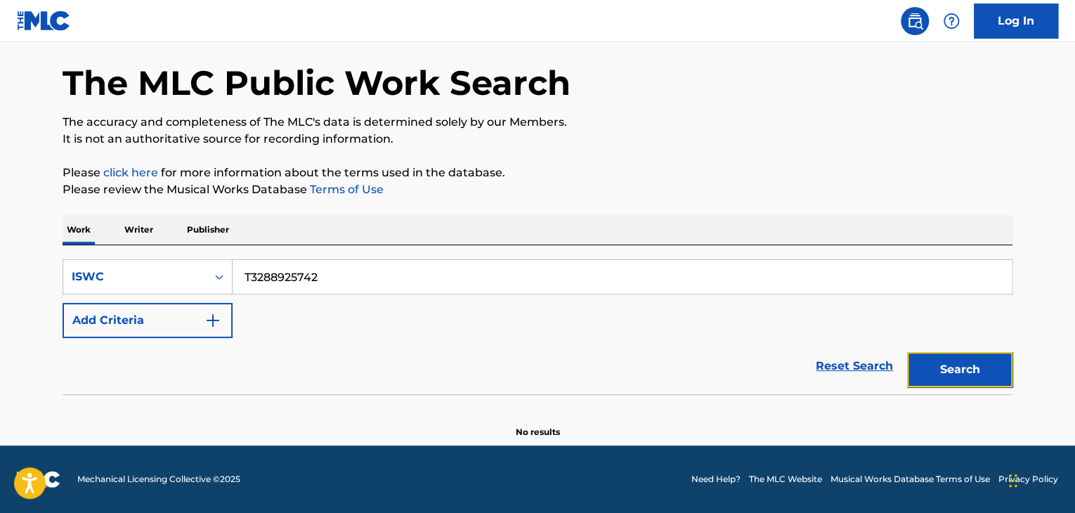
click at [971, 362] on button "Search" at bounding box center [959, 369] width 105 height 35
drag, startPoint x: 374, startPoint y: 277, endPoint x: 125, endPoint y: 250, distance: 250.8
click at [136, 250] on div "SearchWithCriteria8da4c8a2-aa4f-4fed-b76a-b12659a46160 ISWC T3288925742 Add Cri…" at bounding box center [538, 319] width 950 height 149
click at [957, 367] on button "Search" at bounding box center [959, 369] width 105 height 35
drag, startPoint x: 300, startPoint y: 265, endPoint x: 93, endPoint y: 239, distance: 208.9
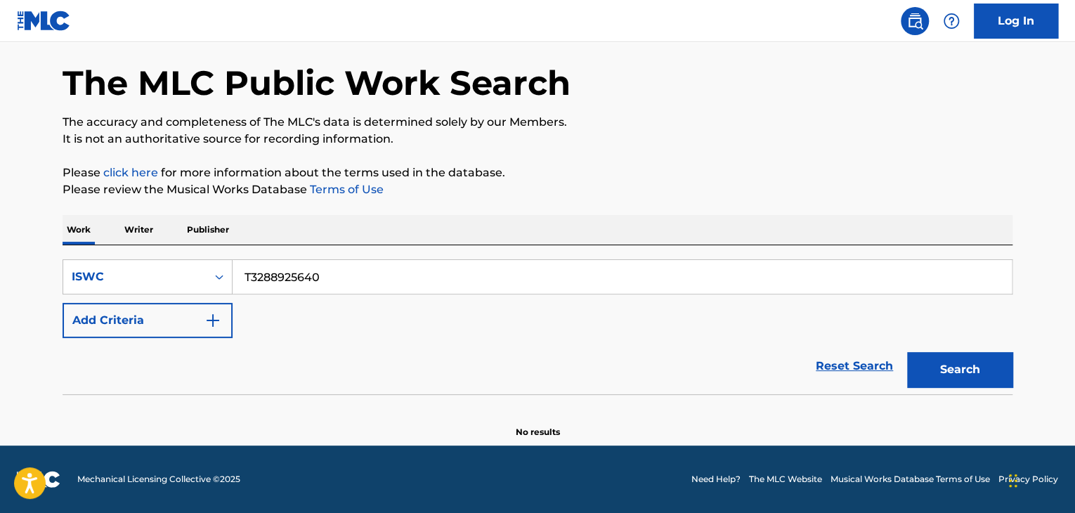
click at [60, 237] on div "The MLC Public Work Search The accuracy and completeness of The MLC's data is d…" at bounding box center [538, 231] width 984 height 415
click at [956, 369] on button "Search" at bounding box center [959, 369] width 105 height 35
drag, startPoint x: 330, startPoint y: 276, endPoint x: 15, endPoint y: 221, distance: 319.6
click at [17, 221] on main "The MLC Public Work Search The accuracy and completeness of The MLC's data is d…" at bounding box center [537, 217] width 1075 height 457
click at [964, 373] on button "Search" at bounding box center [959, 369] width 105 height 35
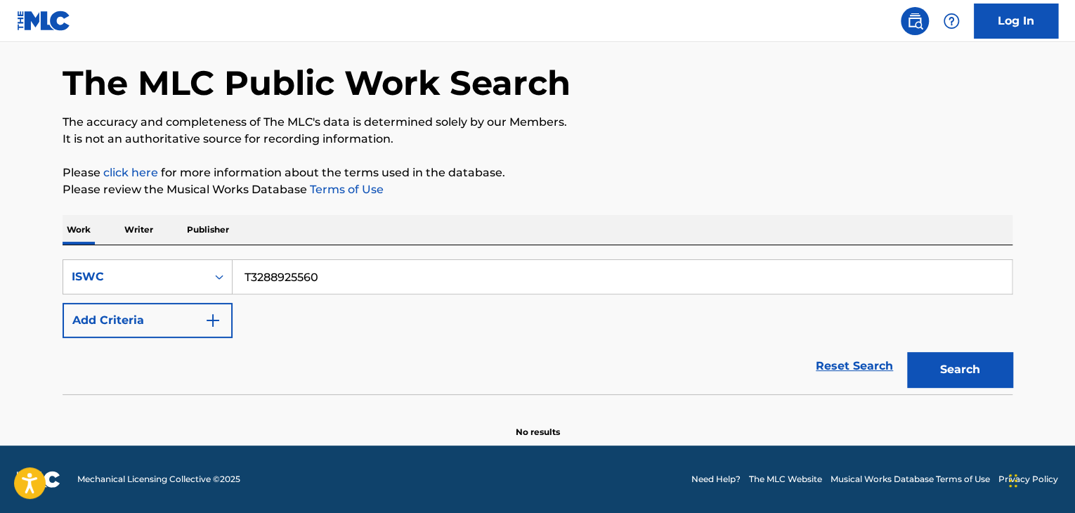
drag, startPoint x: 332, startPoint y: 261, endPoint x: 65, endPoint y: 211, distance: 271.6
click at [65, 211] on div "The MLC Public Work Search The accuracy and completeness of The MLC's data is d…" at bounding box center [538, 231] width 984 height 415
click at [949, 360] on button "Search" at bounding box center [959, 369] width 105 height 35
drag, startPoint x: 237, startPoint y: 259, endPoint x: 113, endPoint y: 242, distance: 124.9
click at [112, 241] on div "Work Writer Publisher SearchWithCriteria8da4c8a2-aa4f-4fed-b76a-b12659a46160 IS…" at bounding box center [538, 326] width 950 height 223
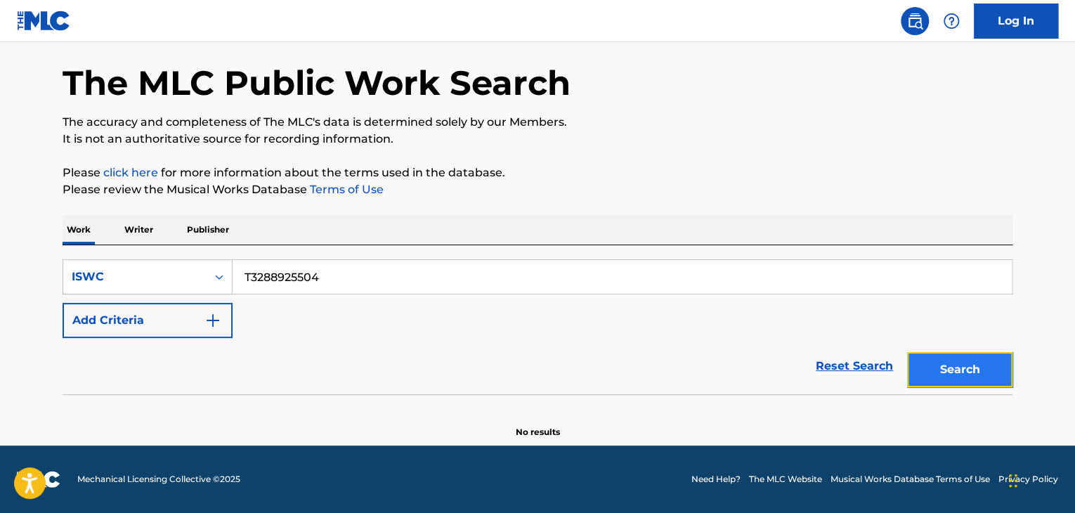
click at [953, 368] on button "Search" at bounding box center [959, 369] width 105 height 35
drag, startPoint x: 407, startPoint y: 279, endPoint x: 128, endPoint y: 253, distance: 280.8
click at [31, 237] on main "The MLC Public Work Search The accuracy and completeness of The MLC's data is d…" at bounding box center [537, 217] width 1075 height 457
click at [956, 358] on button "Search" at bounding box center [959, 369] width 105 height 35
drag, startPoint x: 265, startPoint y: 271, endPoint x: 138, endPoint y: 262, distance: 126.8
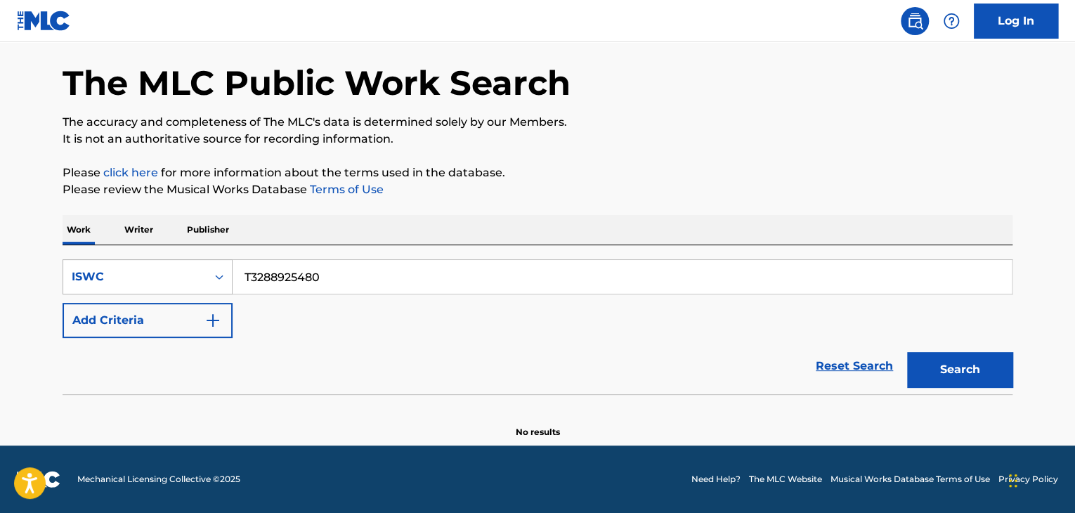
click at [152, 263] on div "SearchWithCriteria8da4c8a2-aa4f-4fed-b76a-b12659a46160 ISWC T3288925480" at bounding box center [538, 276] width 950 height 35
drag, startPoint x: 925, startPoint y: 369, endPoint x: 940, endPoint y: 377, distance: 17.6
click at [925, 369] on button "Search" at bounding box center [959, 369] width 105 height 35
drag, startPoint x: 363, startPoint y: 284, endPoint x: 99, endPoint y: 258, distance: 264.7
click at [99, 258] on div "SearchWithCriteria8da4c8a2-aa4f-4fed-b76a-b12659a46160 ISWC T3288925435 Add Cri…" at bounding box center [538, 319] width 950 height 149
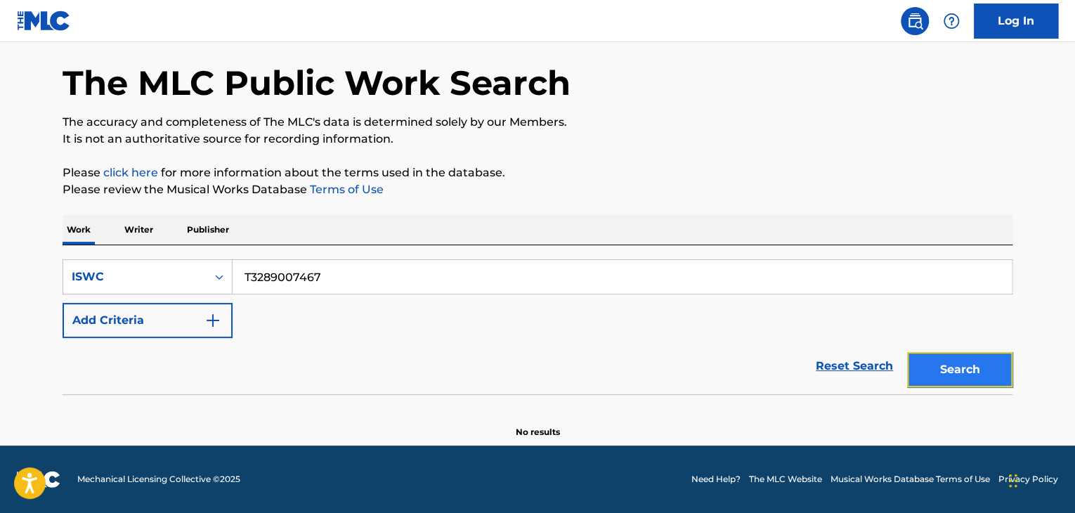
click at [935, 359] on button "Search" at bounding box center [959, 369] width 105 height 35
drag, startPoint x: 129, startPoint y: 249, endPoint x: 25, endPoint y: 242, distance: 103.5
click at [30, 242] on main "The MLC Public Work Search The accuracy and completeness of The MLC's data is d…" at bounding box center [537, 217] width 1075 height 457
click at [963, 375] on button "Search" at bounding box center [959, 369] width 105 height 35
drag, startPoint x: 350, startPoint y: 262, endPoint x: 91, endPoint y: 238, distance: 260.3
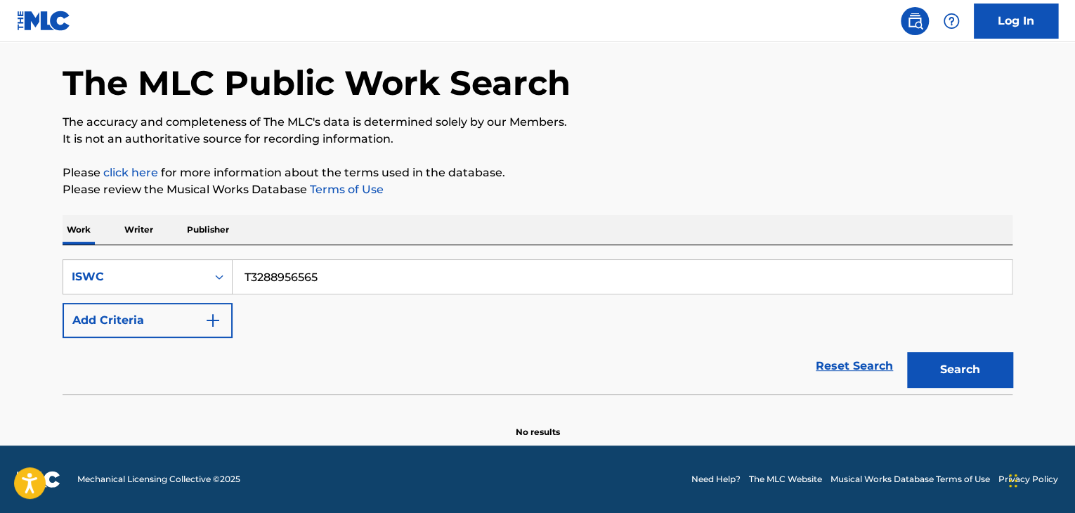
click at [91, 239] on div "Work Writer Publisher SearchWithCriteria8da4c8a2-aa4f-4fed-b76a-b12659a46160 IS…" at bounding box center [538, 326] width 950 height 223
click at [961, 355] on button "Search" at bounding box center [959, 369] width 105 height 35
drag, startPoint x: 100, startPoint y: 254, endPoint x: 87, endPoint y: 254, distance: 13.3
click at [84, 254] on div "SearchWithCriteria8da4c8a2-aa4f-4fed-b76a-b12659a46160 ISWC T3289008006 Add Cri…" at bounding box center [538, 319] width 950 height 149
drag, startPoint x: 1003, startPoint y: 377, endPoint x: 992, endPoint y: 372, distance: 12.3
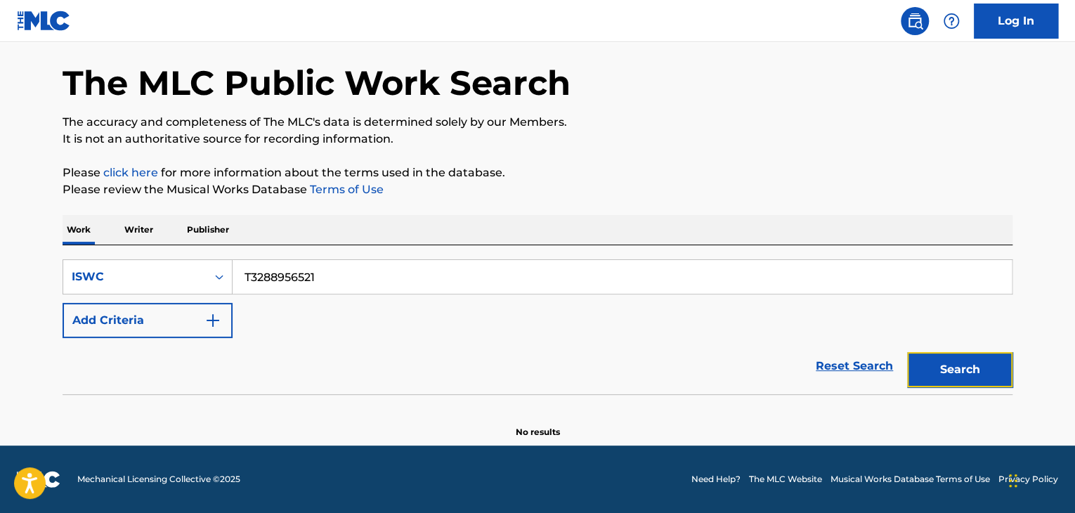
click at [992, 372] on button "Search" at bounding box center [959, 369] width 105 height 35
click at [138, 260] on div "SearchWithCriteria8da4c8a2-aa4f-4fed-b76a-b12659a46160 ISWC T3288956521" at bounding box center [538, 276] width 950 height 35
click at [939, 370] on button "Search" at bounding box center [959, 369] width 105 height 35
drag, startPoint x: 332, startPoint y: 280, endPoint x: 143, endPoint y: 266, distance: 189.6
click at [91, 259] on div "SearchWithCriteria8da4c8a2-aa4f-4fed-b76a-b12659a46160 ISWC T3289007934" at bounding box center [538, 276] width 950 height 35
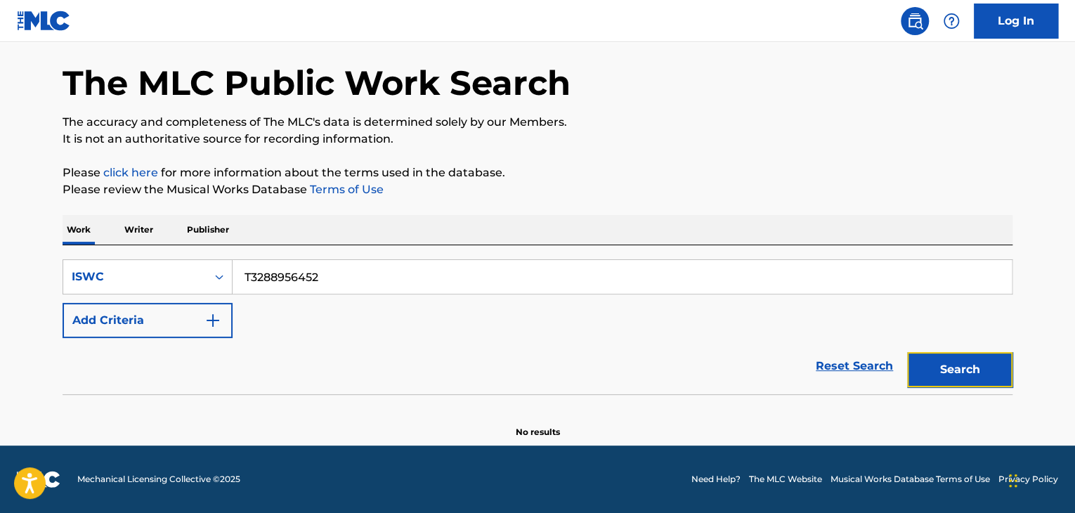
click at [971, 372] on button "Search" at bounding box center [959, 369] width 105 height 35
drag, startPoint x: 346, startPoint y: 275, endPoint x: 0, endPoint y: 240, distance: 347.5
click at [0, 242] on main "The MLC Public Work Search The accuracy and completeness of The MLC's data is d…" at bounding box center [537, 217] width 1075 height 457
click at [942, 378] on button "Search" at bounding box center [959, 369] width 105 height 35
drag, startPoint x: 376, startPoint y: 275, endPoint x: 230, endPoint y: 281, distance: 145.6
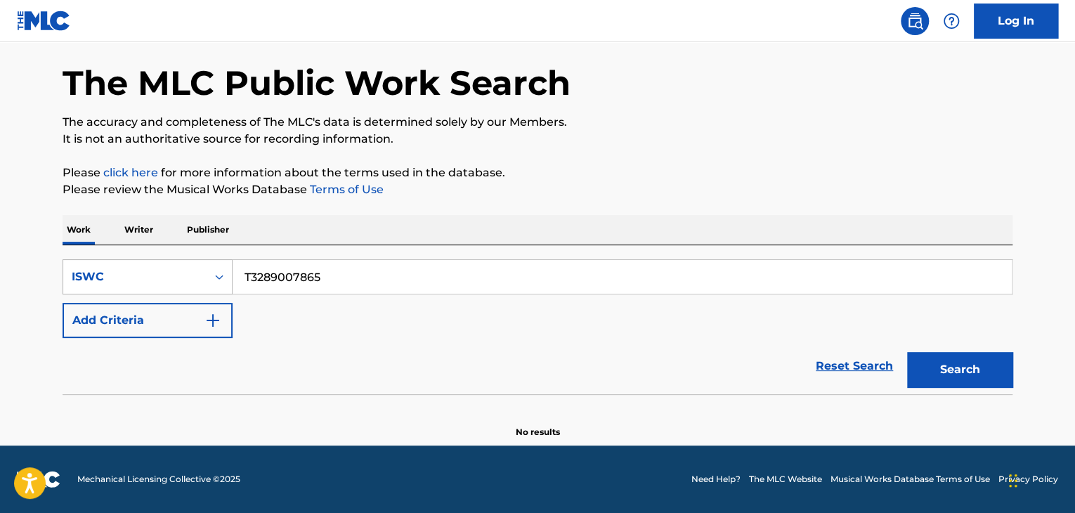
click at [93, 252] on div "SearchWithCriteria8da4c8a2-aa4f-4fed-b76a-b12659a46160 ISWC T3289007865 Add Cri…" at bounding box center [538, 319] width 950 height 149
click at [1003, 374] on button "Search" at bounding box center [959, 369] width 105 height 35
drag, startPoint x: 348, startPoint y: 265, endPoint x: 197, endPoint y: 259, distance: 151.9
click at [197, 259] on div "SearchWithCriteria8da4c8a2-aa4f-4fed-b76a-b12659a46160 ISWC T3288956394" at bounding box center [538, 276] width 950 height 35
click at [979, 372] on button "Search" at bounding box center [959, 369] width 105 height 35
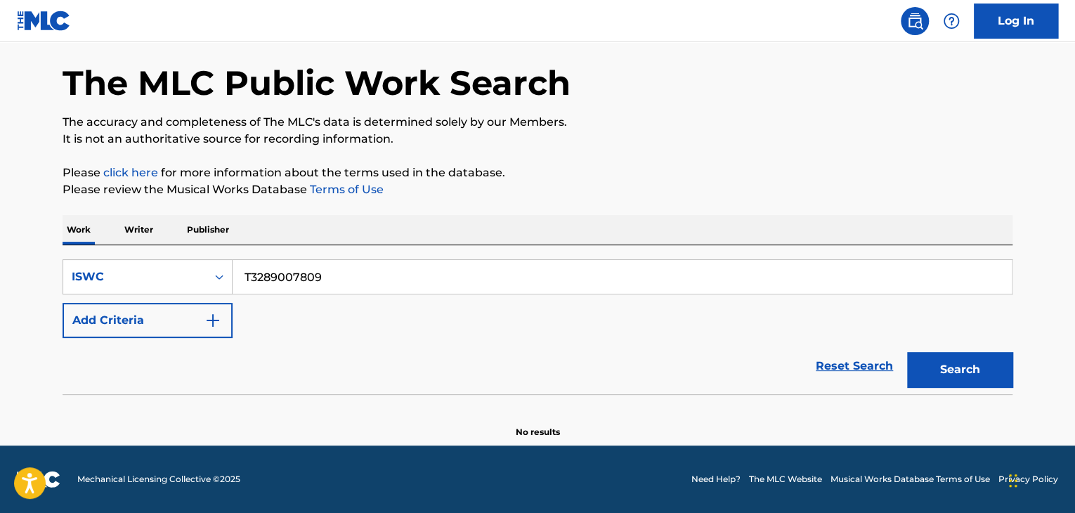
drag, startPoint x: 253, startPoint y: 270, endPoint x: 90, endPoint y: 236, distance: 166.5
click at [77, 238] on div "Work Writer Publisher SearchWithCriteria8da4c8a2-aa4f-4fed-b76a-b12659a46160 IS…" at bounding box center [538, 326] width 950 height 223
click at [956, 359] on button "Search" at bounding box center [959, 369] width 105 height 35
drag, startPoint x: 335, startPoint y: 278, endPoint x: 202, endPoint y: 261, distance: 134.5
click at [202, 261] on div "SearchWithCriteria8da4c8a2-aa4f-4fed-b76a-b12659a46160 ISWC T3289008153" at bounding box center [538, 276] width 950 height 35
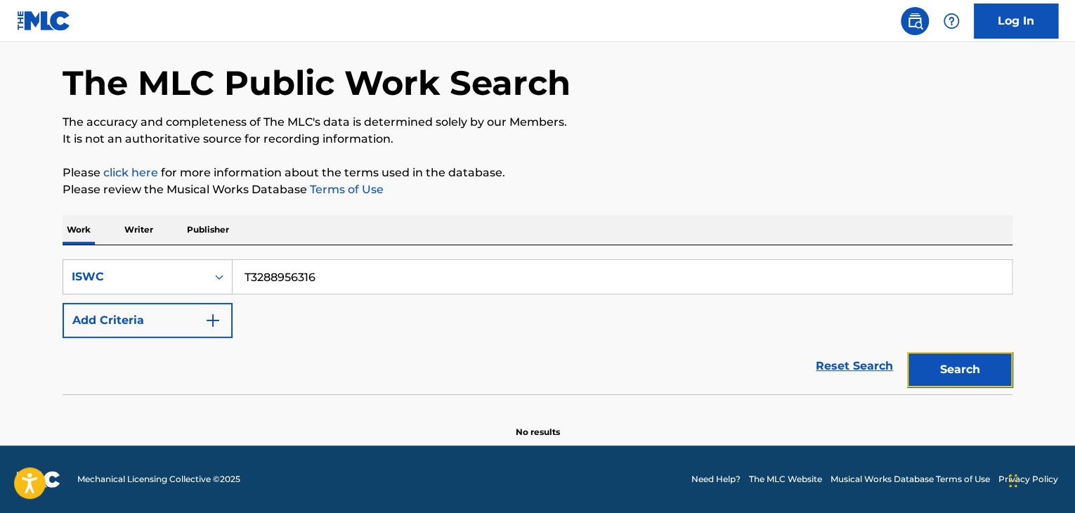
drag, startPoint x: 961, startPoint y: 363, endPoint x: 950, endPoint y: 357, distance: 12.6
click at [959, 363] on button "Search" at bounding box center [959, 369] width 105 height 35
drag, startPoint x: 162, startPoint y: 242, endPoint x: 275, endPoint y: 255, distance: 114.5
click at [104, 237] on div "Work Writer Publisher SearchWithCriteria8da4c8a2-aa4f-4fed-b76a-b12659a46160 IS…" at bounding box center [538, 326] width 950 height 223
click at [944, 357] on button "Search" at bounding box center [959, 369] width 105 height 35
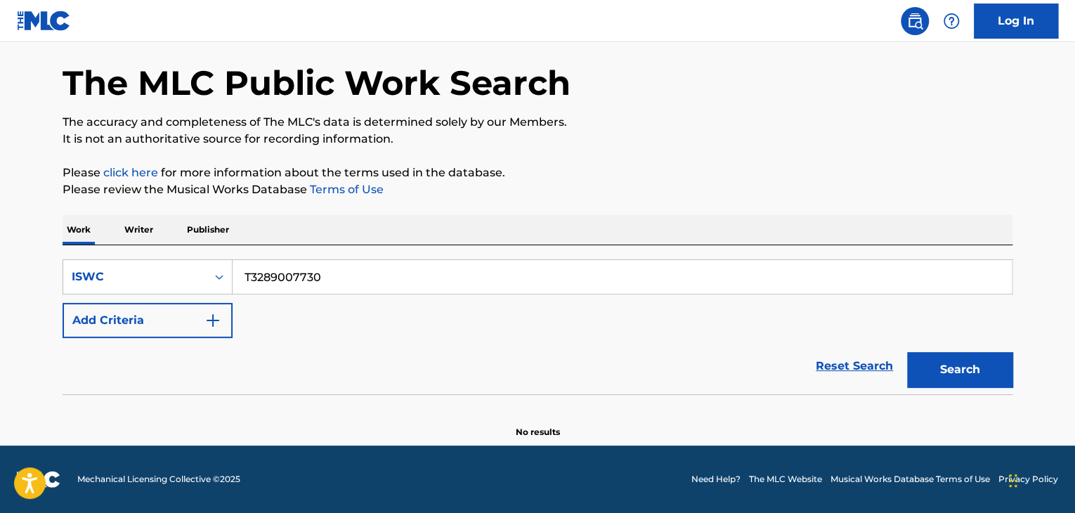
drag, startPoint x: 402, startPoint y: 285, endPoint x: 197, endPoint y: 247, distance: 208.1
click at [80, 238] on div "Work Writer Publisher SearchWithCriteria8da4c8a2-aa4f-4fed-b76a-b12659a46160 IS…" at bounding box center [538, 326] width 950 height 223
click at [992, 367] on button "Search" at bounding box center [959, 369] width 105 height 35
drag, startPoint x: 315, startPoint y: 270, endPoint x: 149, endPoint y: 231, distance: 170.9
click at [169, 236] on div "Work Writer Publisher SearchWithCriteria8da4c8a2-aa4f-4fed-b76a-b12659a46160 IS…" at bounding box center [538, 326] width 950 height 223
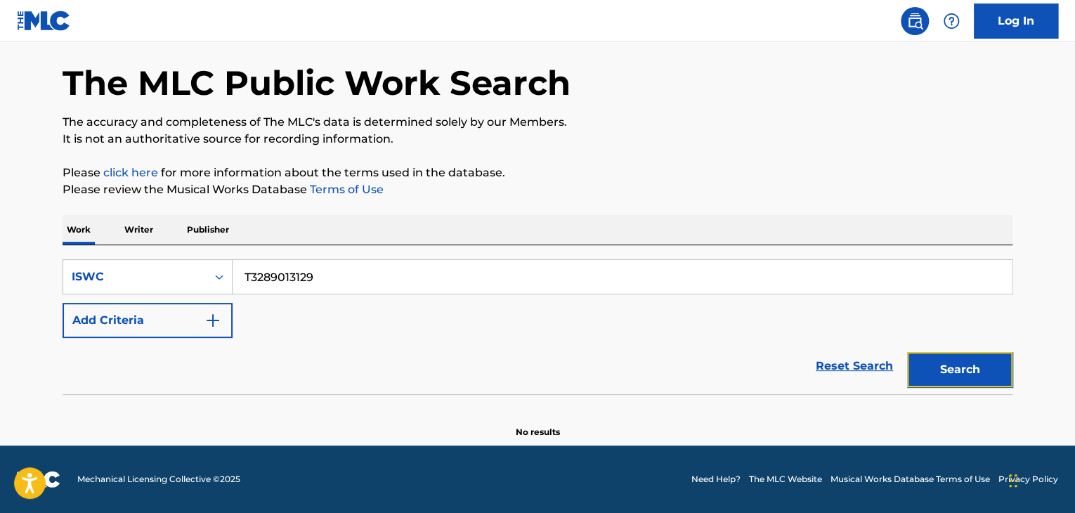
click at [948, 362] on button "Search" at bounding box center [959, 369] width 105 height 35
drag, startPoint x: 353, startPoint y: 270, endPoint x: 159, endPoint y: 258, distance: 194.3
click at [148, 257] on div "SearchWithCriteria8da4c8a2-aa4f-4fed-b76a-b12659a46160 ISWC T3289013129 Add Cri…" at bounding box center [538, 319] width 950 height 149
click at [956, 370] on button "Search" at bounding box center [959, 369] width 105 height 35
drag, startPoint x: 244, startPoint y: 263, endPoint x: 104, endPoint y: 247, distance: 141.4
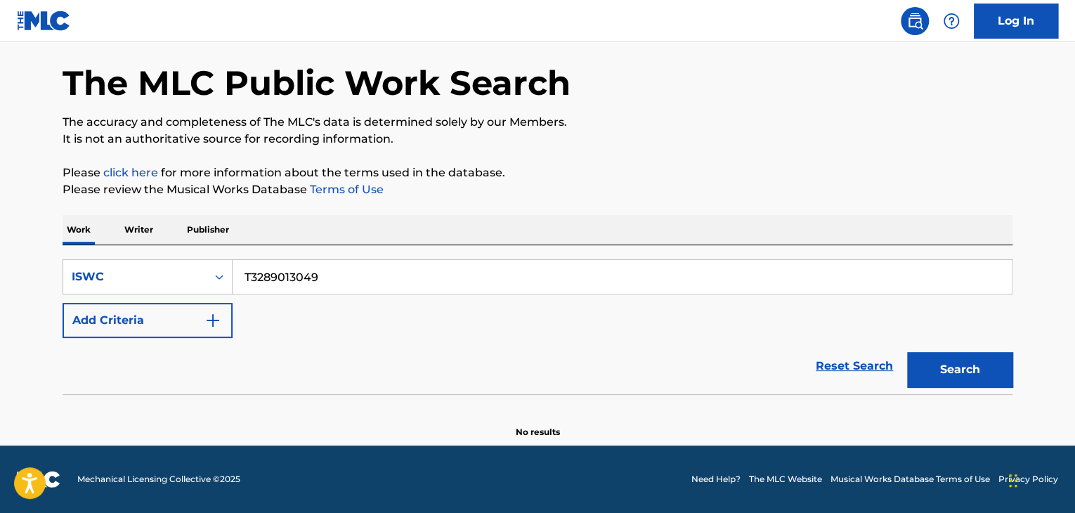
click at [129, 253] on div "SearchWithCriteria8da4c8a2-aa4f-4fed-b76a-b12659a46160 ISWC T3289013049 Add Cri…" at bounding box center [538, 319] width 950 height 149
click at [927, 374] on button "Search" at bounding box center [959, 369] width 105 height 35
drag, startPoint x: 329, startPoint y: 278, endPoint x: 8, endPoint y: 230, distance: 323.9
click at [12, 231] on main "The MLC Public Work Search The accuracy and completeness of The MLC's data is d…" at bounding box center [537, 217] width 1075 height 457
click at [977, 374] on button "Search" at bounding box center [959, 369] width 105 height 35
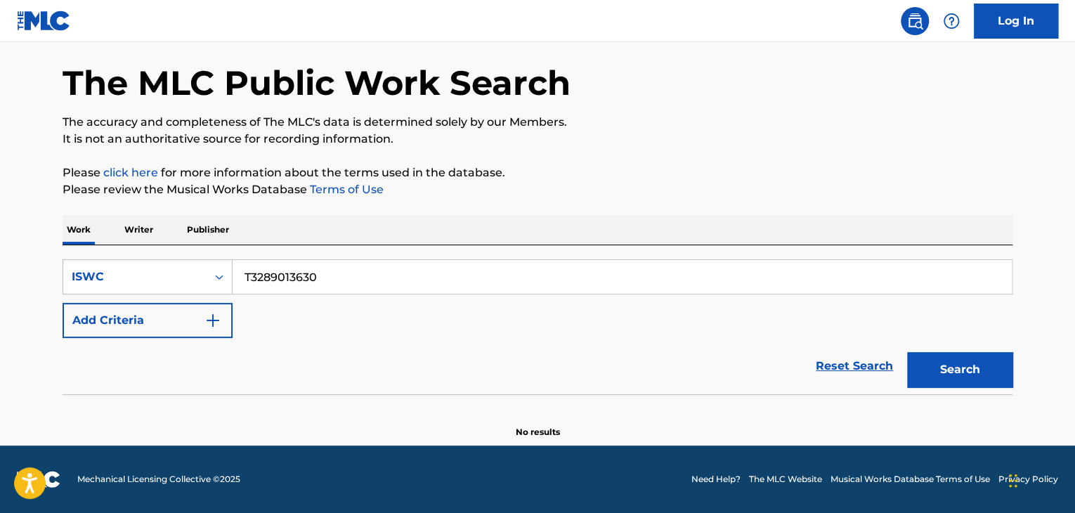
drag, startPoint x: 387, startPoint y: 283, endPoint x: 183, endPoint y: 256, distance: 205.6
click at [197, 259] on div "SearchWithCriteria8da4c8a2-aa4f-4fed-b76a-b12659a46160 ISWC T3289013630" at bounding box center [538, 276] width 950 height 35
click at [964, 370] on button "Search" at bounding box center [959, 369] width 105 height 35
drag, startPoint x: 429, startPoint y: 275, endPoint x: 30, endPoint y: 263, distance: 399.3
click at [39, 264] on main "The MLC Public Work Search The accuracy and completeness of The MLC's data is d…" at bounding box center [537, 217] width 1075 height 457
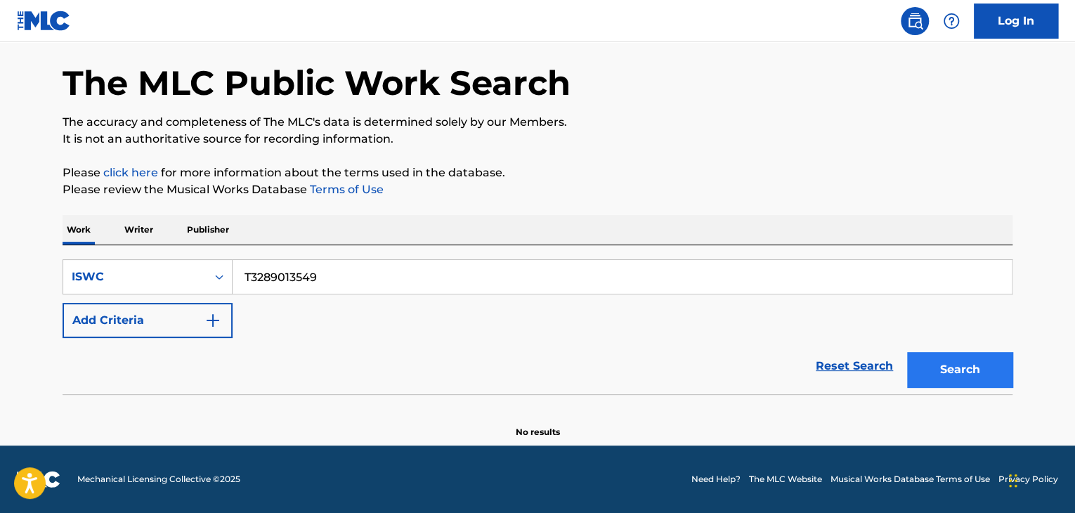
type input "T3289013549"
click at [949, 365] on button "Search" at bounding box center [959, 369] width 105 height 35
